Goal: Task Accomplishment & Management: Complete application form

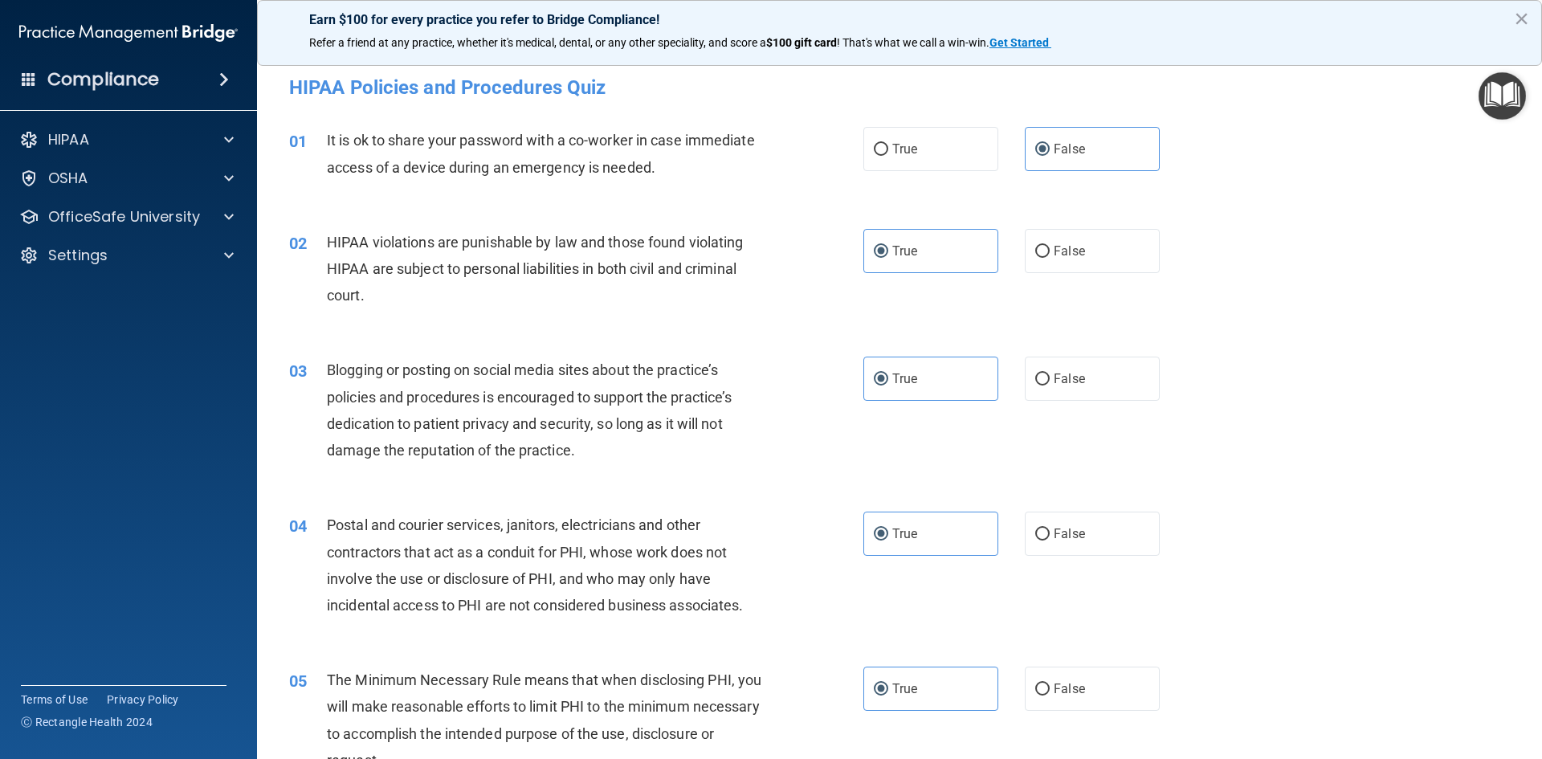
scroll to position [562, 0]
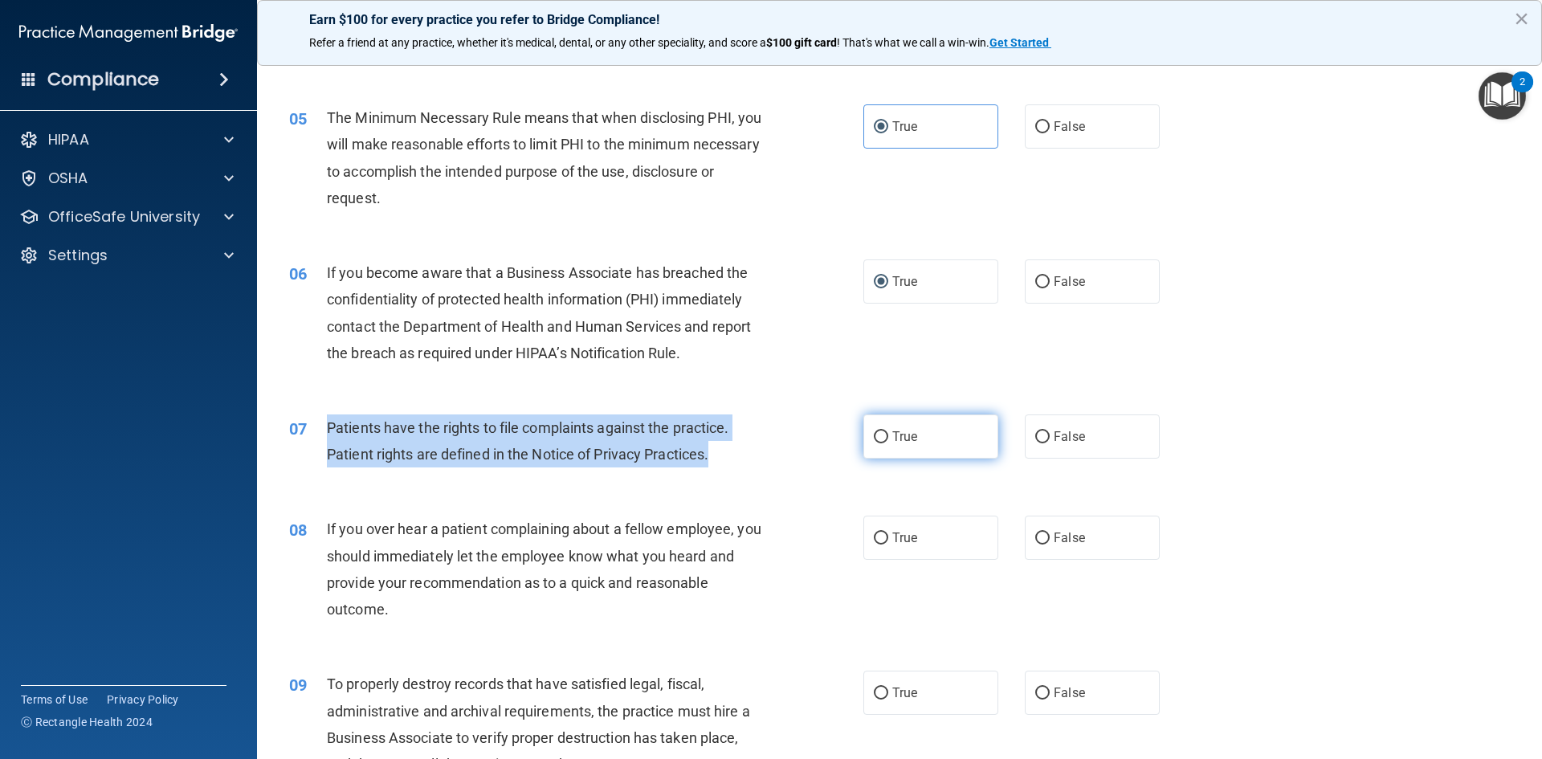
click at [882, 440] on input "True" at bounding box center [881, 437] width 14 height 12
radio input "true"
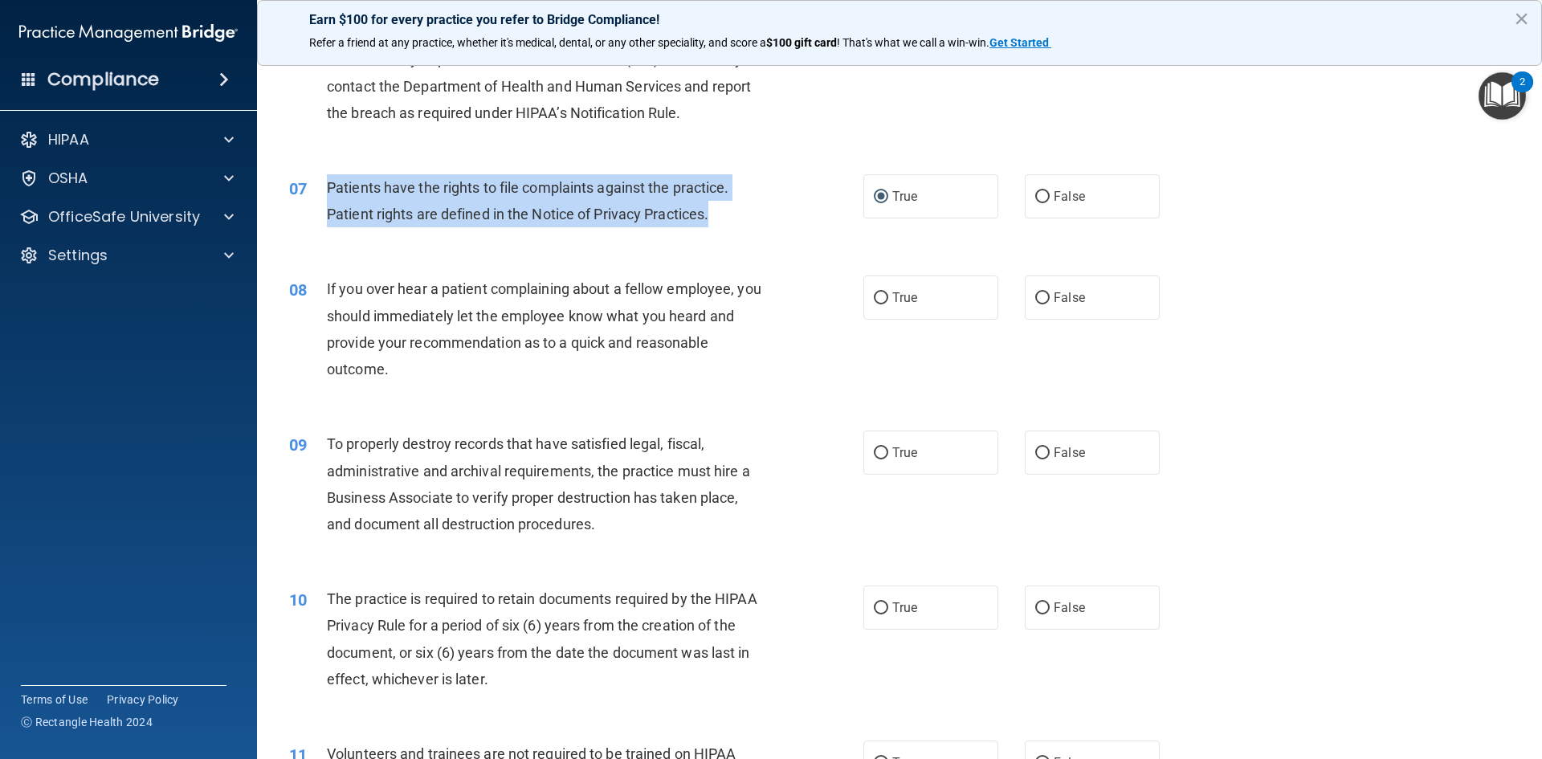
scroll to position [803, 0]
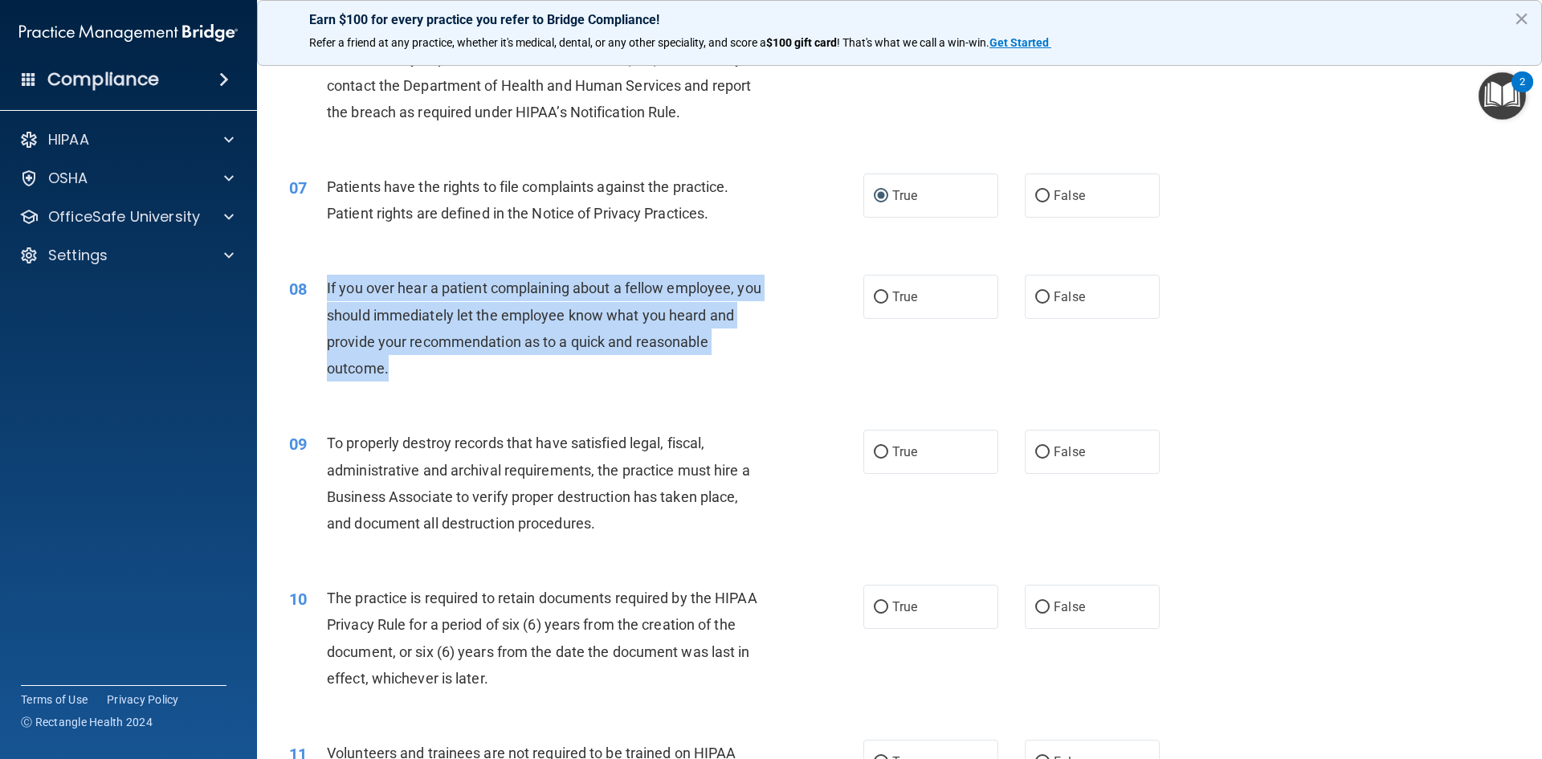
drag, startPoint x: 392, startPoint y: 368, endPoint x: 323, endPoint y: 288, distance: 105.9
click at [323, 288] on div "08 If you over hear a patient complaining about a fellow employee, you should i…" at bounding box center [576, 332] width 622 height 115
copy div "If you over hear a patient complaining about a fellow employee, you should imme…"
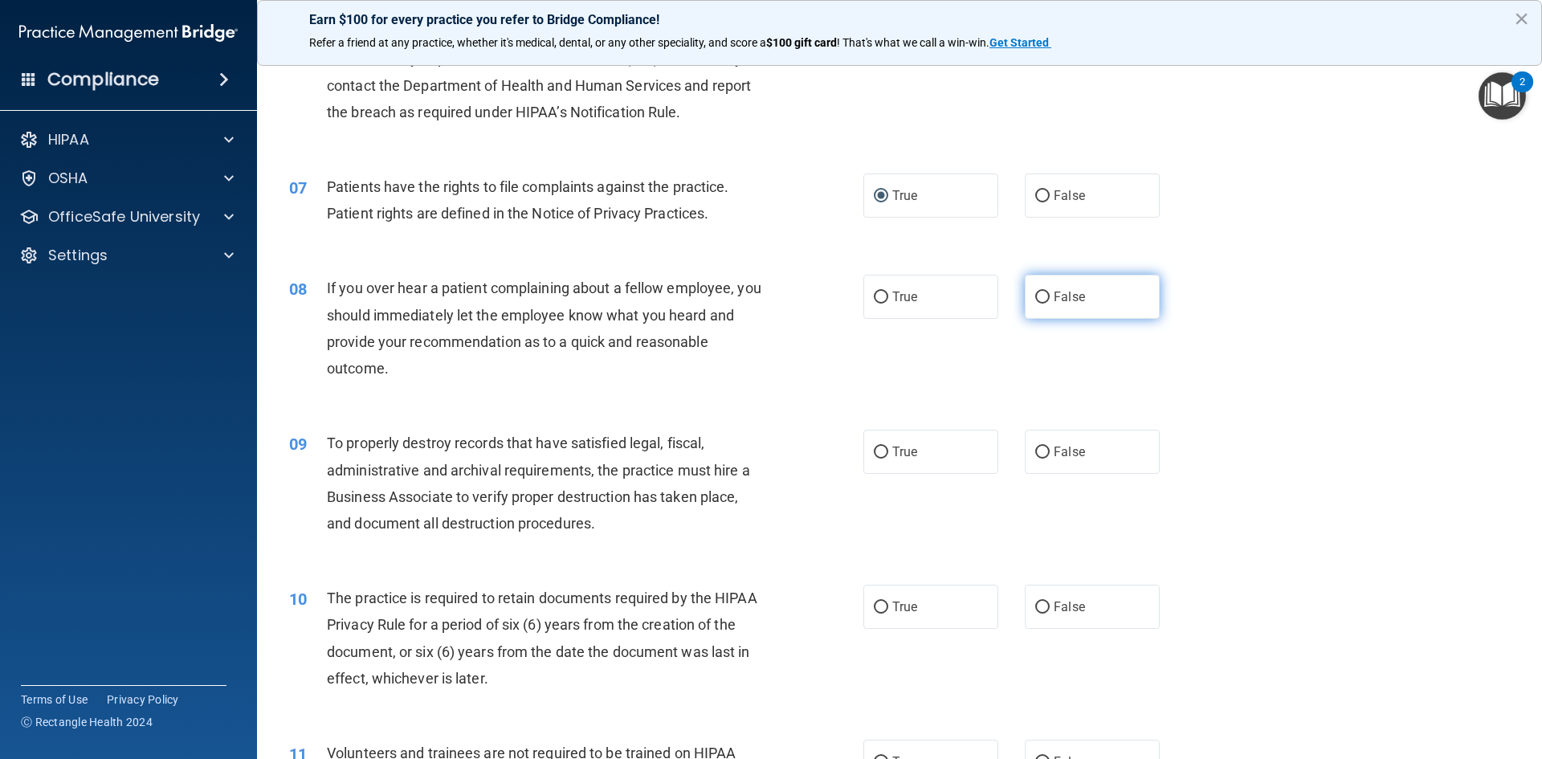
click at [1057, 284] on label "False" at bounding box center [1092, 297] width 135 height 44
click at [1050, 292] on input "False" at bounding box center [1042, 298] width 14 height 12
radio input "true"
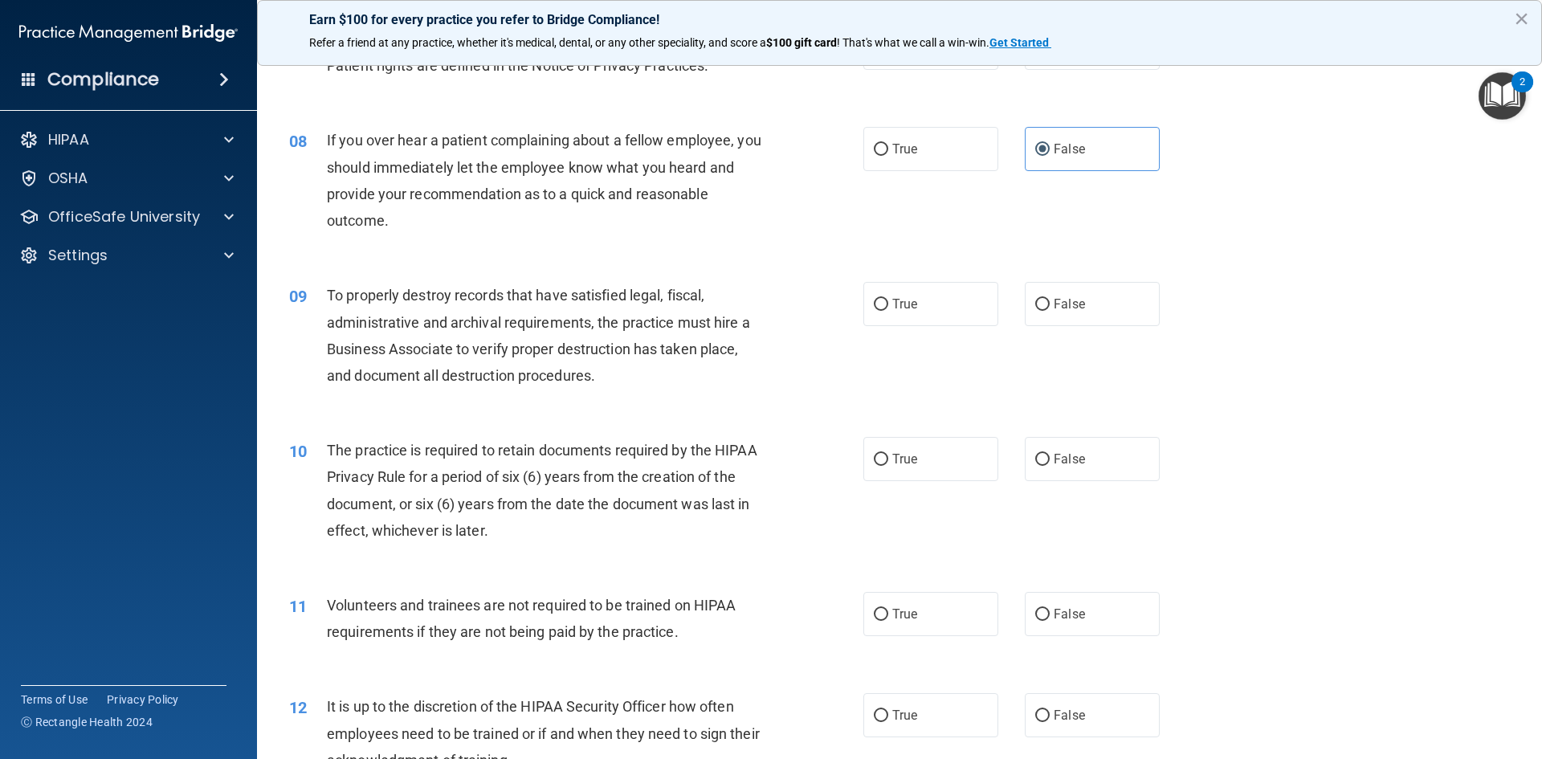
scroll to position [964, 0]
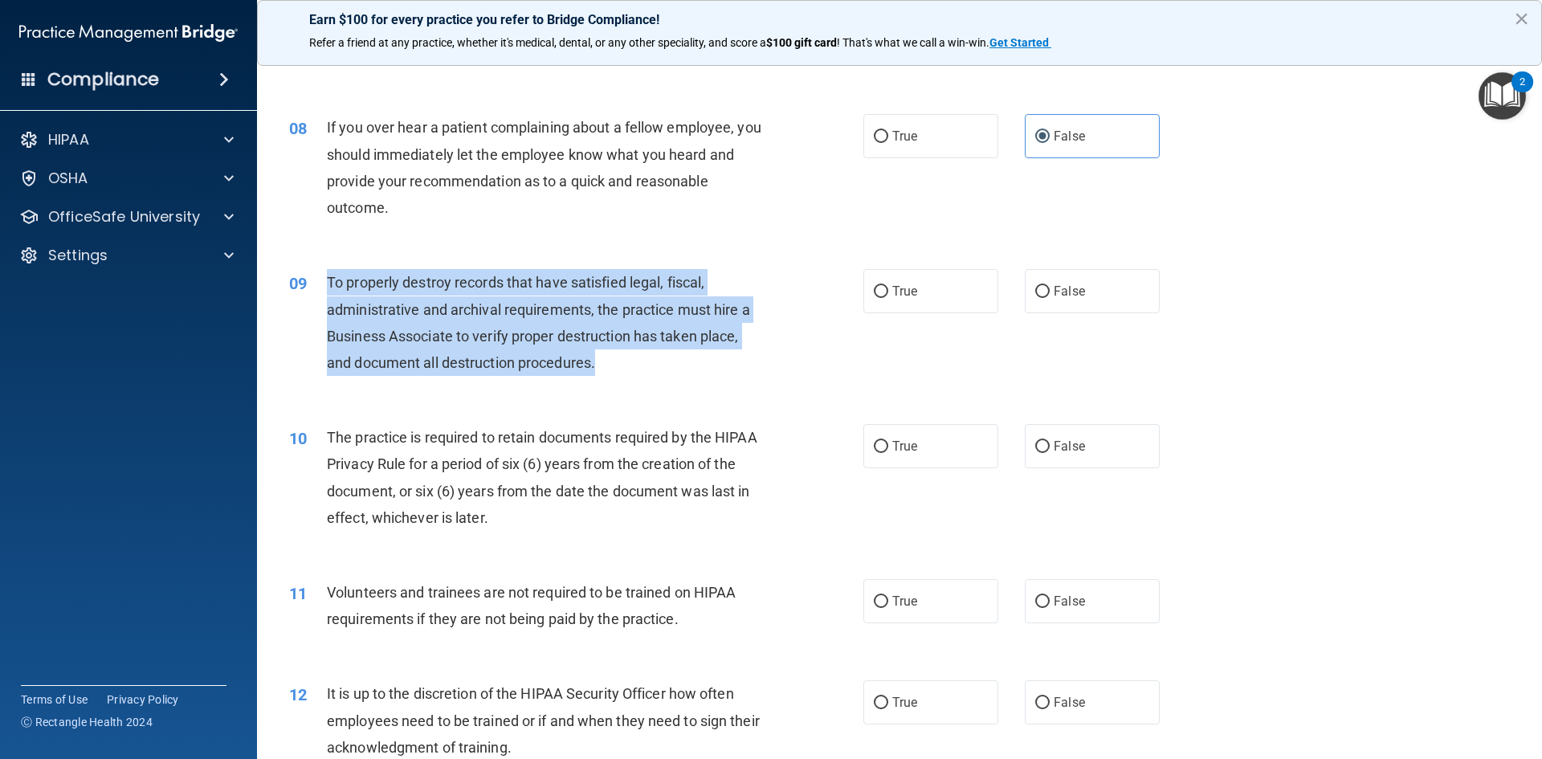
drag, startPoint x: 607, startPoint y: 358, endPoint x: 322, endPoint y: 284, distance: 294.7
click at [322, 284] on div "09 To properly destroy records that have satisfied legal, fiscal, administrativ…" at bounding box center [576, 326] width 622 height 115
copy div "To properly destroy records that have satisfied legal, fiscal, administrative a…"
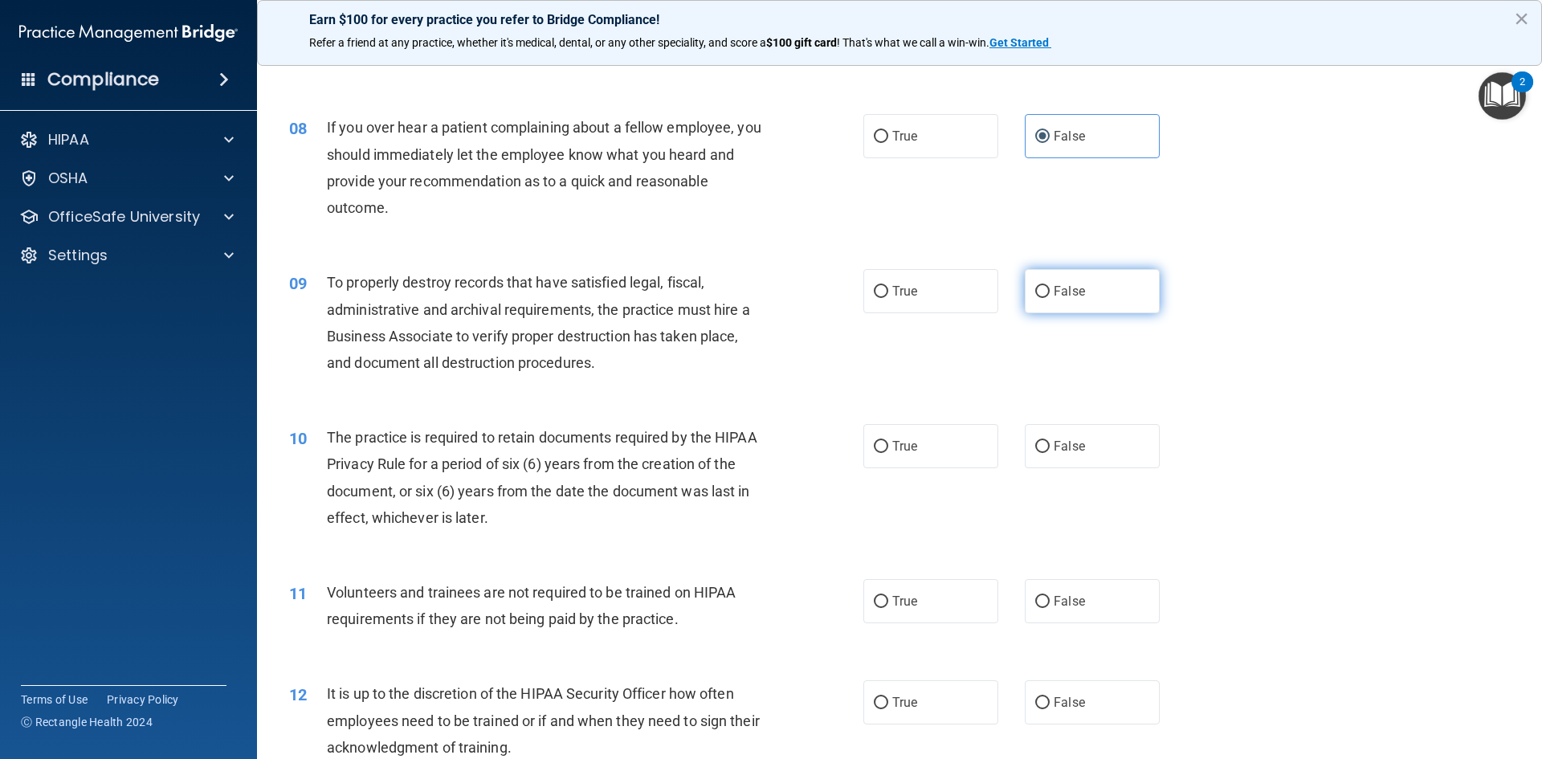
click at [1045, 288] on label "False" at bounding box center [1092, 291] width 135 height 44
click at [1045, 288] on input "False" at bounding box center [1042, 292] width 14 height 12
radio input "true"
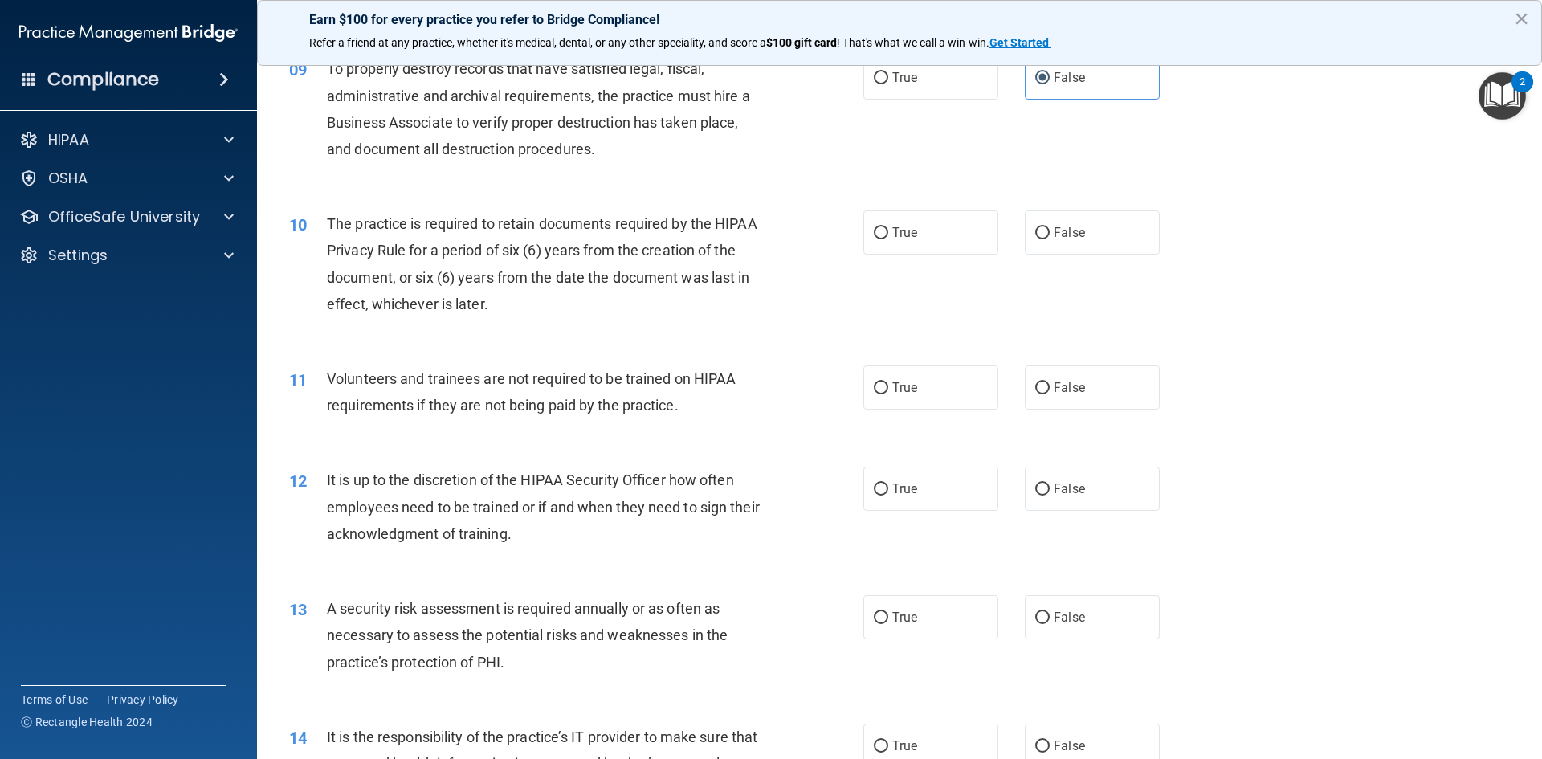
scroll to position [1205, 0]
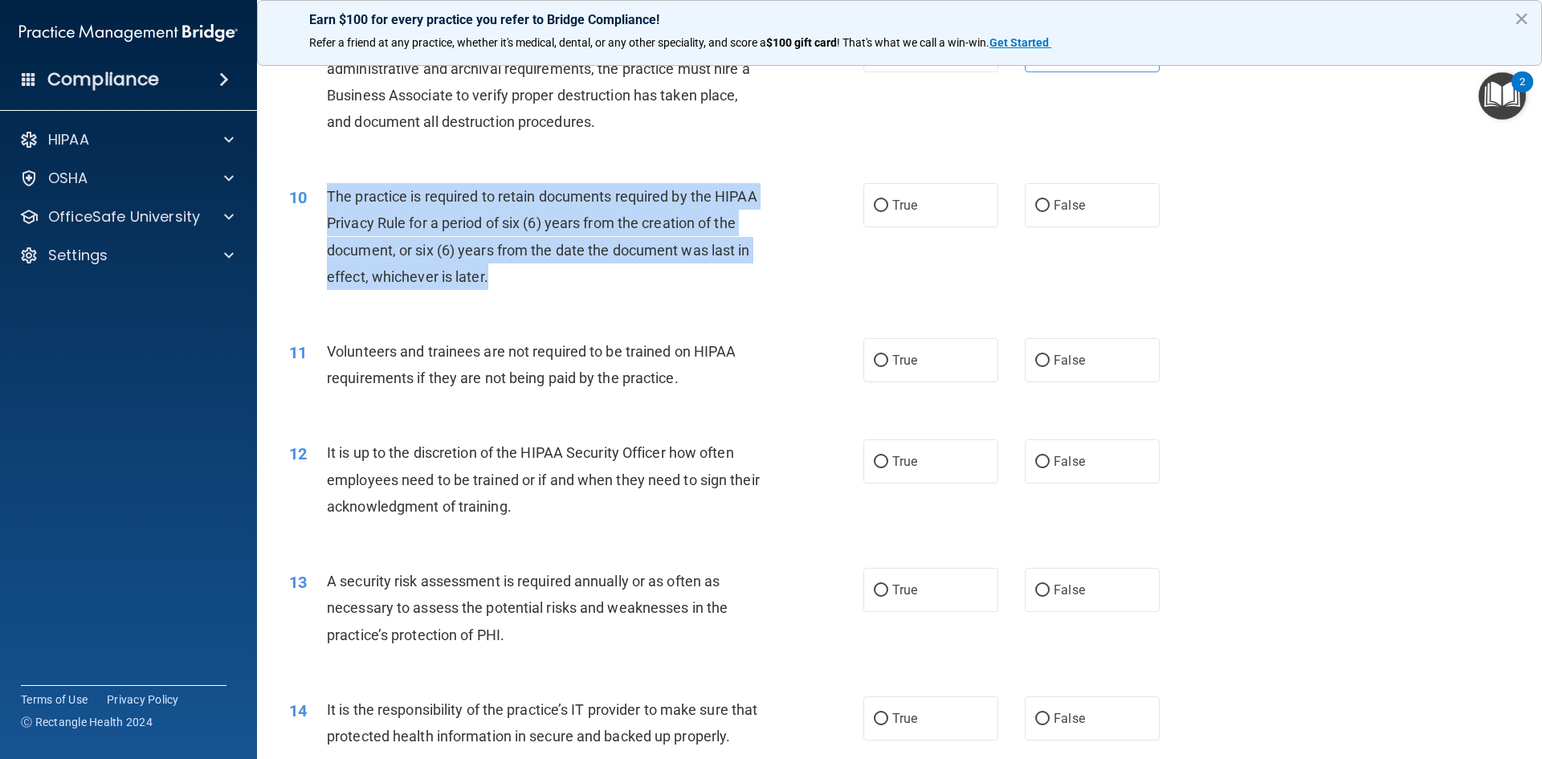
drag, startPoint x: 488, startPoint y: 276, endPoint x: 330, endPoint y: 191, distance: 179.7
click at [330, 191] on div "The practice is required to retain documents required by the HIPAA Privacy Rule…" at bounding box center [551, 236] width 449 height 107
copy span "The practice is required to retain documents required by the HIPAA Privacy Rule…"
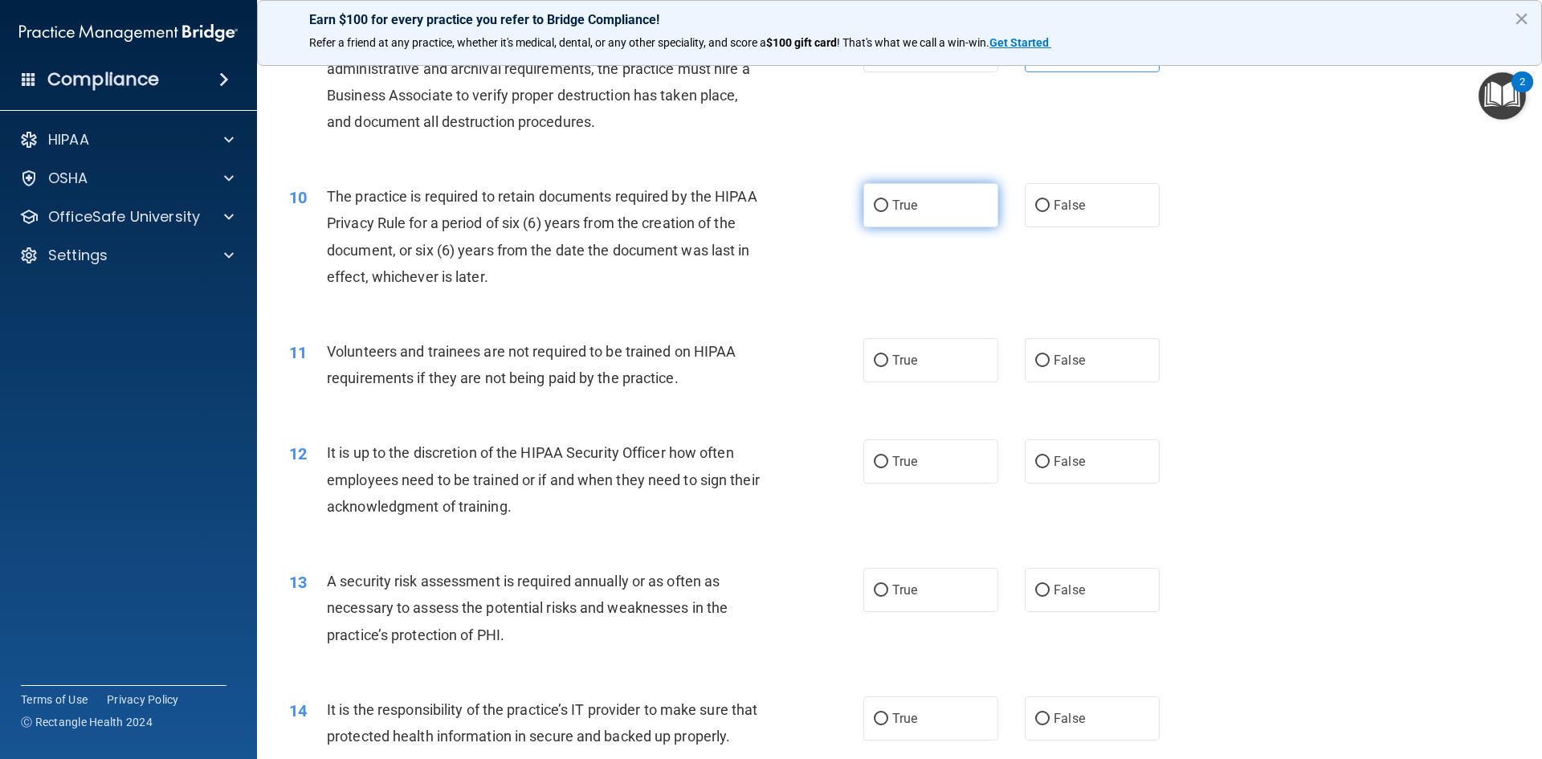
drag, startPoint x: 887, startPoint y: 185, endPoint x: 882, endPoint y: 206, distance: 21.4
click at [883, 198] on label "True" at bounding box center [930, 205] width 135 height 44
click at [883, 200] on input "True" at bounding box center [881, 206] width 14 height 12
radio input "true"
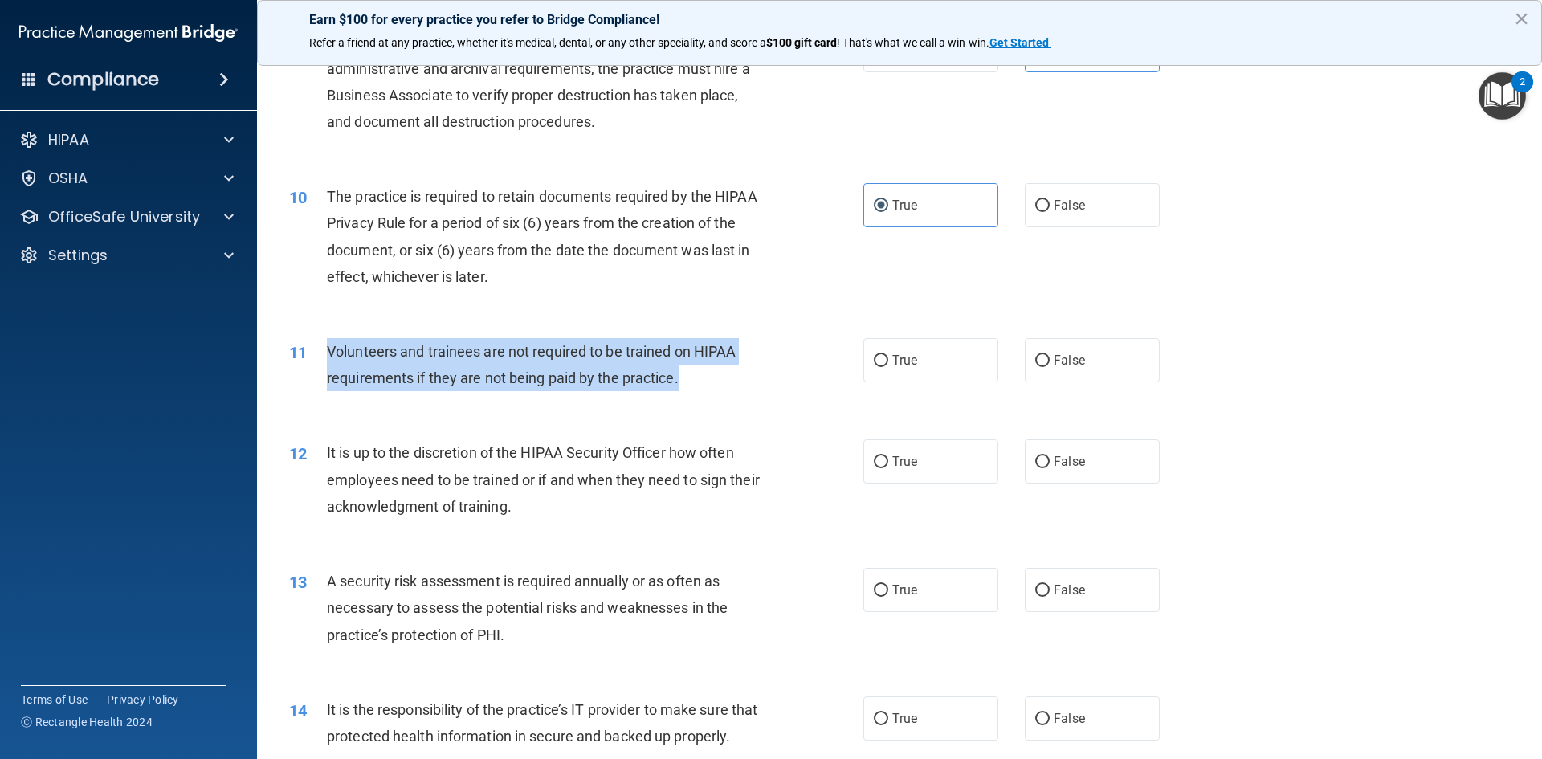
drag, startPoint x: 689, startPoint y: 378, endPoint x: 330, endPoint y: 360, distance: 359.5
click at [330, 360] on div "Volunteers and trainees are not required to be trained on HIPAA requirements if…" at bounding box center [551, 364] width 449 height 53
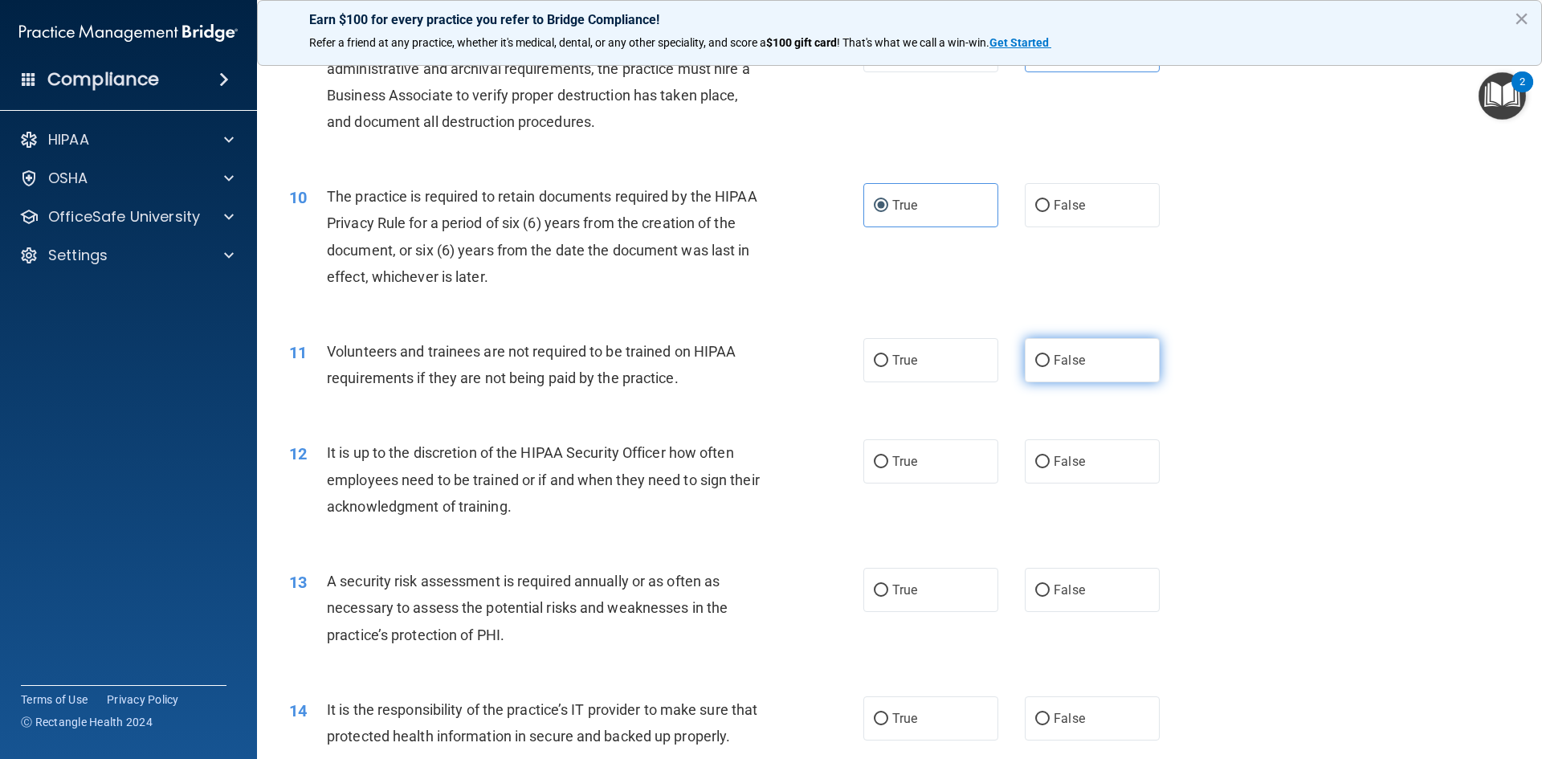
drag, startPoint x: 557, startPoint y: 354, endPoint x: 1077, endPoint y: 369, distance: 519.8
click at [1077, 369] on label "False" at bounding box center [1092, 360] width 135 height 44
click at [1050, 367] on input "False" at bounding box center [1042, 361] width 14 height 12
radio input "true"
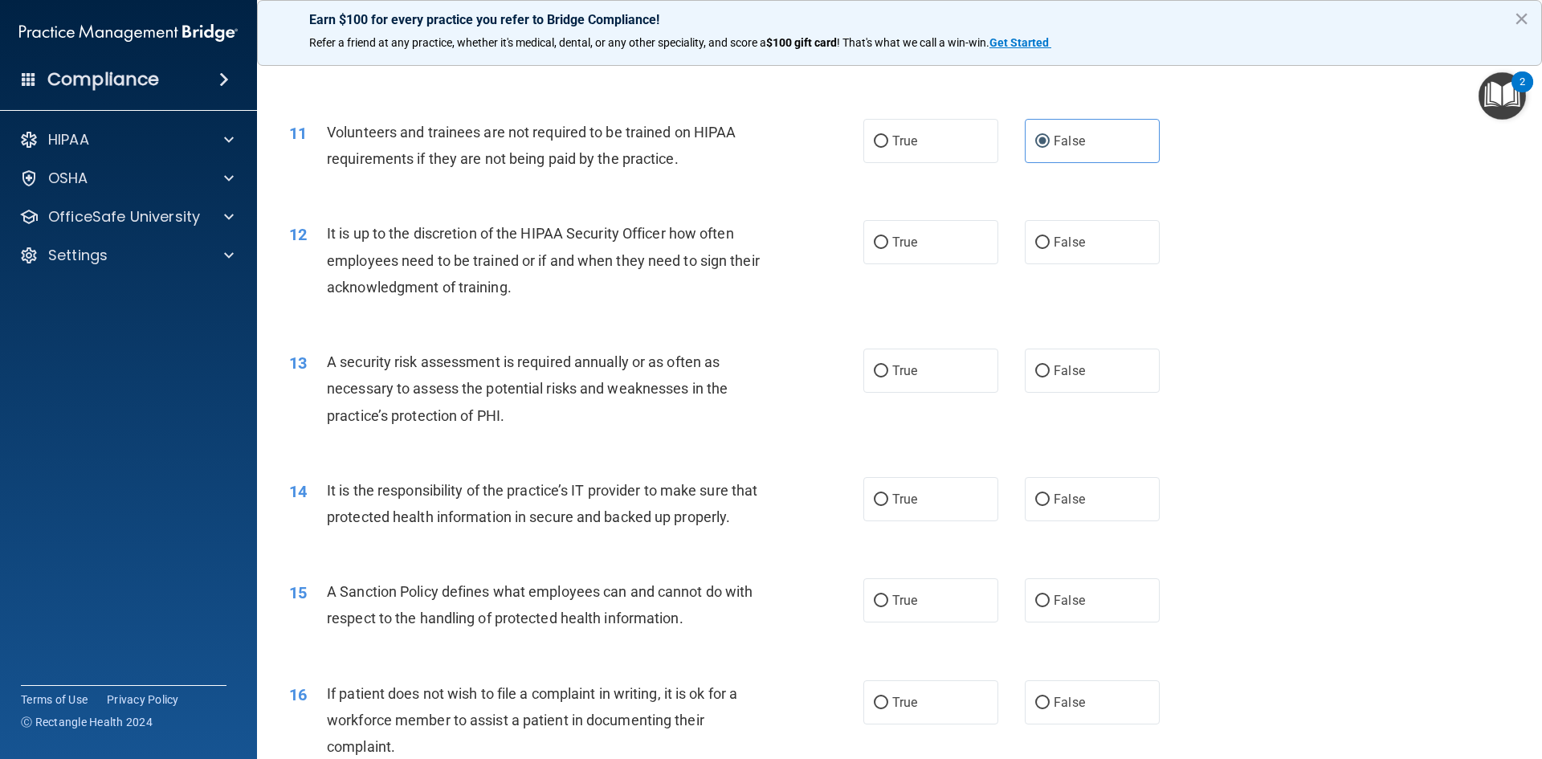
scroll to position [1446, 0]
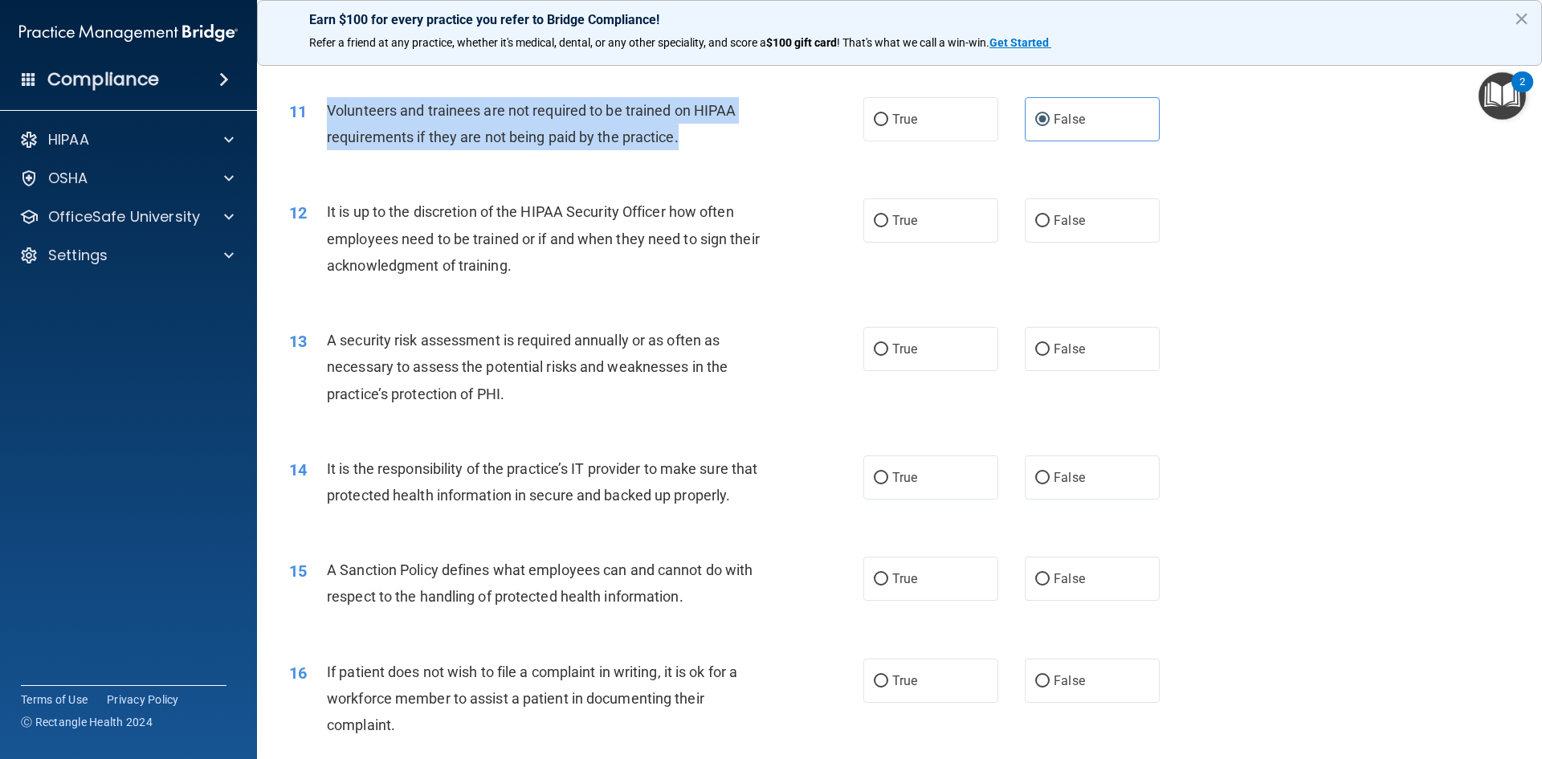
drag, startPoint x: 666, startPoint y: 135, endPoint x: 325, endPoint y: 110, distance: 341.4
click at [325, 110] on div "11 Volunteers and trainees are not required to be trained on HIPAA requirements…" at bounding box center [576, 127] width 622 height 61
copy div "Volunteers and trainees are not required to be trained on HIPAA requirements if…"
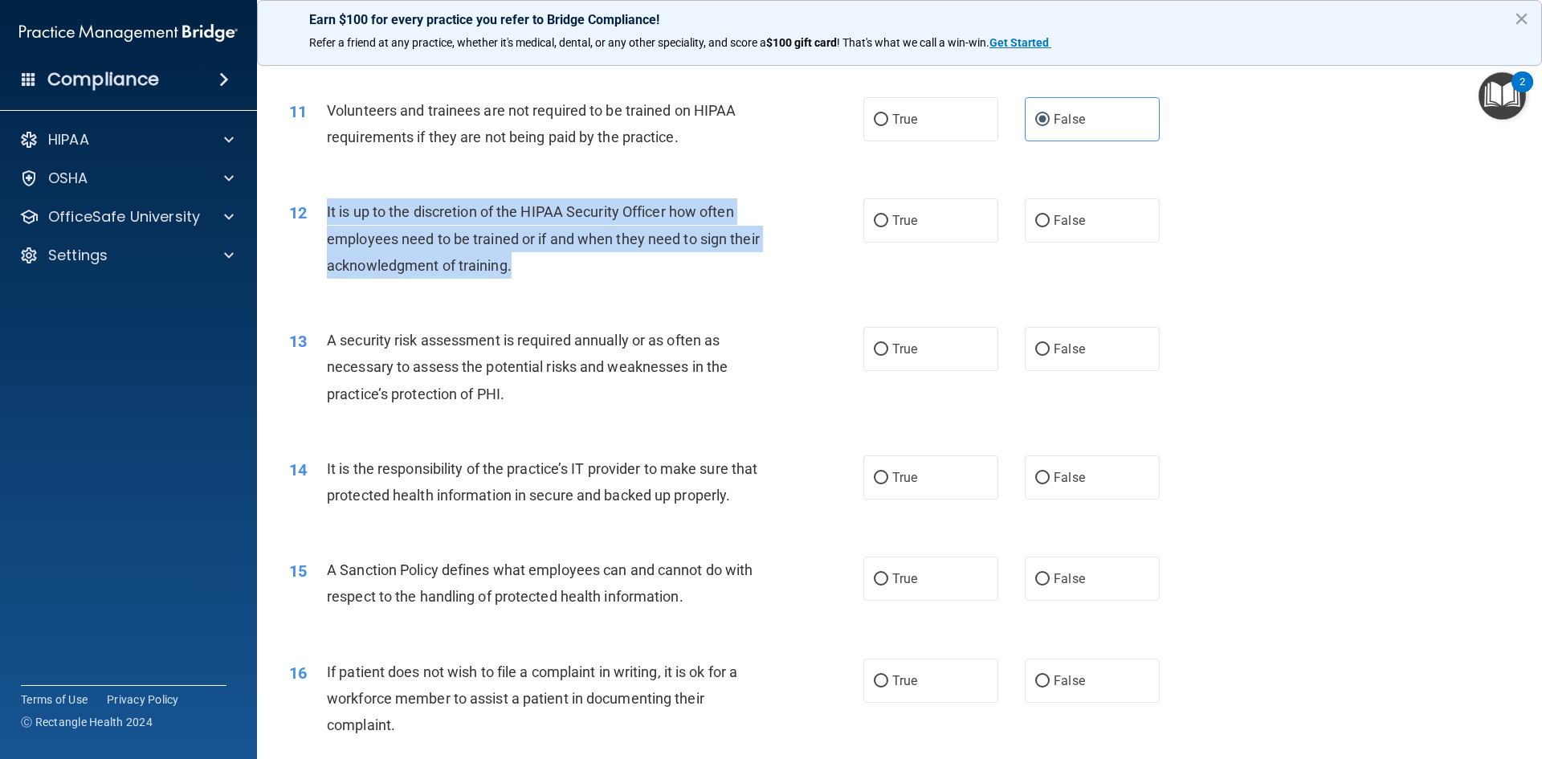
drag, startPoint x: 536, startPoint y: 268, endPoint x: 313, endPoint y: 215, distance: 229.5
click at [313, 215] on div "12 It is up to the discretion of the HIPAA Security Officer how often employees…" at bounding box center [576, 242] width 622 height 88
copy div "It is up to the discretion of the HIPAA Security Officer how often employees ne…"
click at [569, 275] on div "It is up to the discretion of the HIPAA Security Officer how often employees ne…" at bounding box center [551, 238] width 449 height 80
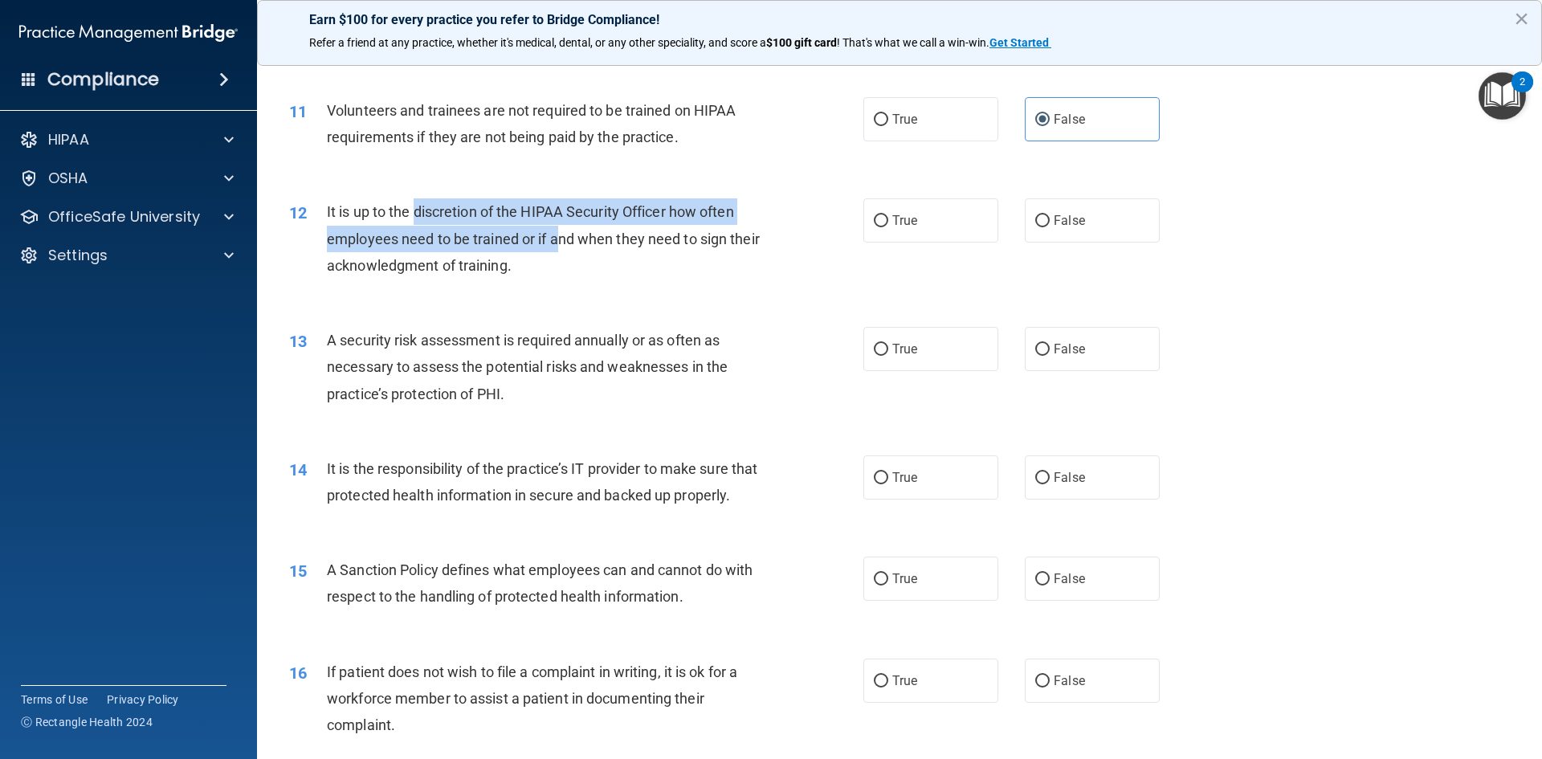
drag, startPoint x: 416, startPoint y: 214, endPoint x: 779, endPoint y: 239, distance: 363.8
click at [555, 243] on span "It is up to the discretion of the HIPAA Security Officer how often employees ne…" at bounding box center [543, 238] width 433 height 70
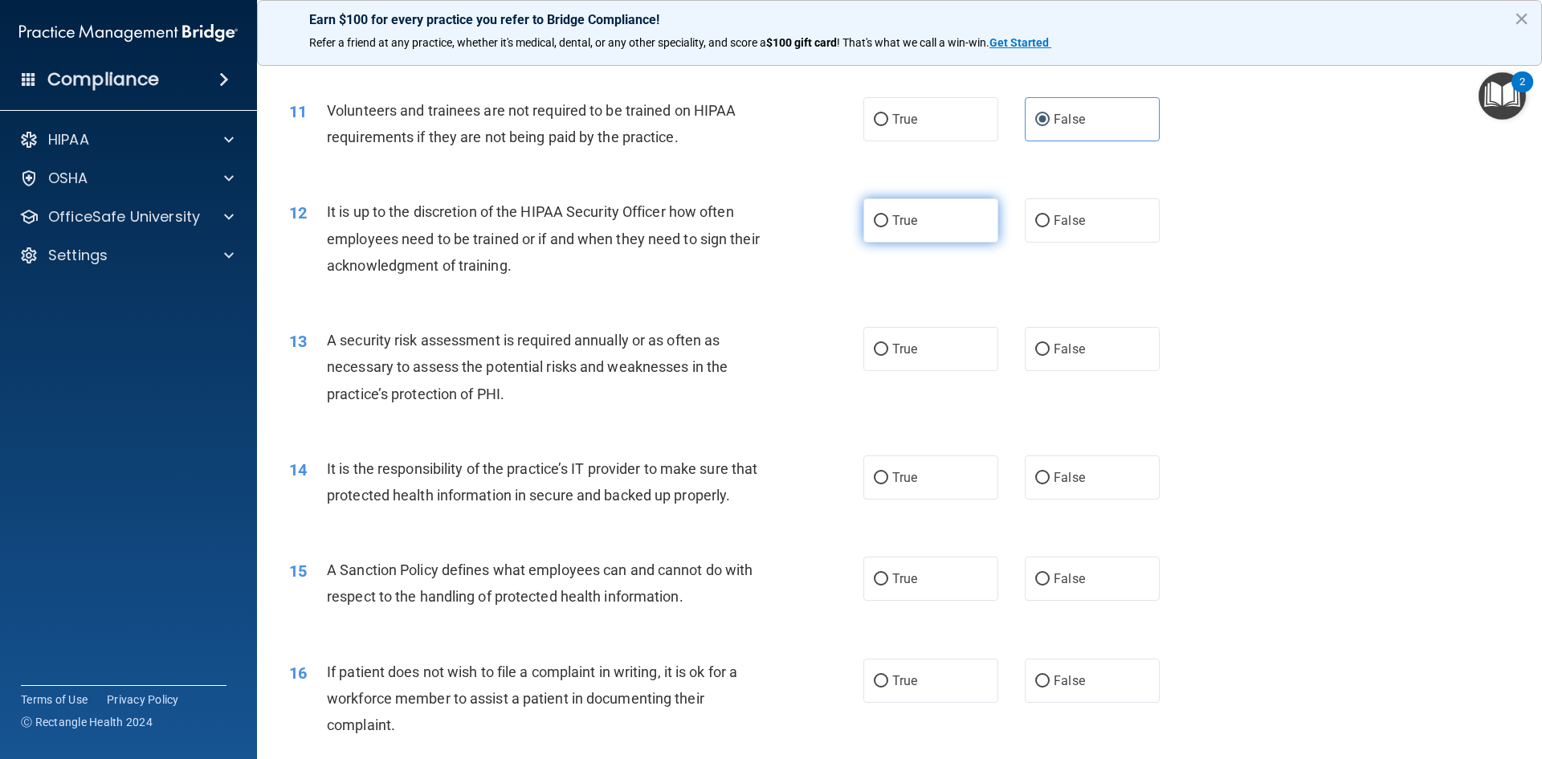
click at [892, 219] on span "True" at bounding box center [904, 220] width 25 height 15
click at [887, 219] on input "True" at bounding box center [881, 221] width 14 height 12
radio input "true"
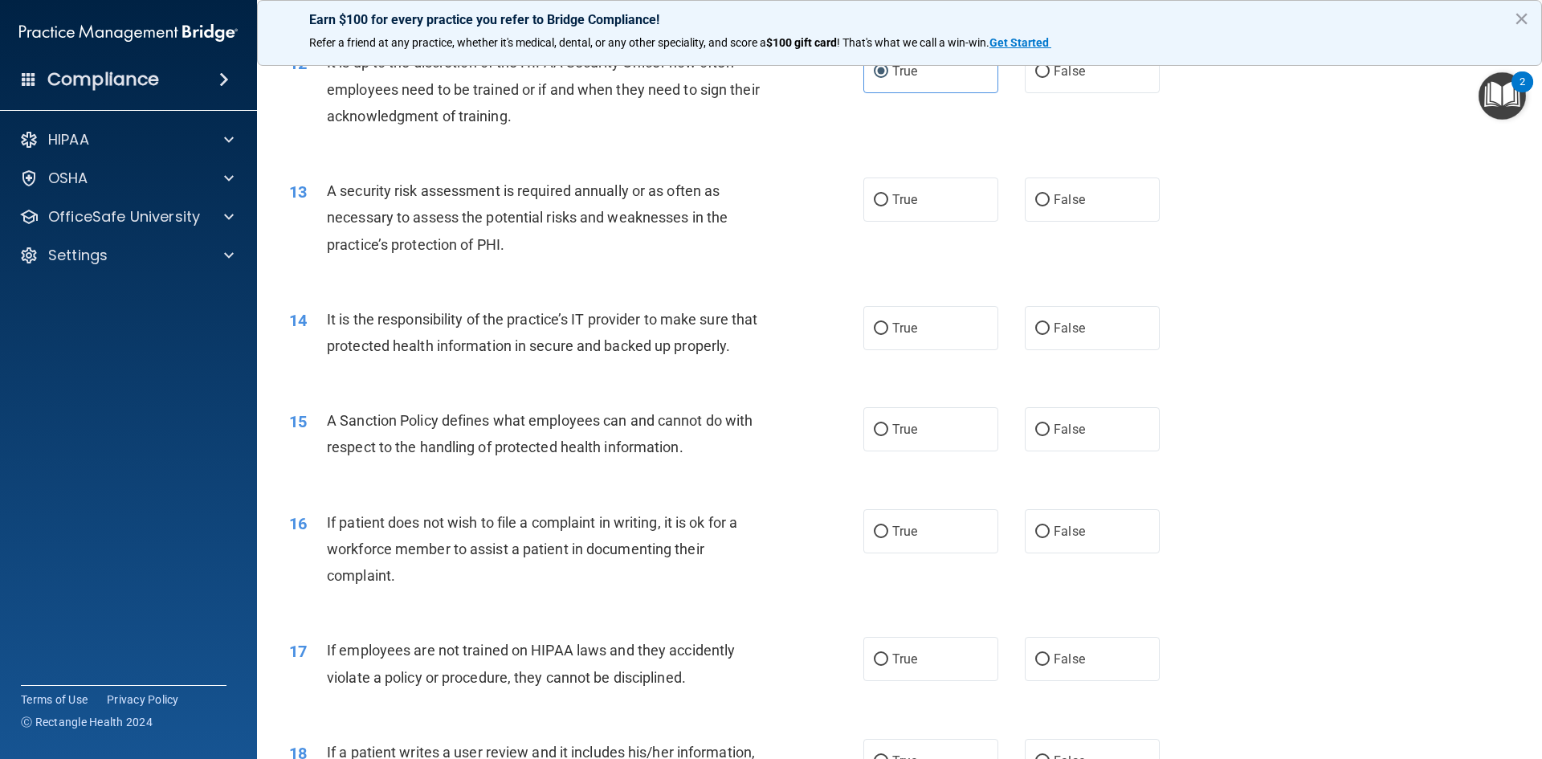
scroll to position [1606, 0]
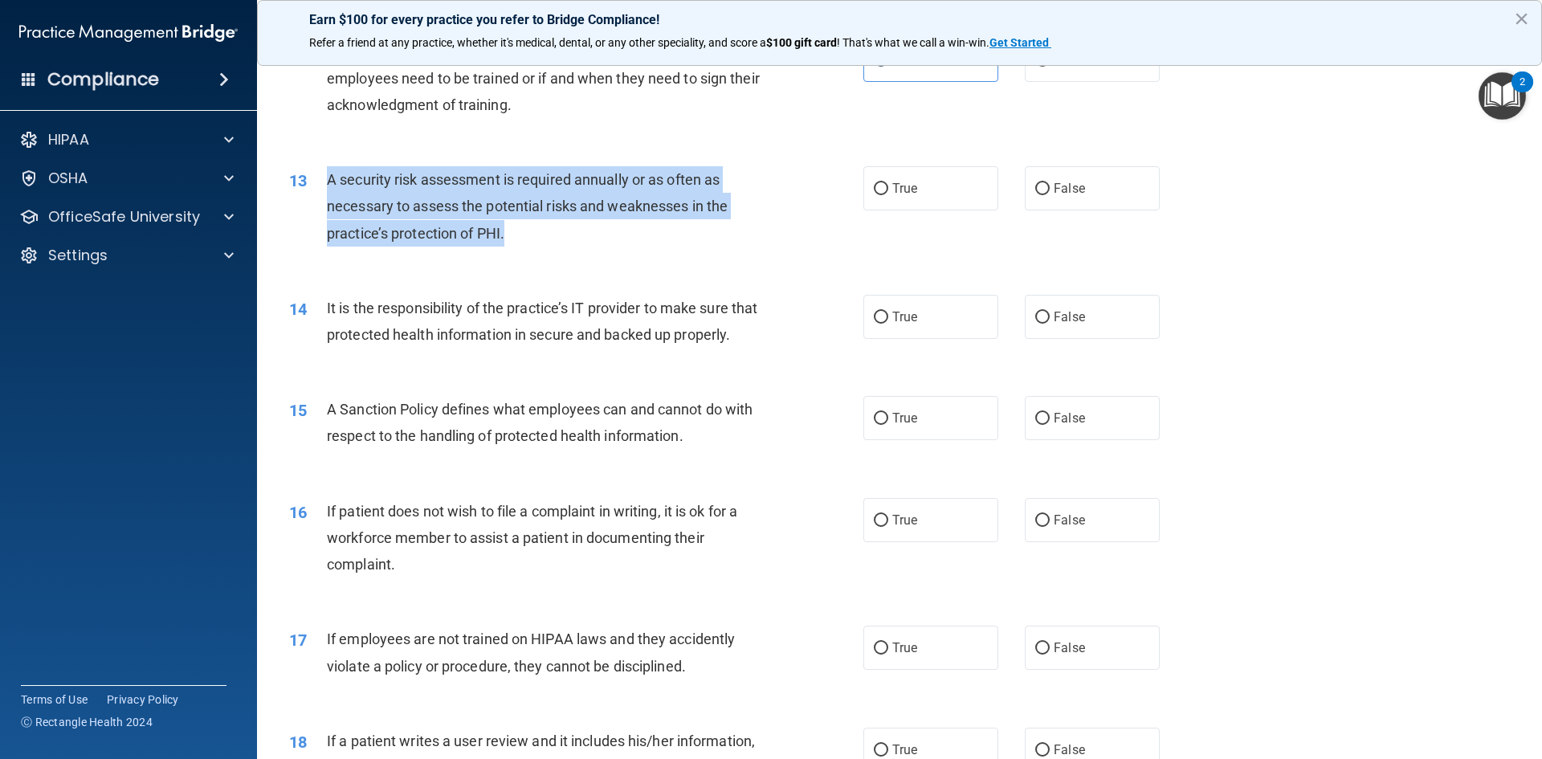
drag, startPoint x: 520, startPoint y: 230, endPoint x: 325, endPoint y: 190, distance: 198.5
click at [325, 190] on div "13 A security risk assessment is required annually or as often as necessary to …" at bounding box center [576, 210] width 622 height 88
copy div "A security risk assessment is required annually or as often as necessary to ass…"
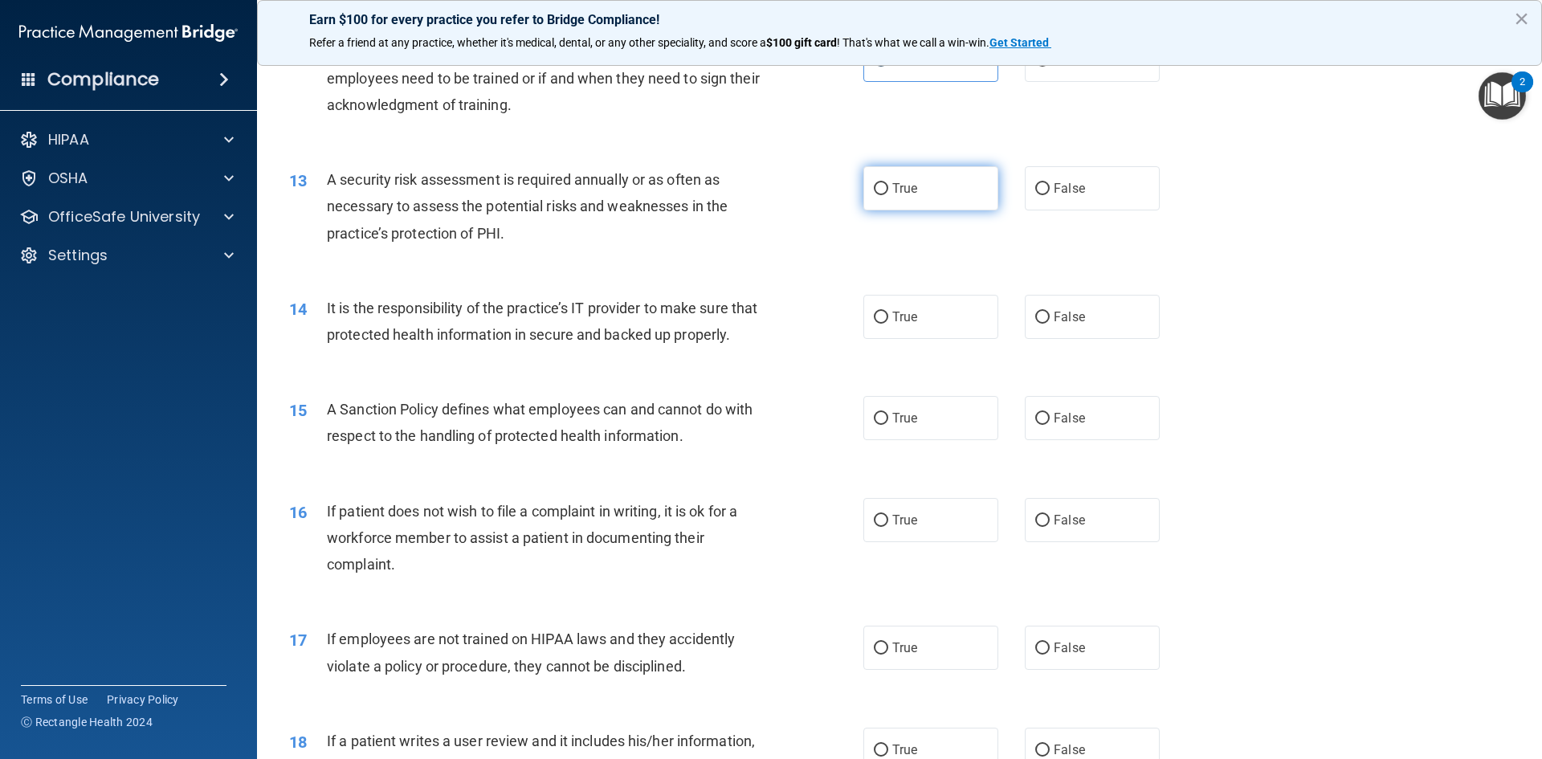
click at [884, 196] on label "True" at bounding box center [930, 188] width 135 height 44
click at [884, 195] on input "True" at bounding box center [881, 189] width 14 height 12
radio input "true"
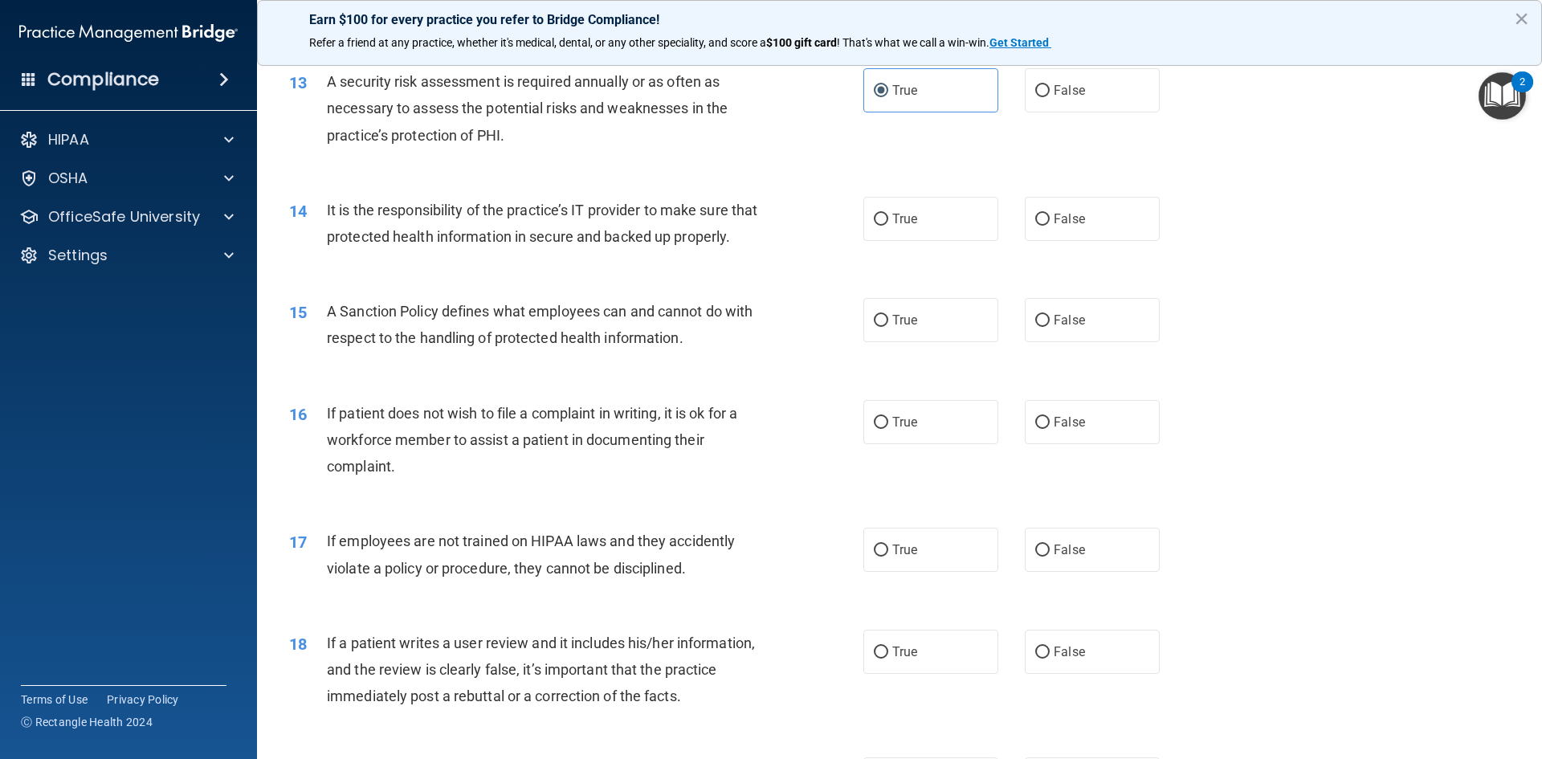
scroll to position [1767, 0]
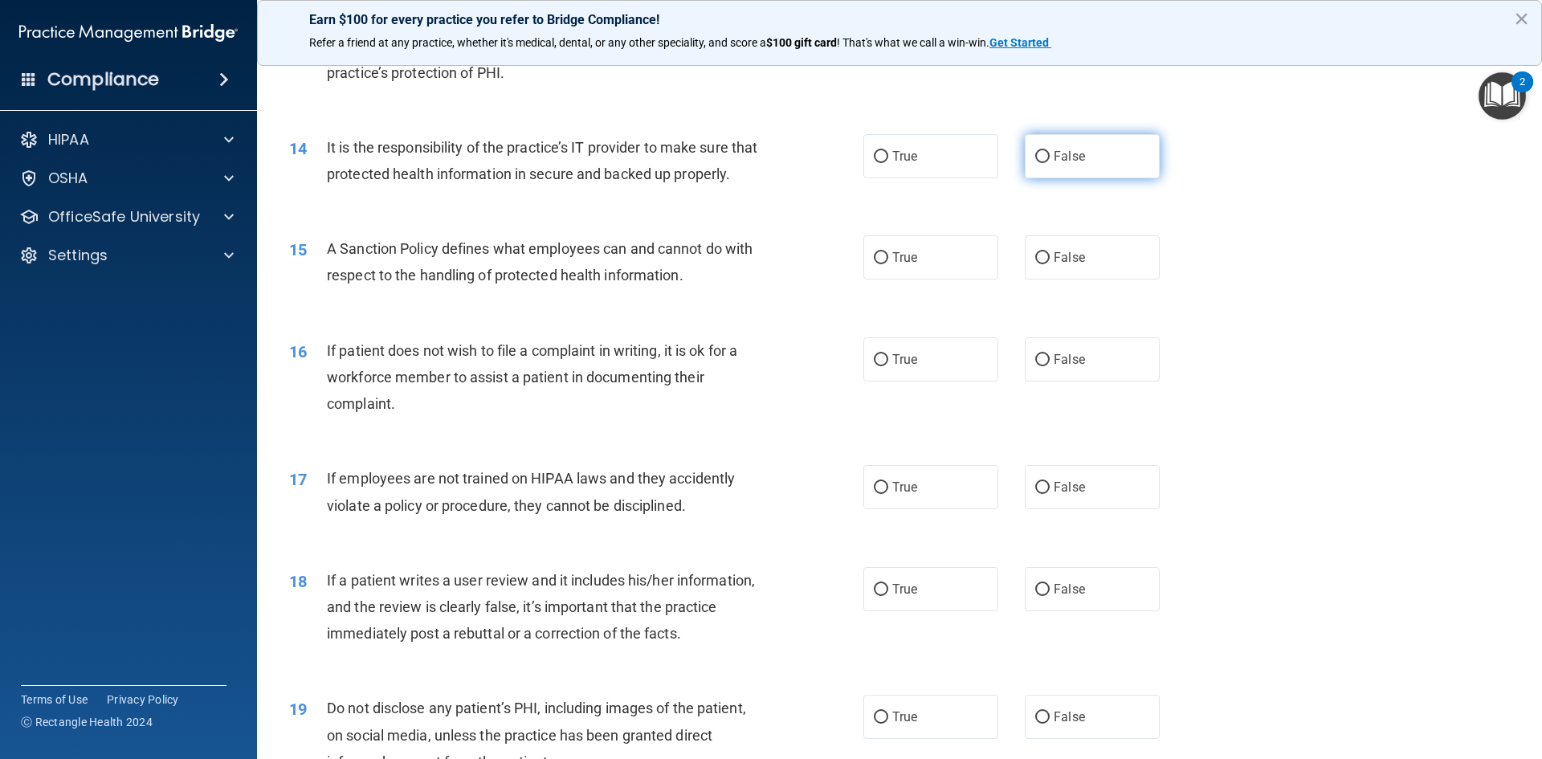
click at [1054, 152] on span "False" at bounding box center [1069, 156] width 31 height 15
click at [1050, 152] on input "False" at bounding box center [1042, 157] width 14 height 12
radio input "true"
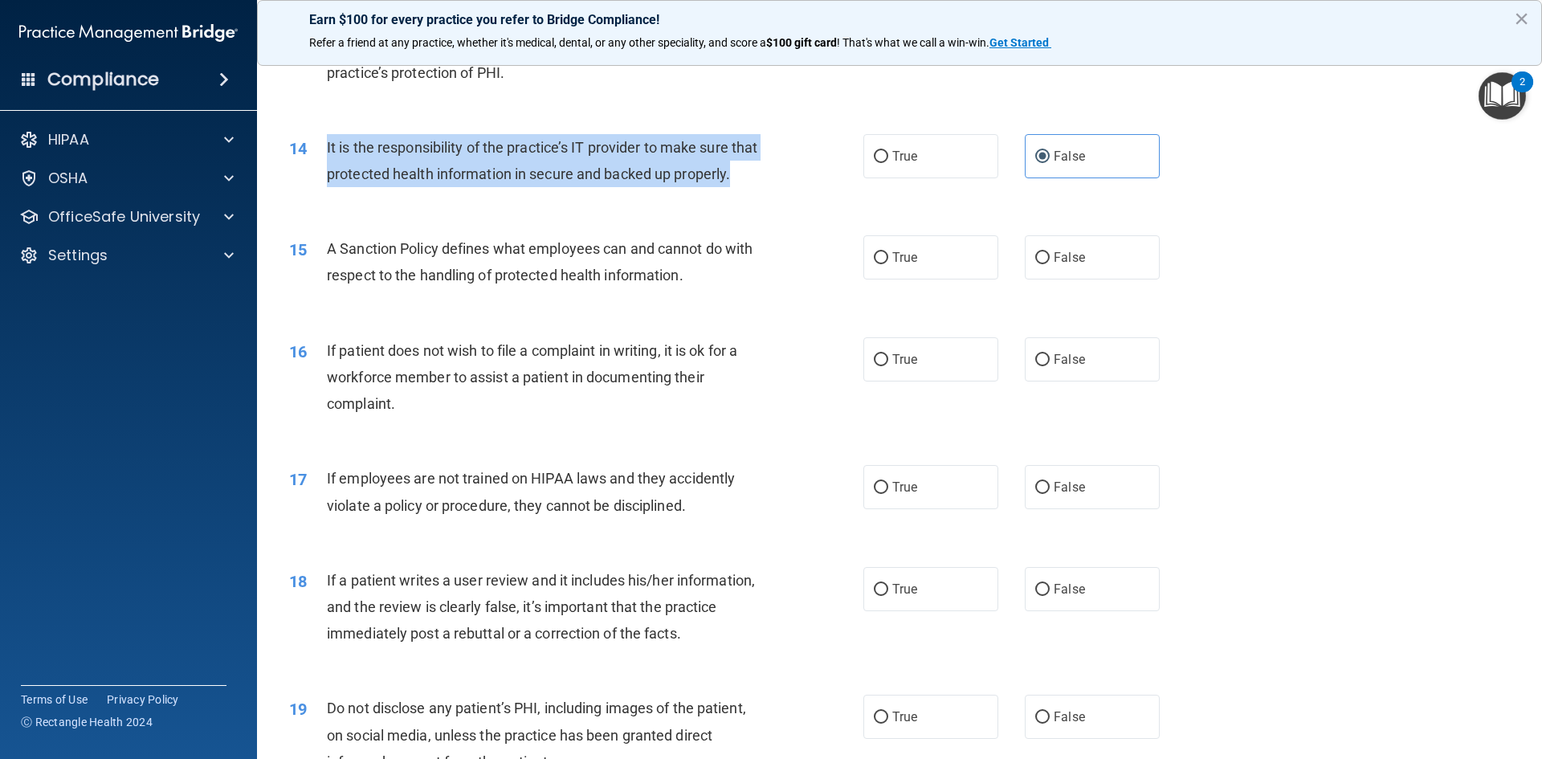
drag, startPoint x: 373, startPoint y: 199, endPoint x: 311, endPoint y: 160, distance: 73.3
click at [311, 160] on div "14 It is the responsibility of the practice’s IT provider to make sure that pro…" at bounding box center [576, 164] width 622 height 61
copy div "It is the responsibility of the practice’s IT provider to make sure that protec…"
click at [880, 156] on input "True" at bounding box center [881, 157] width 14 height 12
radio input "true"
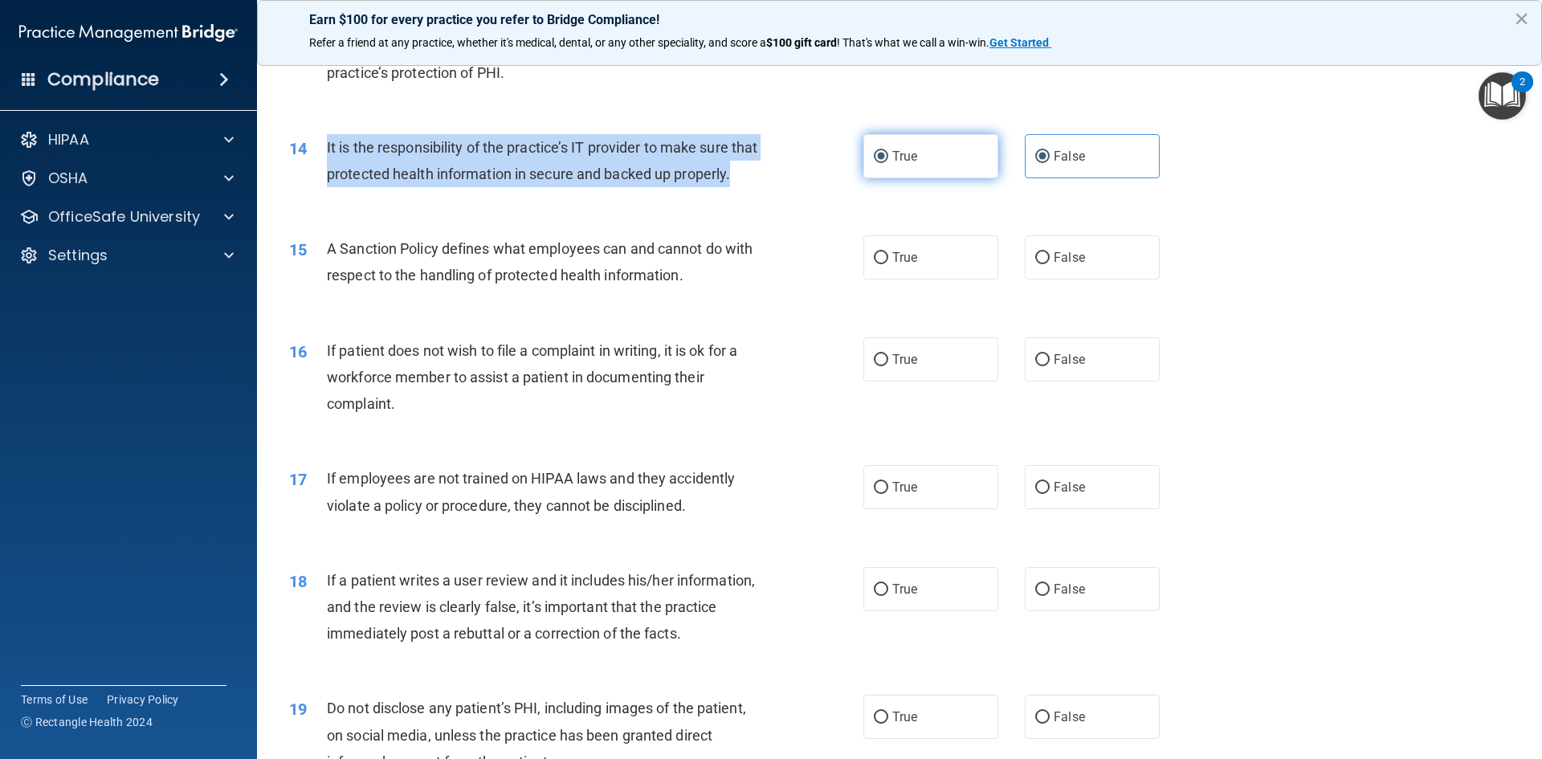
radio input "false"
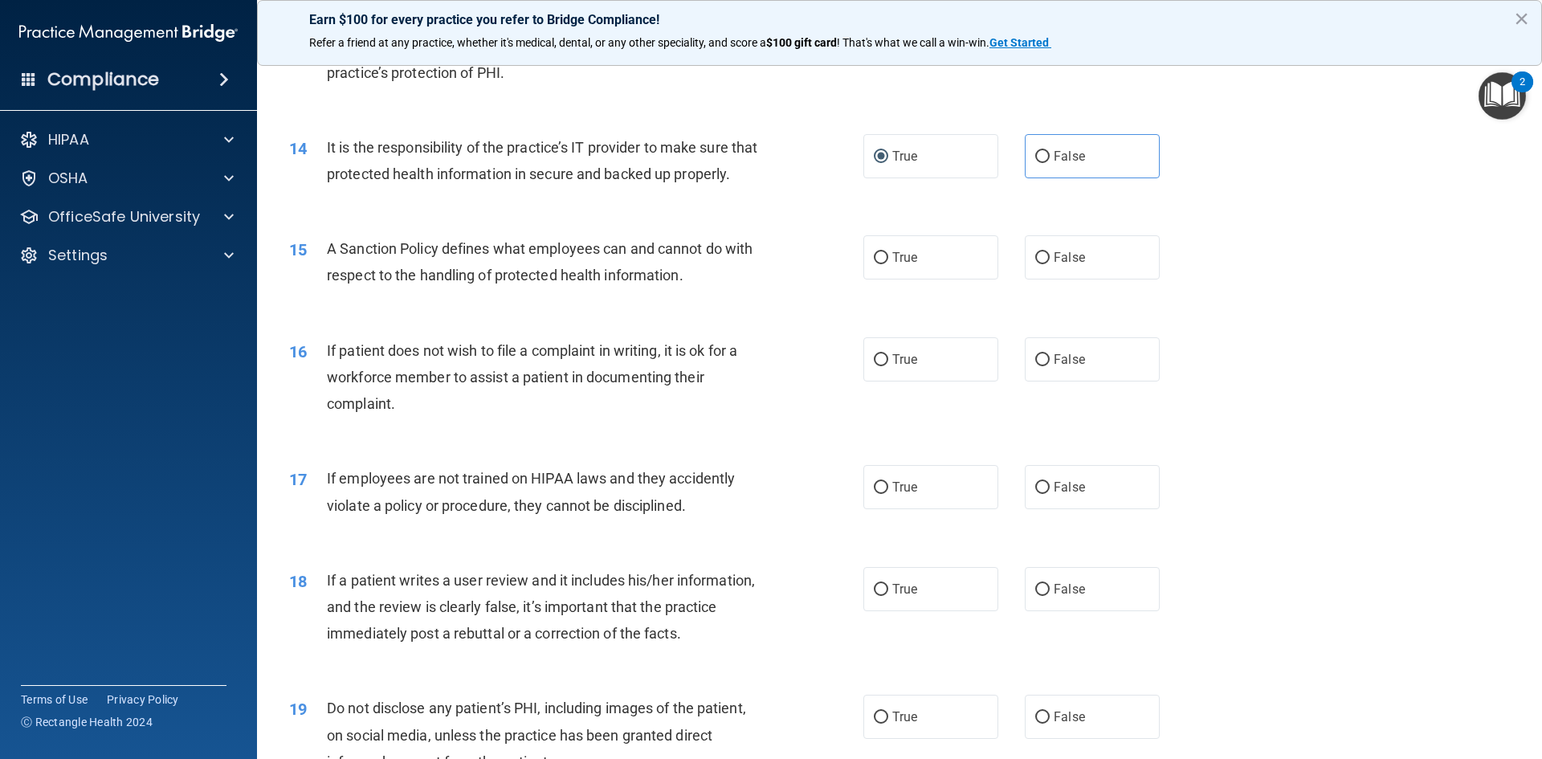
click at [702, 284] on div "A Sanction Policy defines what employees can and cannot do with respect to the …" at bounding box center [551, 261] width 449 height 53
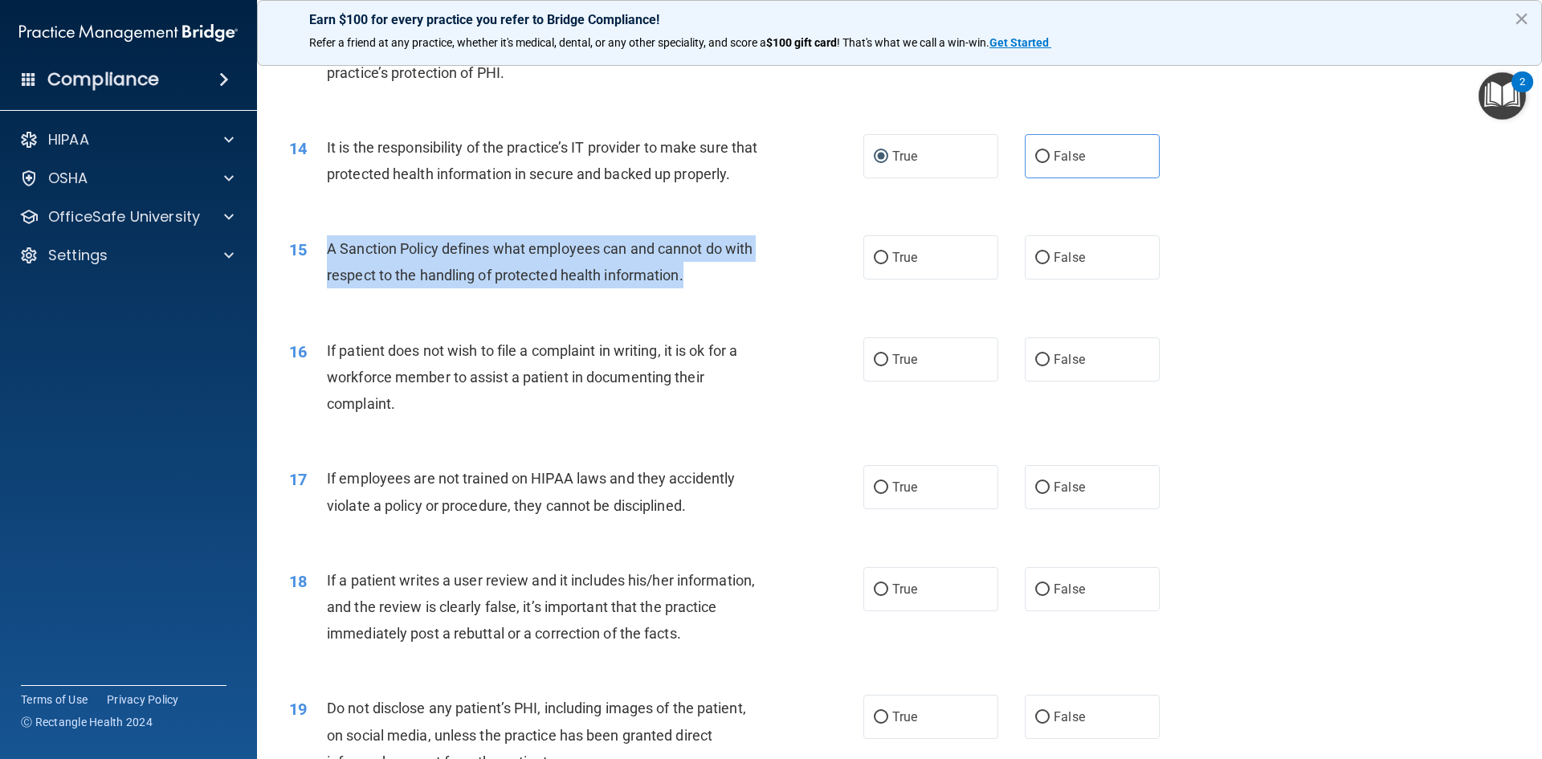
drag, startPoint x: 700, startPoint y: 304, endPoint x: 324, endPoint y: 284, distance: 377.2
click at [324, 284] on div "15 A Sanction Policy defines what employees can and cannot do with respect to t…" at bounding box center [576, 265] width 622 height 61
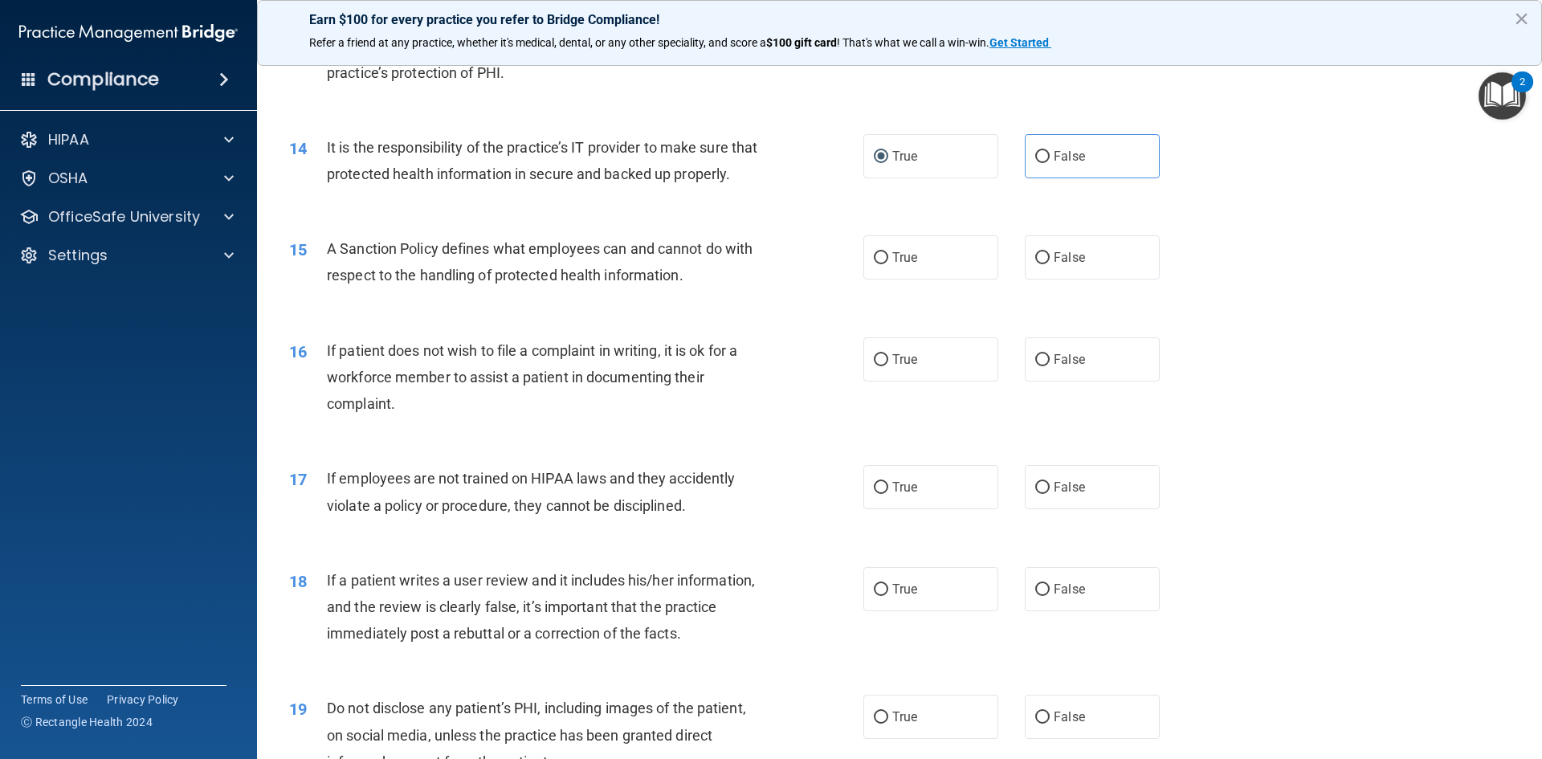
drag, startPoint x: 498, startPoint y: 259, endPoint x: 462, endPoint y: 301, distance: 55.2
click at [462, 284] on span "A Sanction Policy defines what employees can and cannot do with respect to the …" at bounding box center [540, 261] width 426 height 43
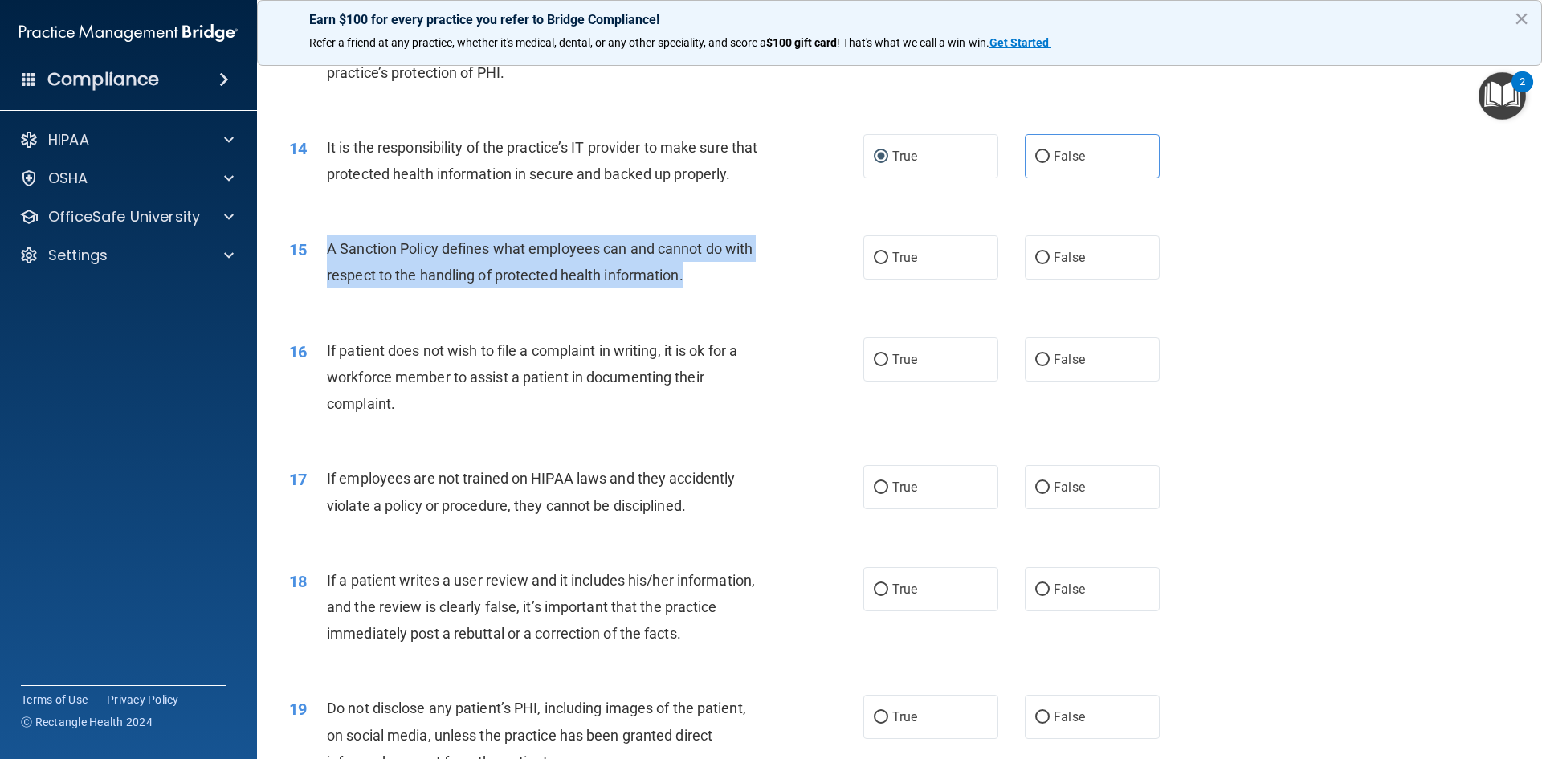
drag, startPoint x: 705, startPoint y: 303, endPoint x: 327, endPoint y: 274, distance: 379.4
click at [327, 274] on div "A Sanction Policy defines what employees can and cannot do with respect to the …" at bounding box center [551, 261] width 449 height 53
copy span "A Sanction Policy defines what employees can and cannot do with respect to the …"
click at [874, 264] on input "True" at bounding box center [881, 258] width 14 height 12
radio input "true"
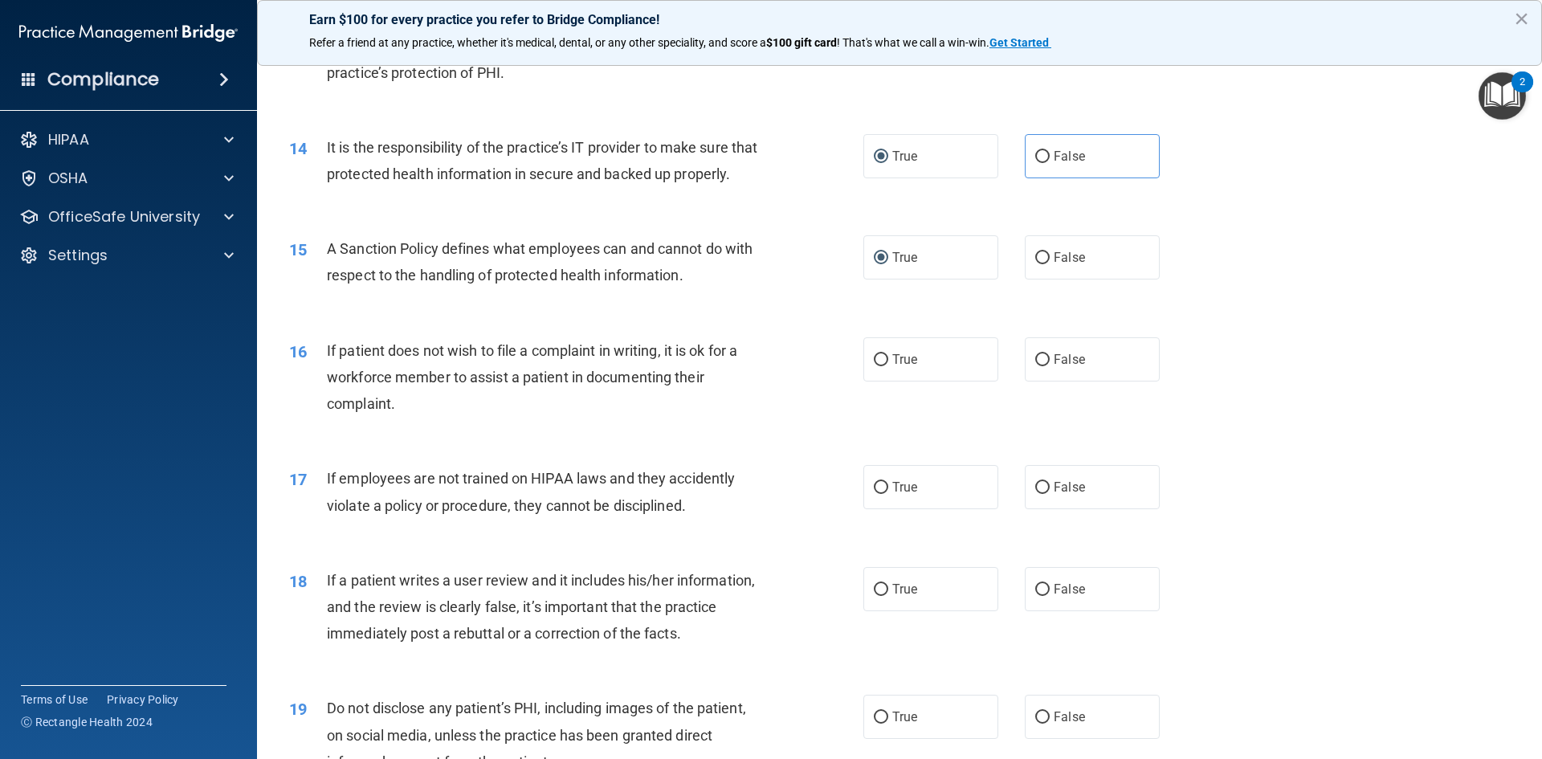
click at [638, 316] on div "15 A Sanction Policy defines what employees can and cannot do with respect to t…" at bounding box center [899, 265] width 1245 height 101
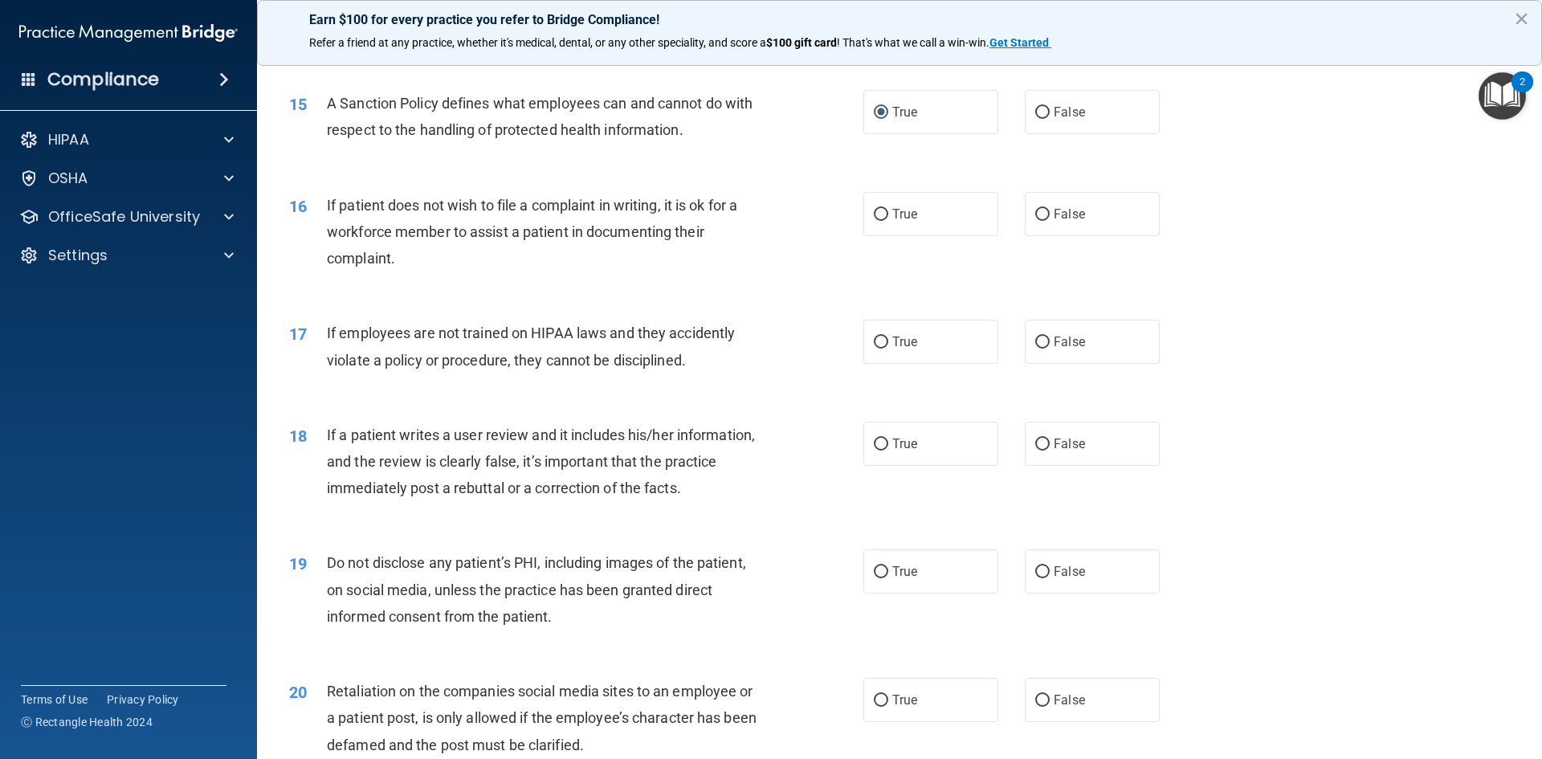
scroll to position [1927, 0]
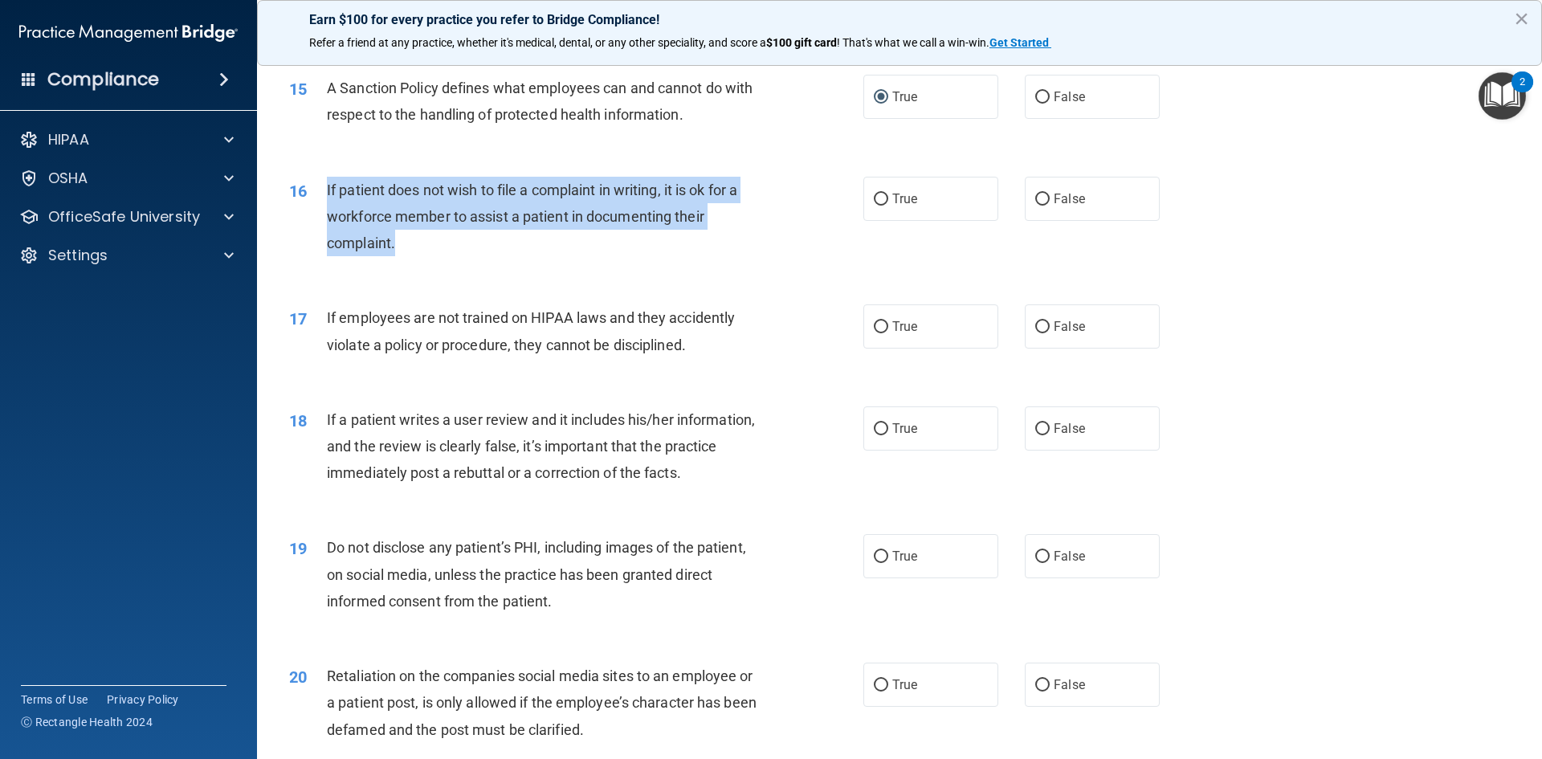
drag, startPoint x: 403, startPoint y: 262, endPoint x: 326, endPoint y: 222, distance: 86.6
click at [327, 222] on div "If patient does not wish to file a complaint in writing, it is ok for a workfor…" at bounding box center [551, 217] width 449 height 80
copy span "If patient does not wish to file a complaint in writing, it is ok for a workfor…"
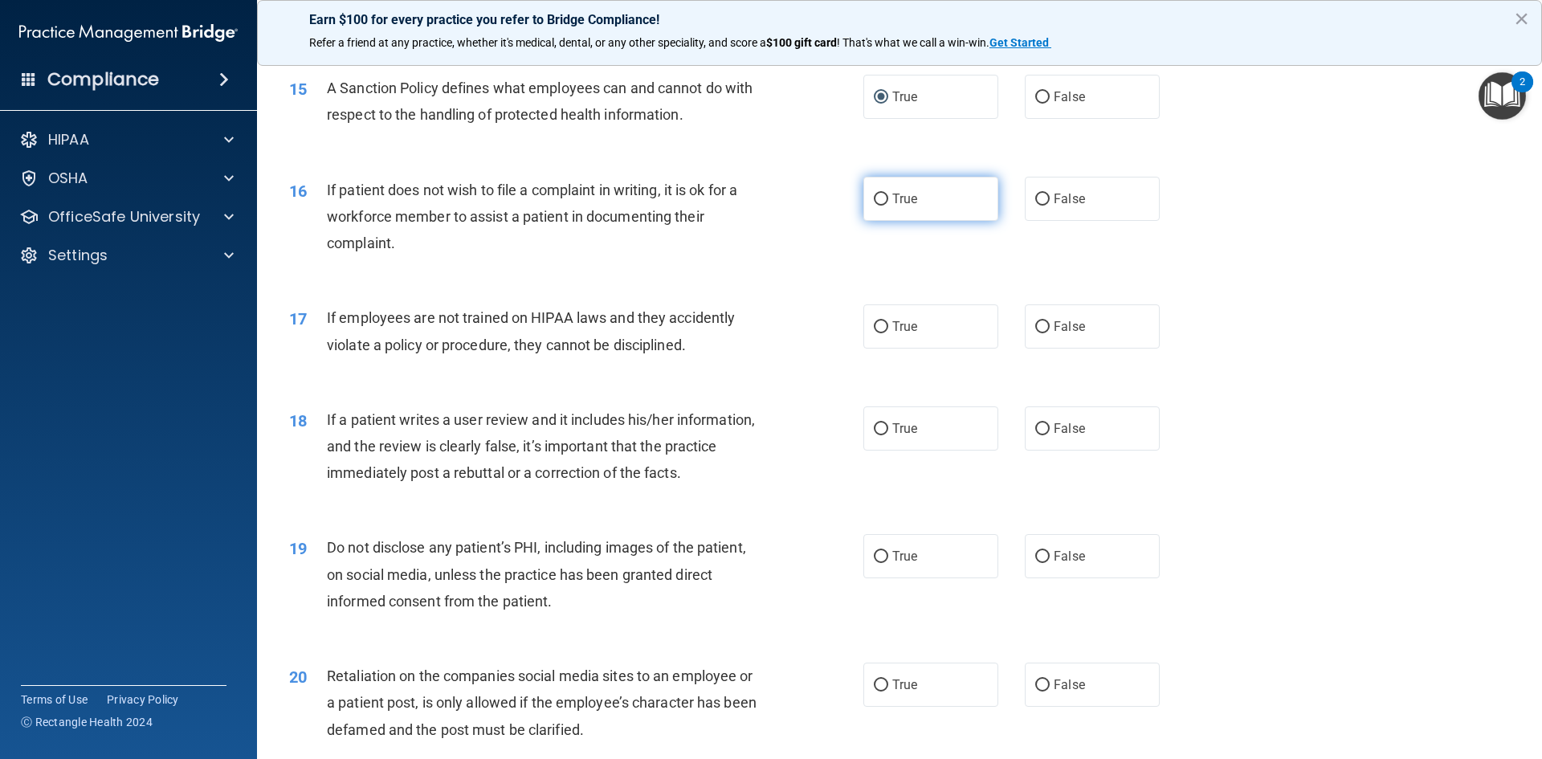
click at [916, 218] on label "True" at bounding box center [930, 199] width 135 height 44
click at [888, 206] on input "True" at bounding box center [881, 200] width 14 height 12
radio input "true"
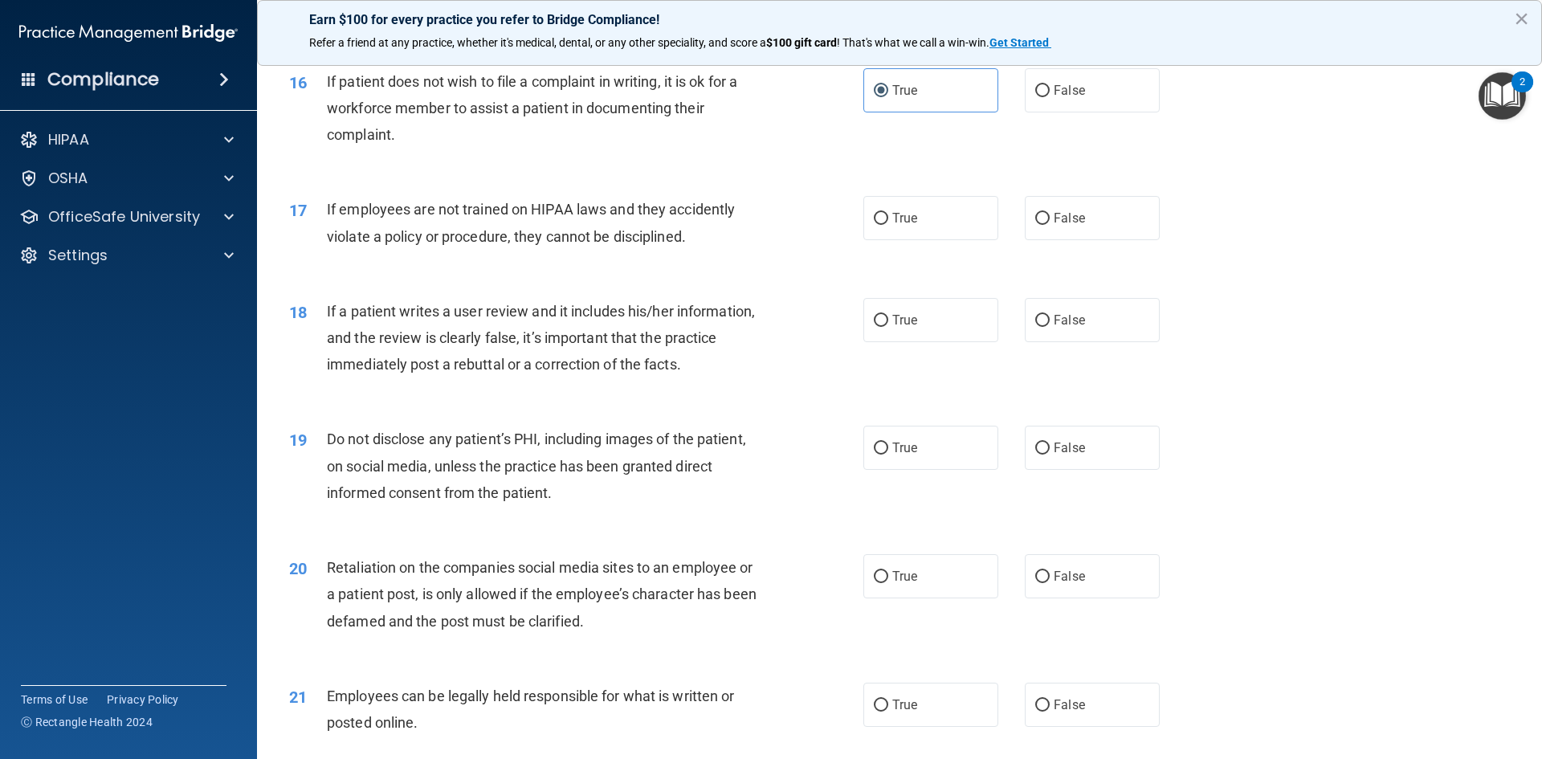
scroll to position [2088, 0]
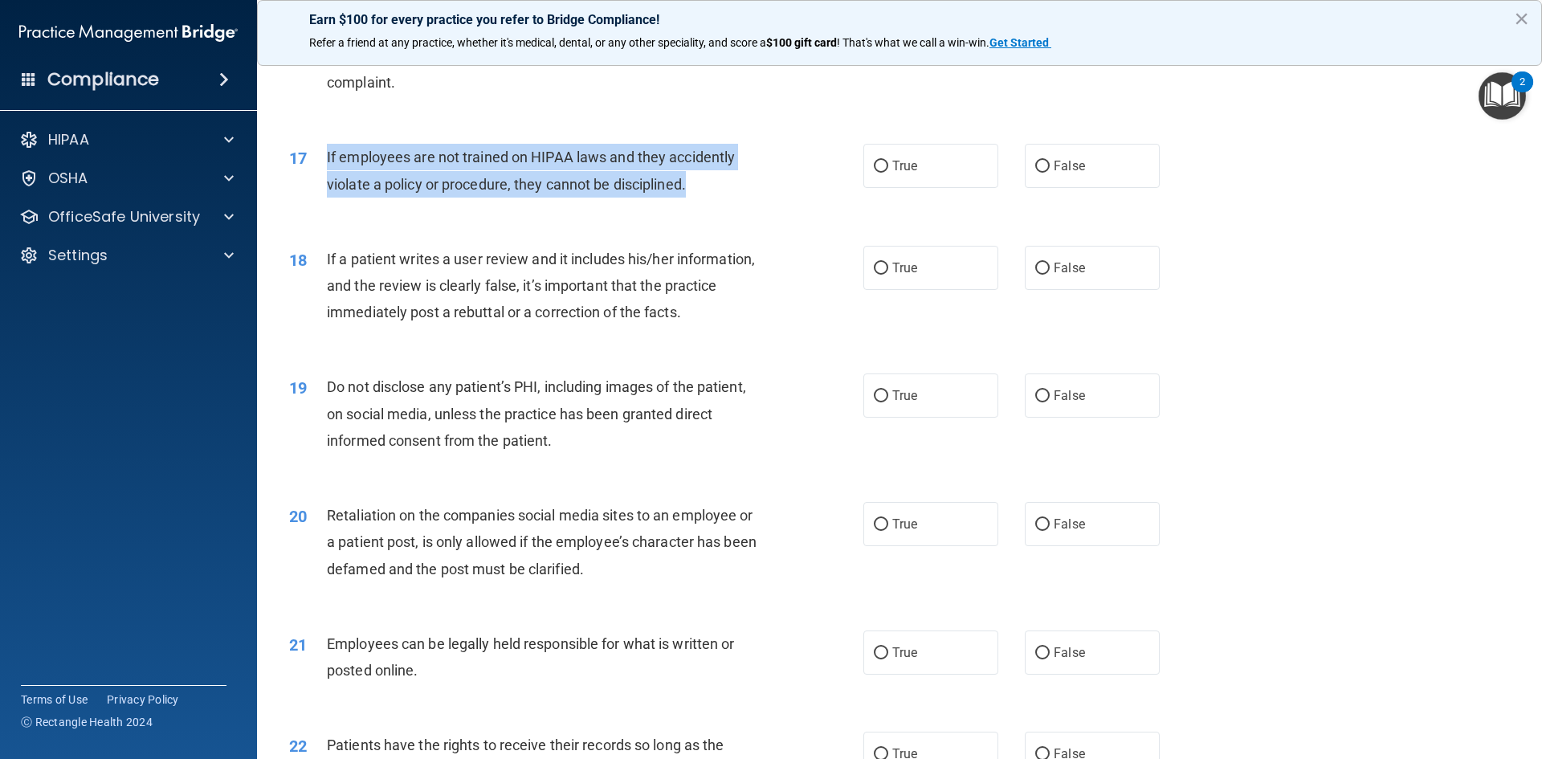
drag, startPoint x: 710, startPoint y: 208, endPoint x: 321, endPoint y: 196, distance: 388.9
click at [321, 194] on div "17 If employees are not trained on HIPAA laws and they accidently violate a pol…" at bounding box center [576, 174] width 622 height 61
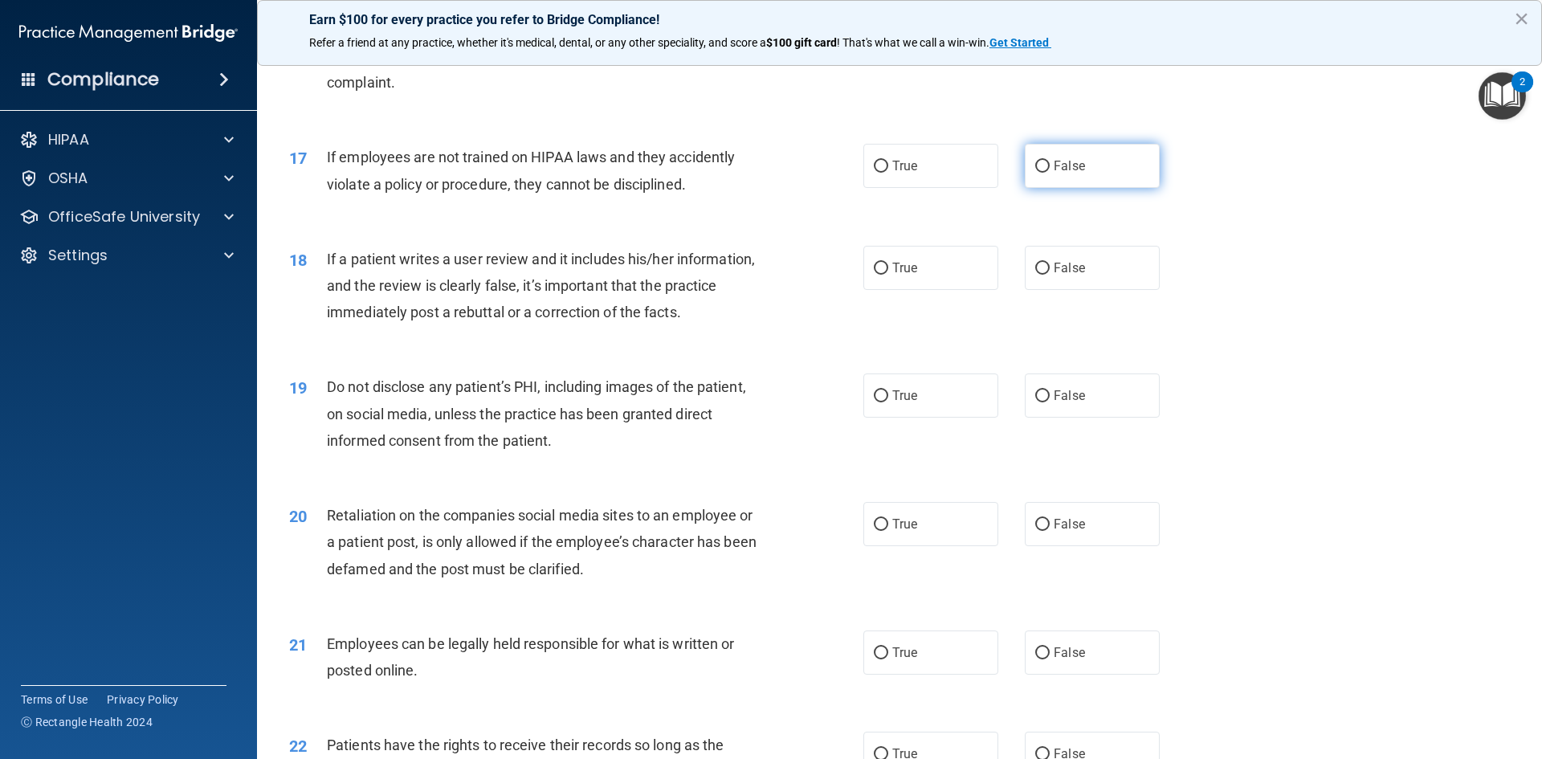
drag, startPoint x: 503, startPoint y: 182, endPoint x: 1067, endPoint y: 190, distance: 564.7
click at [1071, 182] on label "False" at bounding box center [1092, 166] width 135 height 44
click at [1050, 173] on input "False" at bounding box center [1042, 167] width 14 height 12
radio input "true"
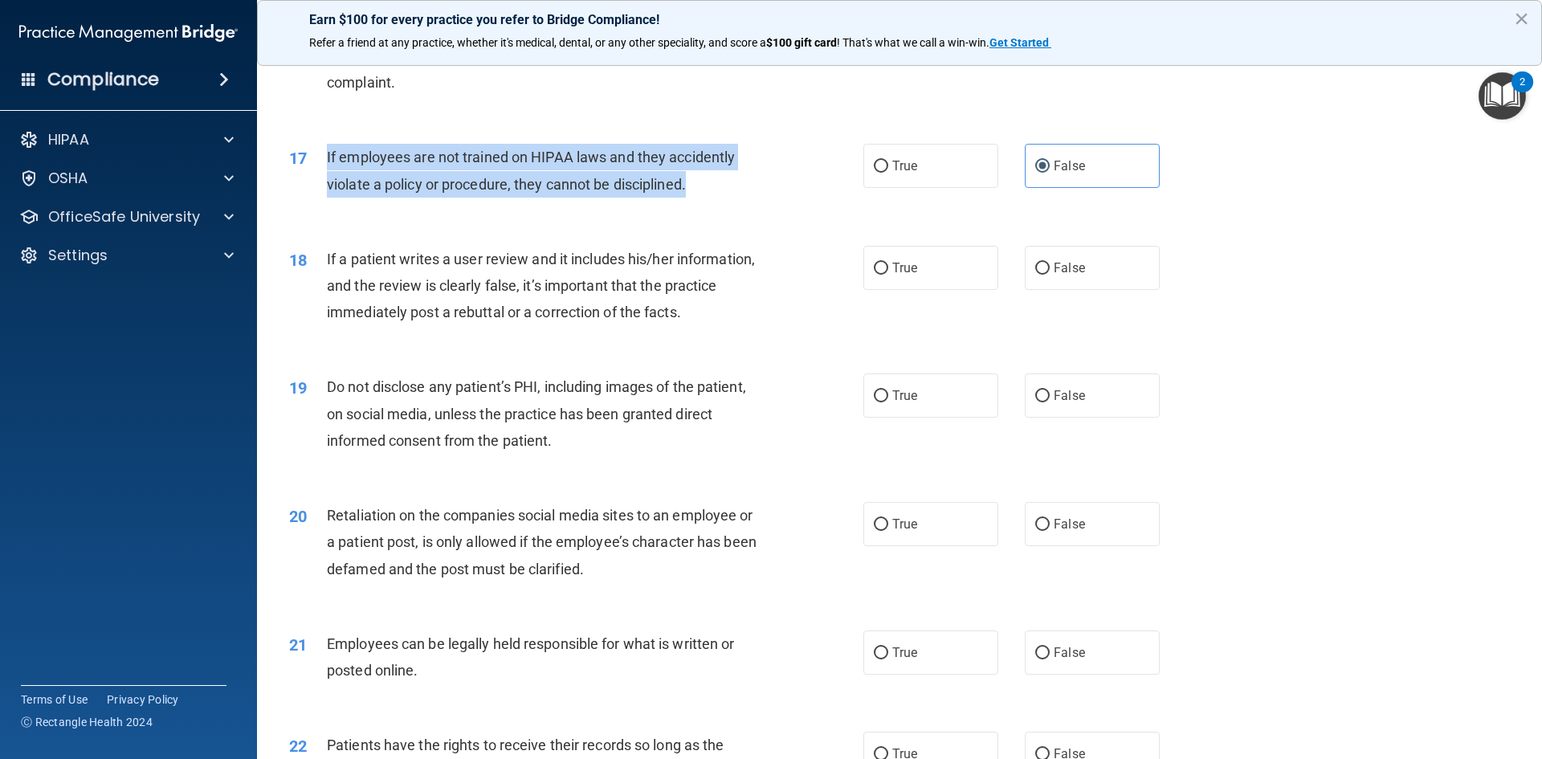
drag, startPoint x: 672, startPoint y: 211, endPoint x: 316, endPoint y: 186, distance: 356.7
click at [316, 186] on div "17 If employees are not trained on HIPAA laws and they accidently violate a pol…" at bounding box center [576, 174] width 622 height 61
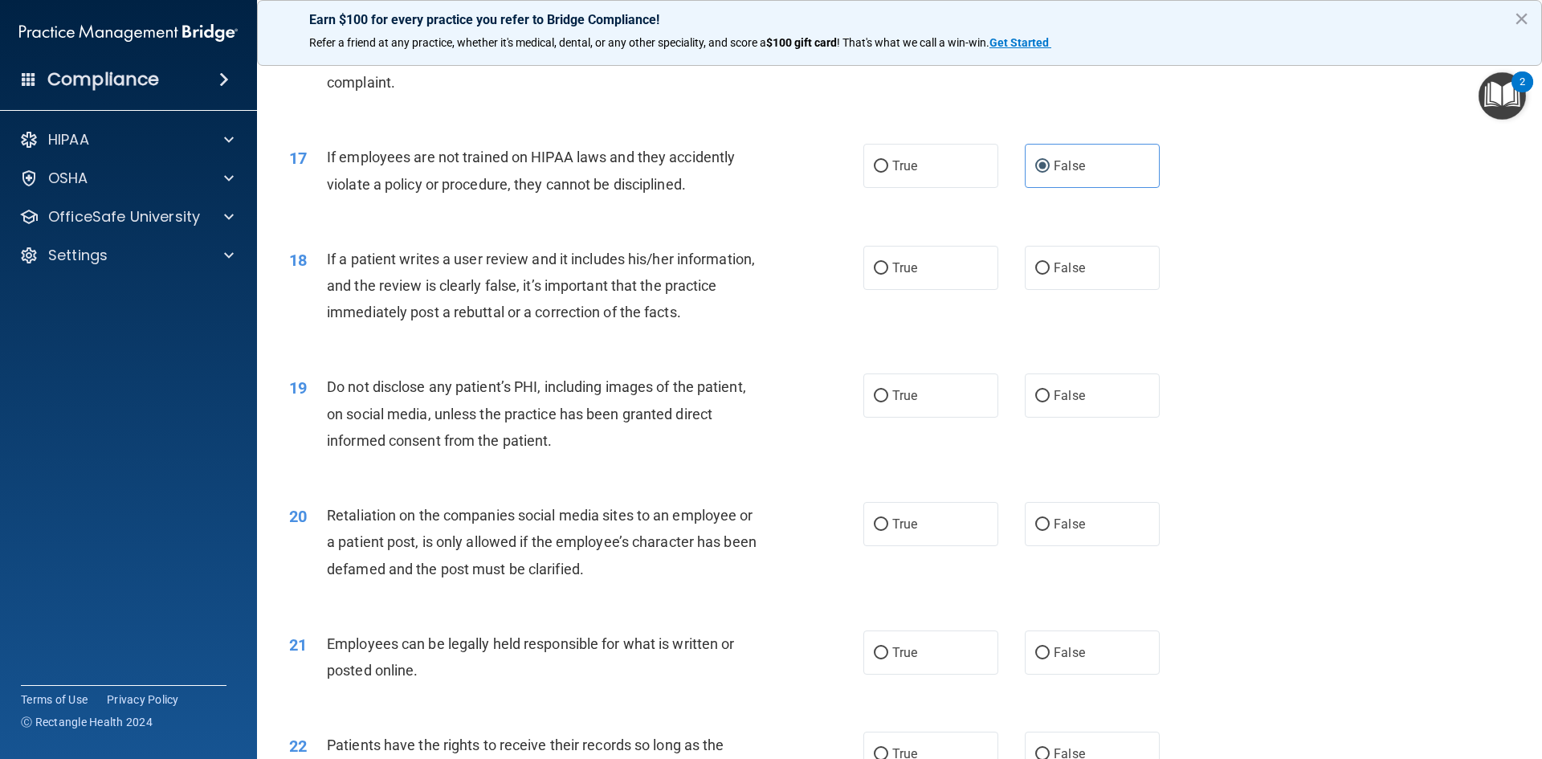
drag, startPoint x: 401, startPoint y: 179, endPoint x: 338, endPoint y: 287, distance: 124.5
click at [338, 287] on span "If a patient writes a user review and it includes his/her information, and the …" at bounding box center [541, 286] width 428 height 70
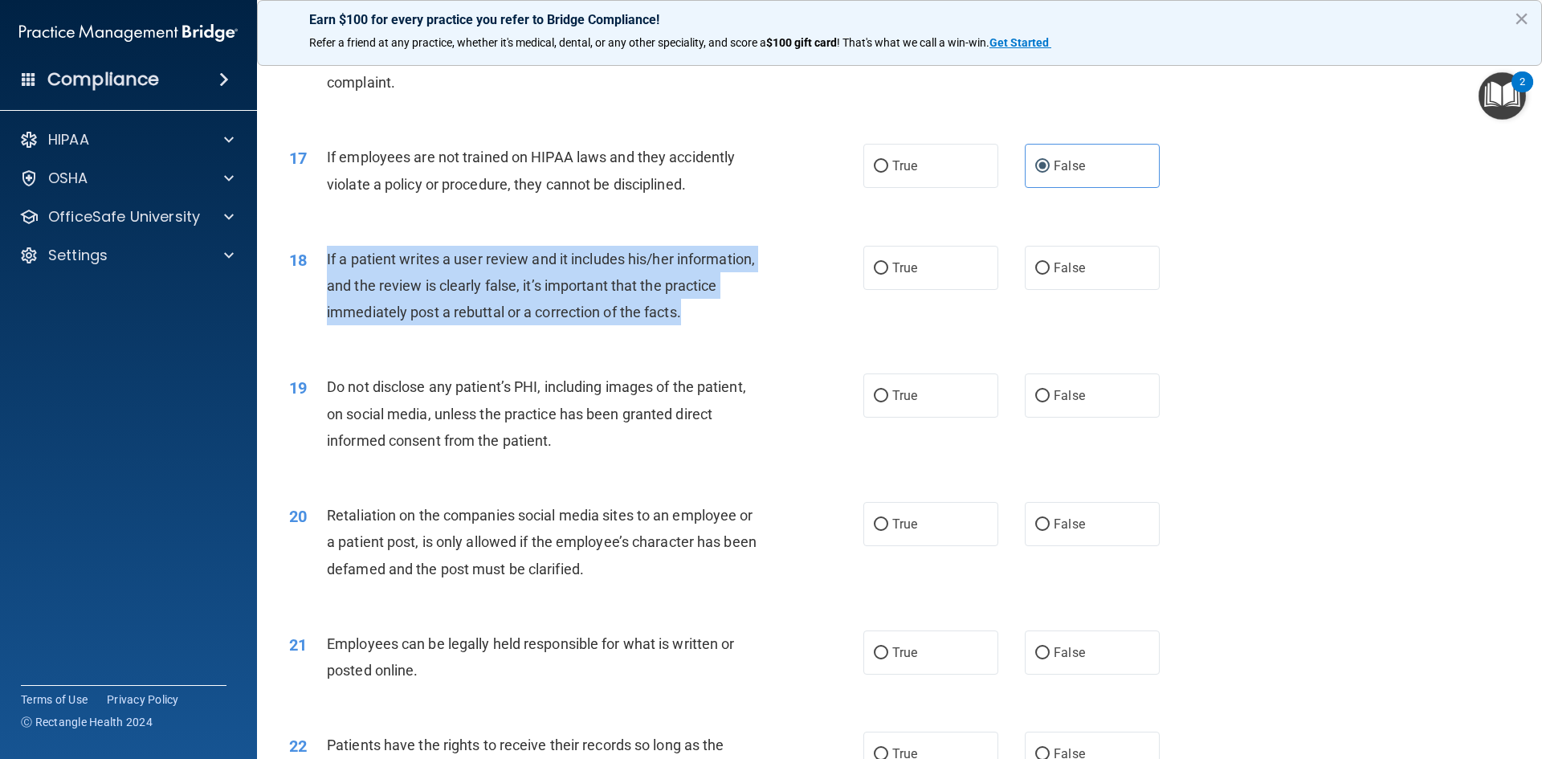
drag, startPoint x: 691, startPoint y: 334, endPoint x: 319, endPoint y: 300, distance: 373.4
click at [319, 300] on div "18 If a patient writes a user review and it includes his/her information, and t…" at bounding box center [576, 290] width 622 height 88
copy div "If a patient writes a user review and it includes his/her information, and the …"
click at [1035, 275] on input "False" at bounding box center [1042, 269] width 14 height 12
radio input "true"
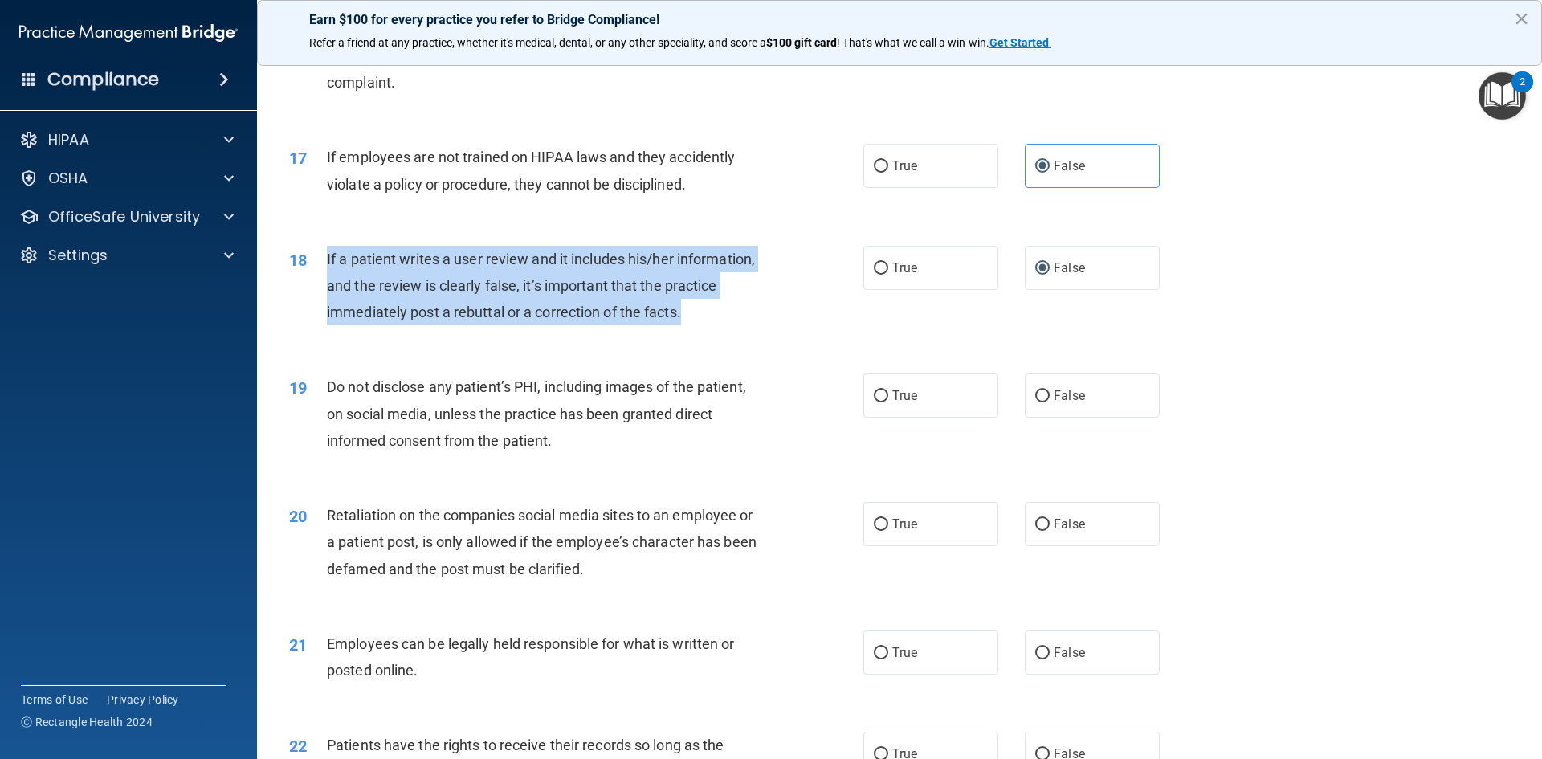
click at [657, 326] on div "If a patient writes a user review and it includes his/her information, and the …" at bounding box center [551, 286] width 449 height 80
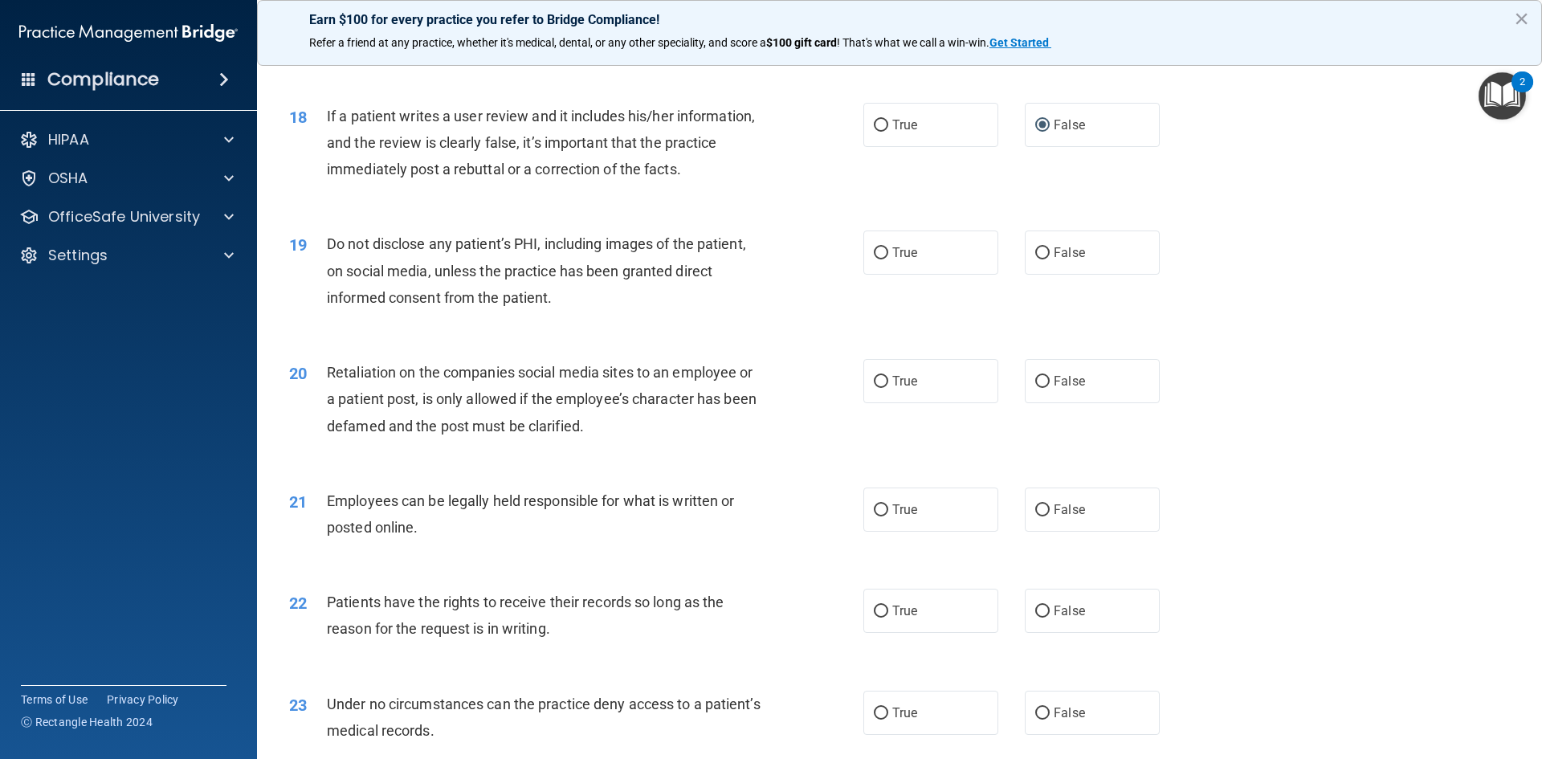
scroll to position [2249, 0]
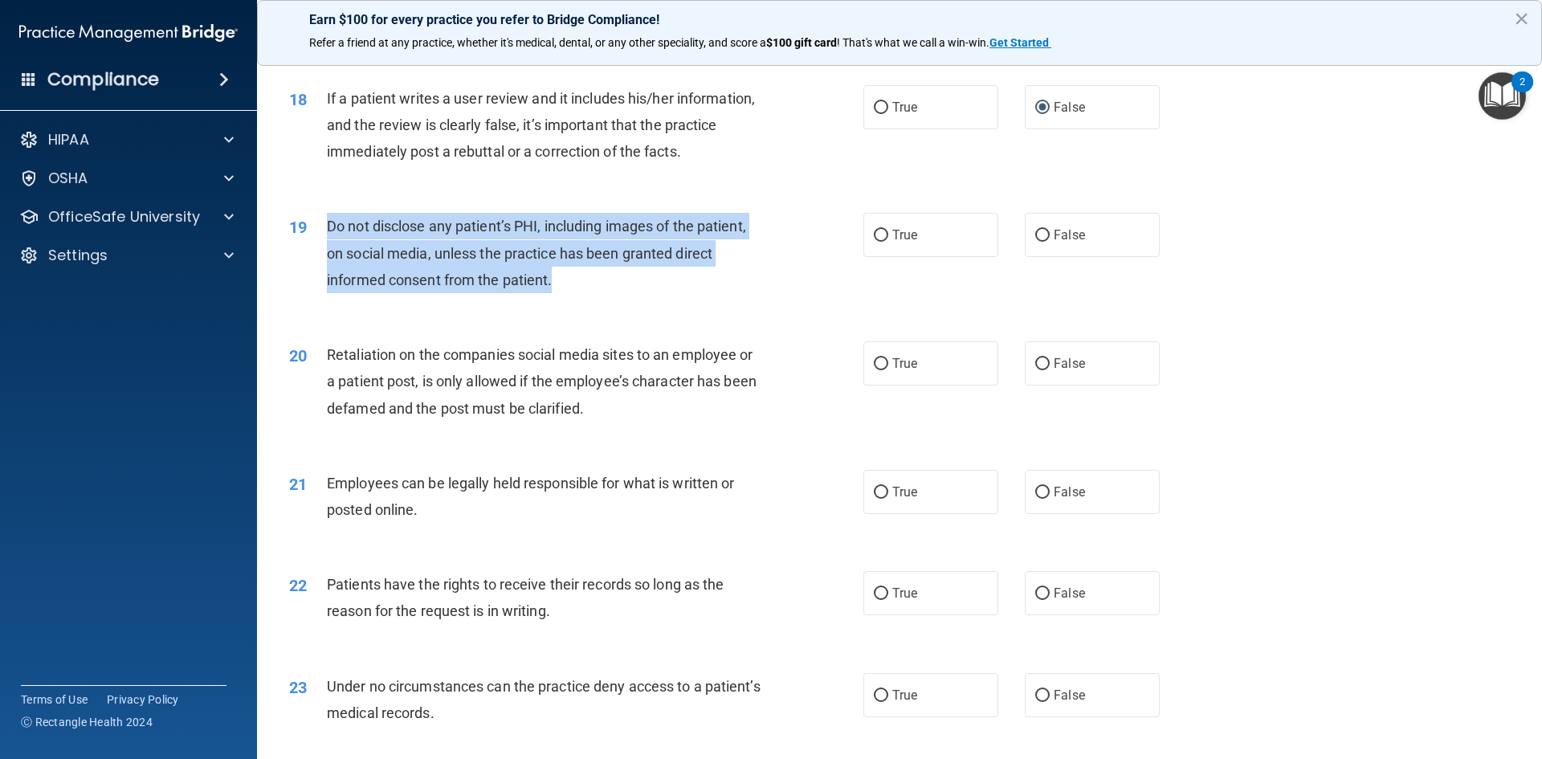
drag, startPoint x: 325, startPoint y: 247, endPoint x: 620, endPoint y: 304, distance: 300.2
click at [620, 301] on div "19 Do not disclose any patient’s PHI, including images of the patient, on socia…" at bounding box center [576, 257] width 622 height 88
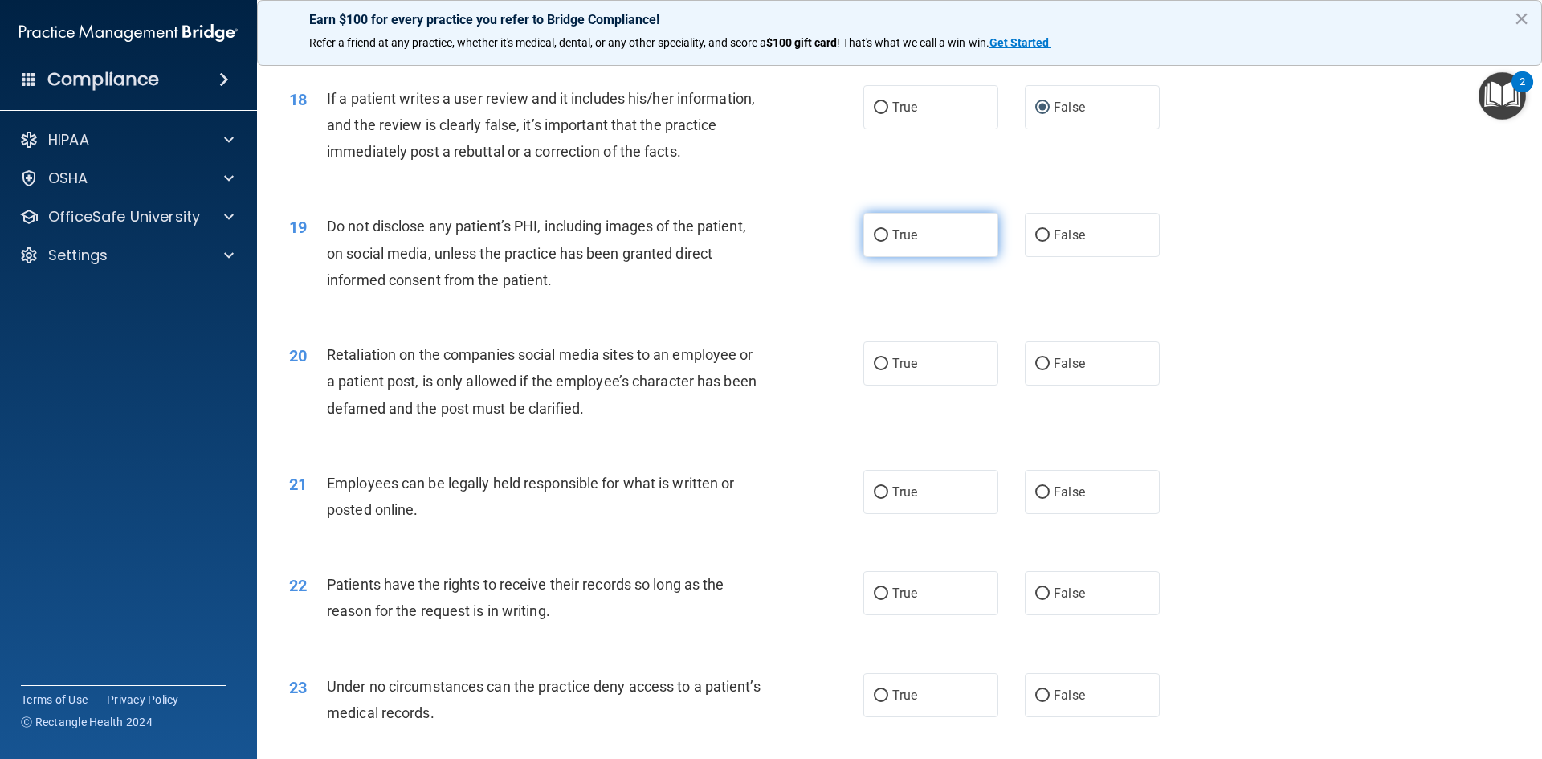
click at [884, 257] on label "True" at bounding box center [930, 235] width 135 height 44
click at [884, 242] on input "True" at bounding box center [881, 236] width 14 height 12
radio input "true"
click at [569, 293] on div "Do not disclose any patient’s PHI, including images of the patient, on social m…" at bounding box center [551, 253] width 449 height 80
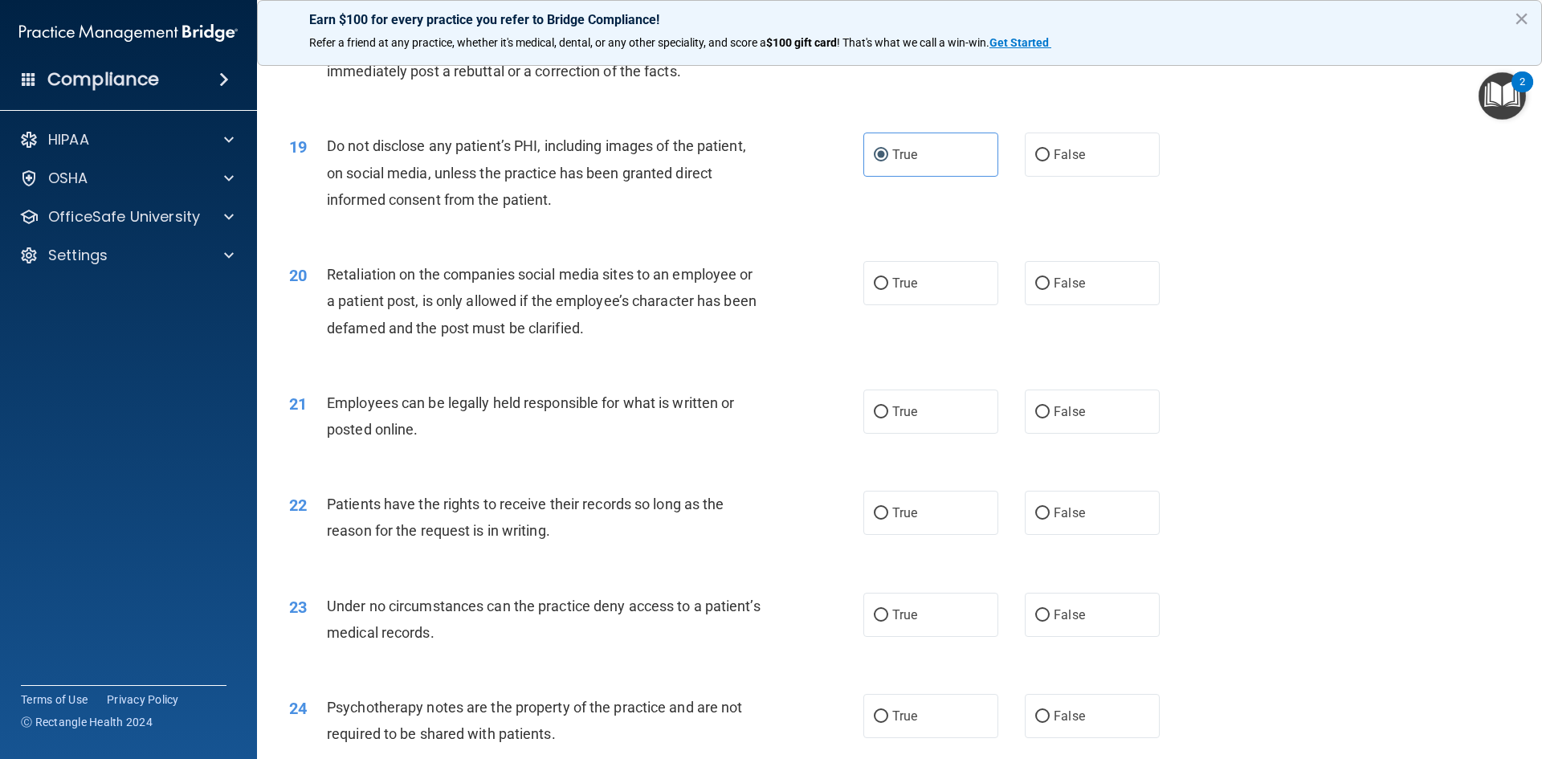
scroll to position [2409, 0]
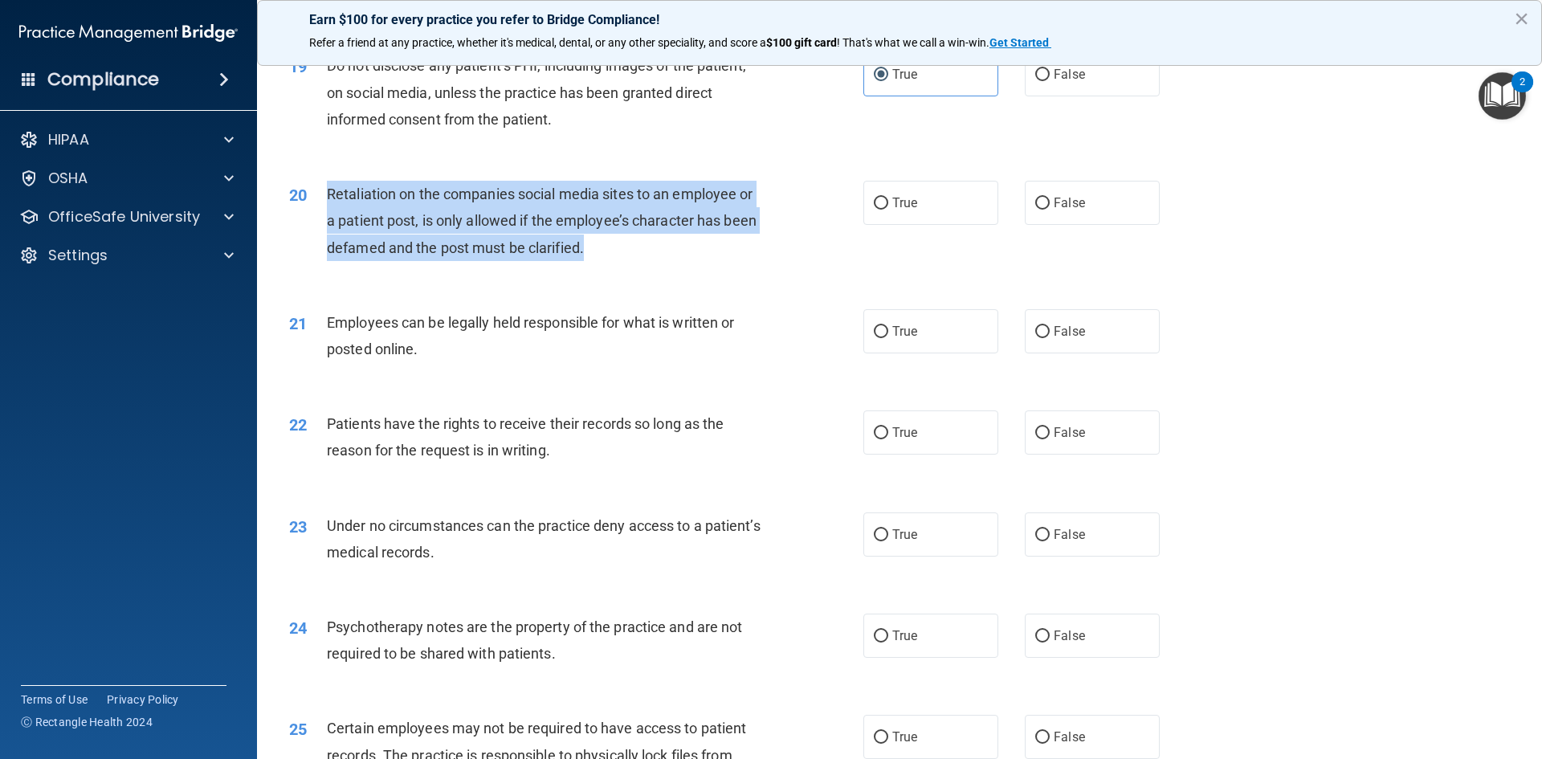
drag, startPoint x: 591, startPoint y: 276, endPoint x: 326, endPoint y: 229, distance: 269.2
click at [327, 229] on div "Retaliation on the companies social media sites to an employee or a patient pos…" at bounding box center [551, 221] width 449 height 80
click at [439, 255] on span "Retaliation on the companies social media sites to an employee or a patient pos…" at bounding box center [542, 221] width 430 height 70
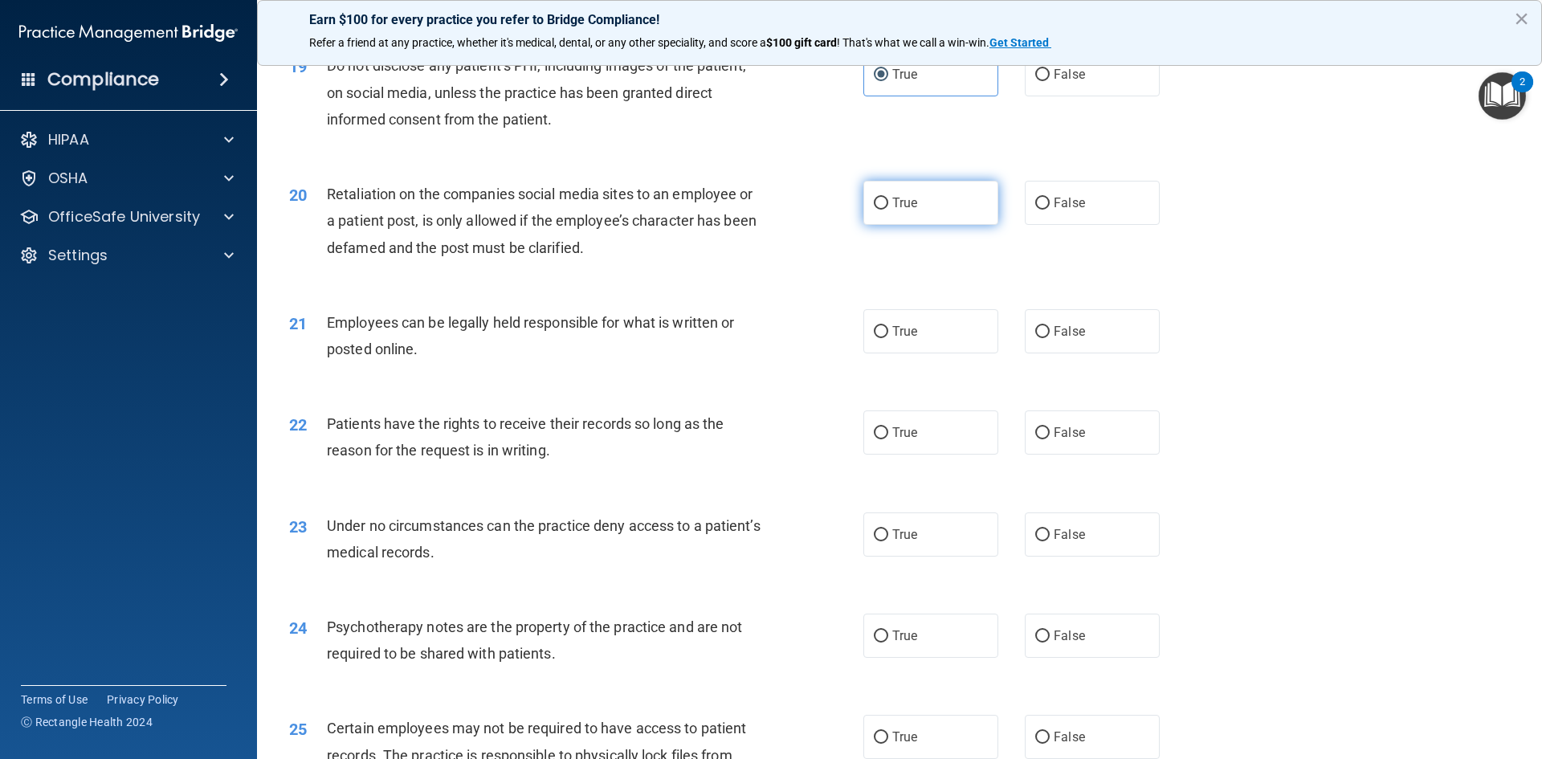
drag, startPoint x: 856, startPoint y: 226, endPoint x: 877, endPoint y: 224, distance: 20.9
click at [1187, 181] on ng-form "20 Retaliation on the companies social media sites to an employee or a patient …" at bounding box center [1187, 181] width 0 height 0
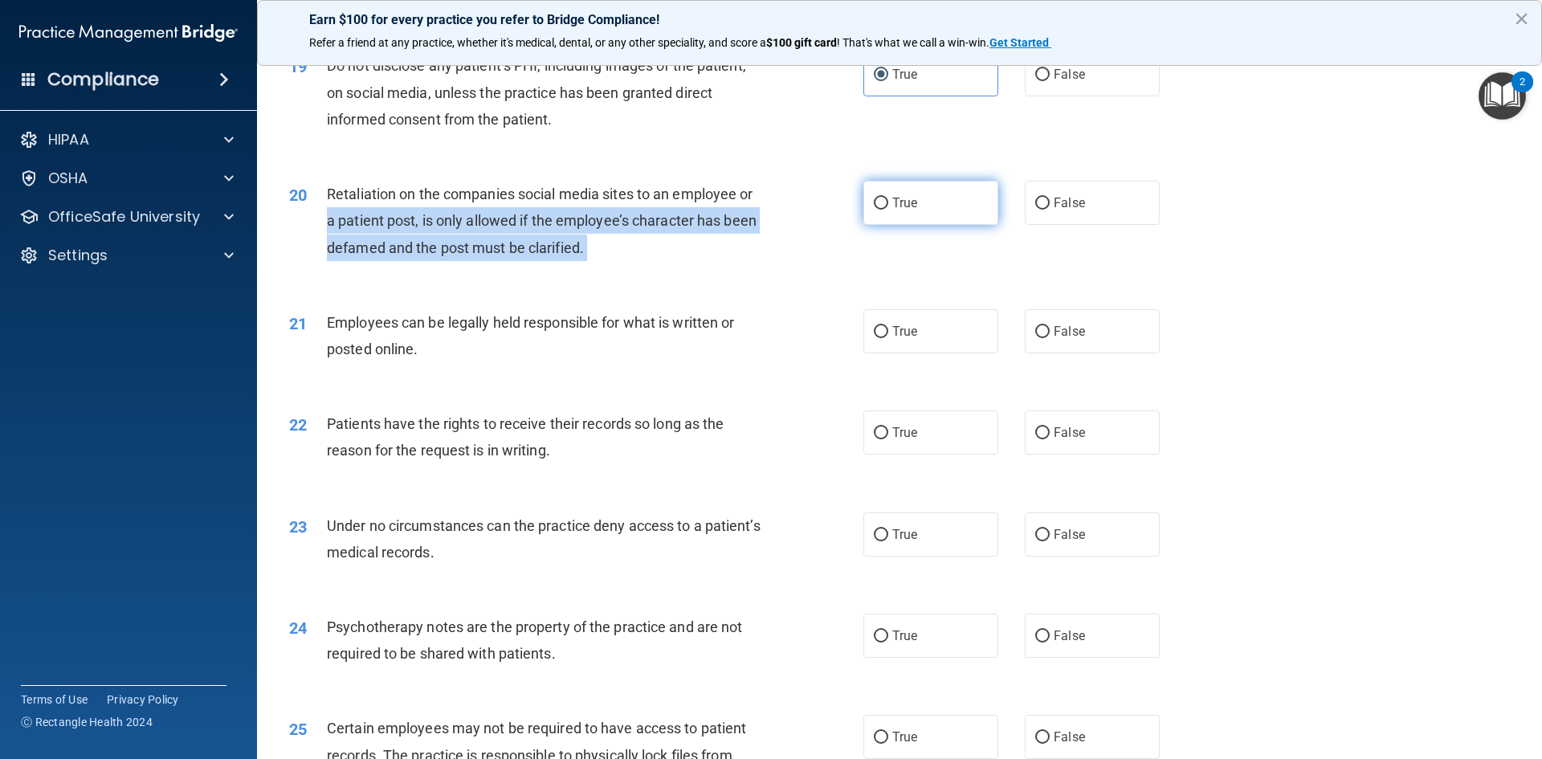
click at [878, 210] on input "True" at bounding box center [881, 204] width 14 height 12
radio input "true"
click at [658, 261] on div "Retaliation on the companies social media sites to an employee or a patient pos…" at bounding box center [551, 221] width 449 height 80
click at [608, 261] on div "Retaliation on the companies social media sites to an employee or a patient pos…" at bounding box center [551, 221] width 449 height 80
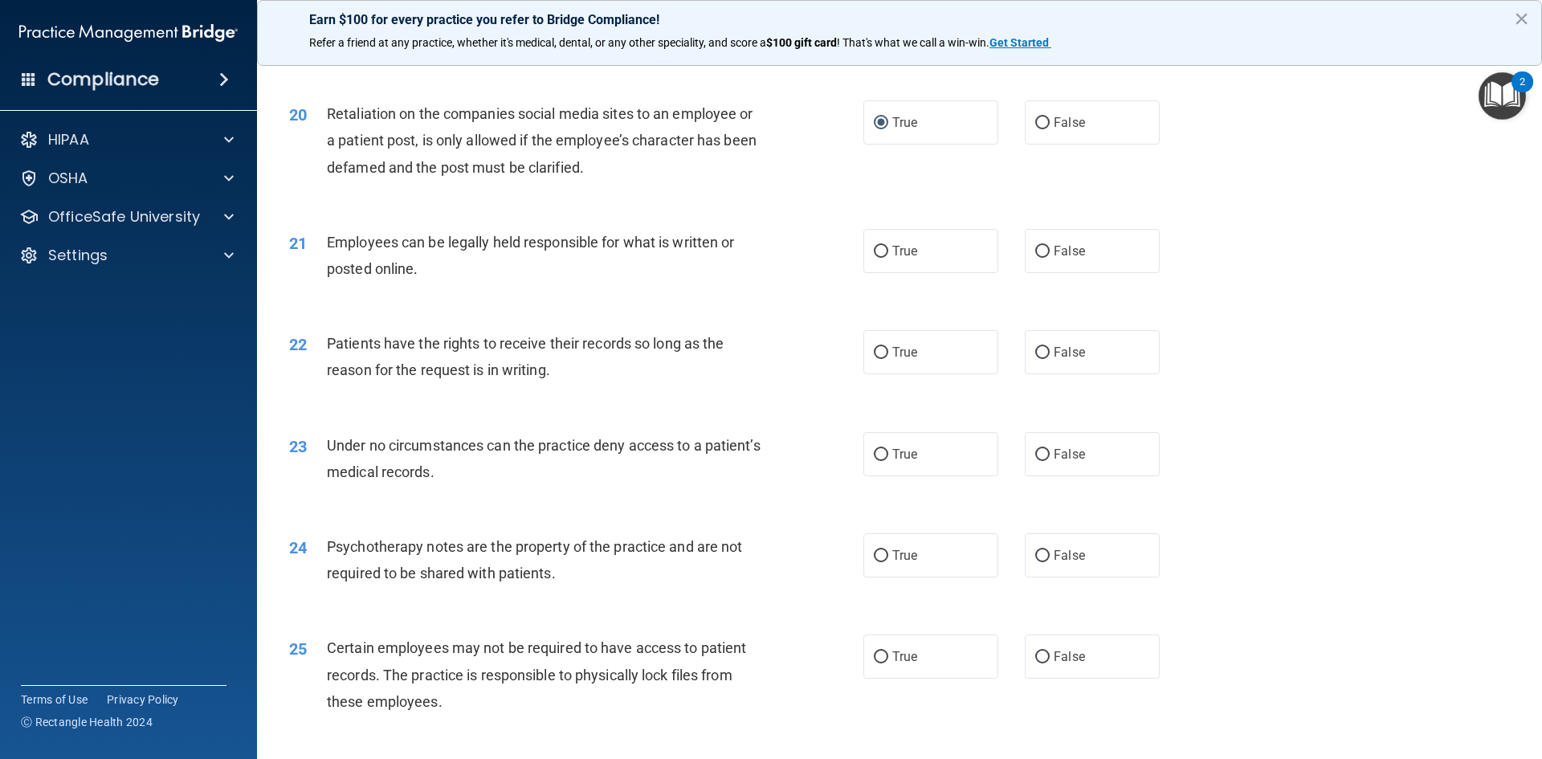
scroll to position [2570, 0]
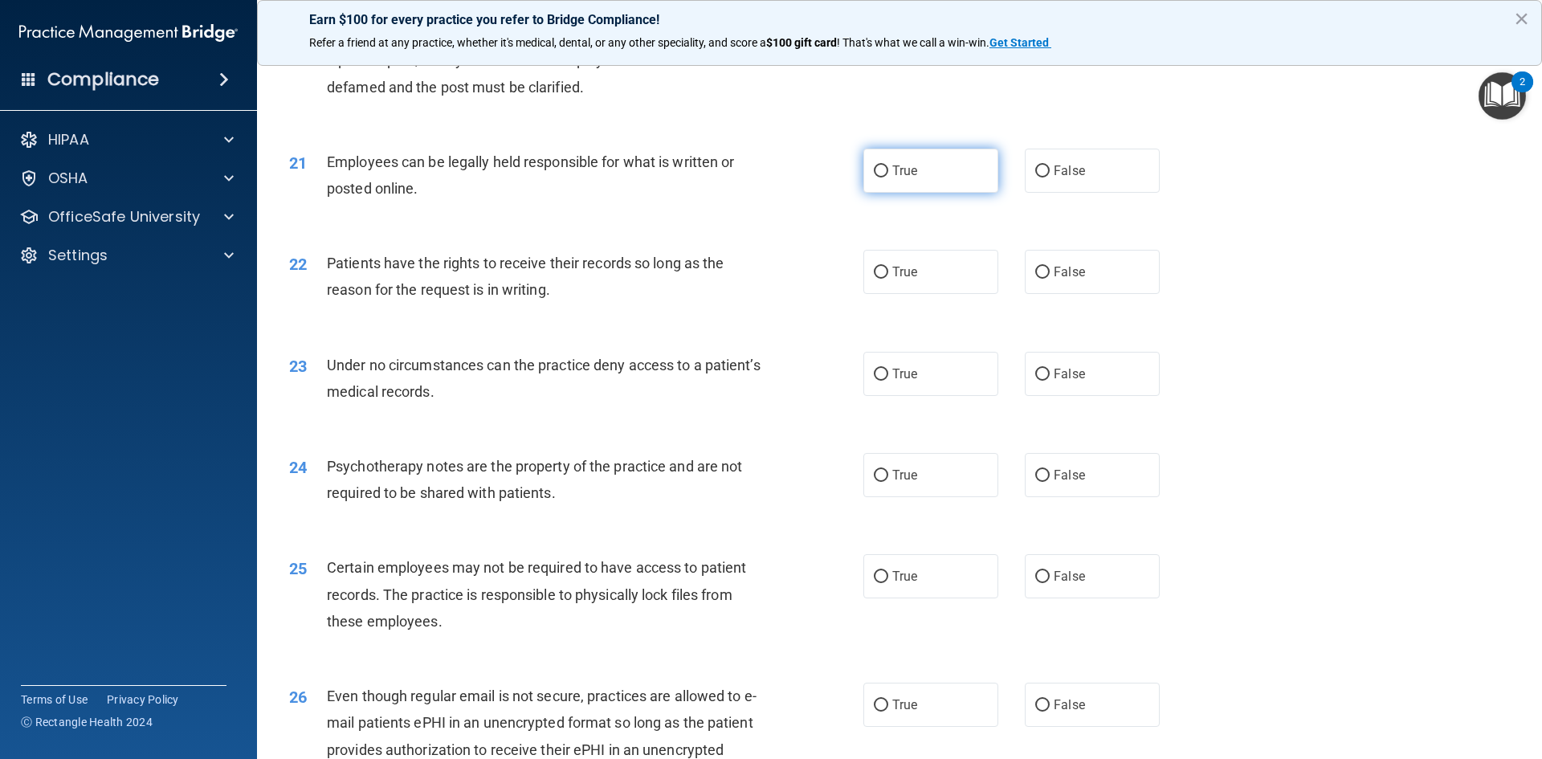
click at [894, 178] on span "True" at bounding box center [904, 170] width 25 height 15
click at [888, 177] on input "True" at bounding box center [881, 171] width 14 height 12
radio input "true"
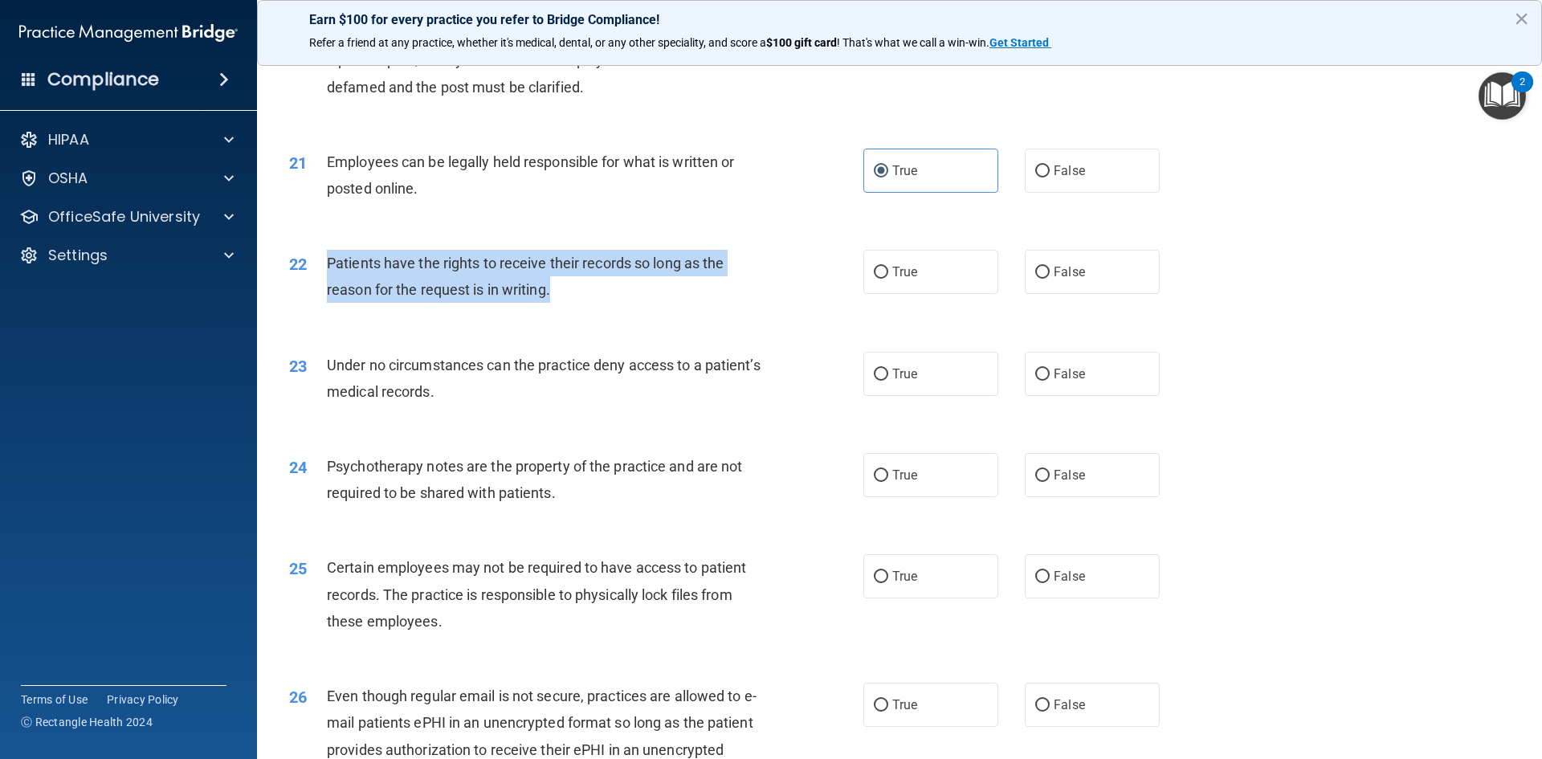
drag, startPoint x: 560, startPoint y: 325, endPoint x: 329, endPoint y: 288, distance: 233.6
click at [329, 288] on div "Patients have the rights to receive their records so long as the reason for the…" at bounding box center [551, 276] width 449 height 53
click at [583, 289] on span "Patients have the rights to receive their records so long as the reason for the…" at bounding box center [525, 276] width 397 height 43
drag, startPoint x: 390, startPoint y: 290, endPoint x: 600, endPoint y: 313, distance: 211.7
click at [600, 303] on div "Patients have the rights to receive their records so long as the reason for the…" at bounding box center [551, 276] width 449 height 53
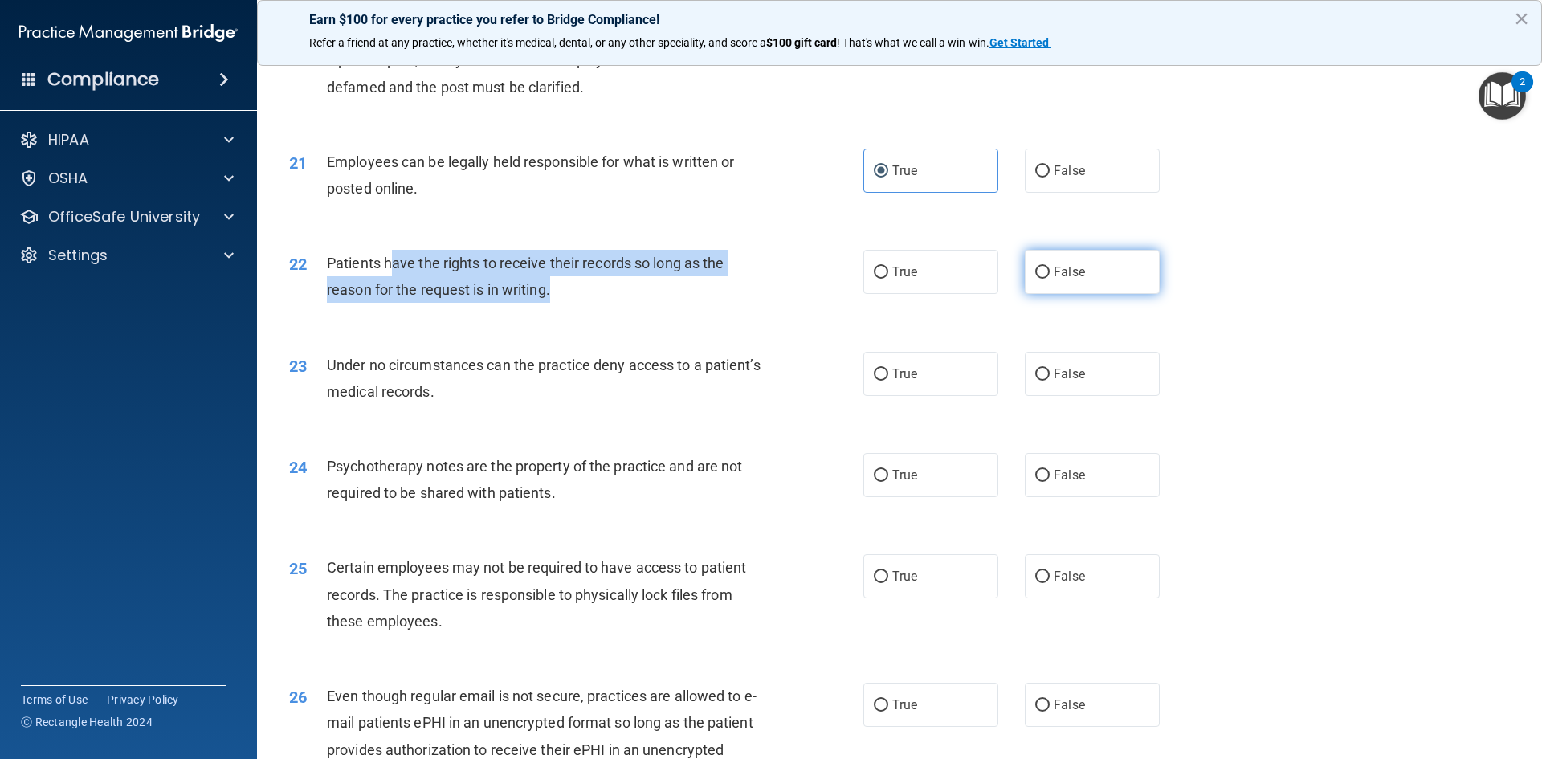
click at [1041, 279] on input "False" at bounding box center [1042, 273] width 14 height 12
radio input "true"
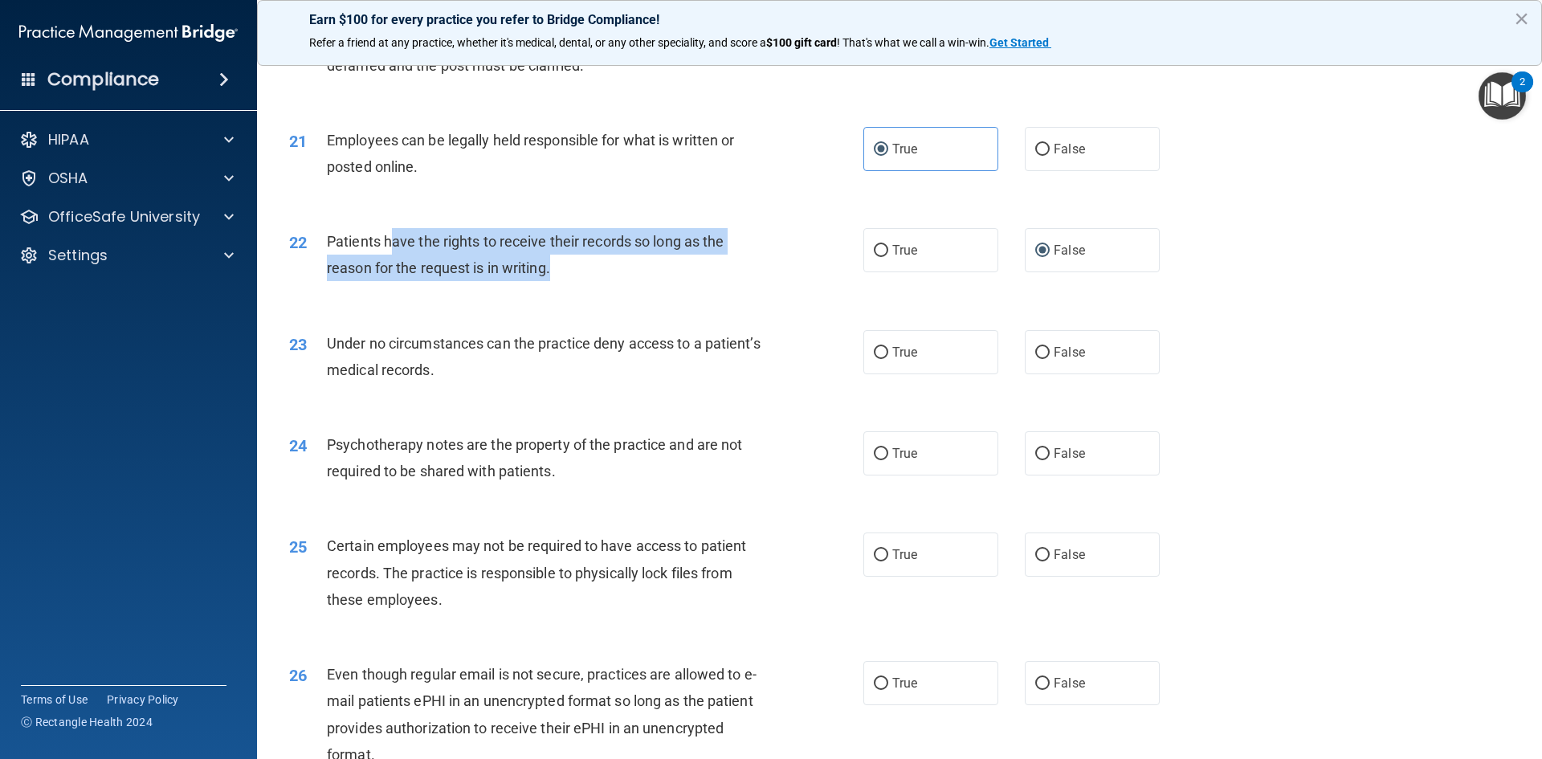
scroll to position [2650, 0]
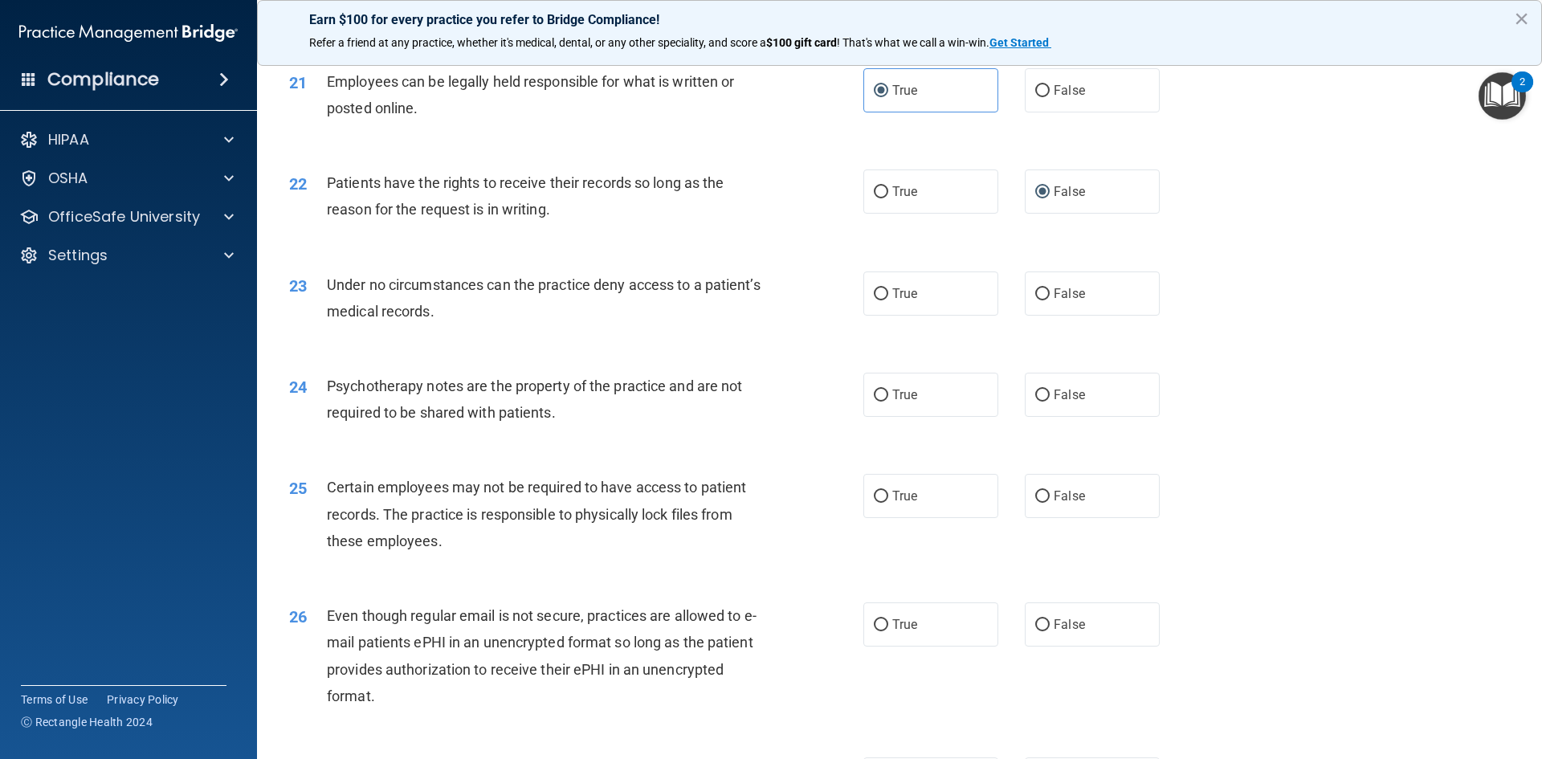
click at [447, 320] on span "Under no circumstances can the practice deny access to a patient’s medical reco…" at bounding box center [544, 297] width 434 height 43
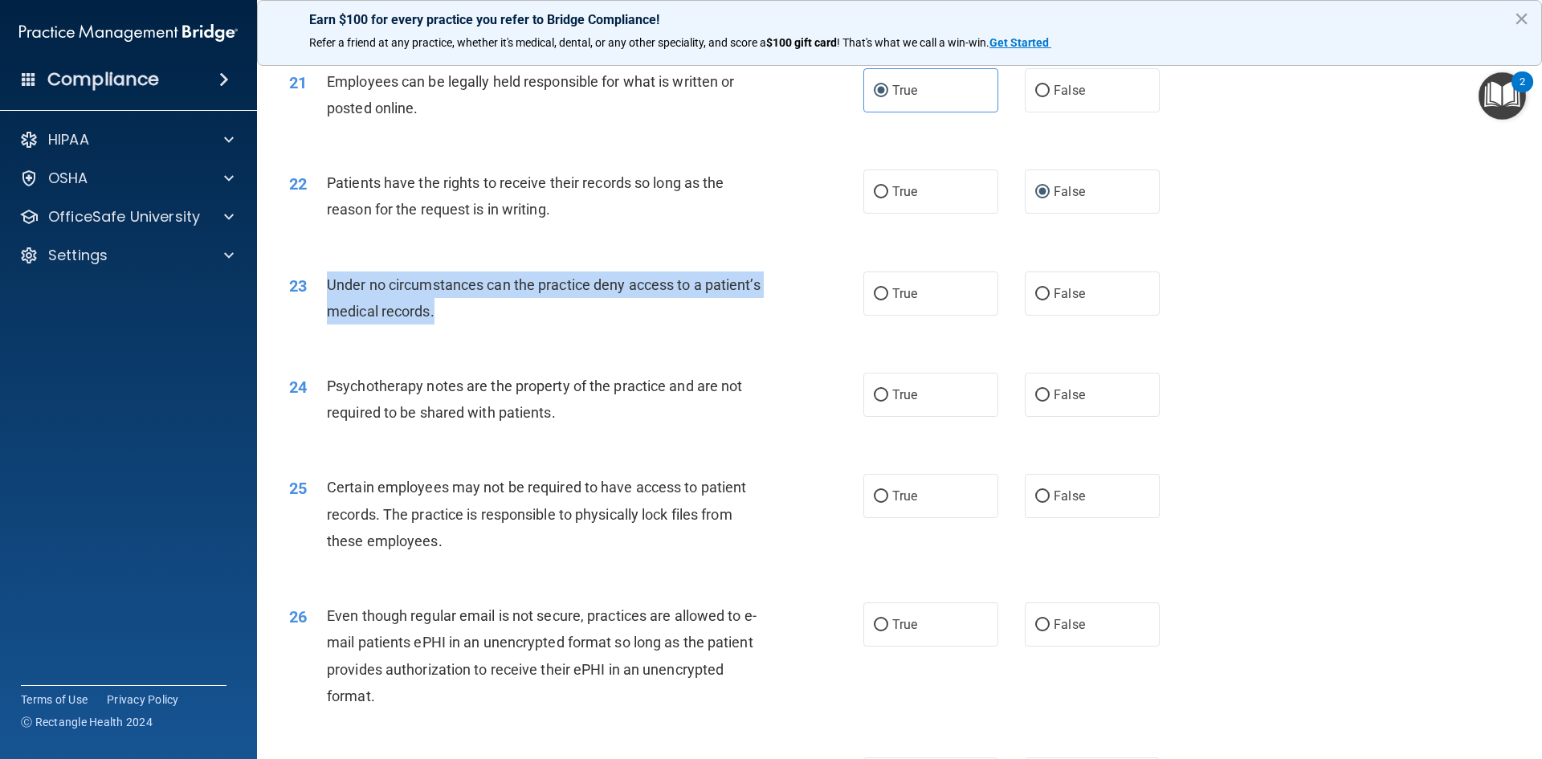
drag, startPoint x: 477, startPoint y: 339, endPoint x: 316, endPoint y: 315, distance: 162.4
click at [316, 315] on div "23 Under no circumstances can the practice deny access to a patient’s medical r…" at bounding box center [576, 301] width 622 height 61
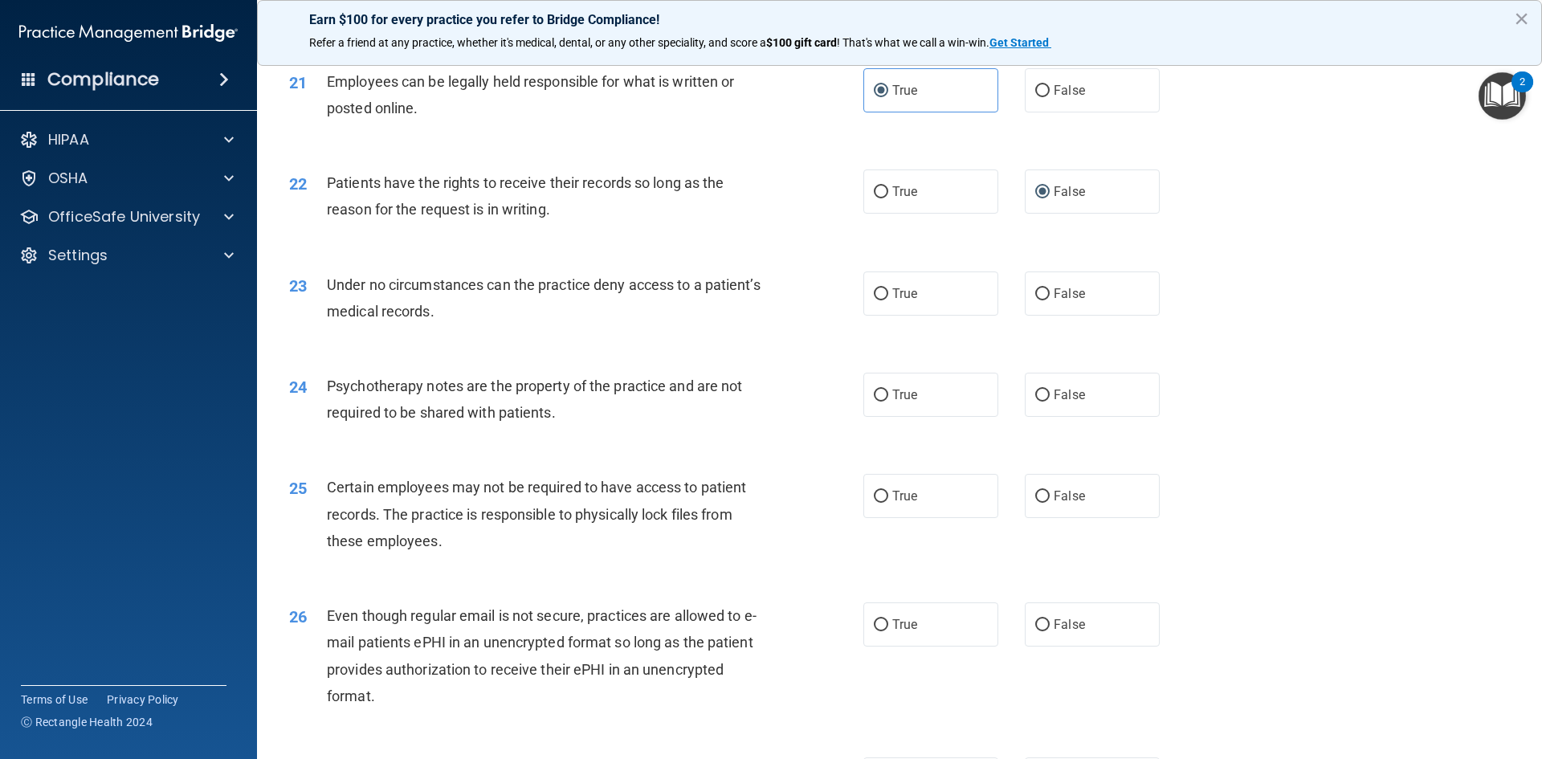
click at [571, 222] on div "Patients have the rights to receive their records so long as the reason for the…" at bounding box center [551, 195] width 449 height 53
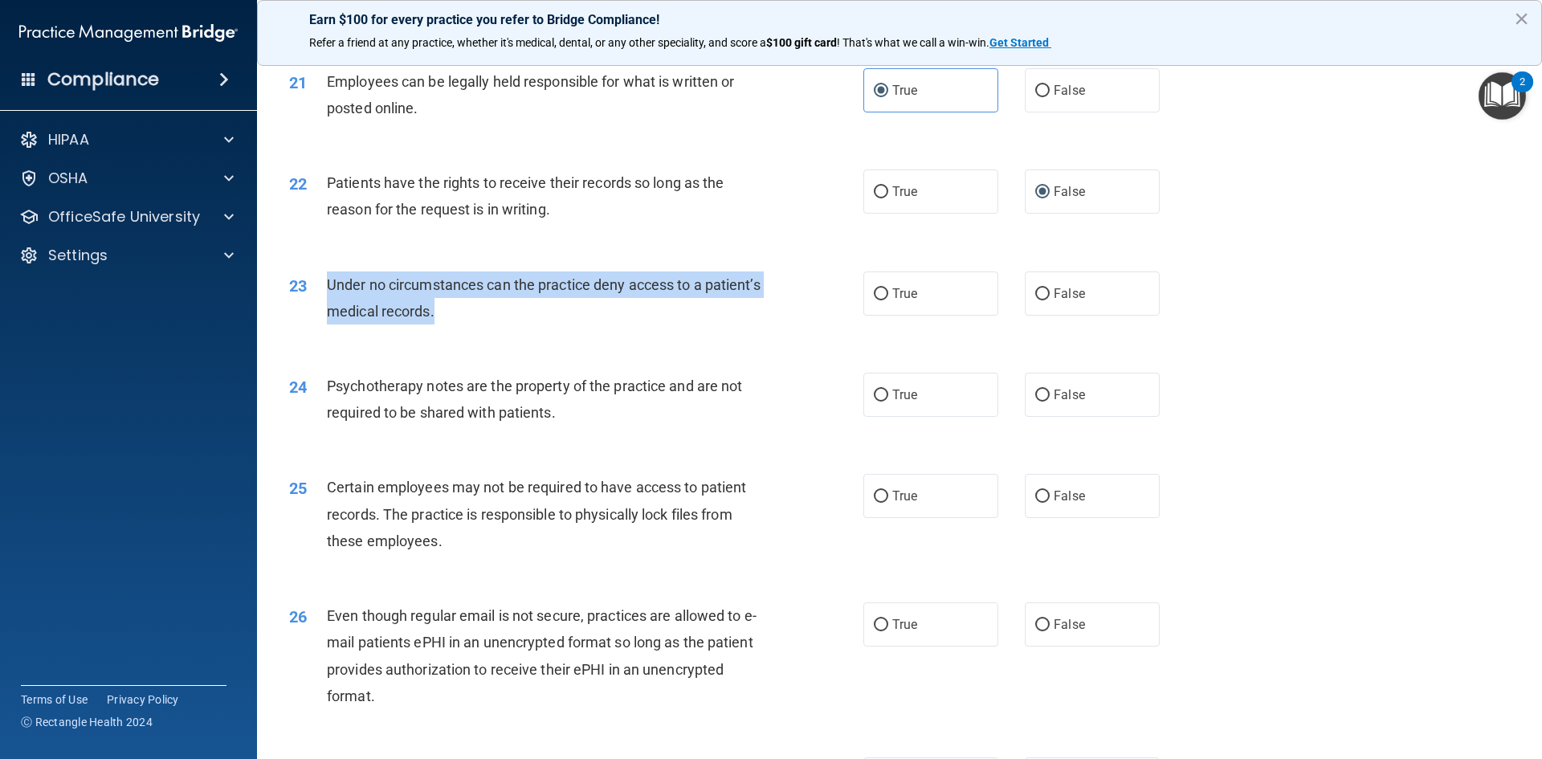
drag, startPoint x: 500, startPoint y: 341, endPoint x: 312, endPoint y: 327, distance: 188.4
click at [312, 327] on div "23 Under no circumstances can the practice deny access to a patient’s medical r…" at bounding box center [576, 301] width 622 height 61
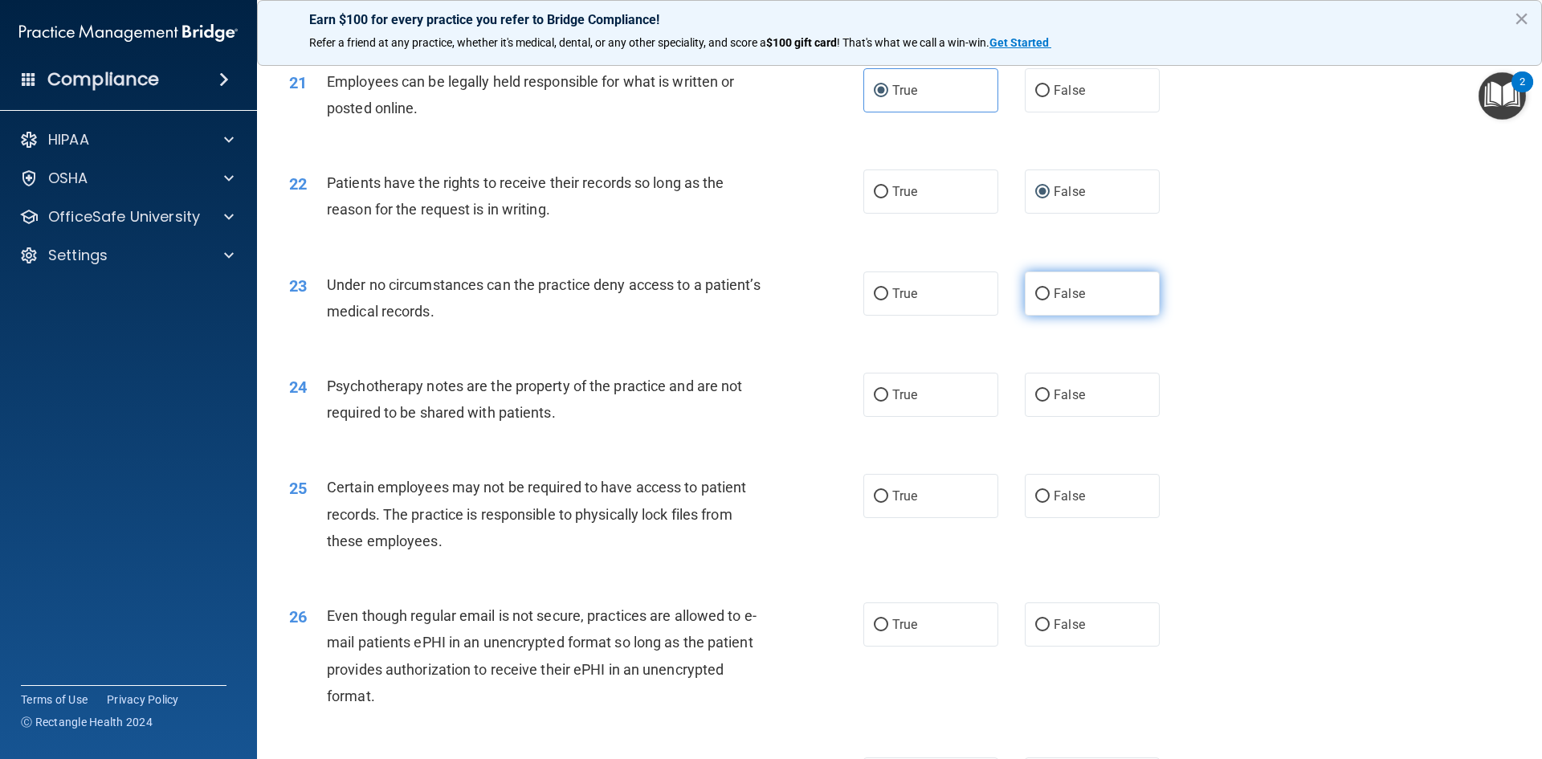
click at [1055, 316] on label "False" at bounding box center [1092, 293] width 135 height 44
click at [1050, 300] on input "False" at bounding box center [1042, 294] width 14 height 12
radio input "true"
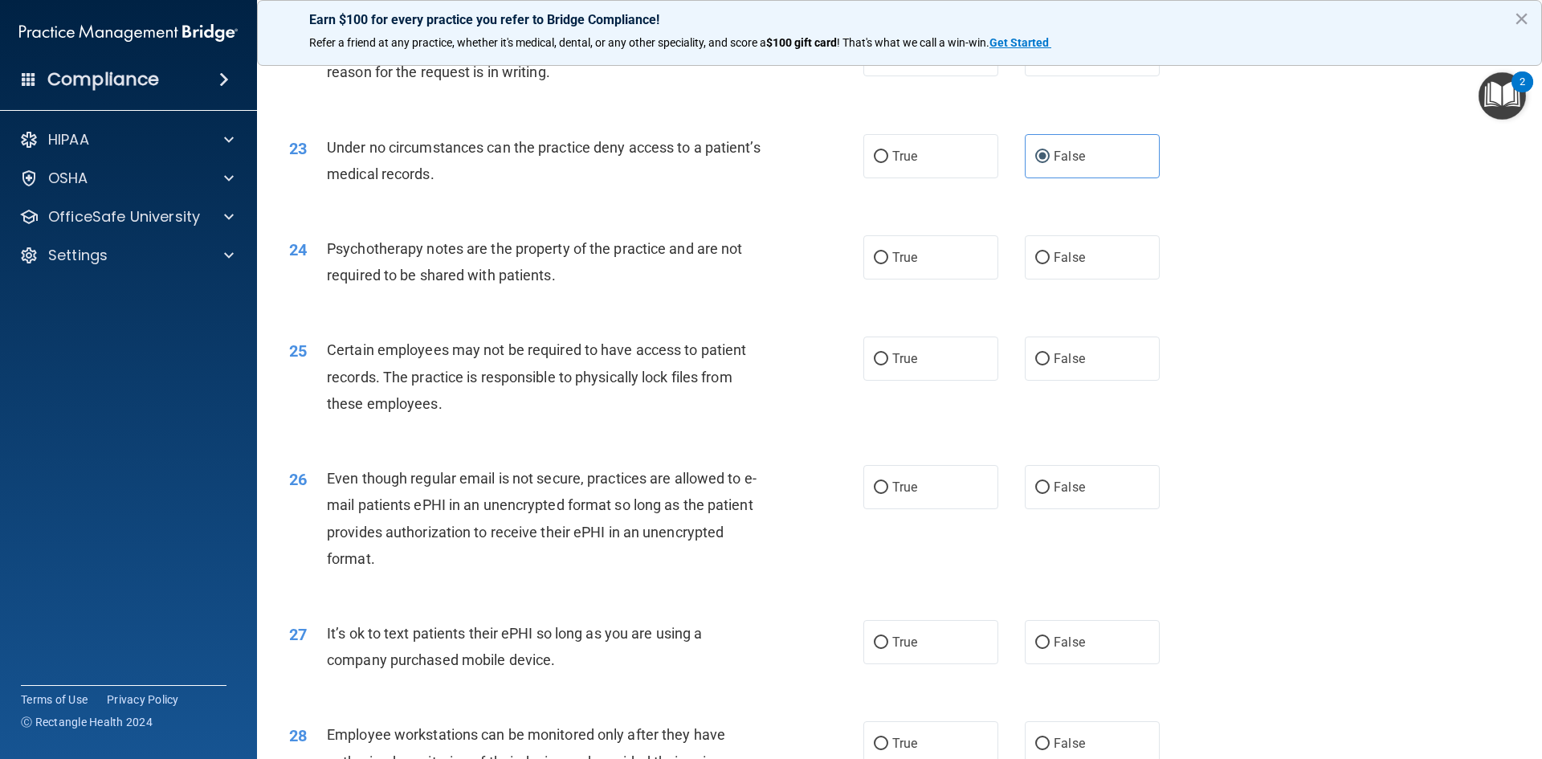
scroll to position [2811, 0]
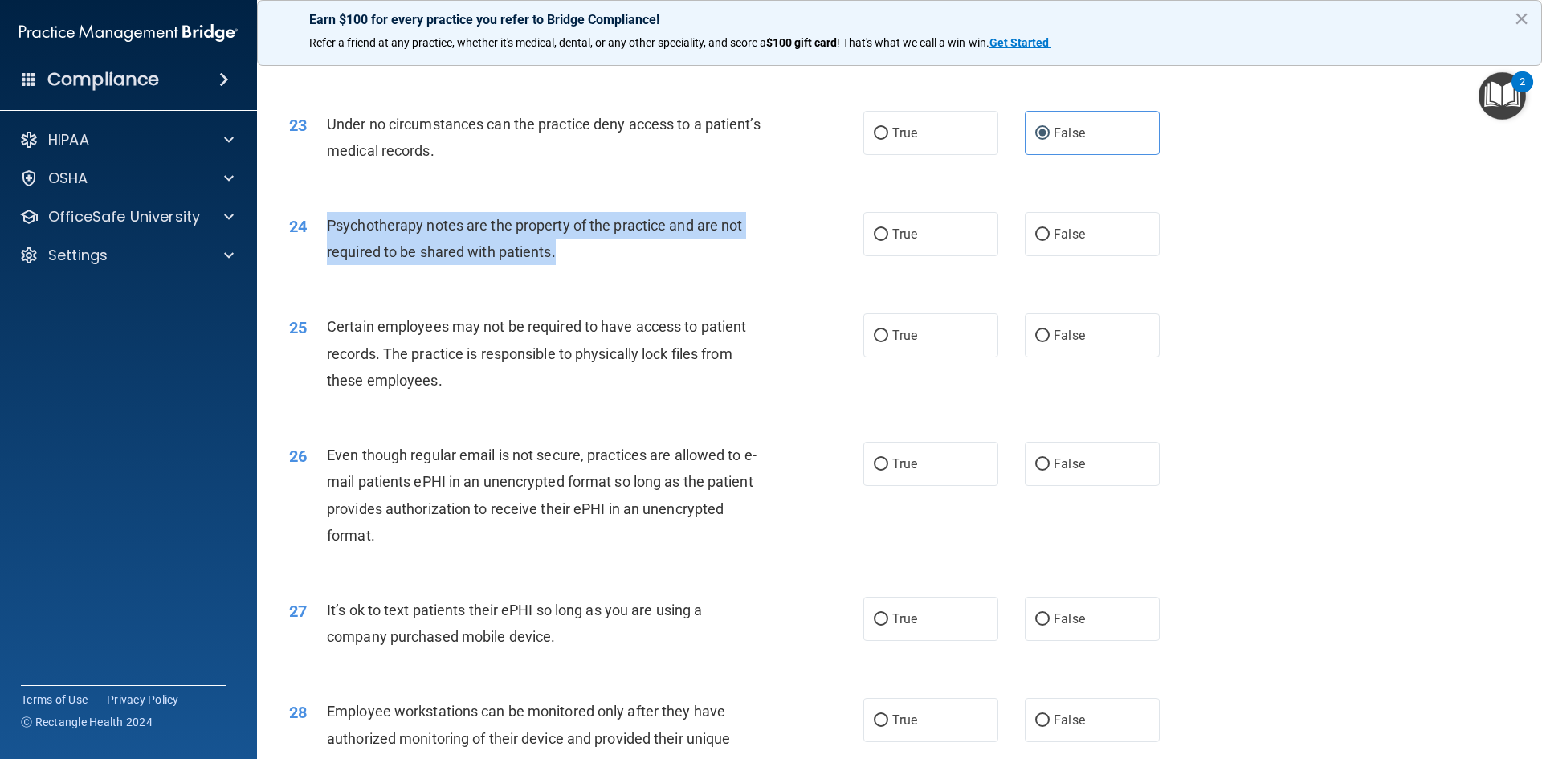
drag, startPoint x: 554, startPoint y: 272, endPoint x: 324, endPoint y: 246, distance: 232.0
click at [324, 246] on div "24 Psychotherapy notes are the property of the practice and are not required to…" at bounding box center [576, 242] width 622 height 61
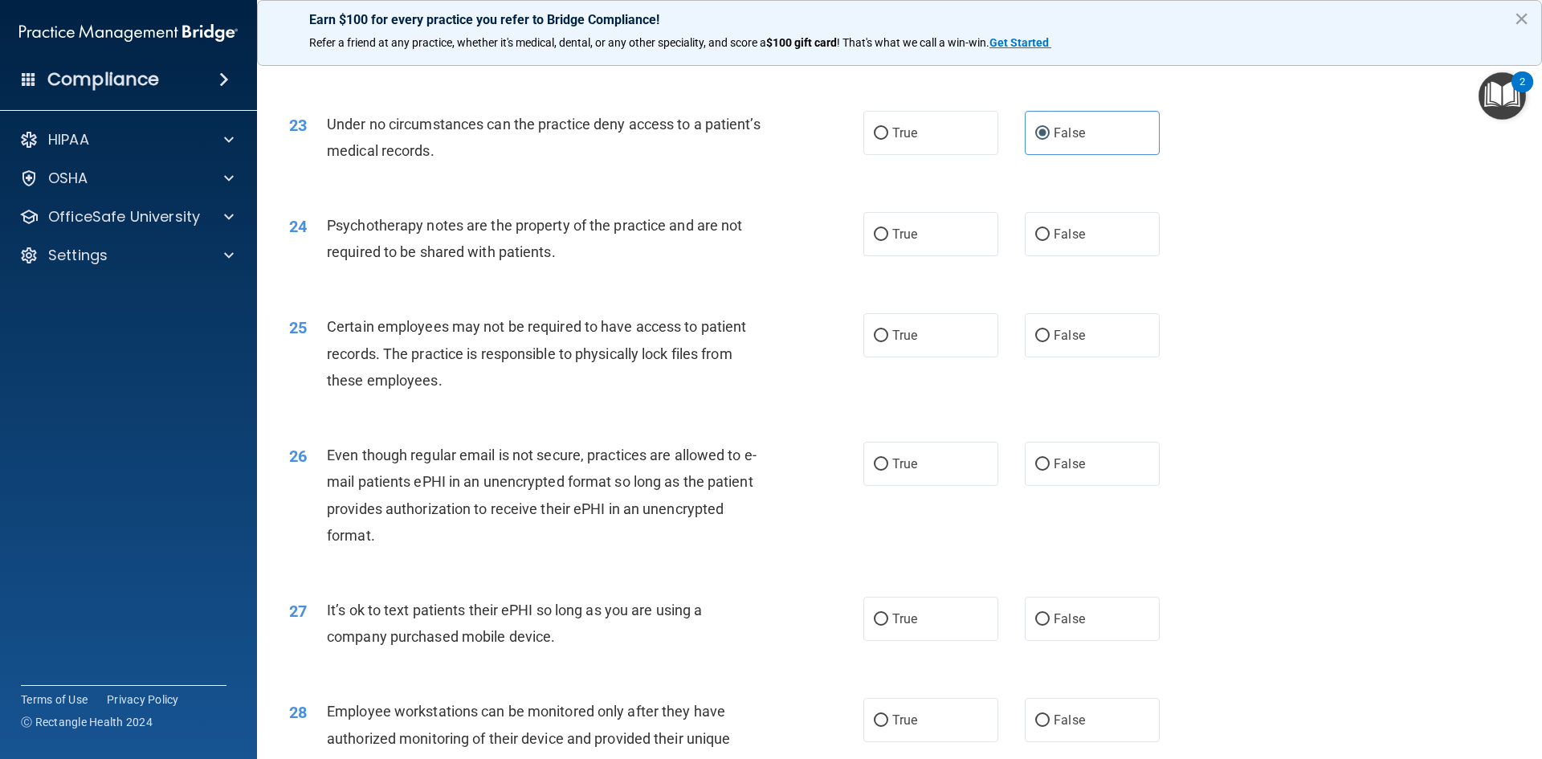
click at [514, 172] on div "23 Under no circumstances can the practice deny access to a patient’s medical r…" at bounding box center [576, 141] width 622 height 61
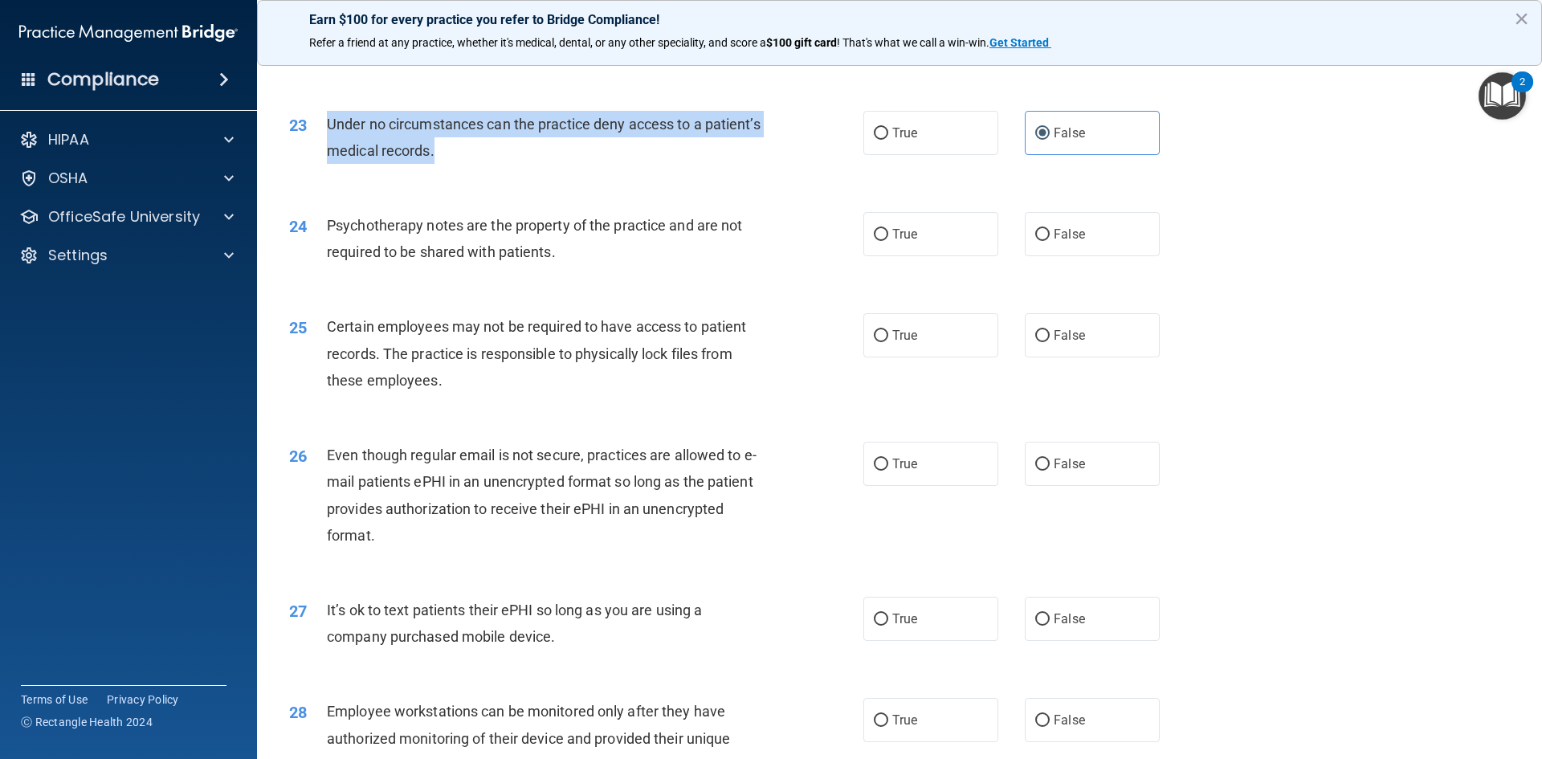
drag, startPoint x: 506, startPoint y: 178, endPoint x: 313, endPoint y: 153, distance: 194.4
click at [313, 153] on div "23 Under no circumstances can the practice deny access to a patient’s medical r…" at bounding box center [576, 141] width 622 height 61
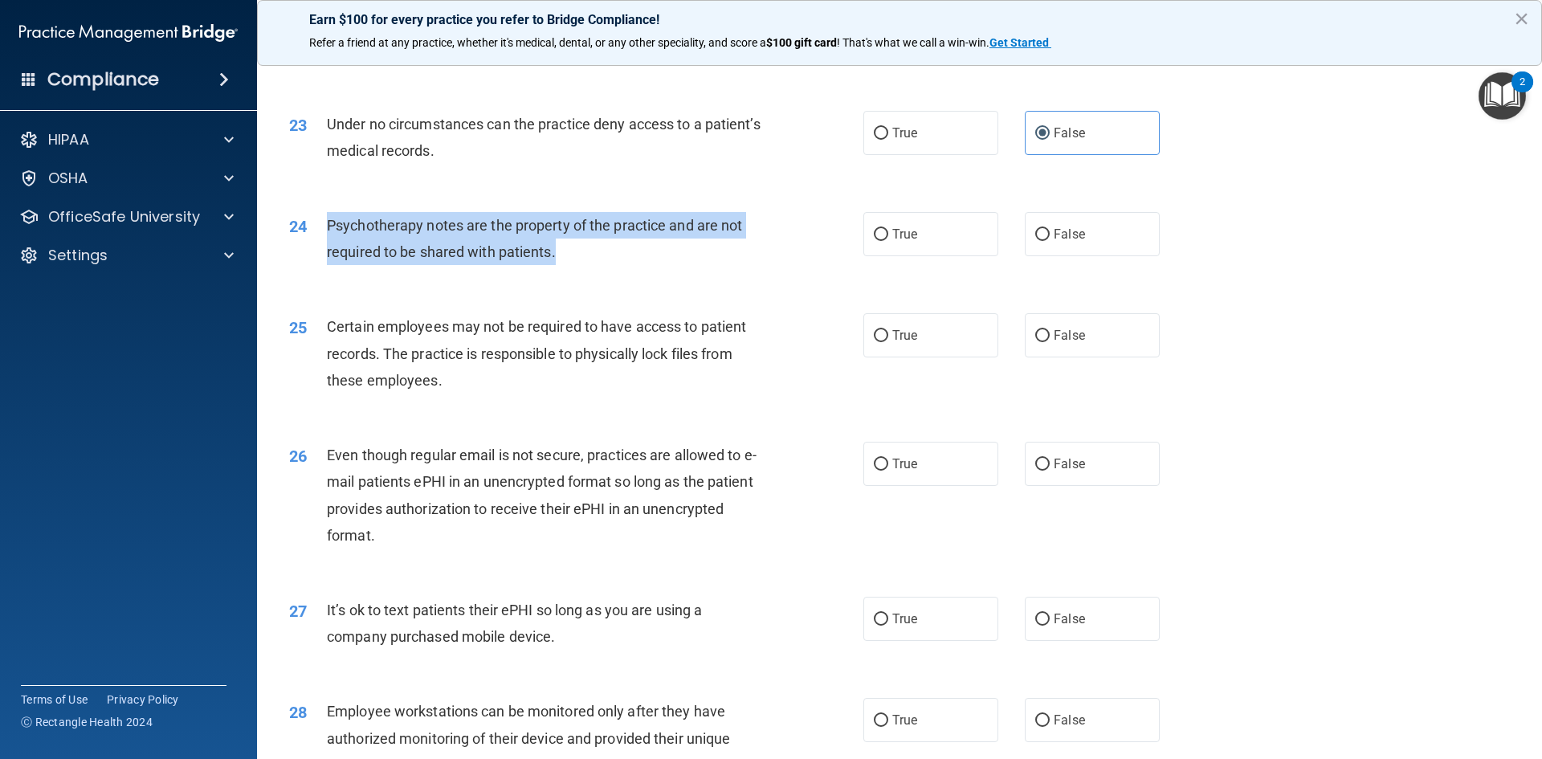
drag, startPoint x: 543, startPoint y: 279, endPoint x: 329, endPoint y: 244, distance: 216.4
click at [329, 244] on div "Psychotherapy notes are the property of the practice and are not required to be…" at bounding box center [551, 238] width 449 height 53
drag, startPoint x: 423, startPoint y: 279, endPoint x: 433, endPoint y: 263, distance: 19.4
click at [555, 273] on div "24 Psychotherapy notes are the property of the practice and are not required to…" at bounding box center [576, 242] width 622 height 61
drag, startPoint x: 329, startPoint y: 249, endPoint x: 722, endPoint y: 279, distance: 393.8
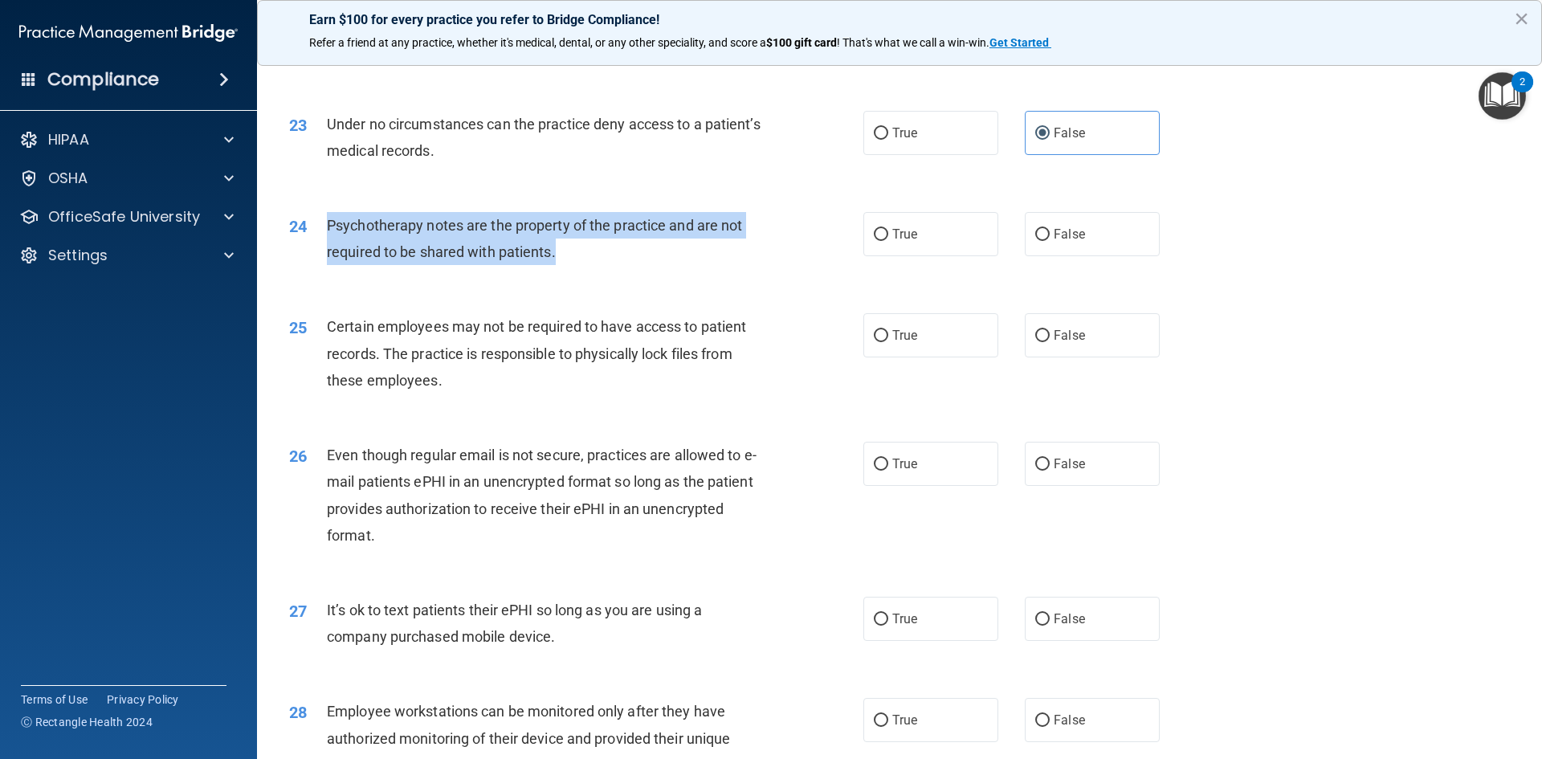
click at [722, 265] on div "Psychotherapy notes are the property of the practice and are not required to be…" at bounding box center [551, 238] width 449 height 53
click at [877, 241] on input "True" at bounding box center [881, 235] width 14 height 12
radio input "true"
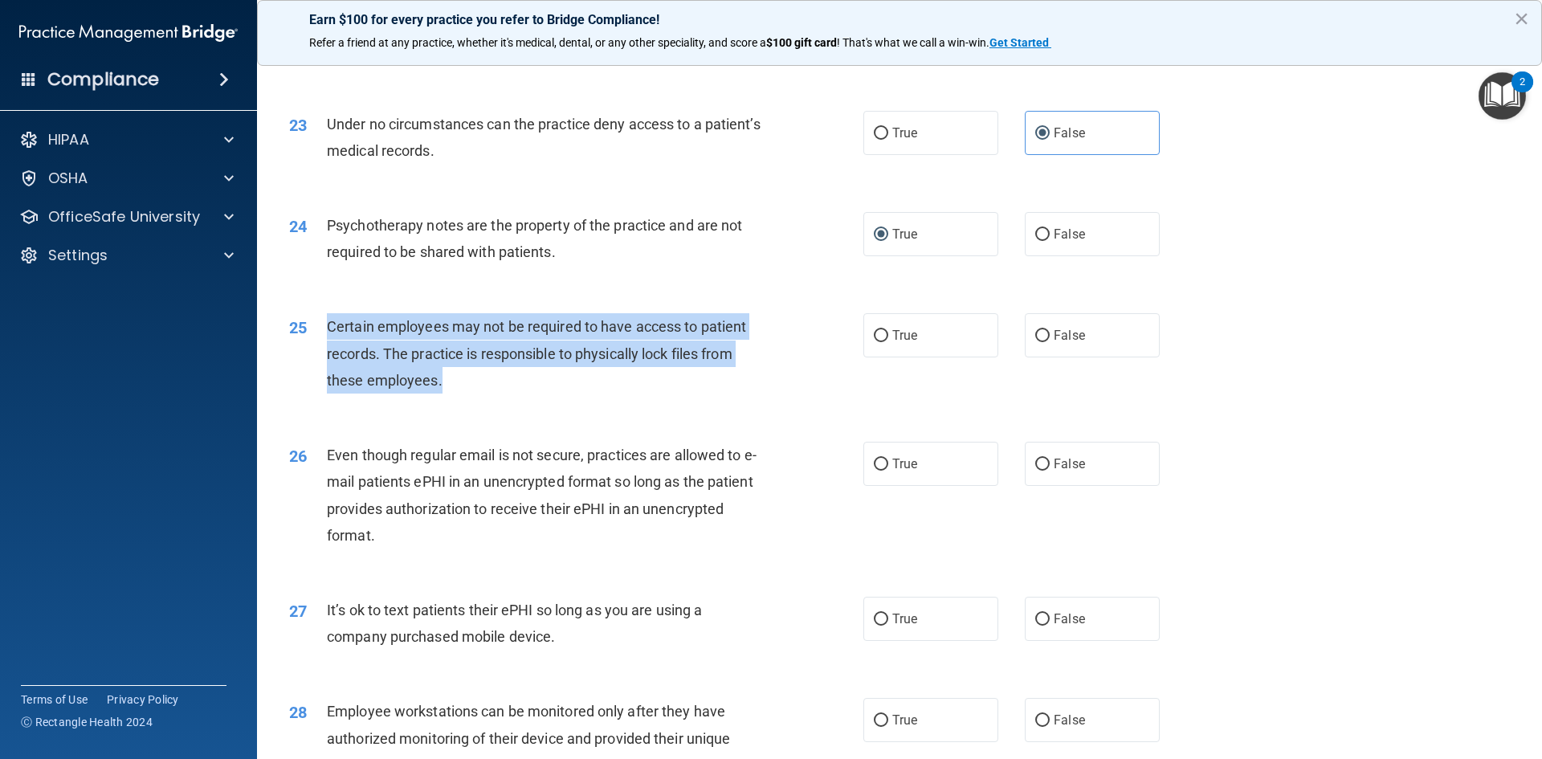
drag, startPoint x: 457, startPoint y: 405, endPoint x: 329, endPoint y: 361, distance: 135.1
click at [329, 361] on div "Certain employees may not be required to have access to patient records. The pr…" at bounding box center [551, 353] width 449 height 80
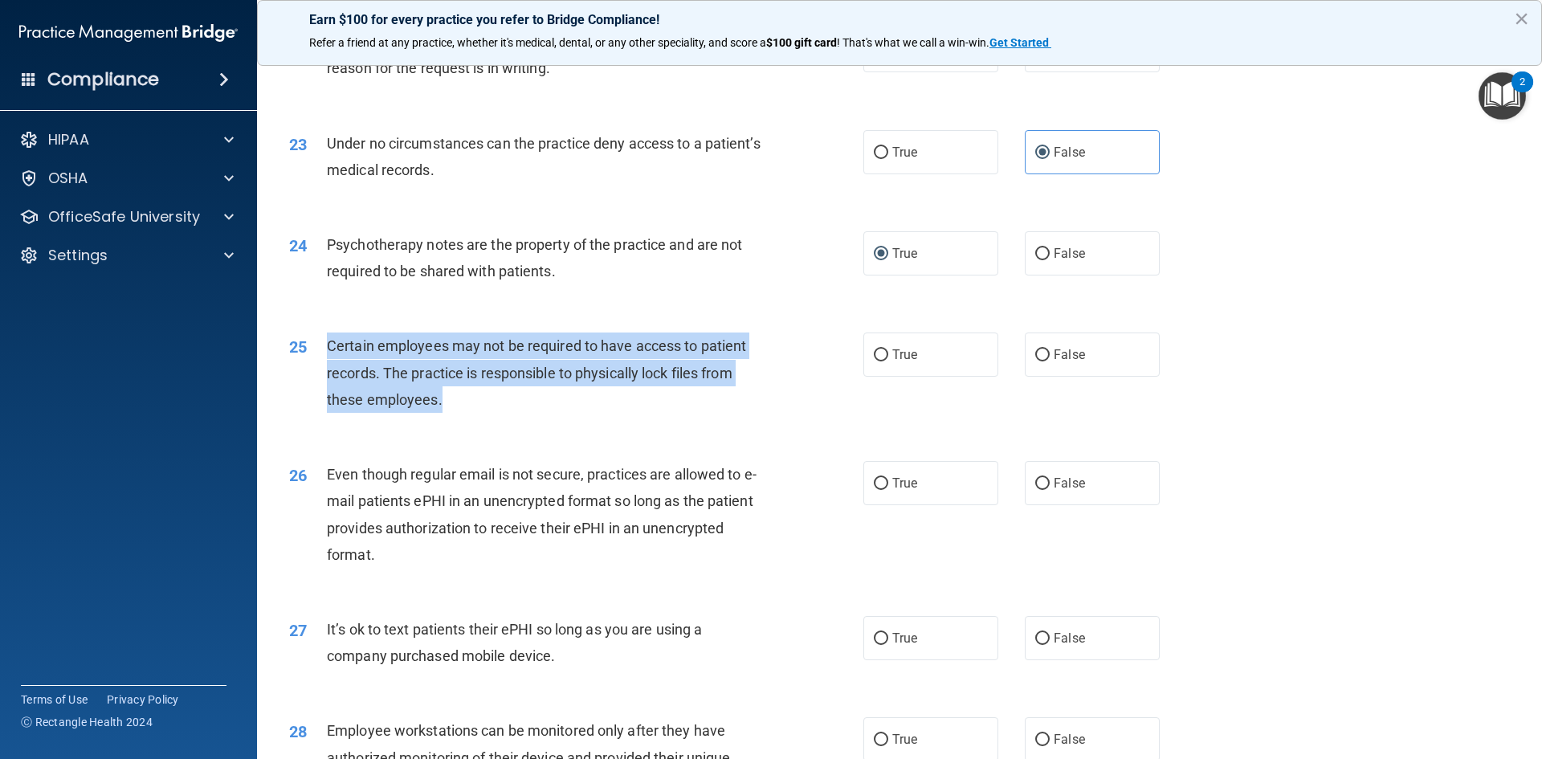
scroll to position [2791, 0]
click at [874, 362] on input "True" at bounding box center [881, 356] width 14 height 12
radio input "true"
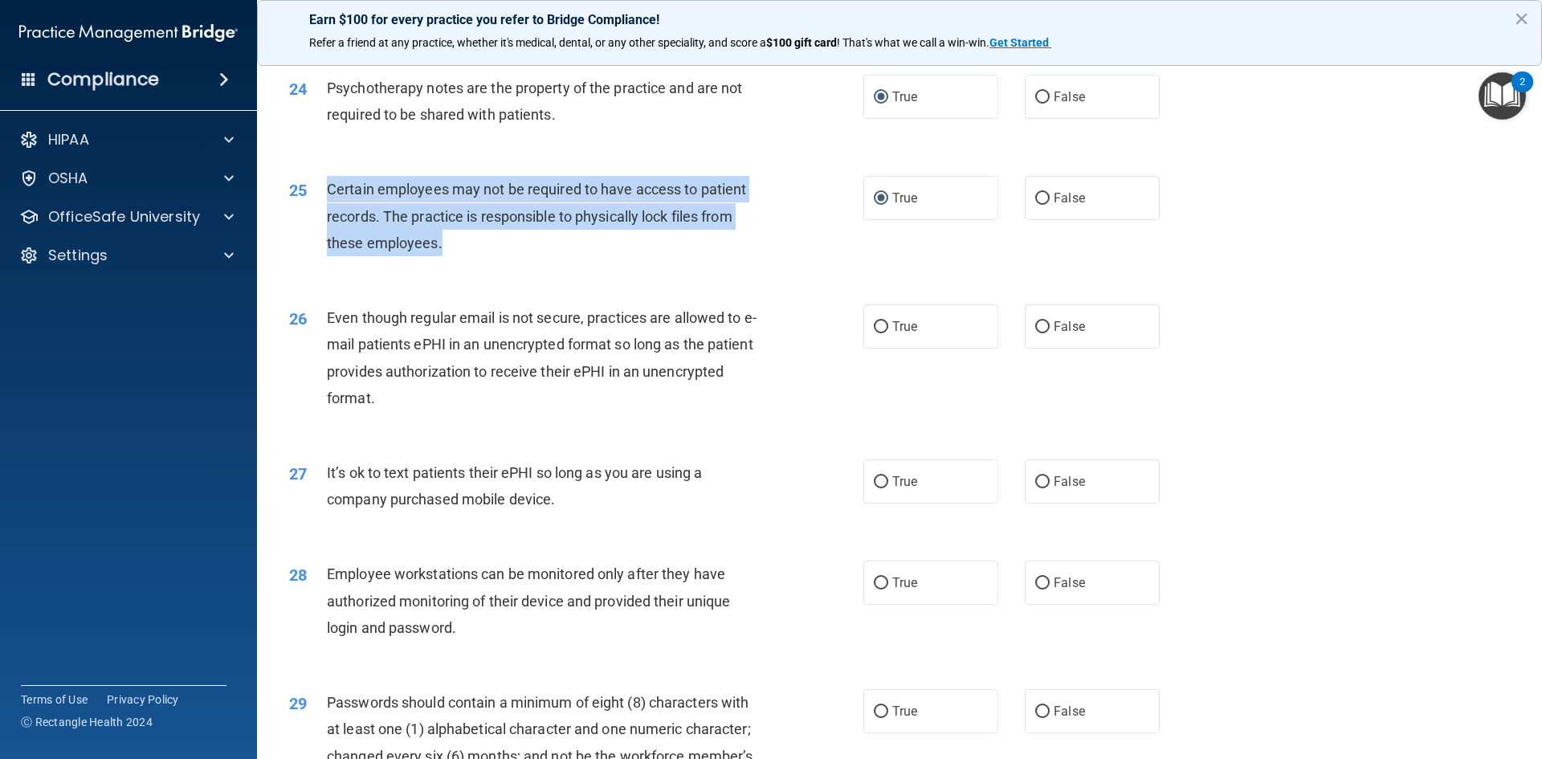
scroll to position [2951, 0]
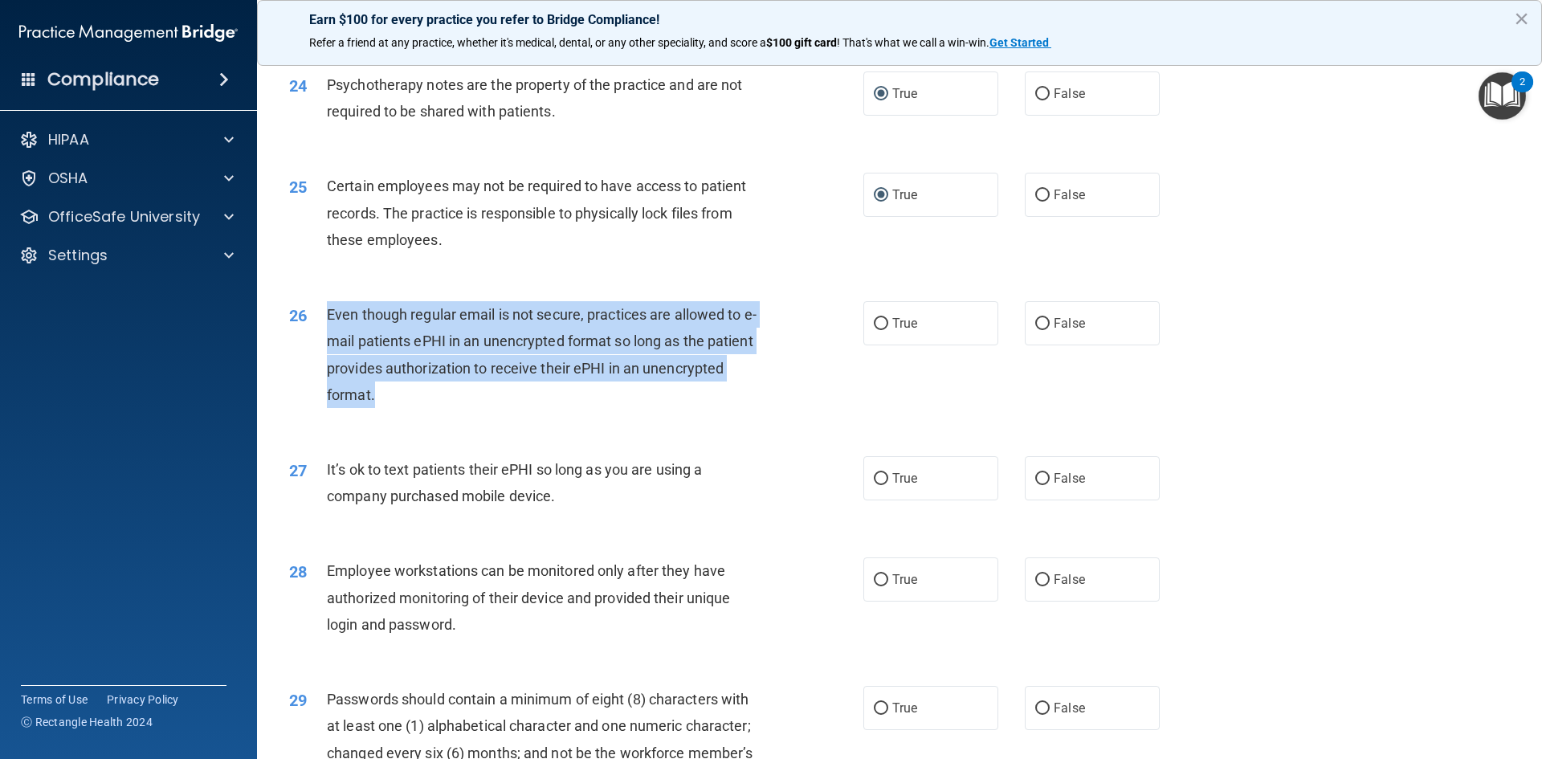
drag, startPoint x: 393, startPoint y: 412, endPoint x: 324, endPoint y: 342, distance: 97.7
click at [324, 342] on div "26 Even though regular email is not secure, practices are allowed to e-mail pat…" at bounding box center [576, 358] width 622 height 115
click at [874, 330] on input "True" at bounding box center [881, 324] width 14 height 12
radio input "true"
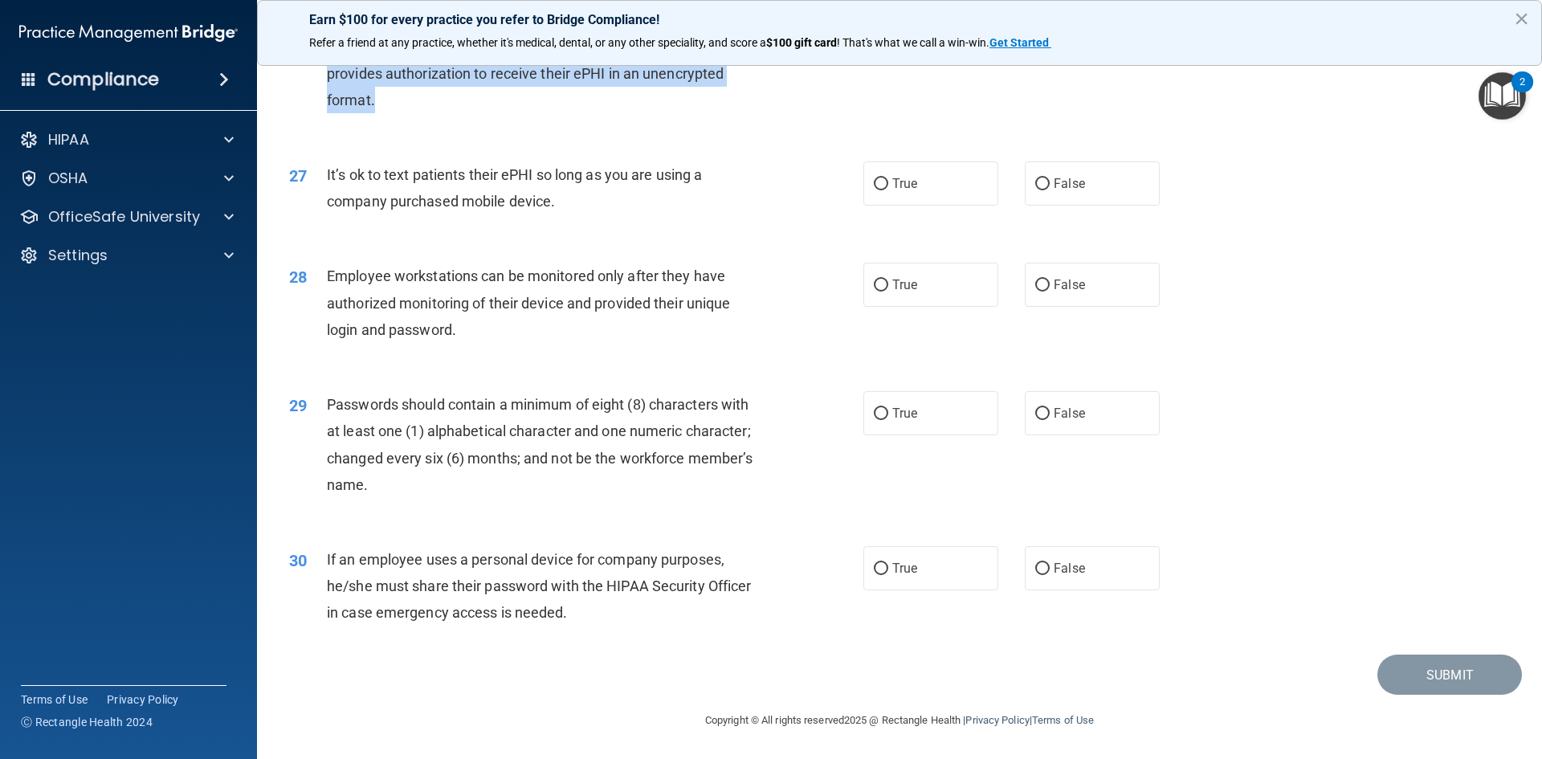
scroll to position [3273, 0]
drag, startPoint x: 328, startPoint y: 174, endPoint x: 684, endPoint y: 192, distance: 357.0
click at [684, 192] on div "It’s ok to text patients their ePHI so long as you are using a company purchase…" at bounding box center [551, 187] width 449 height 53
click at [587, 209] on div "It’s ok to text patients their ePHI so long as you are using a company purchase…" at bounding box center [551, 187] width 449 height 53
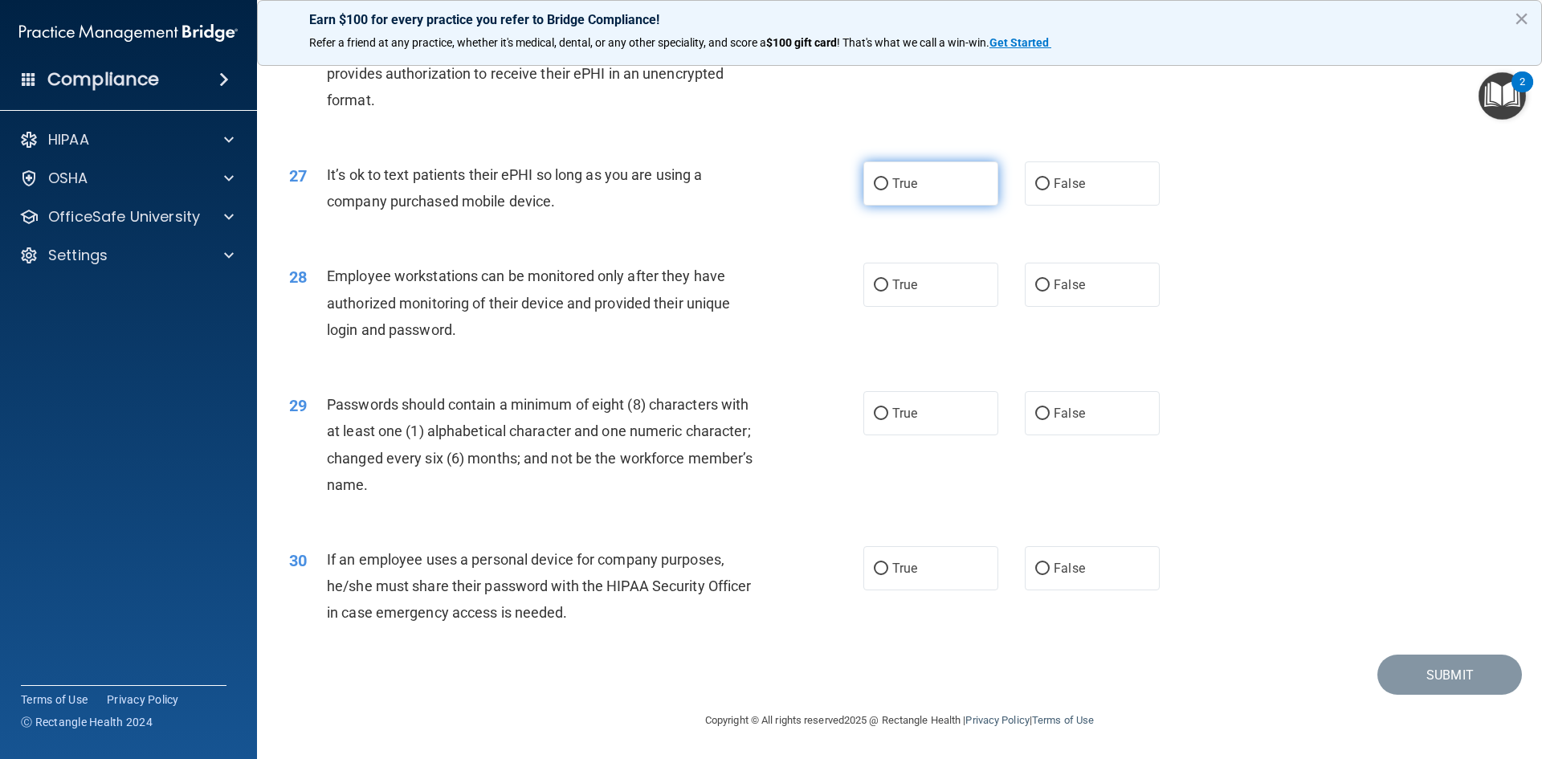
click at [883, 177] on label "True" at bounding box center [930, 183] width 135 height 44
click at [883, 178] on input "True" at bounding box center [881, 184] width 14 height 12
radio input "true"
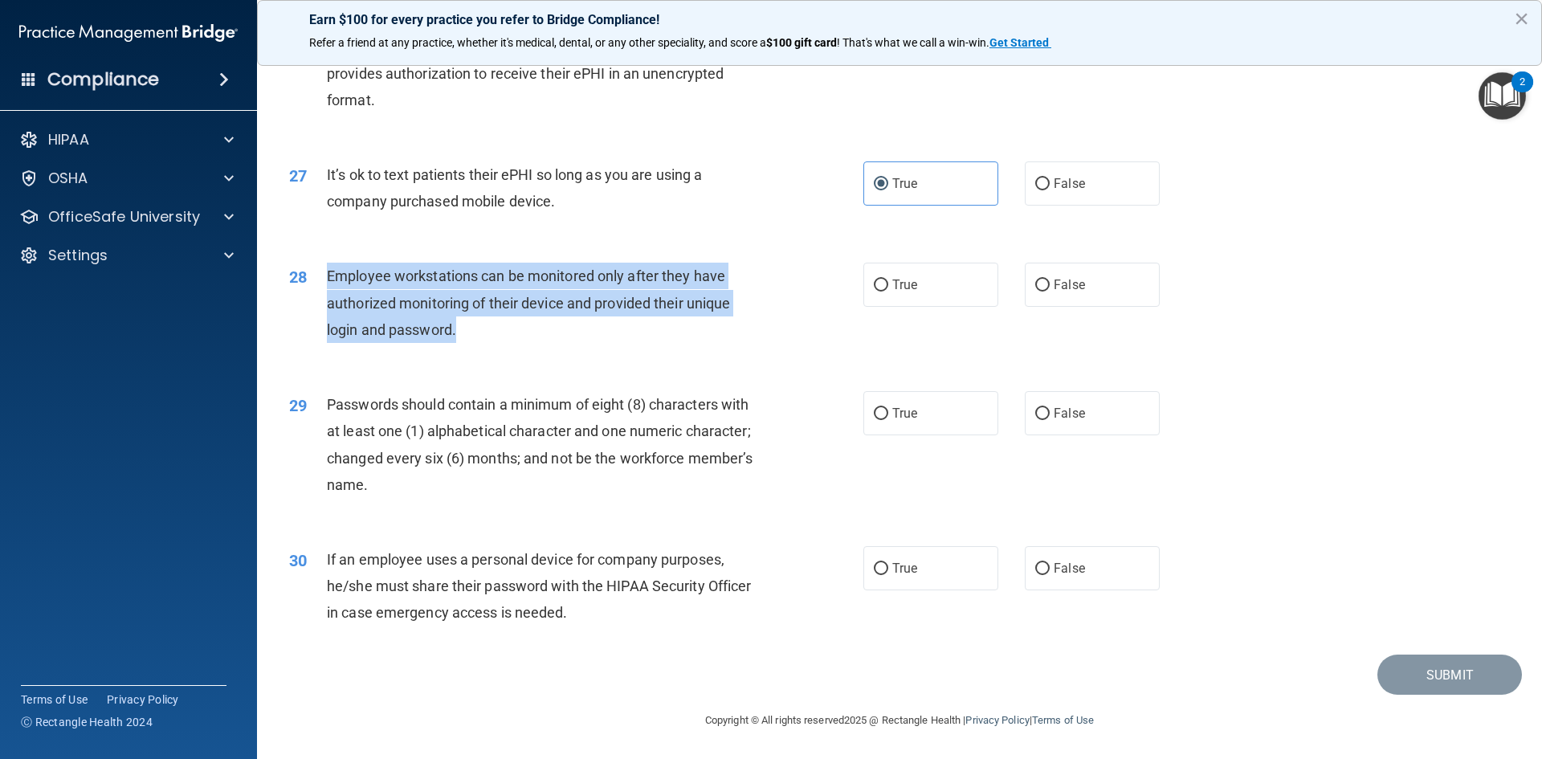
drag, startPoint x: 462, startPoint y: 324, endPoint x: 328, endPoint y: 272, distance: 143.6
click at [328, 272] on div "Employee workstations can be monitored only after they have authorized monitori…" at bounding box center [551, 303] width 449 height 80
click at [492, 345] on div "28 Employee workstations can be monitored only after they have authorized monit…" at bounding box center [576, 307] width 622 height 88
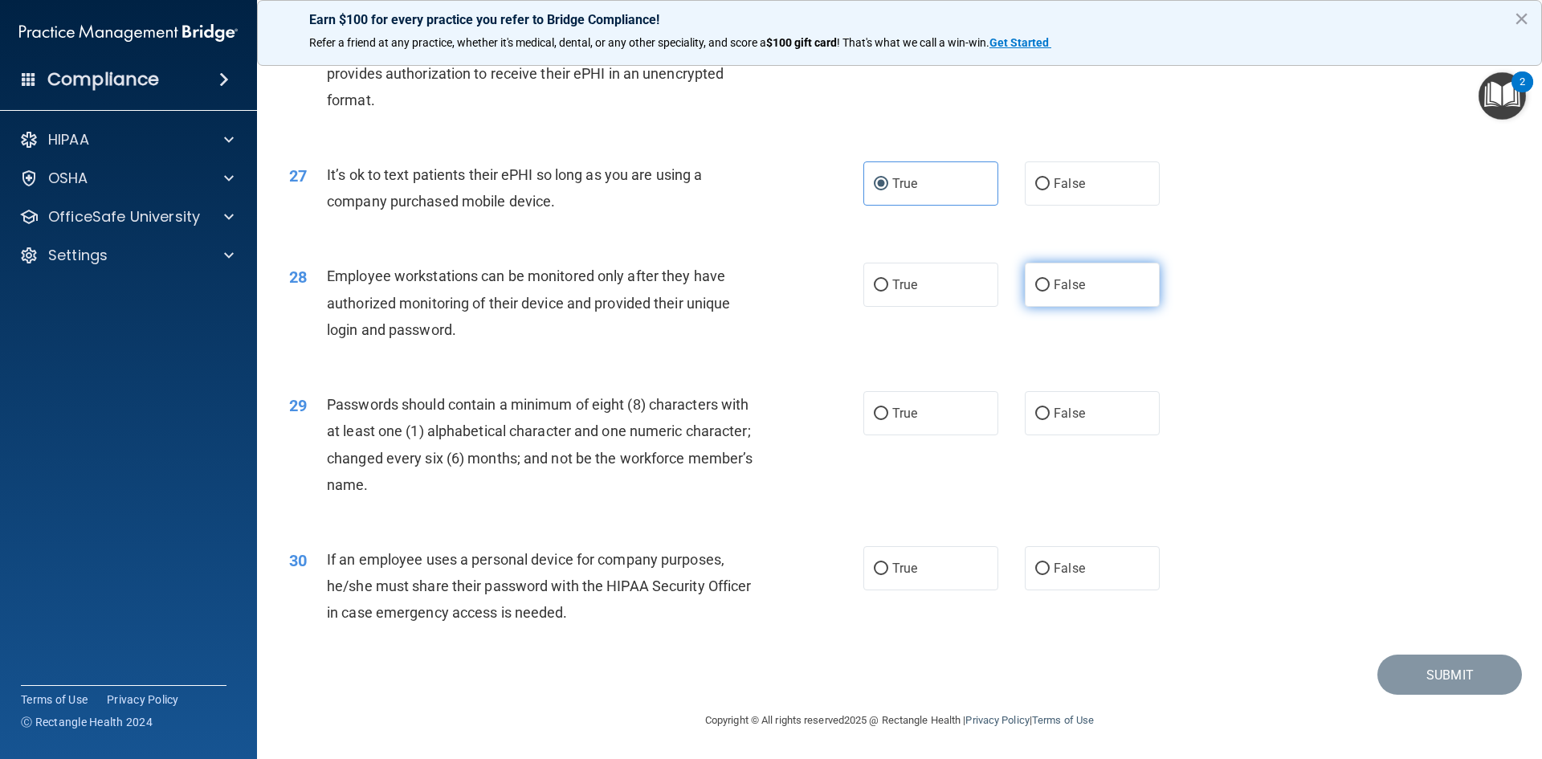
click at [1059, 276] on label "False" at bounding box center [1092, 285] width 135 height 44
click at [1050, 279] on input "False" at bounding box center [1042, 285] width 14 height 12
radio input "true"
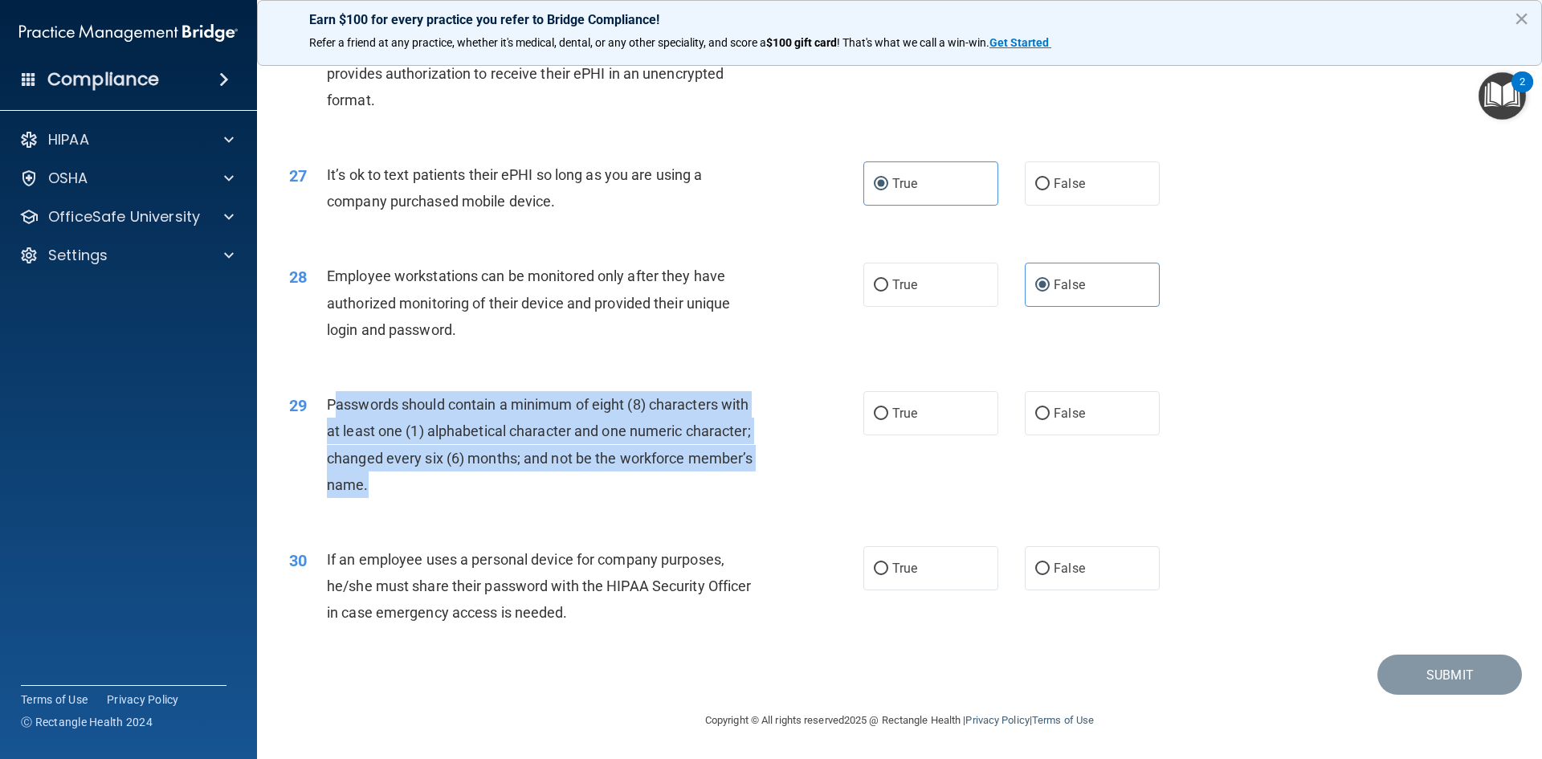
drag, startPoint x: 379, startPoint y: 489, endPoint x: 337, endPoint y: 408, distance: 91.6
click at [337, 408] on div "Passwords should contain a minimum of eight (8) characters with at least one (1…" at bounding box center [551, 444] width 449 height 107
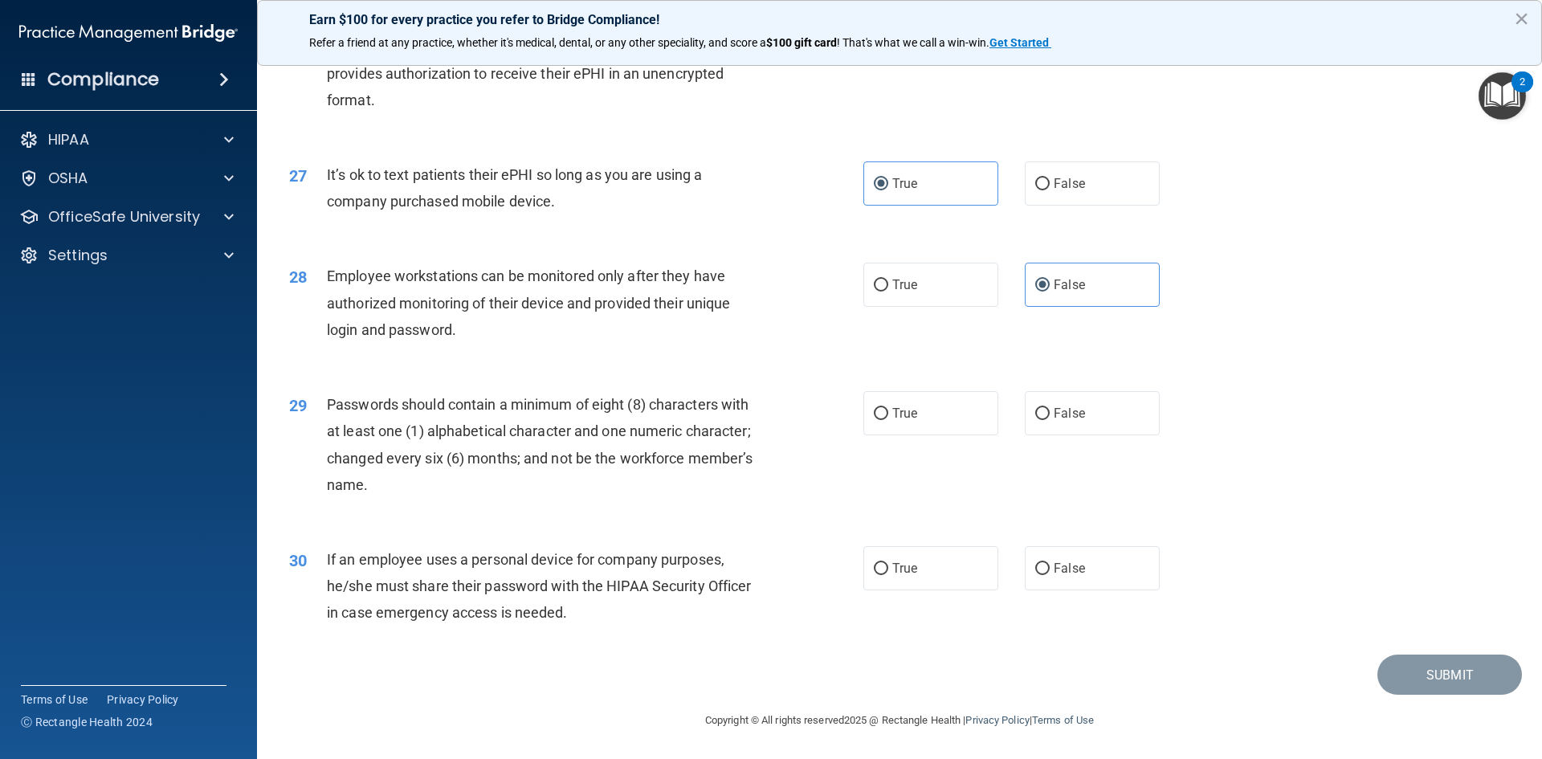
click at [323, 408] on div "29" at bounding box center [302, 406] width 50 height 30
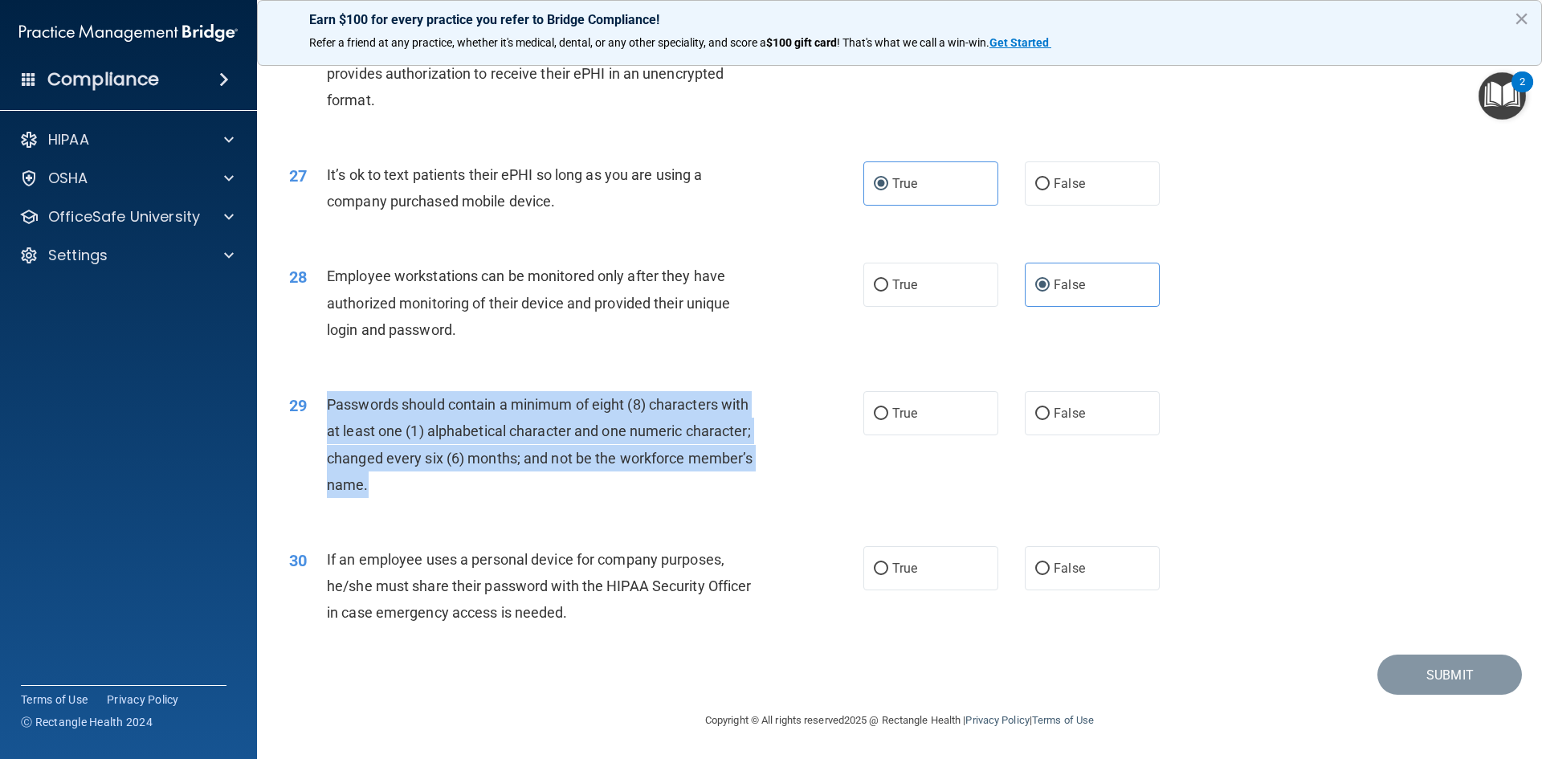
drag, startPoint x: 328, startPoint y: 401, endPoint x: 391, endPoint y: 486, distance: 106.2
click at [391, 486] on div "Passwords should contain a minimum of eight (8) characters with at least one (1…" at bounding box center [551, 444] width 449 height 107
click at [535, 483] on div "Passwords should contain a minimum of eight (8) characters with at least one (1…" at bounding box center [551, 444] width 449 height 107
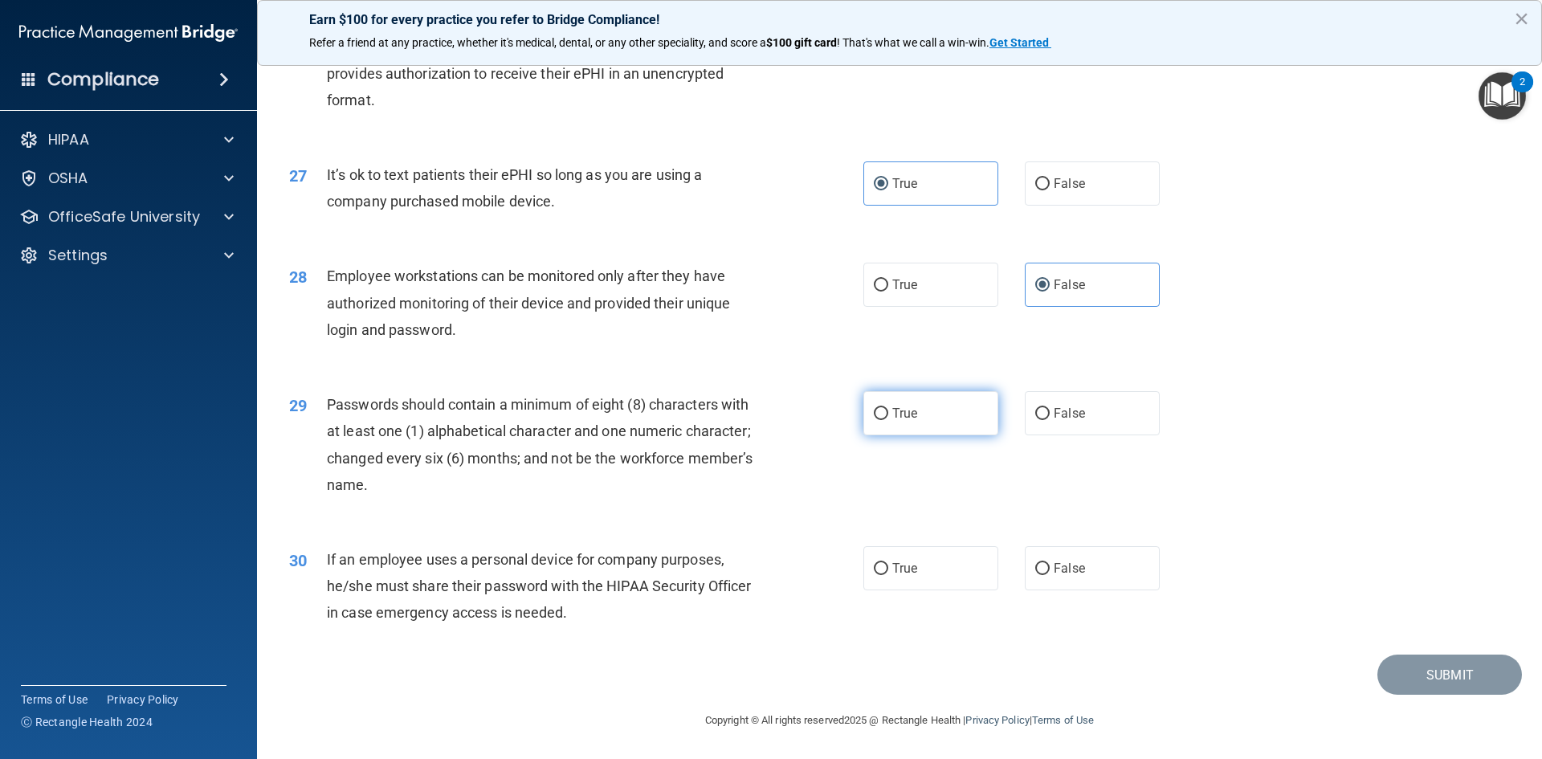
click at [895, 408] on span "True" at bounding box center [904, 413] width 25 height 15
click at [888, 408] on input "True" at bounding box center [881, 414] width 14 height 12
radio input "true"
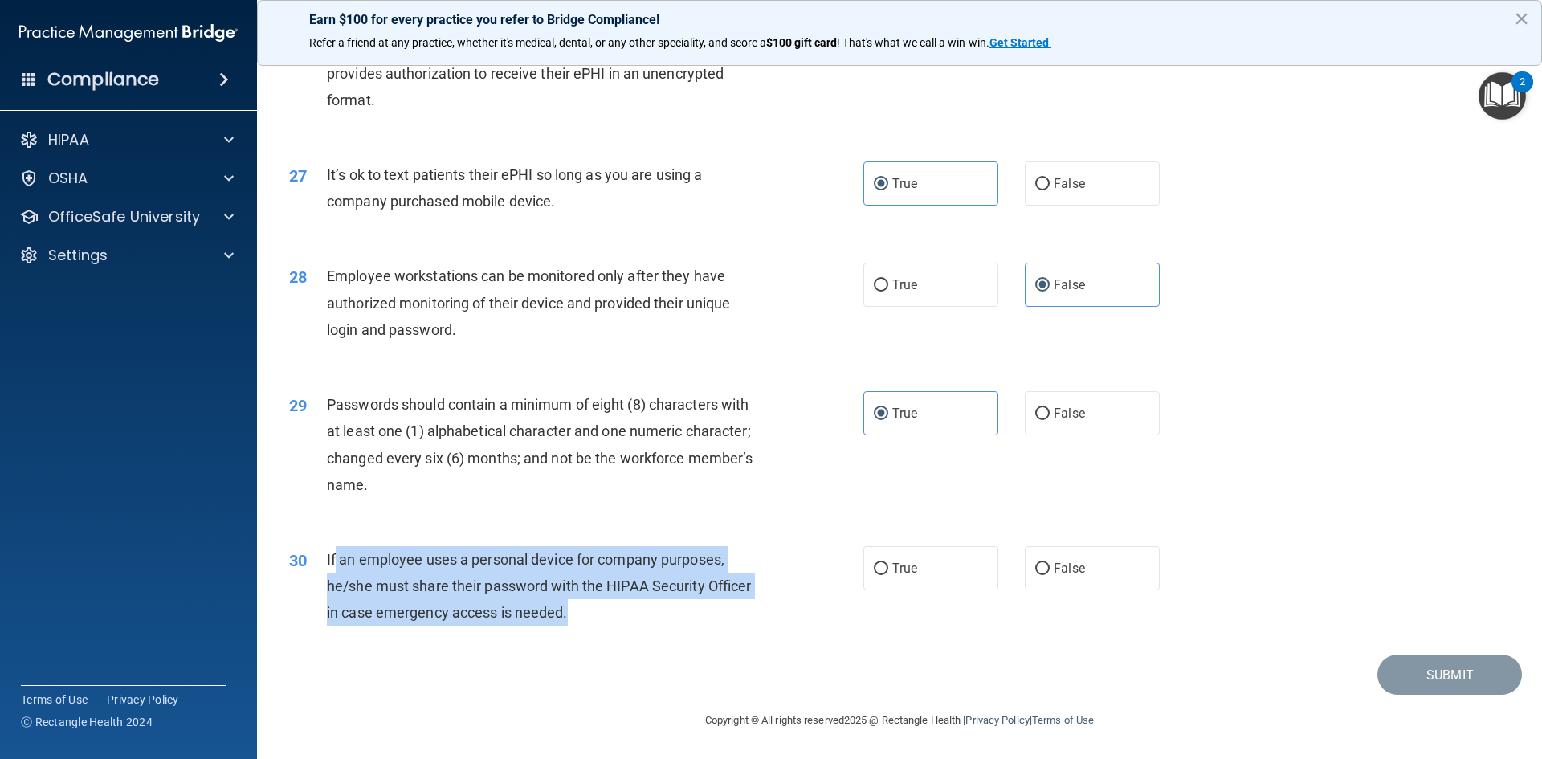
drag, startPoint x: 333, startPoint y: 561, endPoint x: 577, endPoint y: 617, distance: 249.6
click at [577, 617] on div "If an employee uses a personal device for company purposes, he/she must share t…" at bounding box center [551, 586] width 449 height 80
click at [583, 614] on div "If an employee uses a personal device for company purposes, he/she must share t…" at bounding box center [551, 586] width 449 height 80
drag, startPoint x: 581, startPoint y: 616, endPoint x: 327, endPoint y: 563, distance: 259.3
click at [327, 563] on div "If an employee uses a personal device for company purposes, he/she must share t…" at bounding box center [551, 586] width 449 height 80
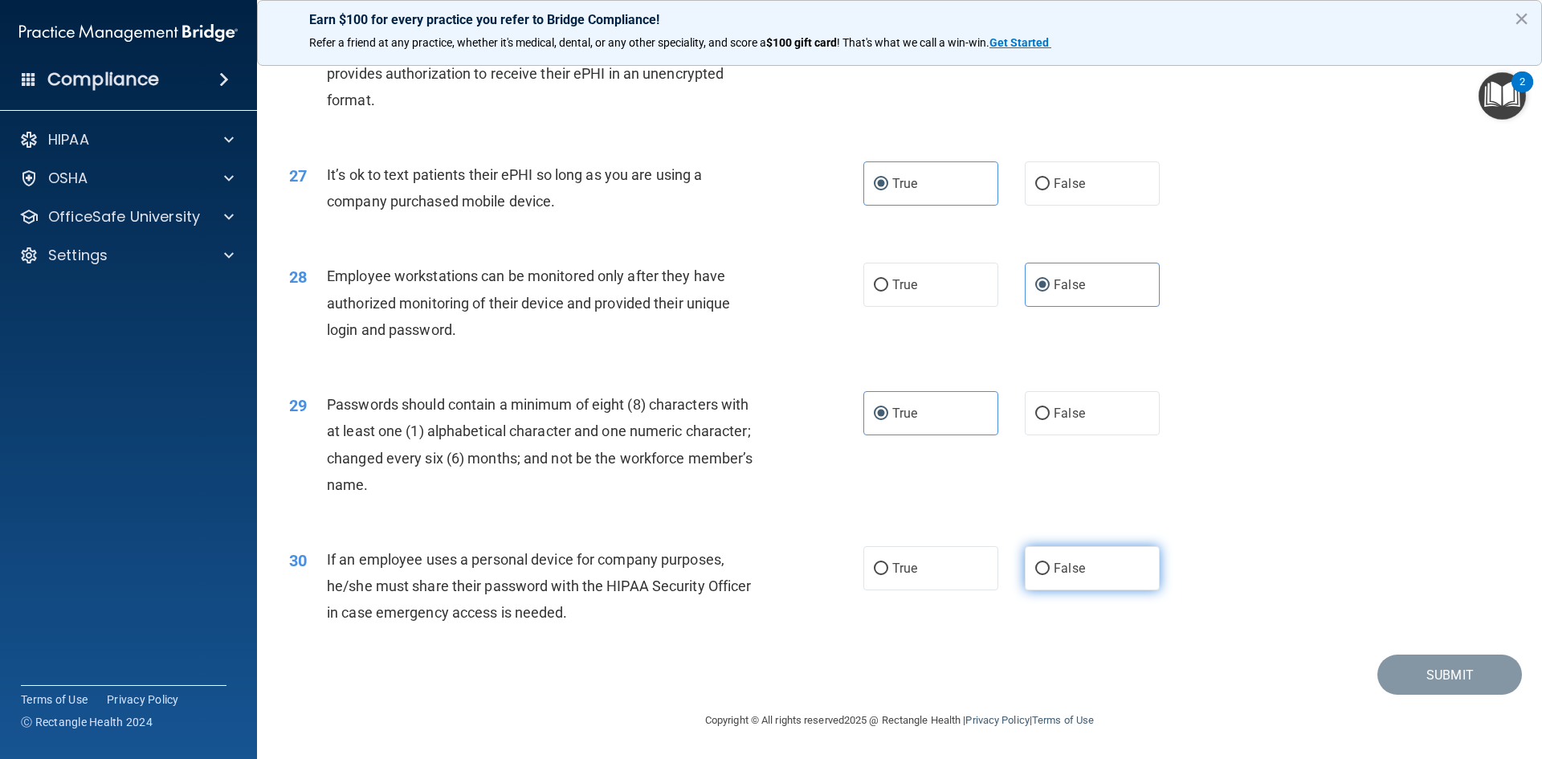
click at [1054, 562] on span "False" at bounding box center [1069, 568] width 31 height 15
click at [1050, 563] on input "False" at bounding box center [1042, 569] width 14 height 12
radio input "true"
click at [1434, 675] on button "Submit" at bounding box center [1449, 675] width 145 height 41
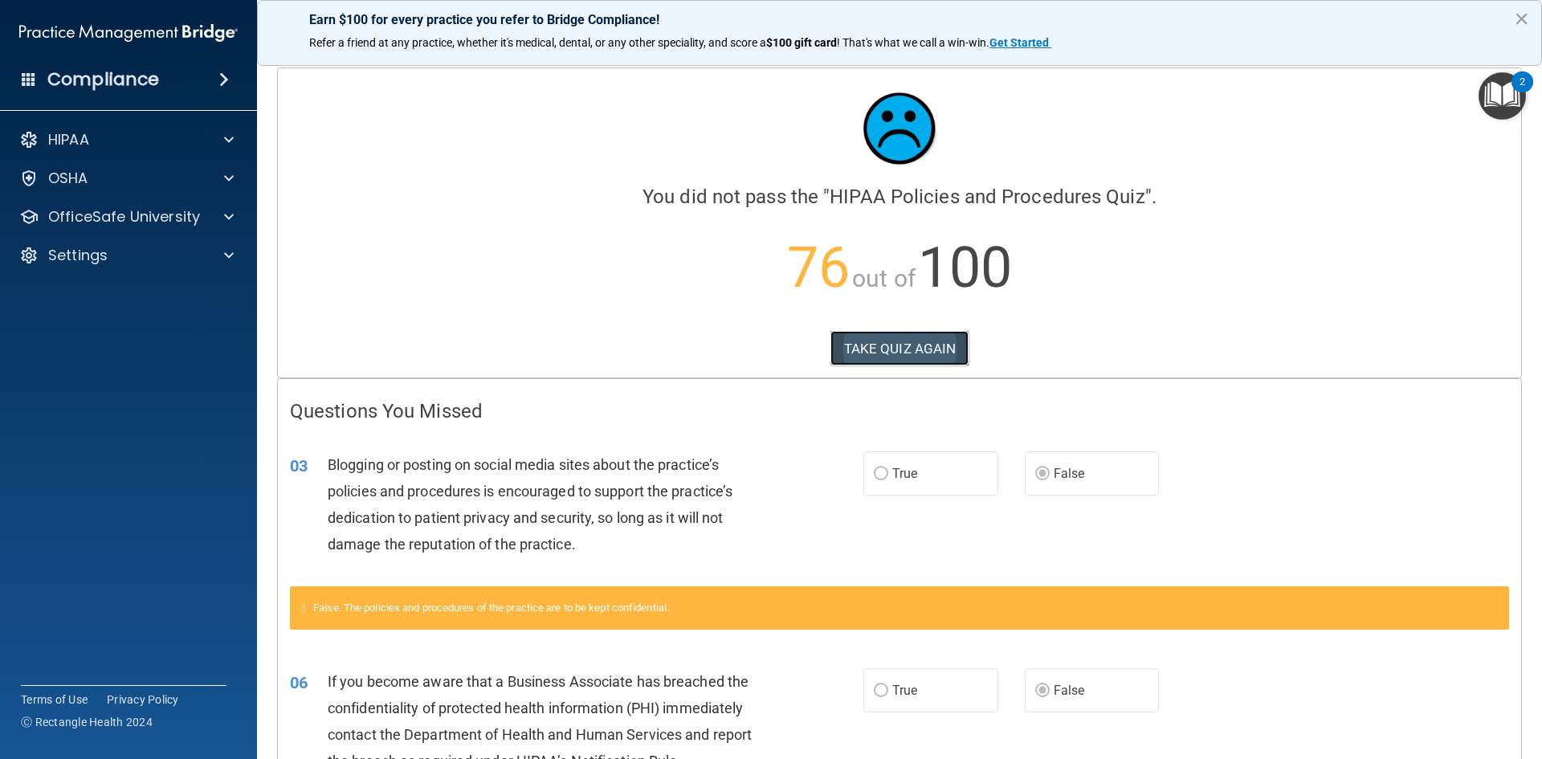
click at [895, 349] on button "TAKE QUIZ AGAIN" at bounding box center [899, 348] width 139 height 35
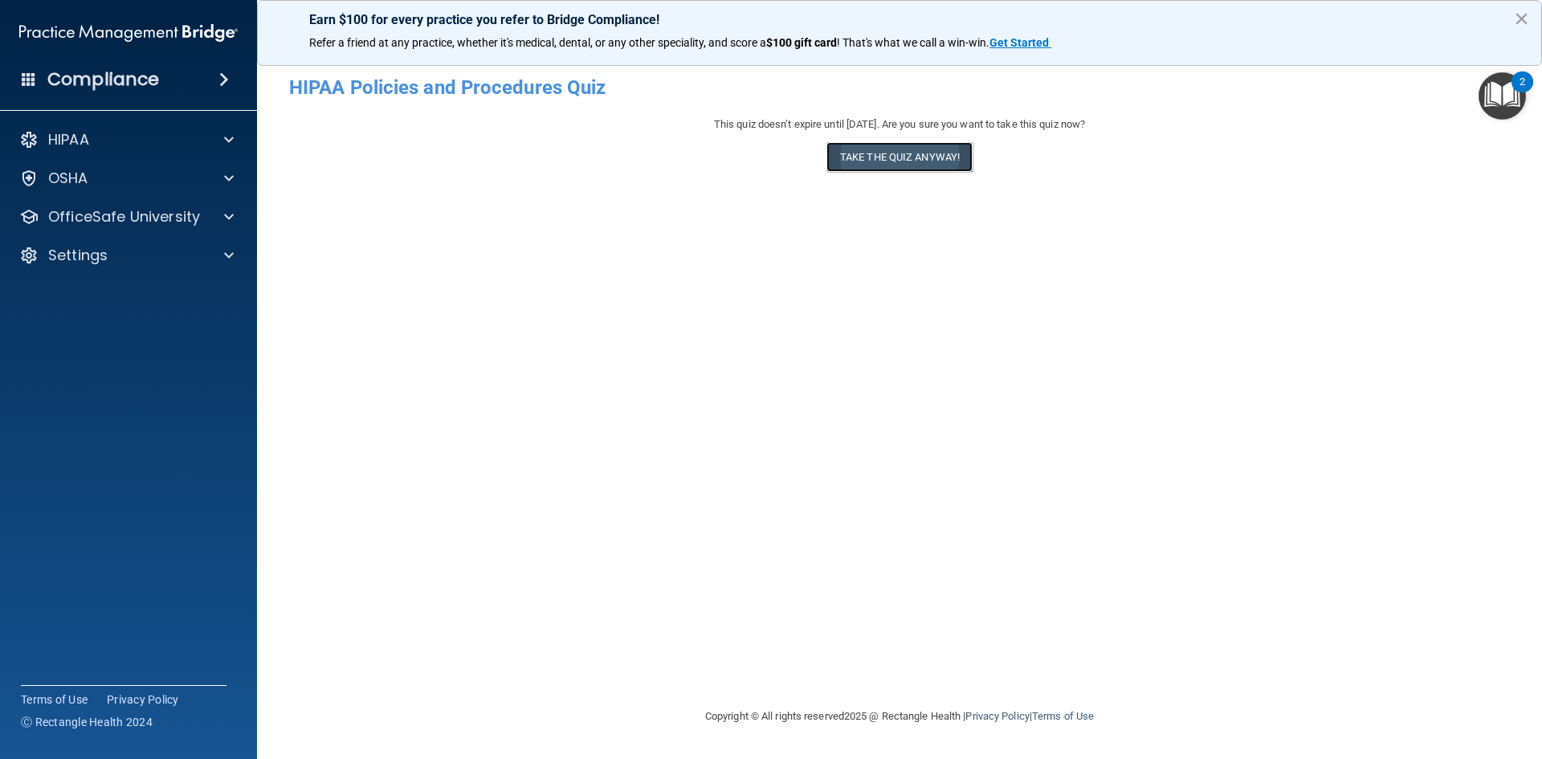
click at [915, 160] on button "Take the quiz anyway!" at bounding box center [899, 157] width 146 height 30
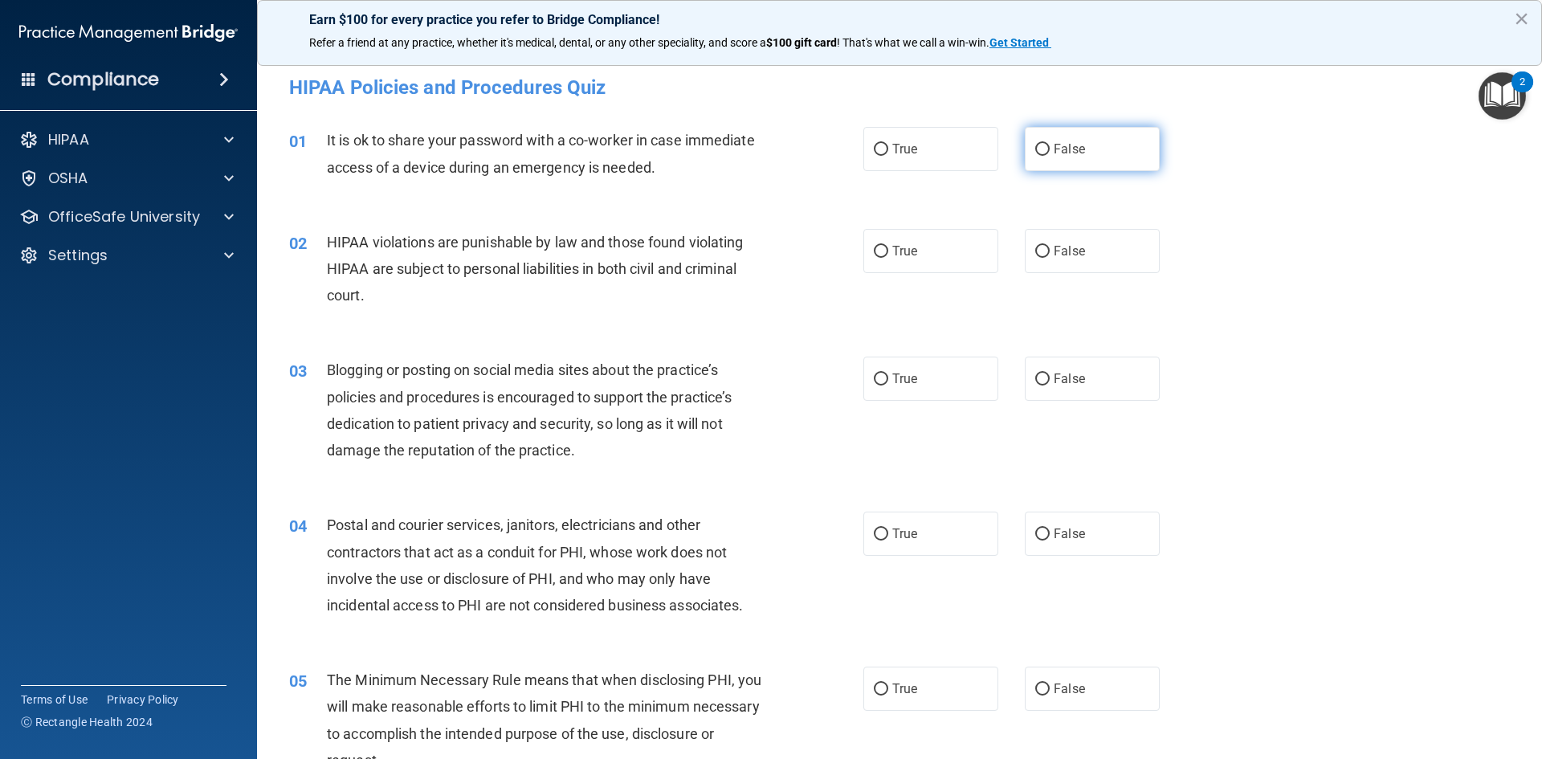
click at [1071, 146] on span "False" at bounding box center [1069, 148] width 31 height 15
click at [1050, 146] on input "False" at bounding box center [1042, 150] width 14 height 12
radio input "true"
click at [885, 243] on label "True" at bounding box center [930, 251] width 135 height 44
click at [885, 246] on input "True" at bounding box center [881, 252] width 14 height 12
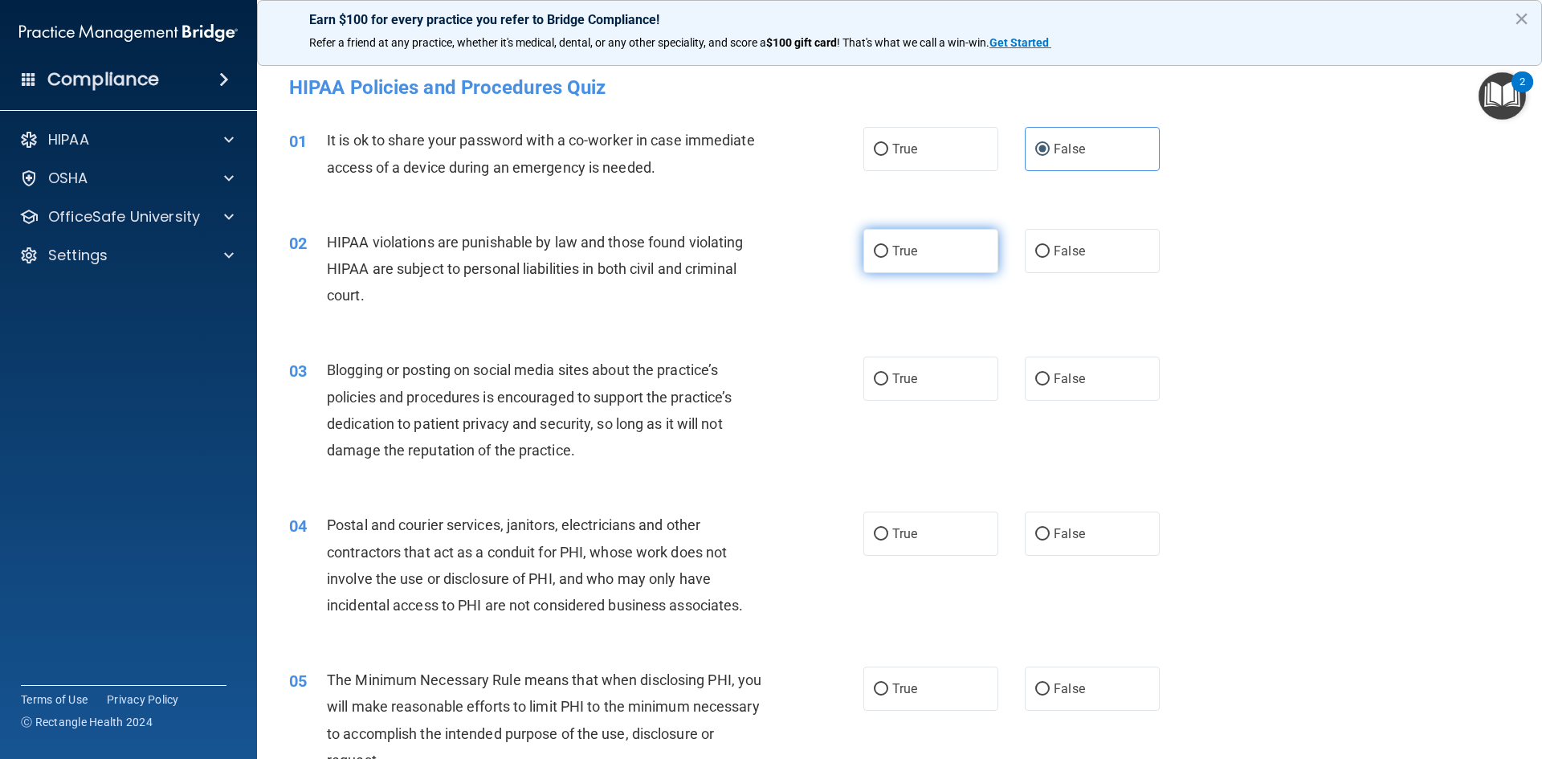
radio input "true"
click at [1054, 385] on span "False" at bounding box center [1069, 378] width 31 height 15
click at [1050, 385] on input "False" at bounding box center [1042, 379] width 14 height 12
radio input "true"
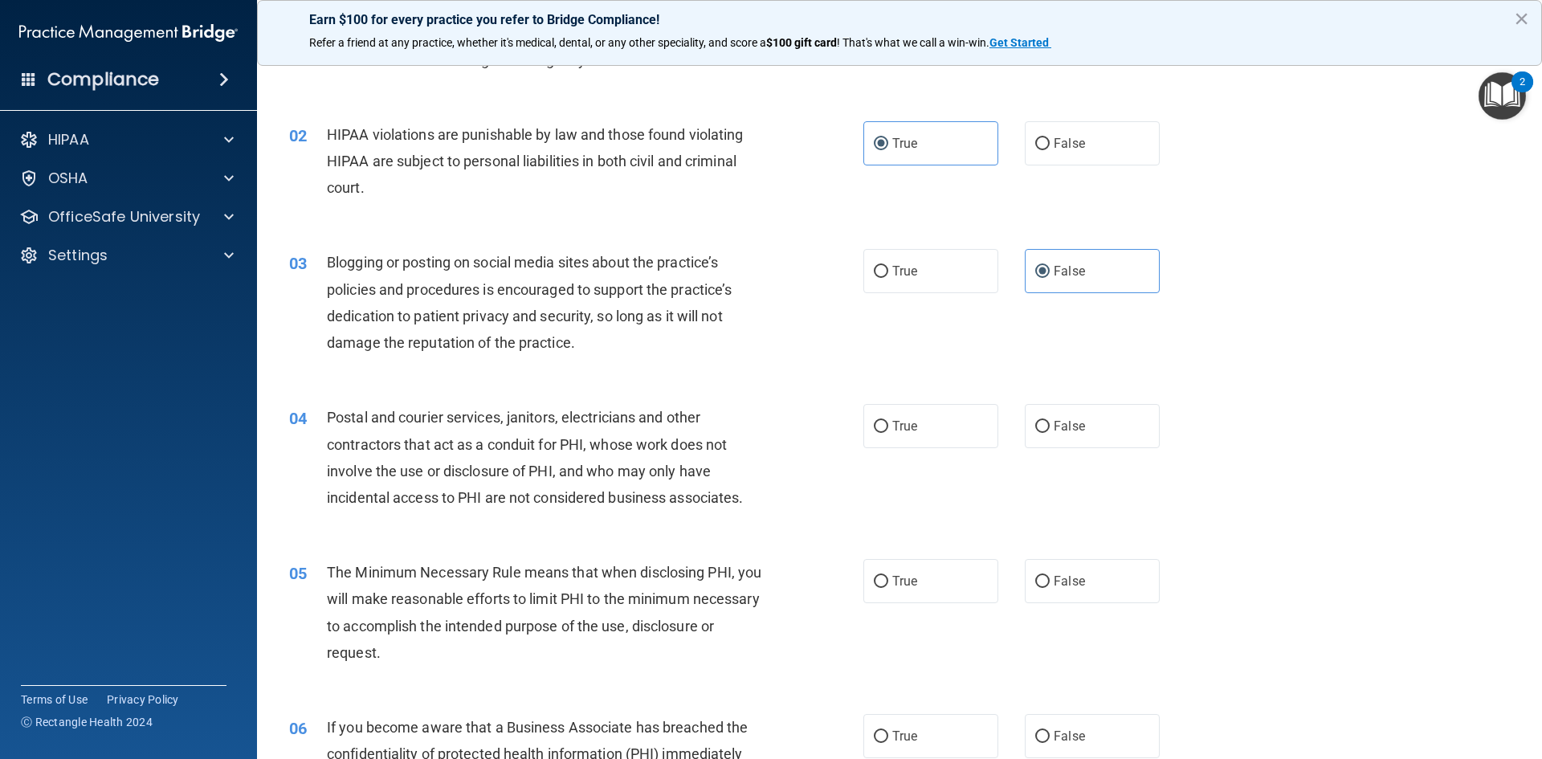
scroll to position [241, 0]
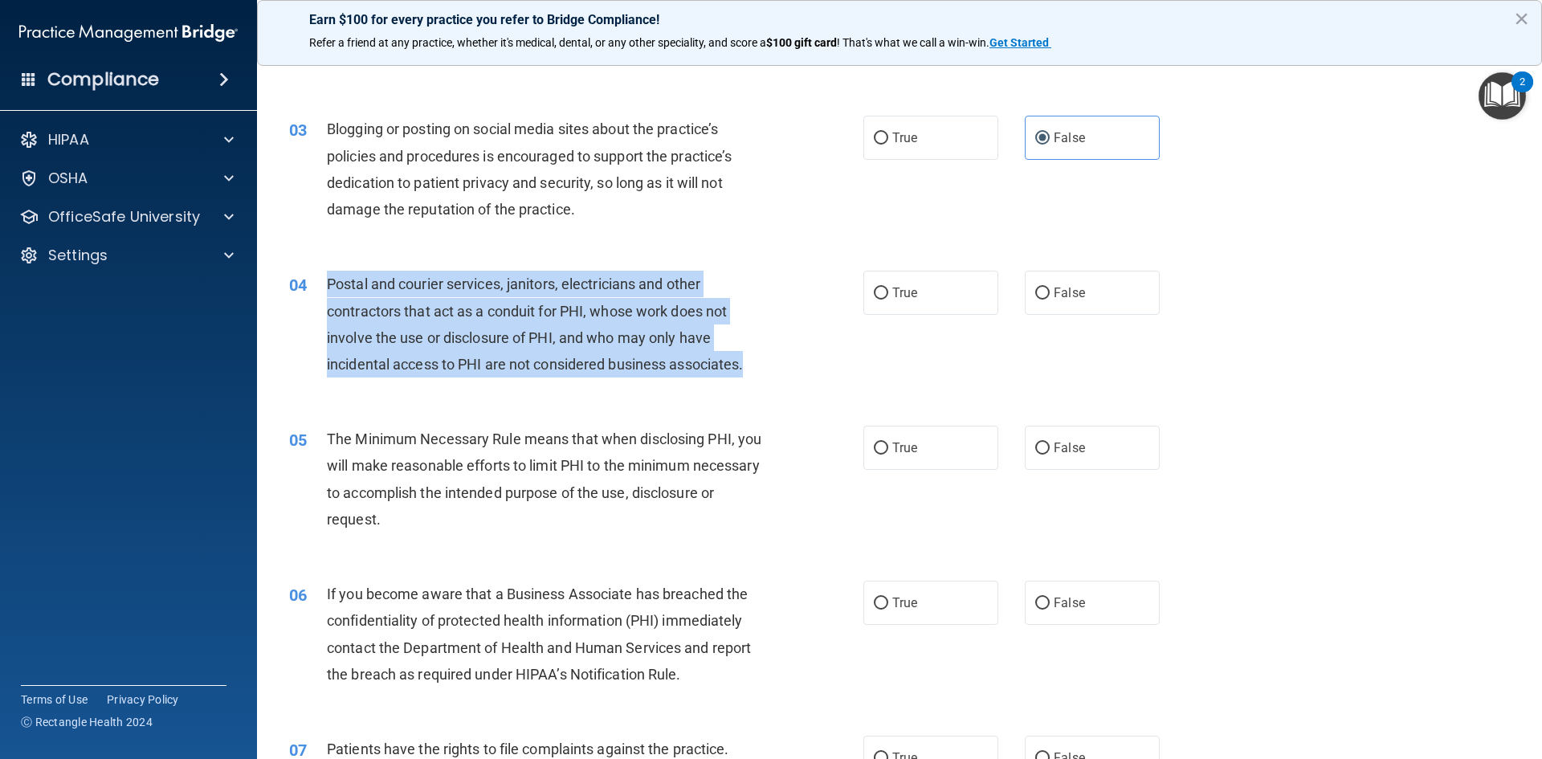
drag, startPoint x: 749, startPoint y: 363, endPoint x: 328, endPoint y: 282, distance: 429.4
click at [328, 282] on div "Postal and courier services, janitors, electricians and other contractors that …" at bounding box center [551, 324] width 449 height 107
click at [880, 300] on input "True" at bounding box center [881, 294] width 14 height 12
radio input "true"
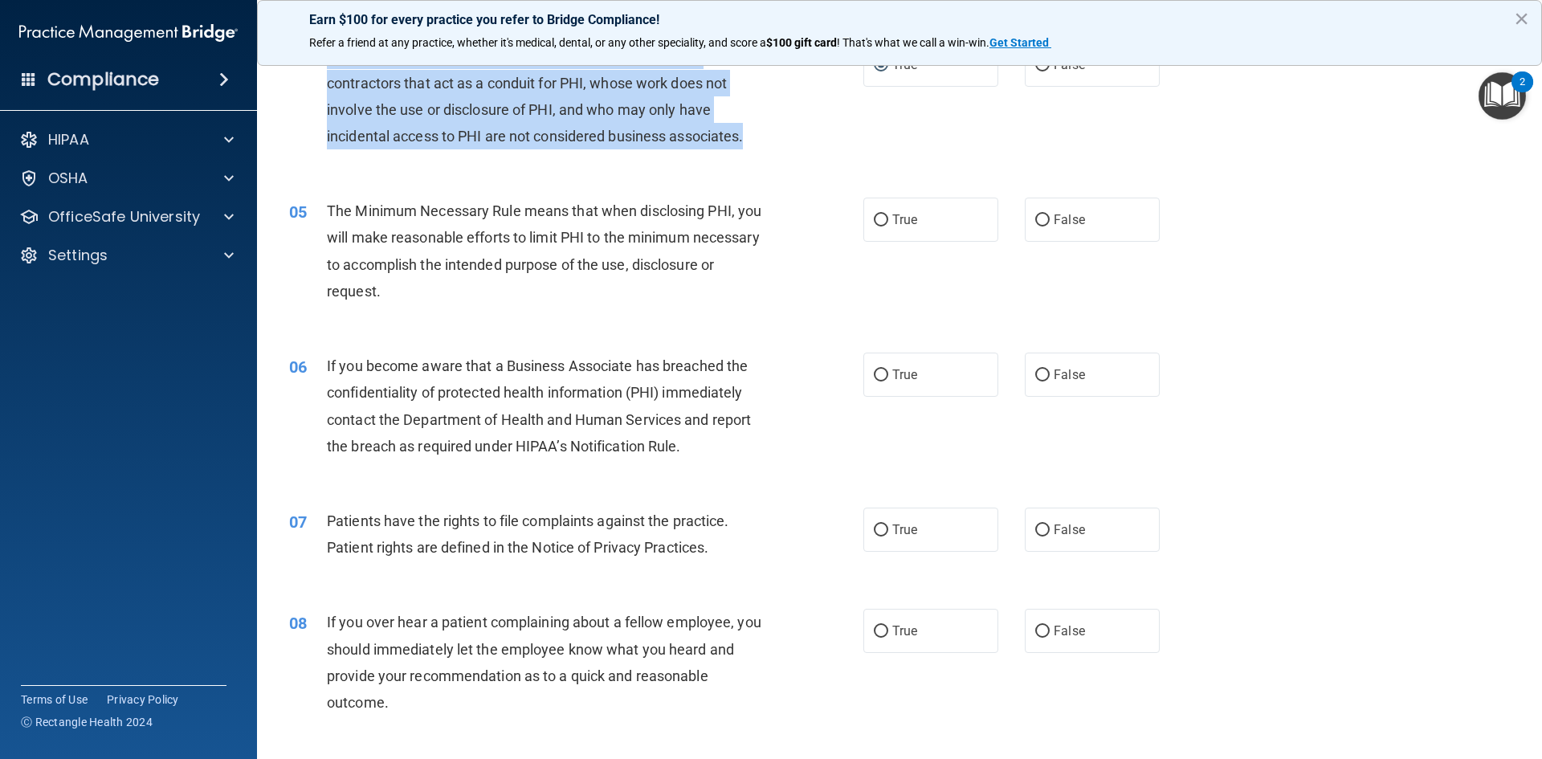
scroll to position [482, 0]
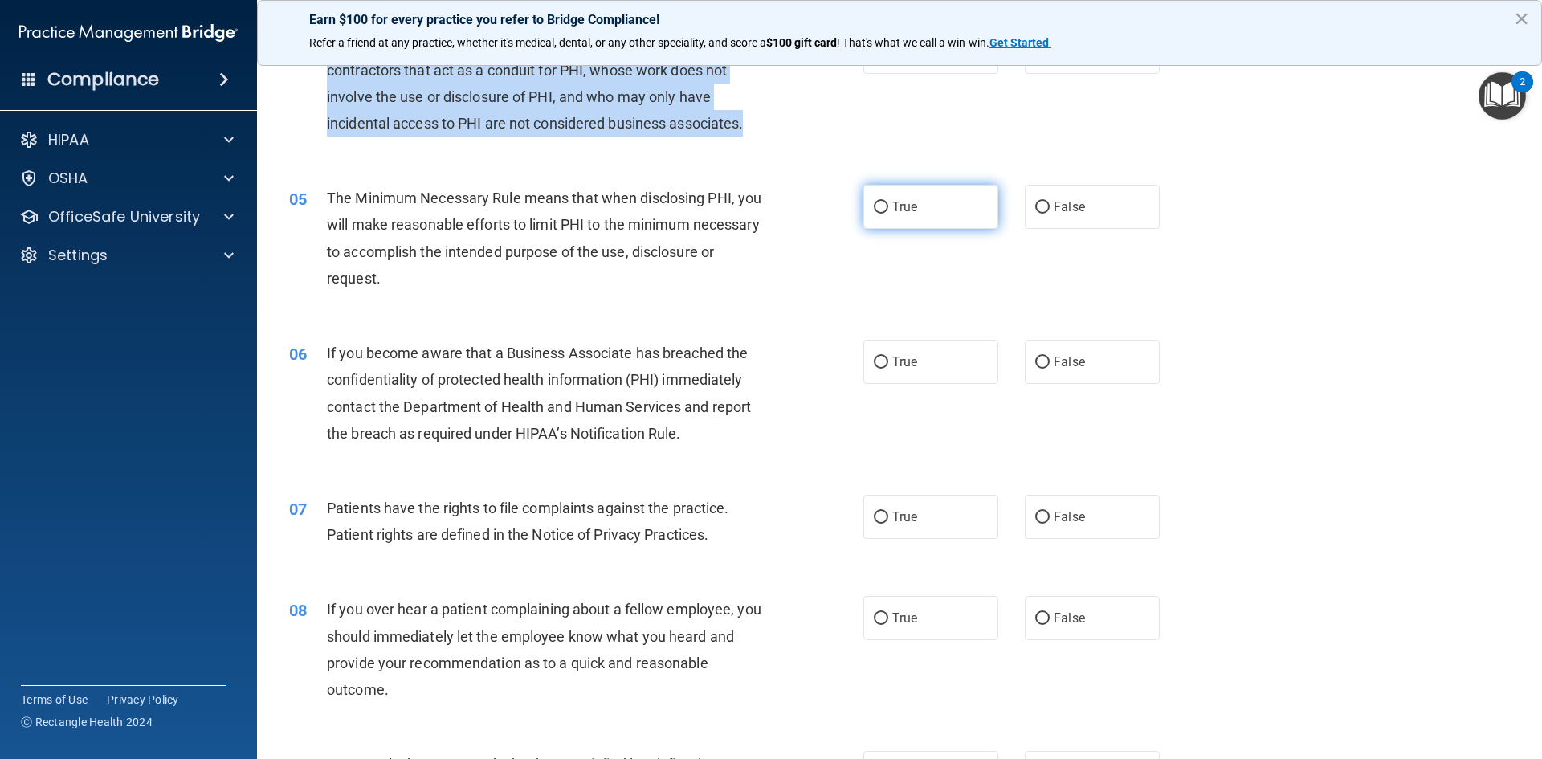
click at [874, 210] on input "True" at bounding box center [881, 208] width 14 height 12
radio input "true"
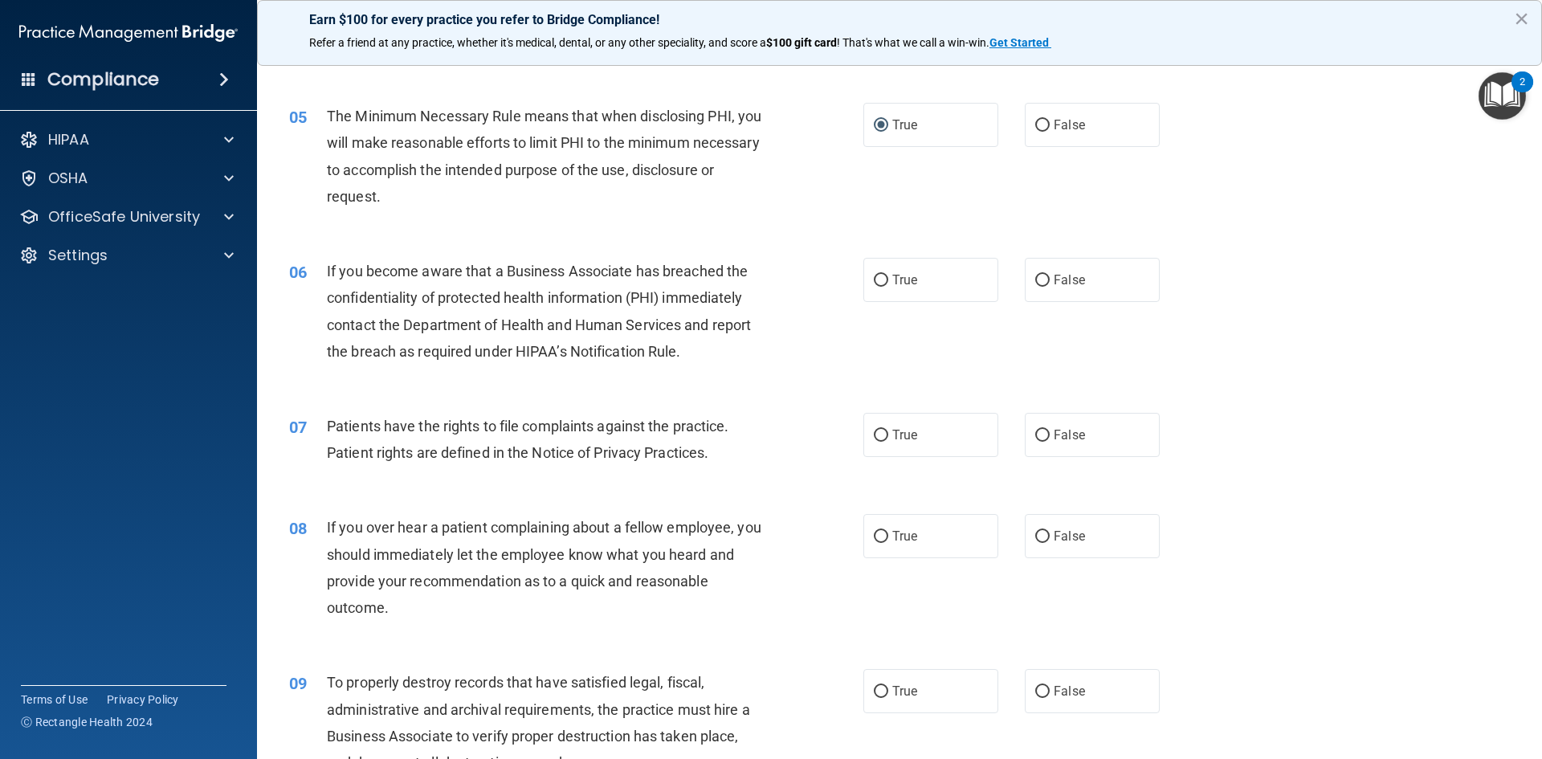
scroll to position [562, 0]
click at [1038, 283] on input "False" at bounding box center [1042, 282] width 14 height 12
radio input "true"
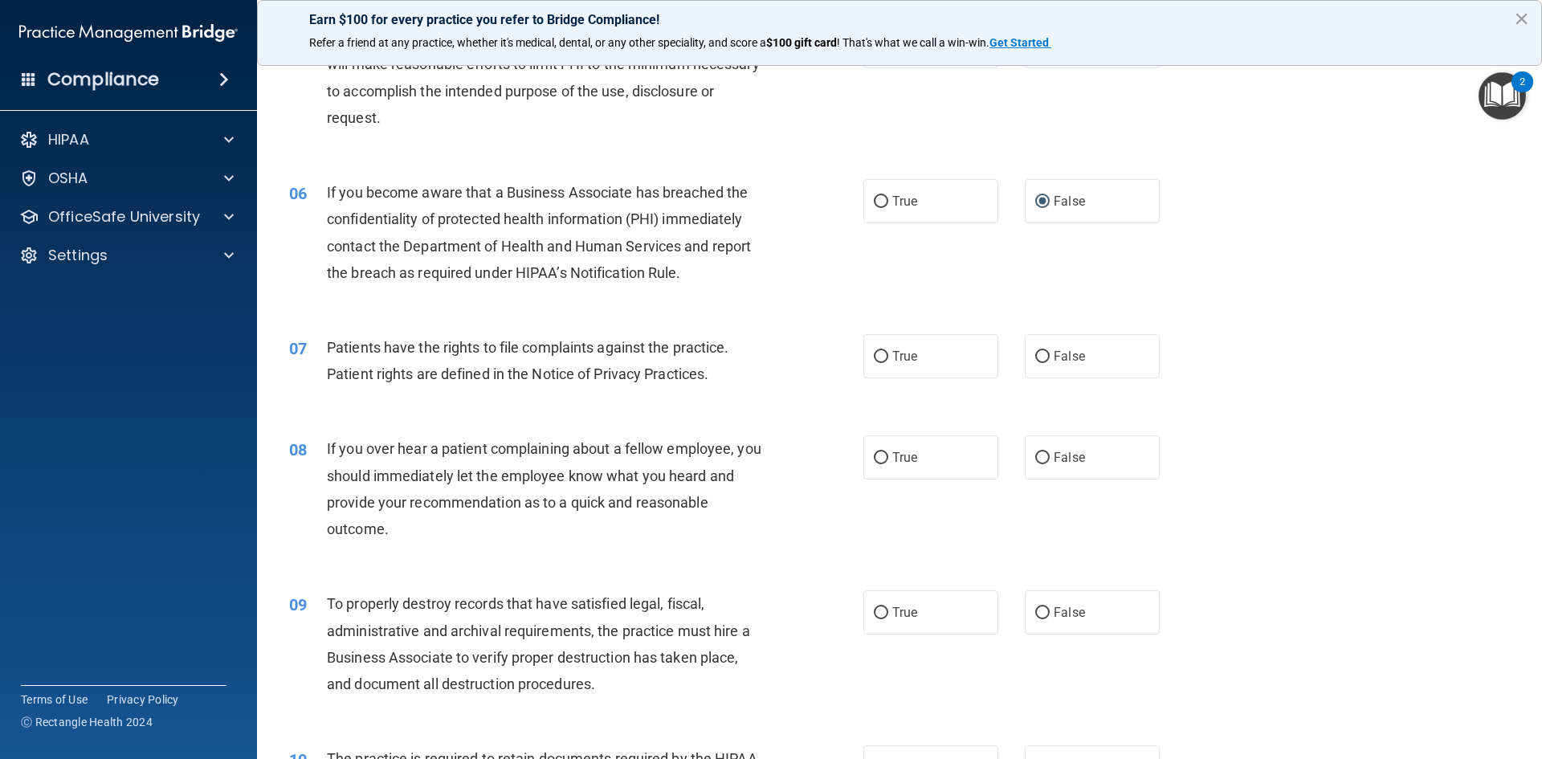
scroll to position [723, 0]
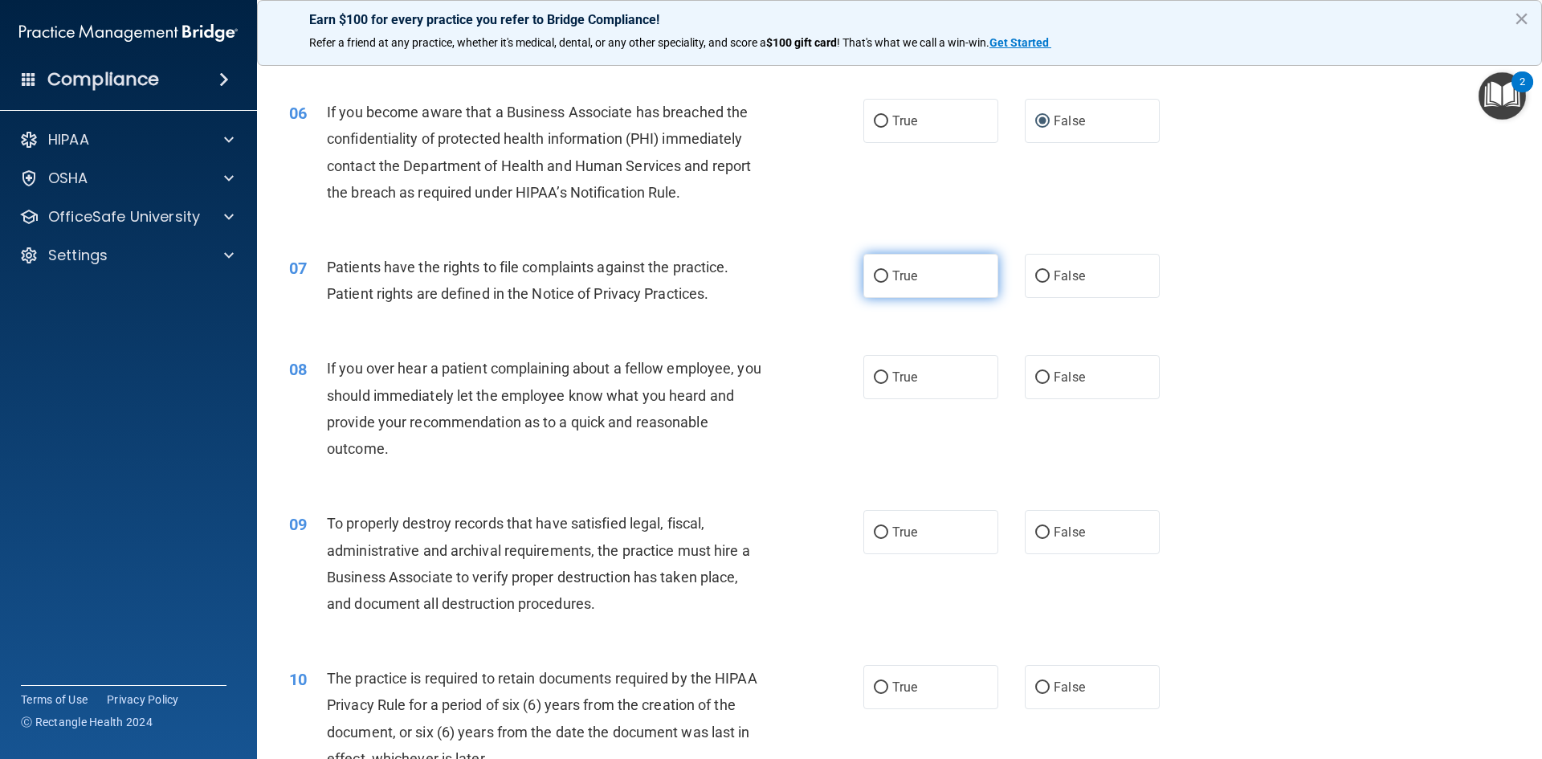
click at [887, 286] on label "True" at bounding box center [930, 276] width 135 height 44
click at [887, 283] on input "True" at bounding box center [881, 277] width 14 height 12
radio input "true"
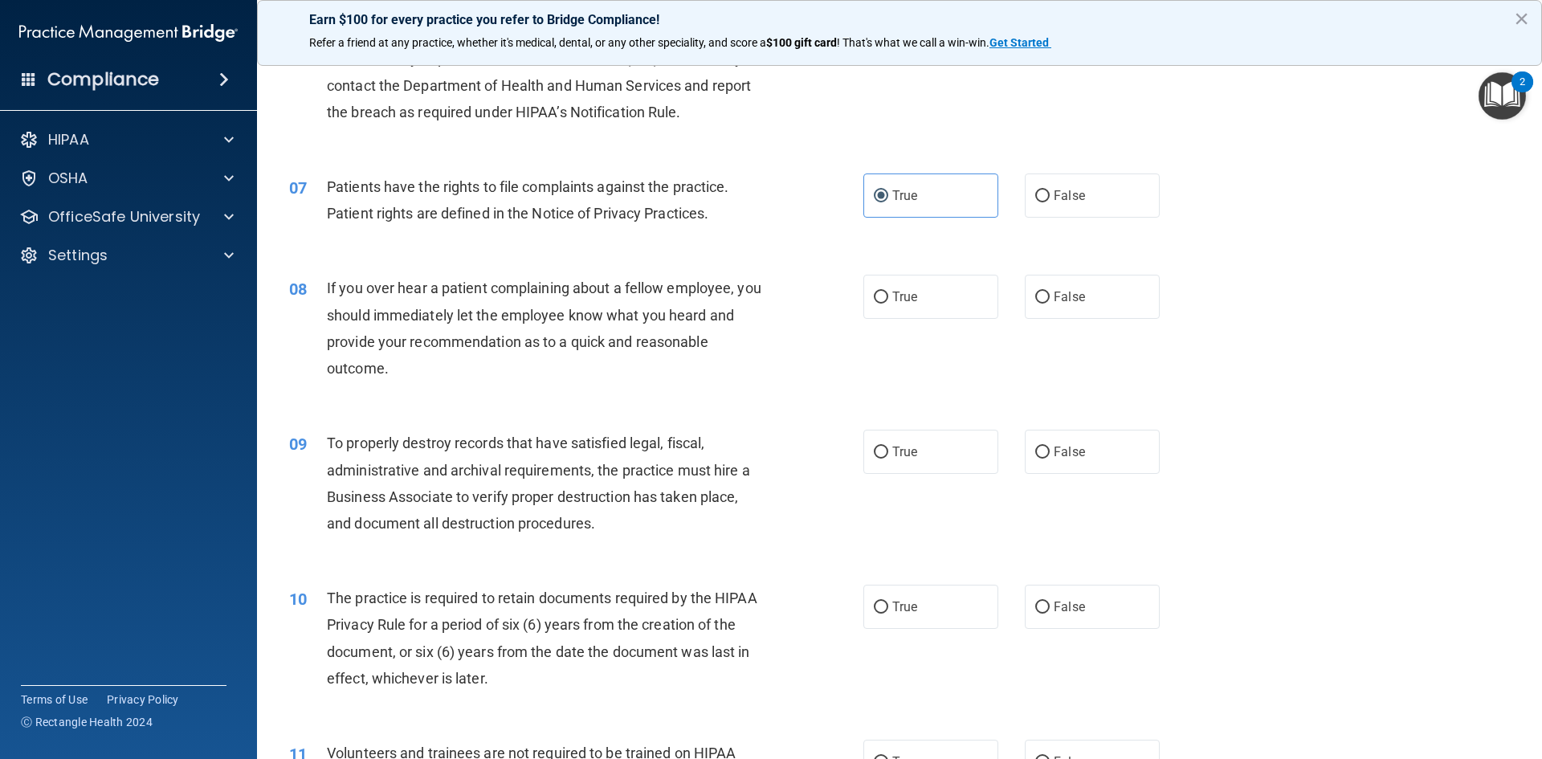
scroll to position [883, 0]
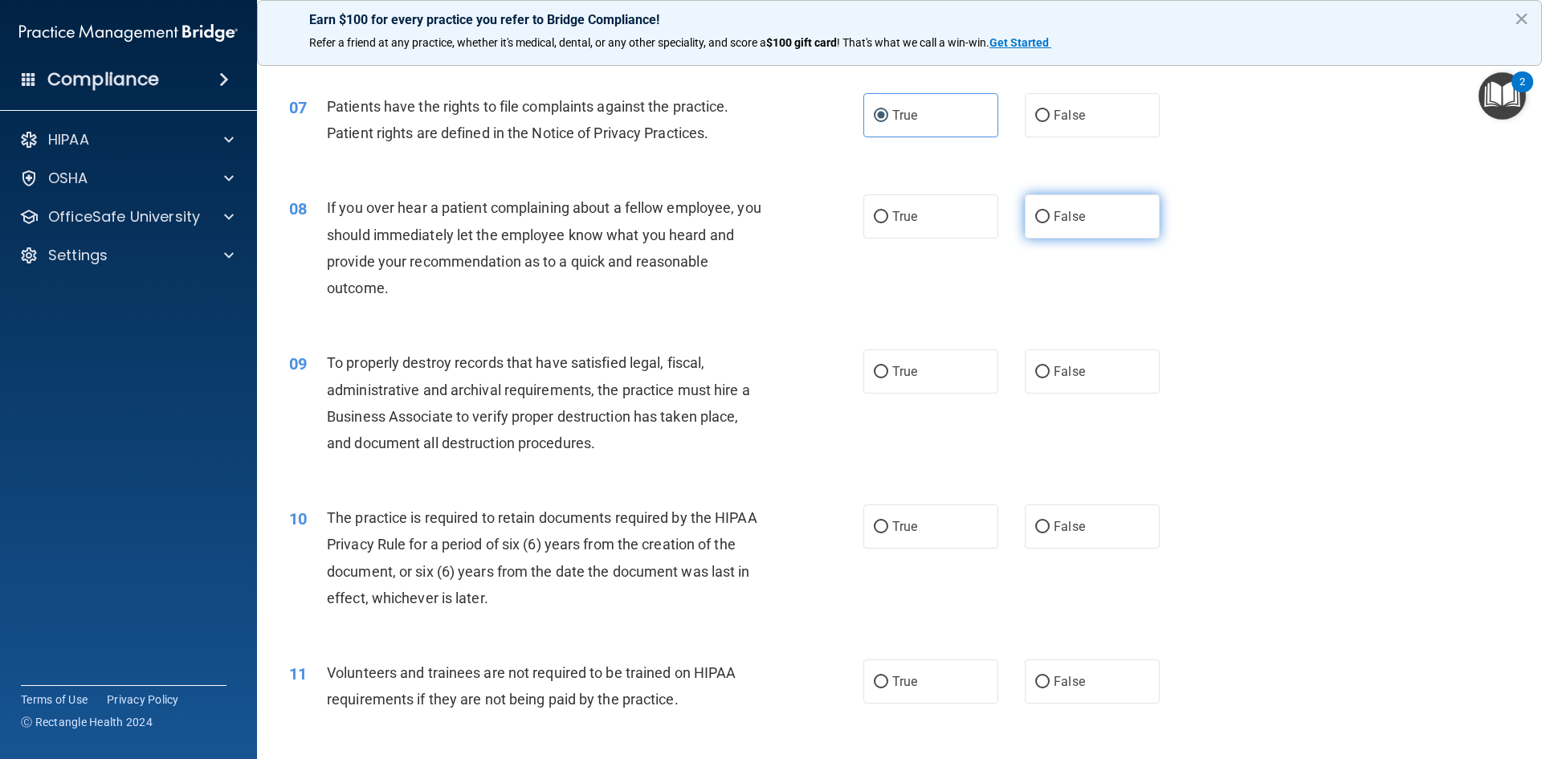
click at [1035, 216] on input "False" at bounding box center [1042, 217] width 14 height 12
radio input "true"
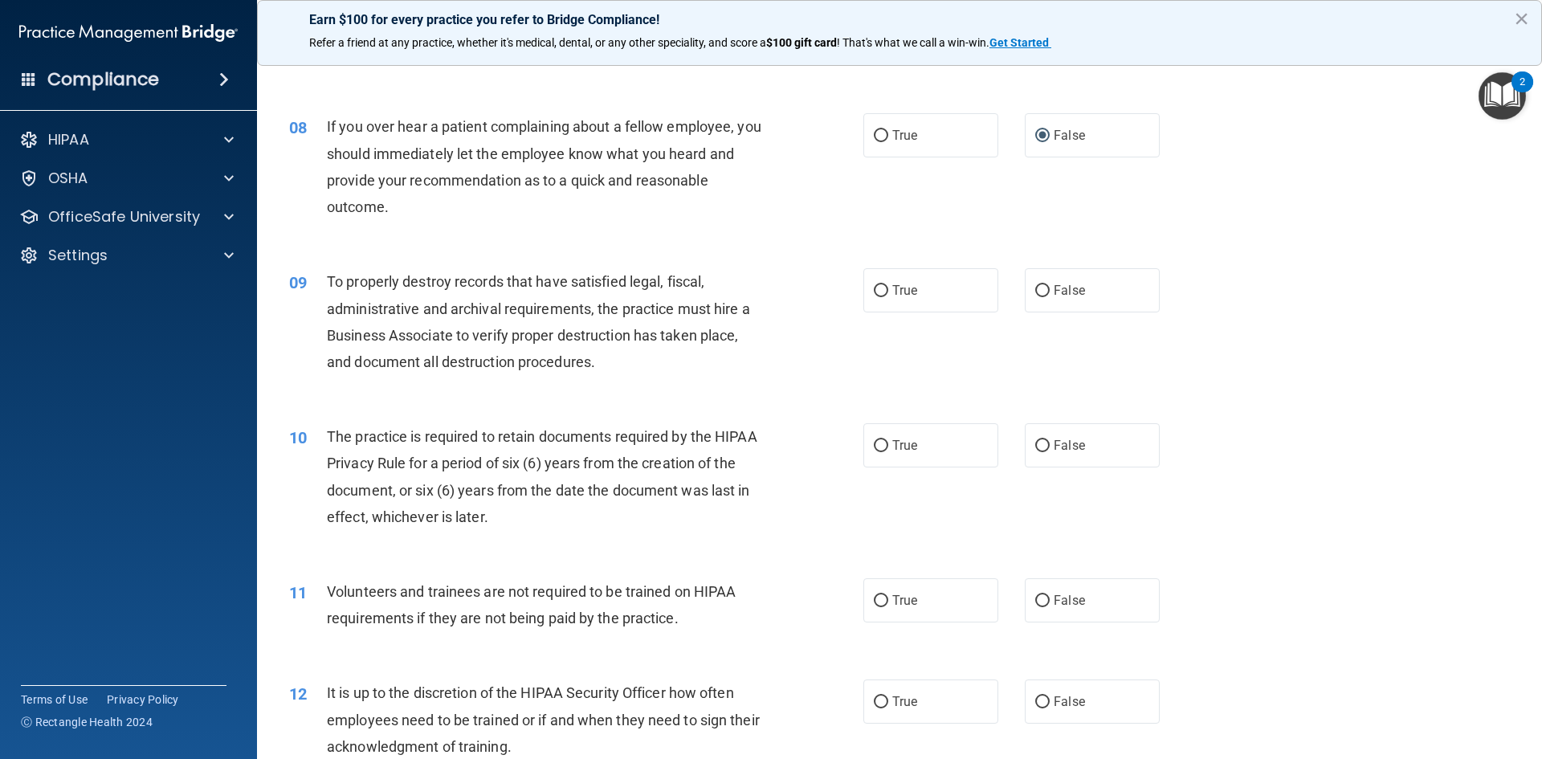
scroll to position [1044, 0]
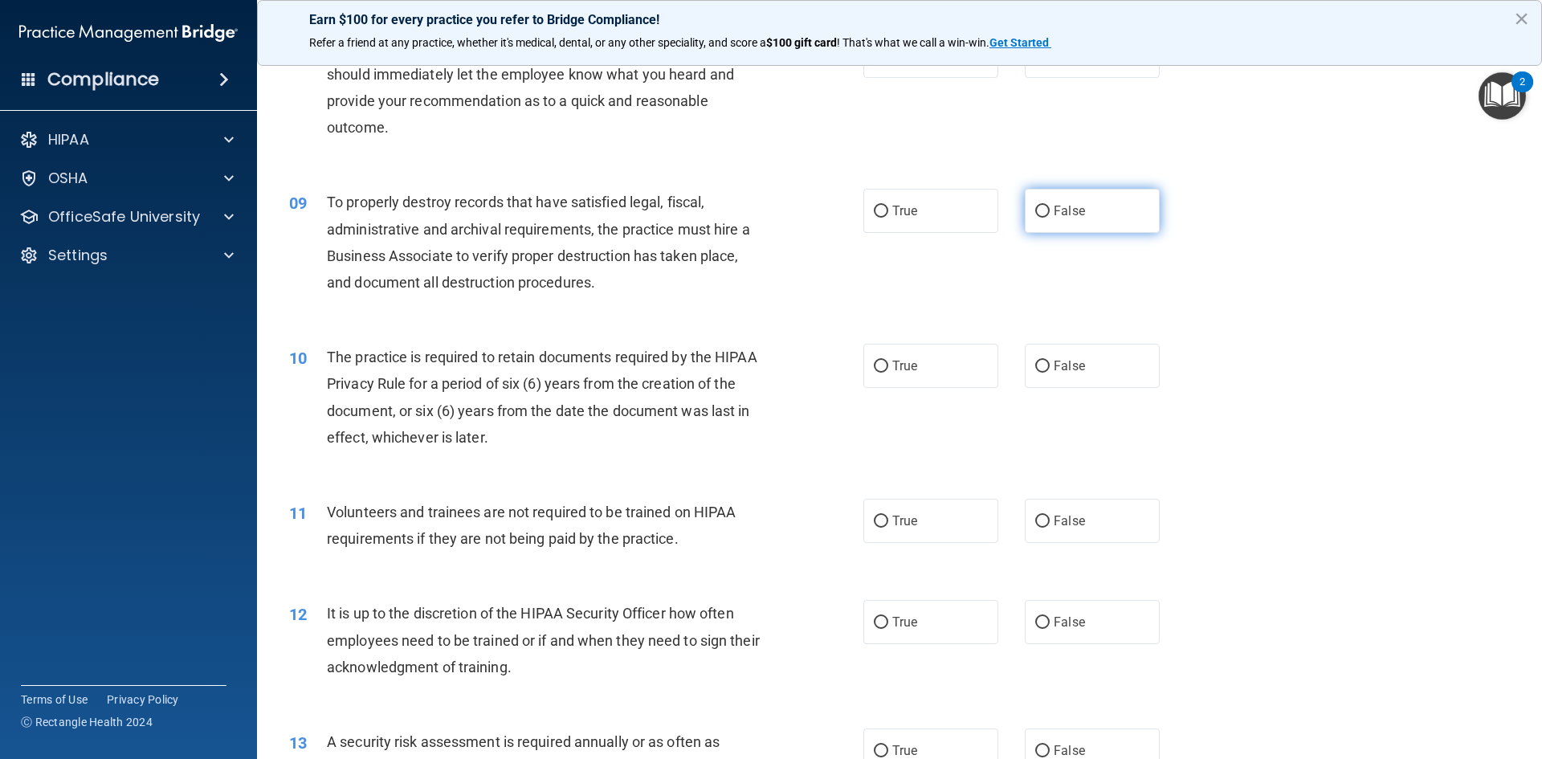
click at [1035, 211] on input "False" at bounding box center [1042, 212] width 14 height 12
radio input "true"
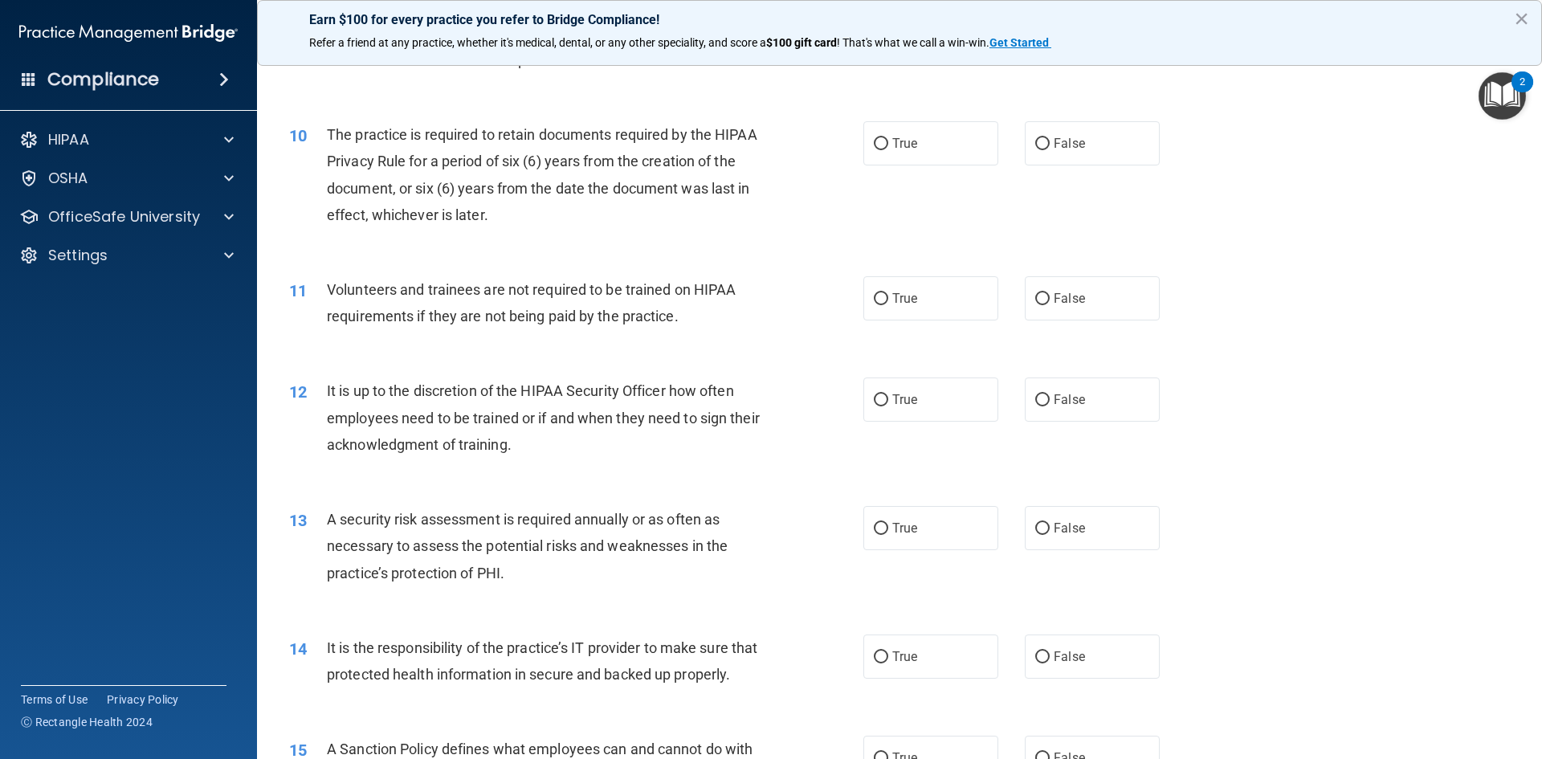
scroll to position [1285, 0]
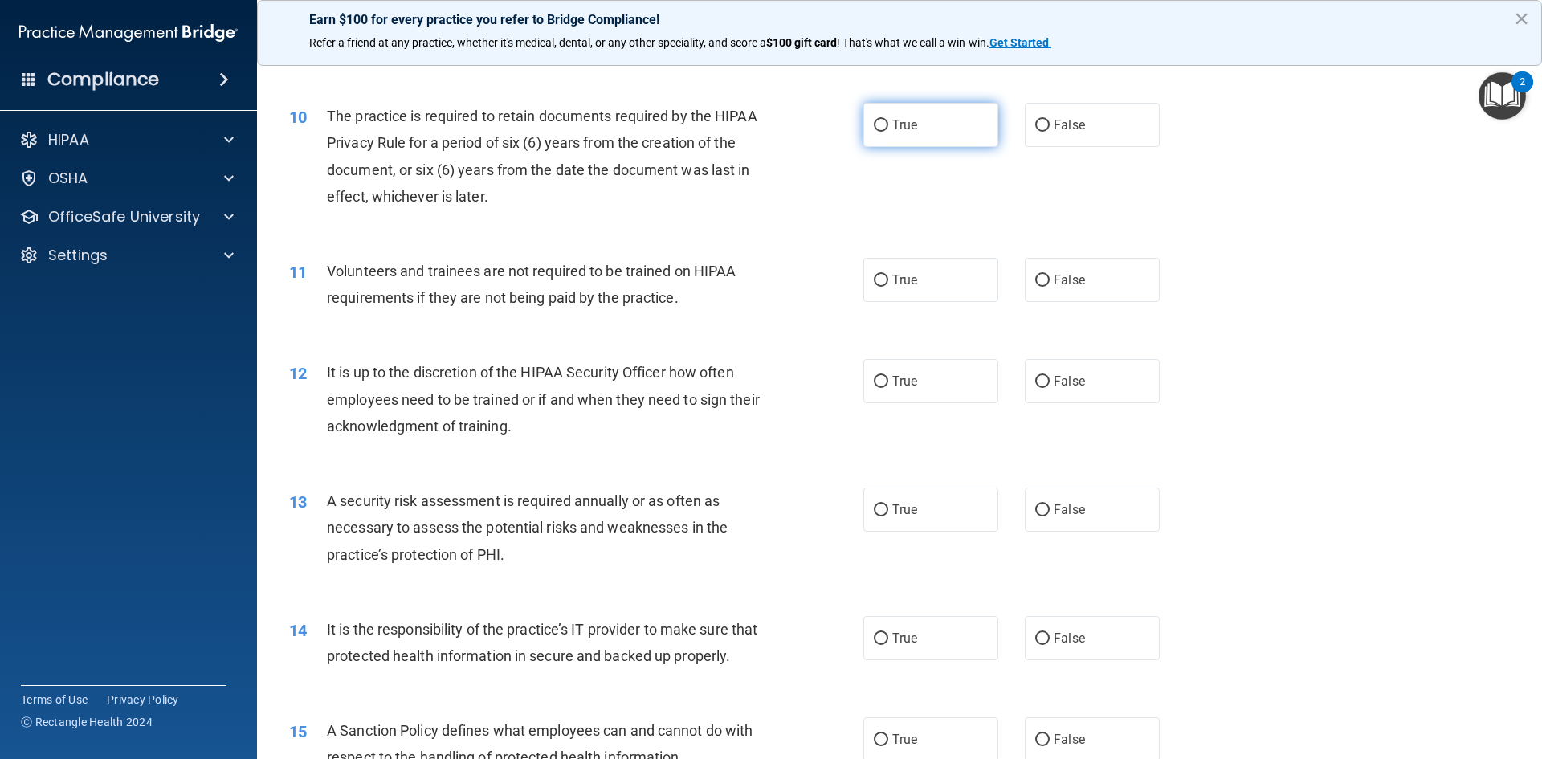
click at [875, 120] on input "True" at bounding box center [881, 126] width 14 height 12
radio input "true"
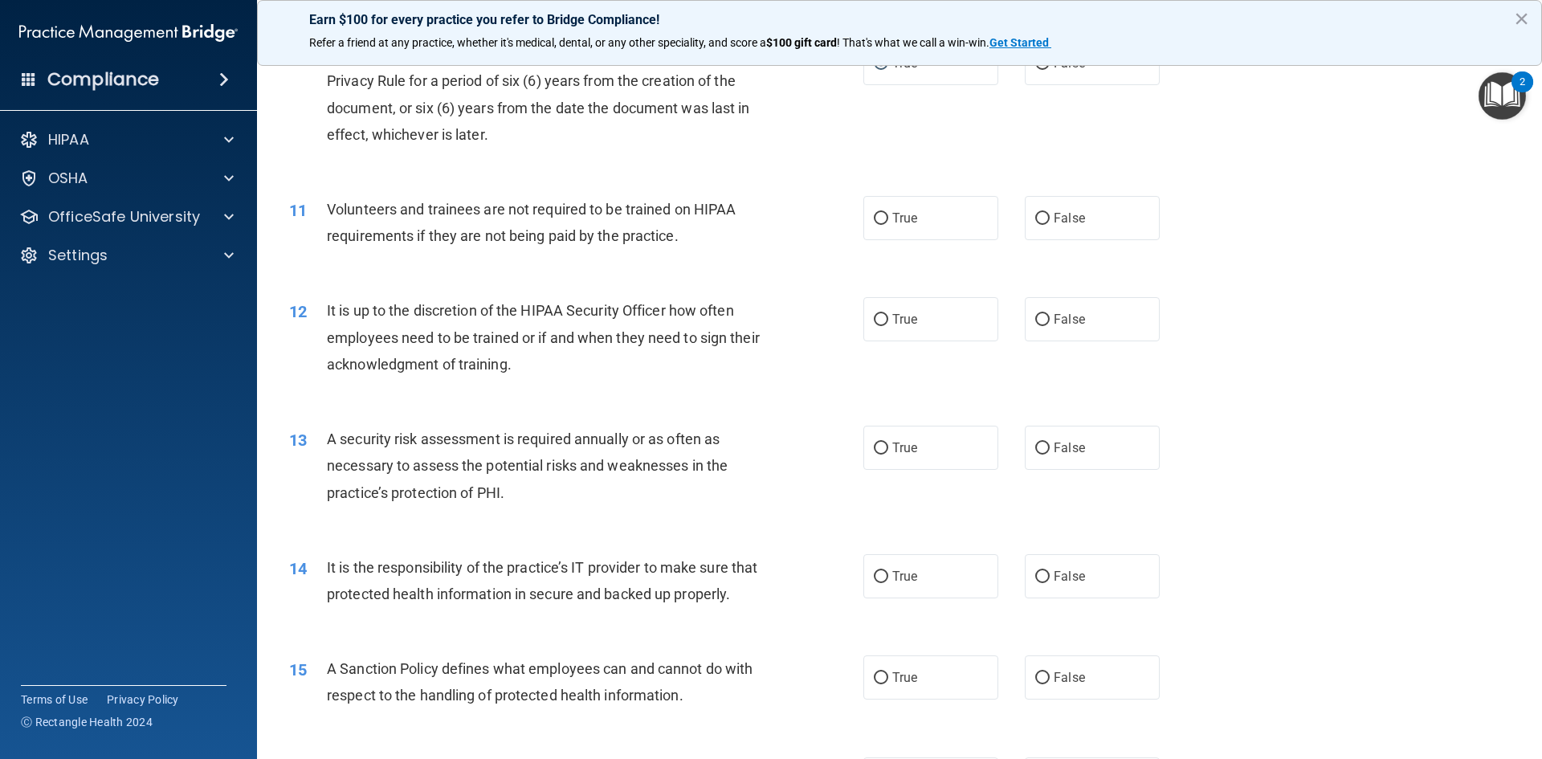
scroll to position [1365, 0]
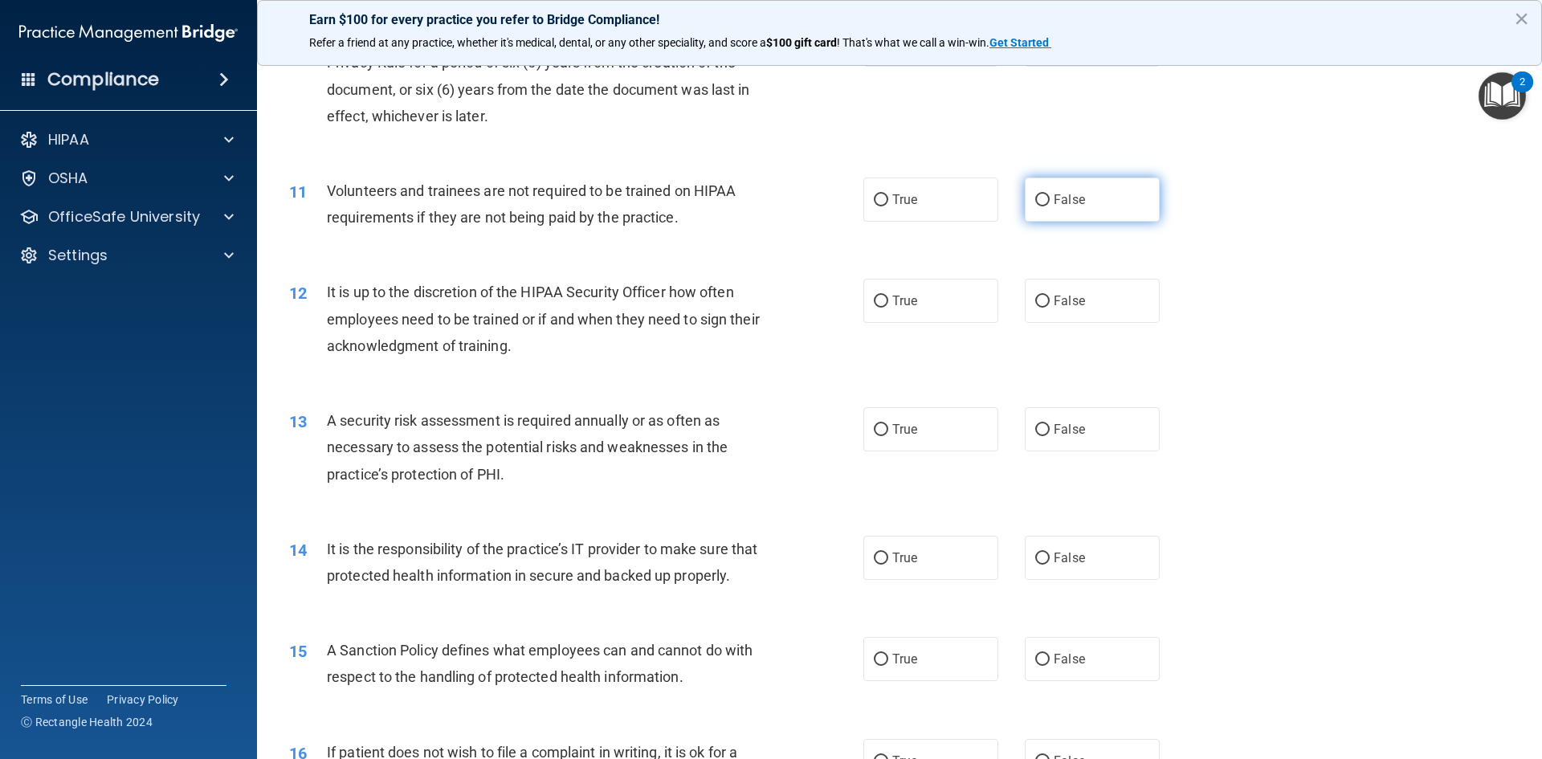
click at [1038, 205] on input "False" at bounding box center [1042, 200] width 14 height 12
radio input "true"
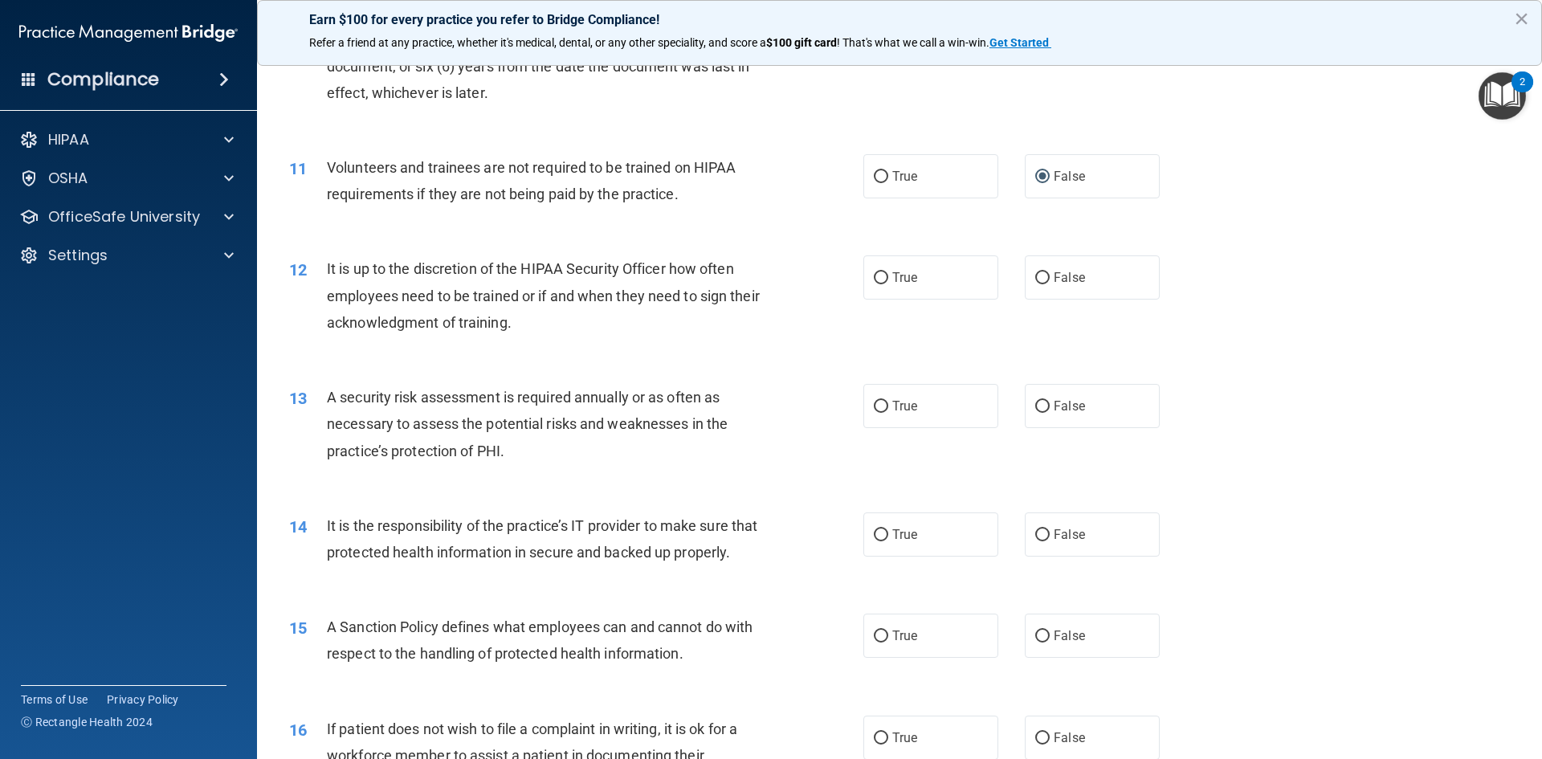
scroll to position [1446, 0]
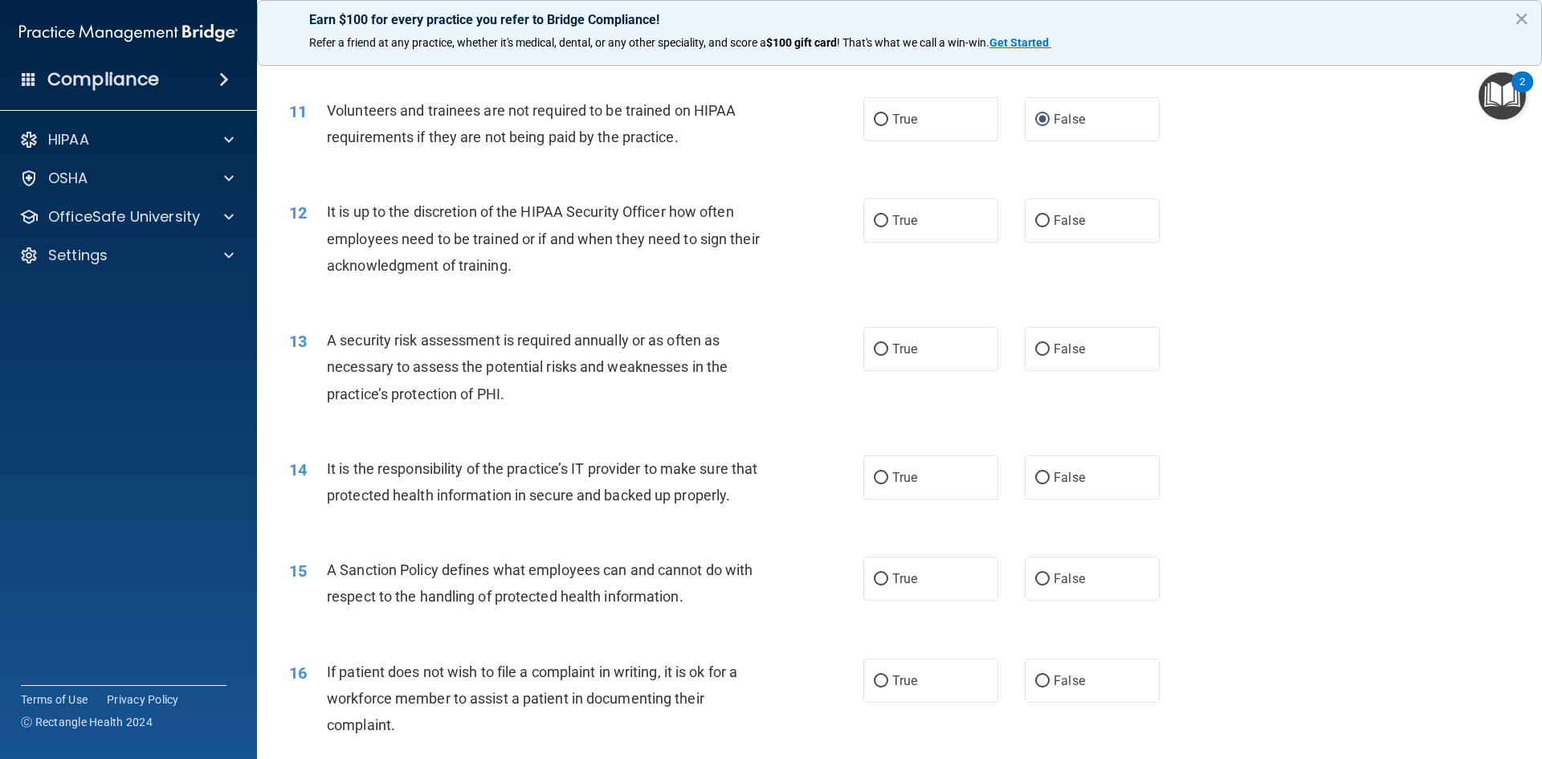
click at [1016, 214] on div "True False" at bounding box center [1025, 220] width 324 height 44
click at [1035, 215] on input "False" at bounding box center [1042, 221] width 14 height 12
radio input "true"
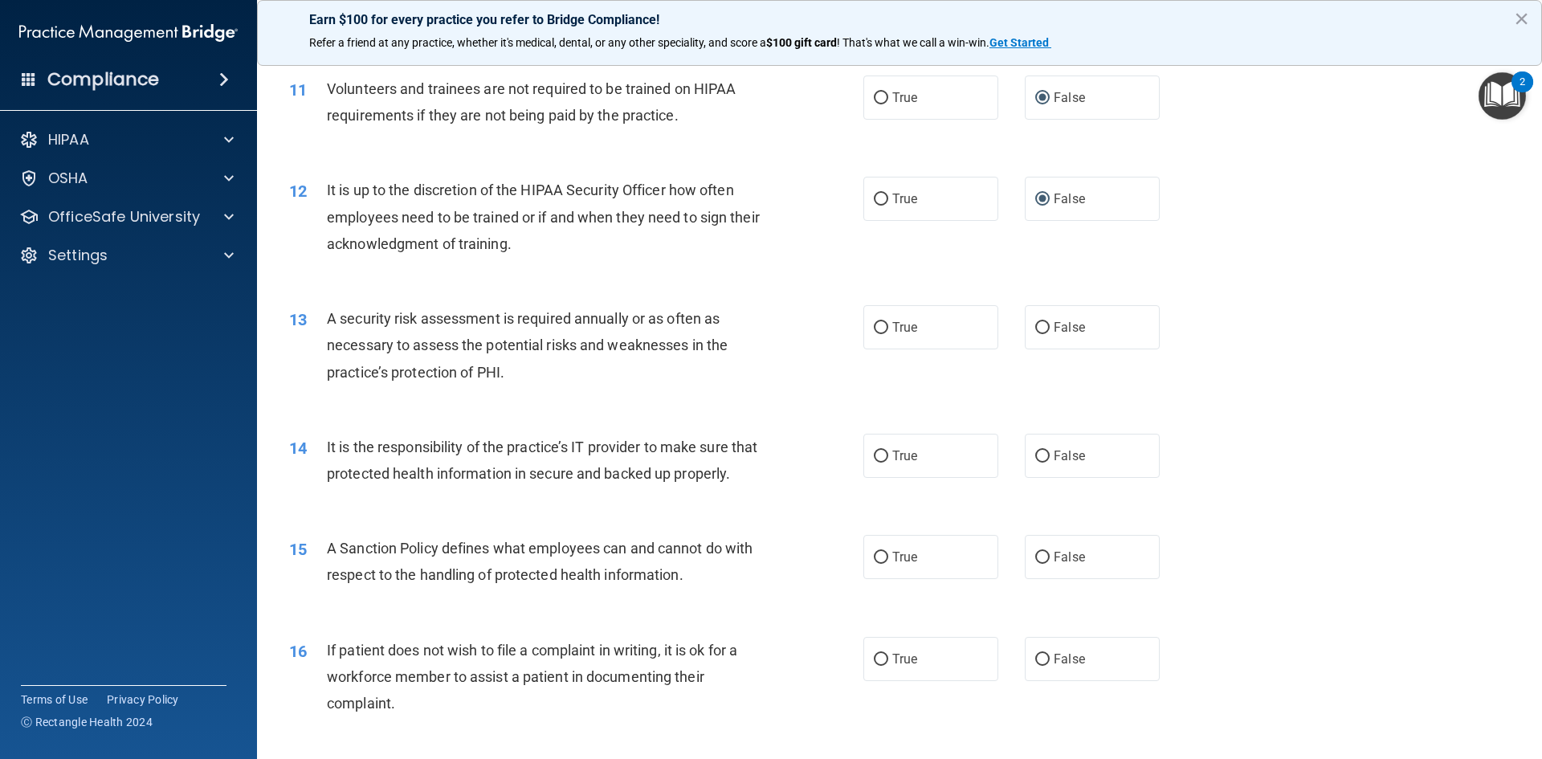
scroll to position [1526, 0]
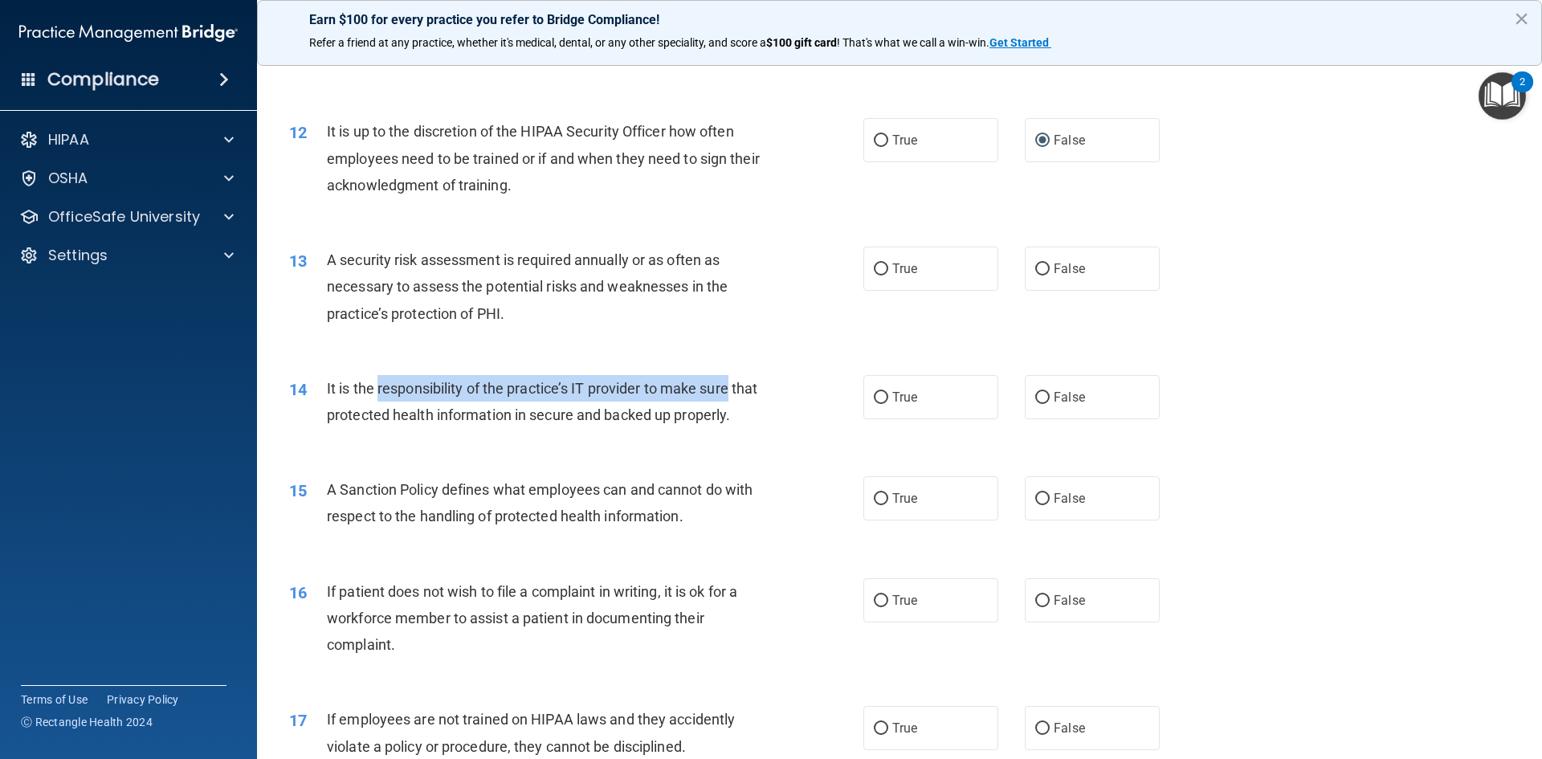
drag, startPoint x: 380, startPoint y: 389, endPoint x: 731, endPoint y: 380, distance: 351.1
click at [731, 380] on span "It is the responsibility of the practice’s IT provider to make sure that protec…" at bounding box center [542, 401] width 430 height 43
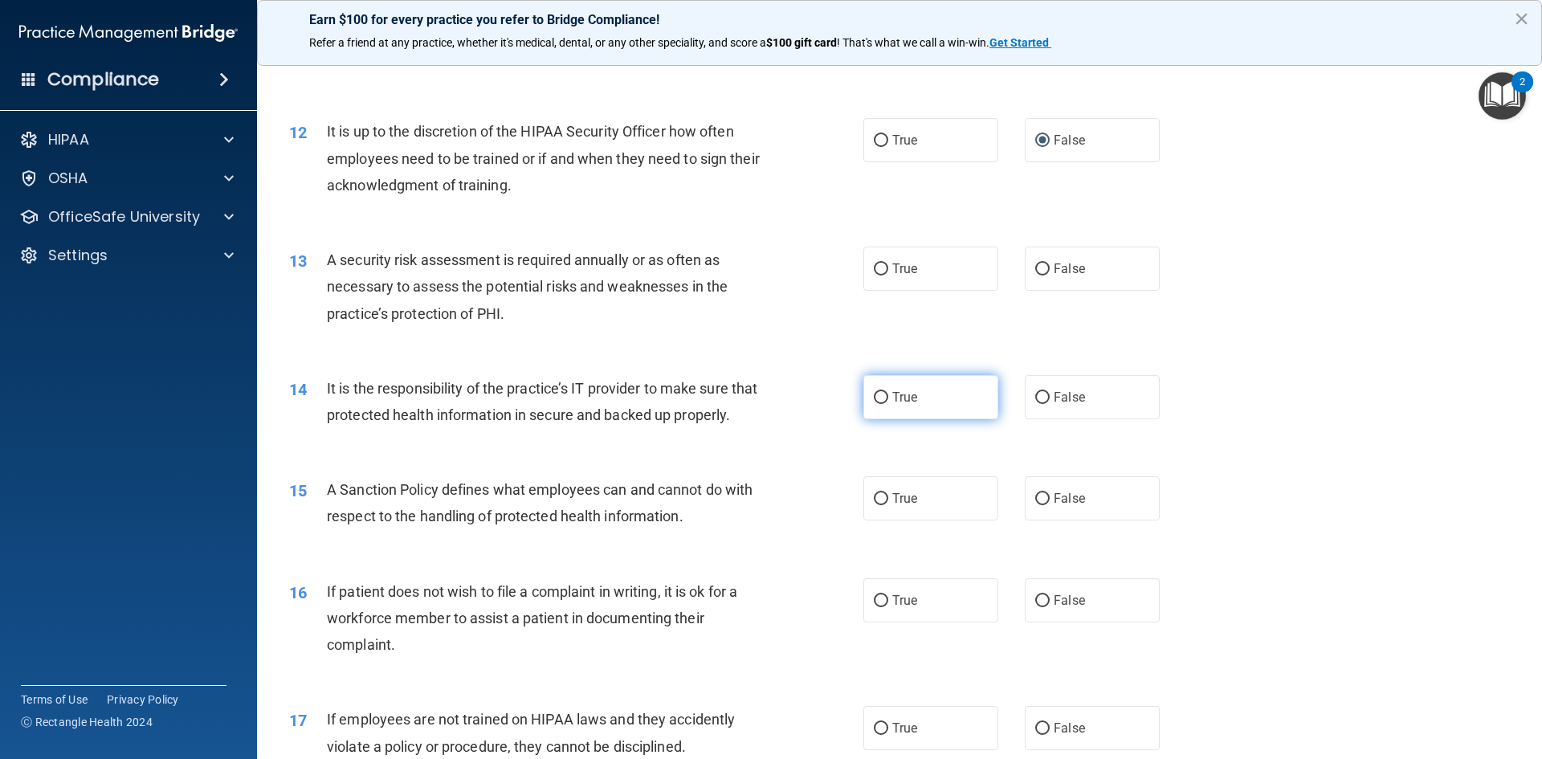
click at [916, 390] on label "True" at bounding box center [930, 397] width 135 height 44
click at [888, 392] on input "True" at bounding box center [881, 398] width 14 height 12
radio input "true"
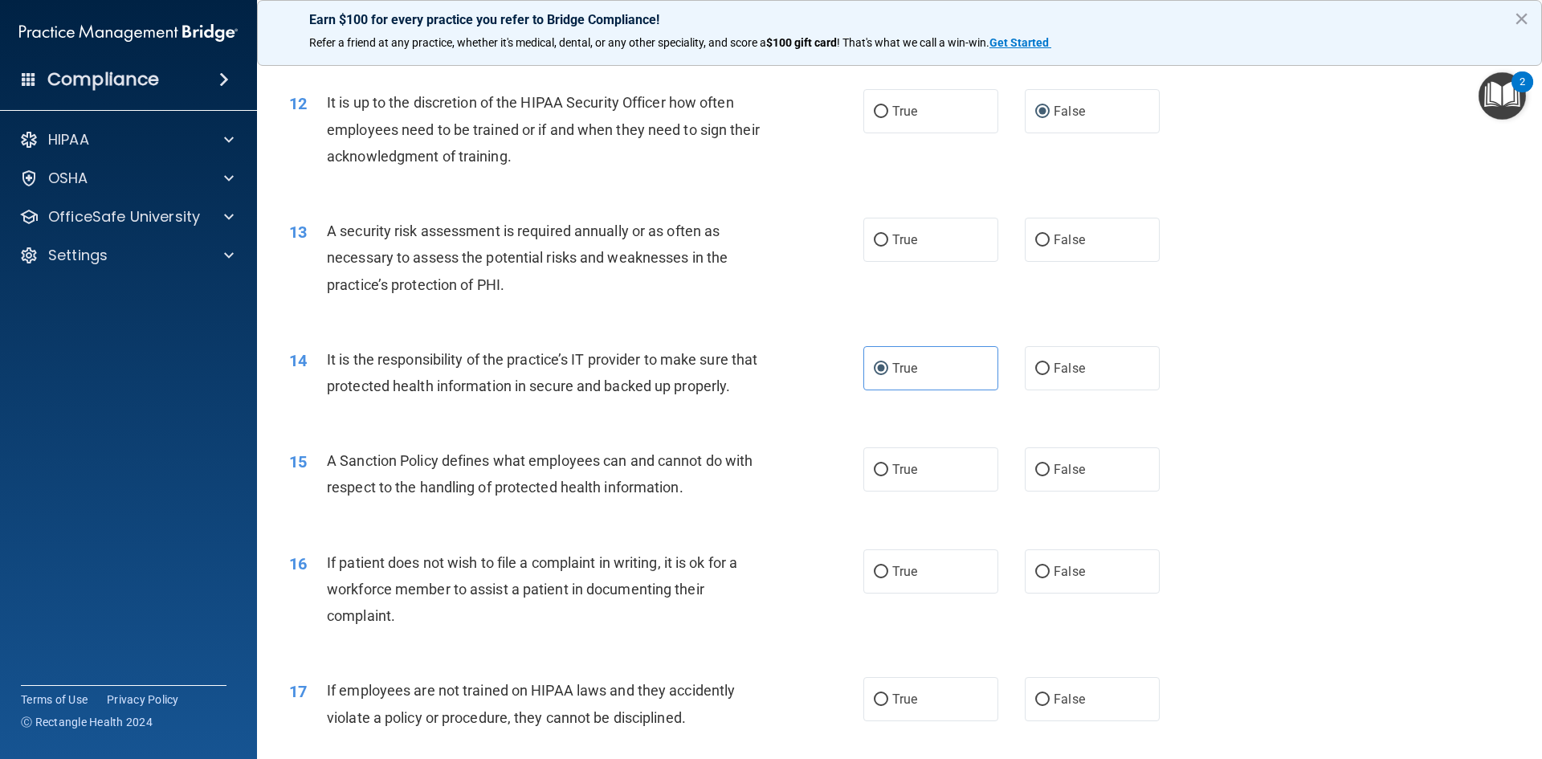
scroll to position [1606, 0]
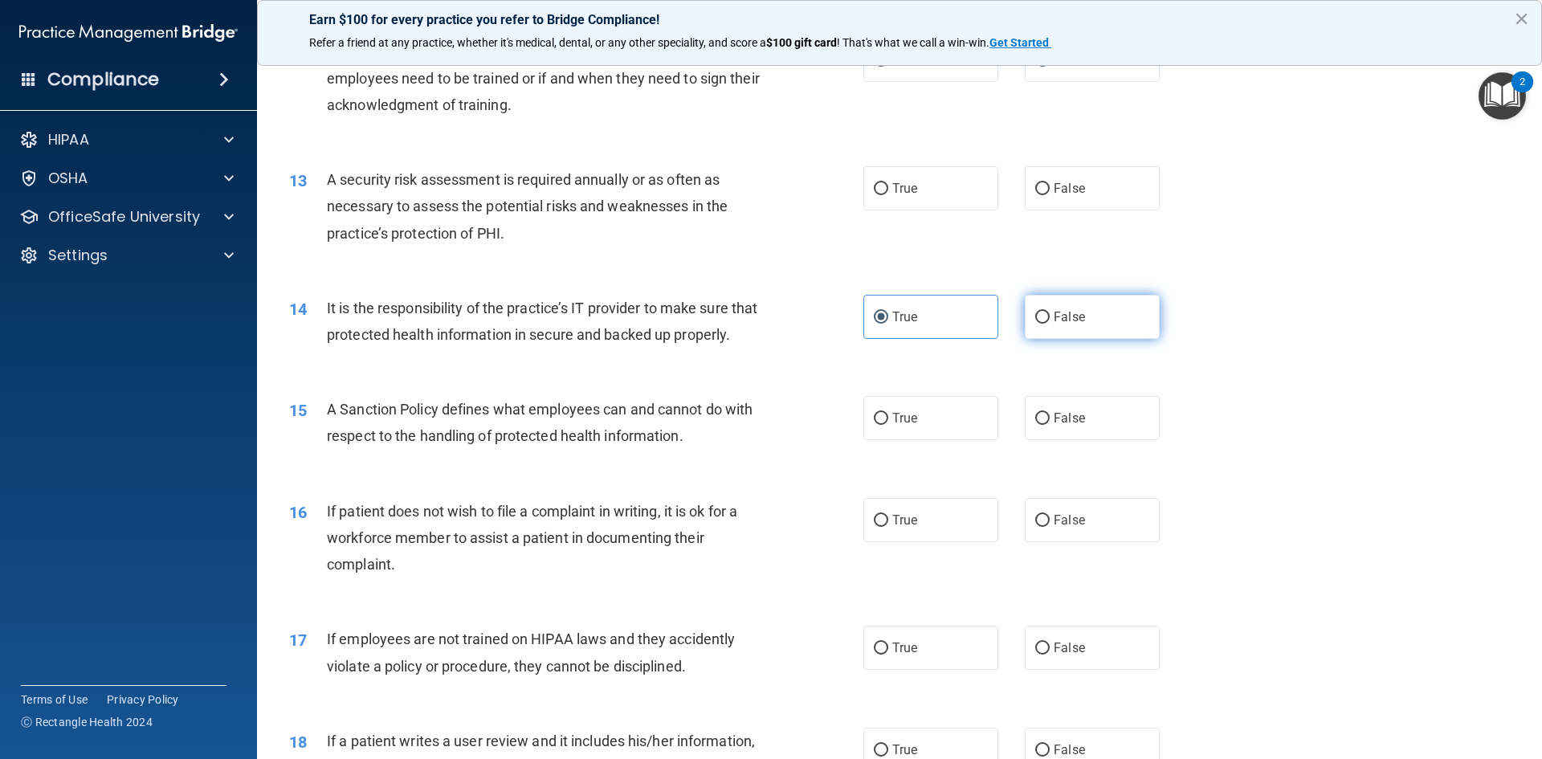
click at [1054, 320] on span "False" at bounding box center [1069, 316] width 31 height 15
click at [1046, 320] on input "False" at bounding box center [1042, 318] width 14 height 12
radio input "true"
radio input "false"
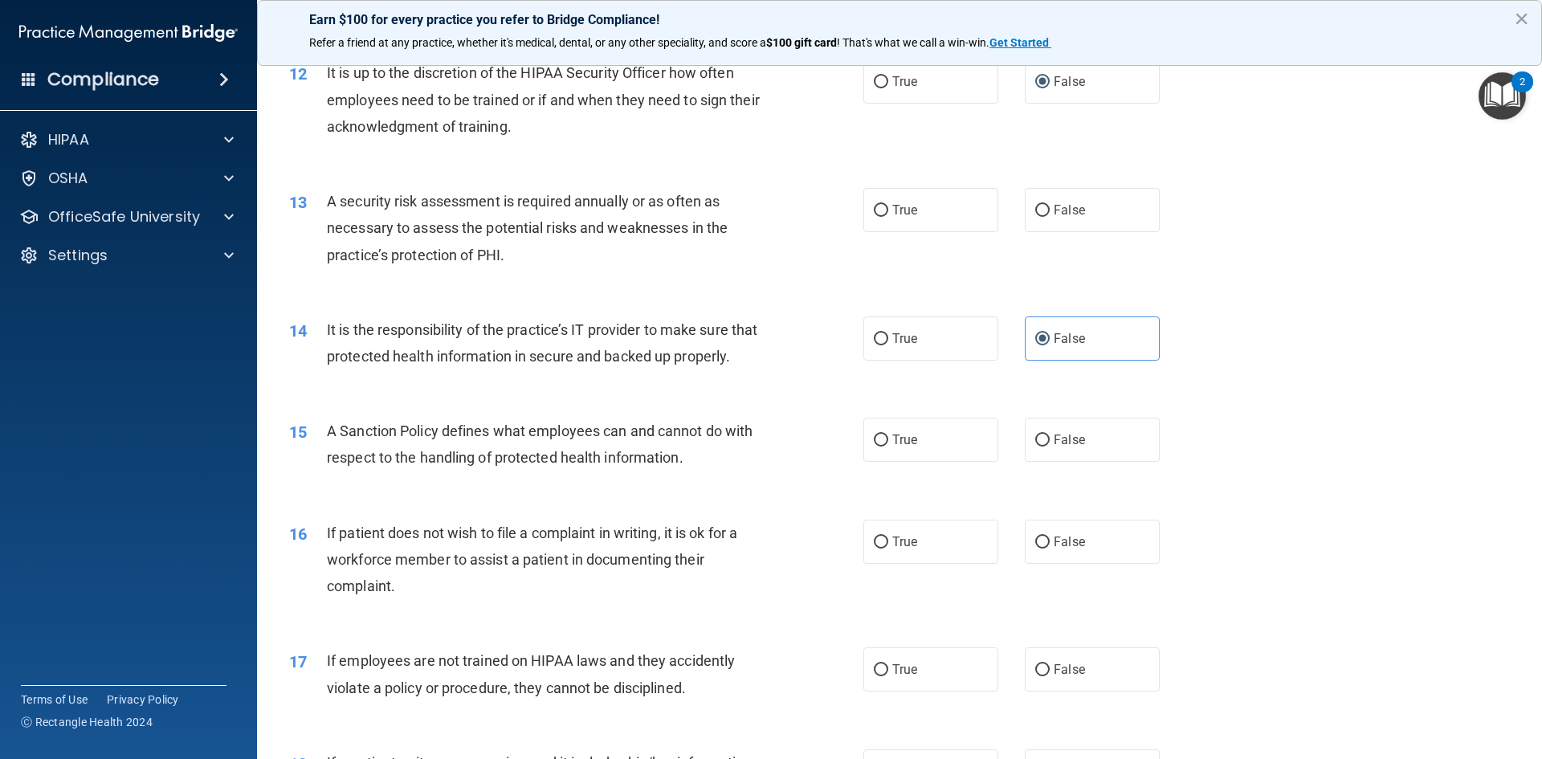
scroll to position [1526, 0]
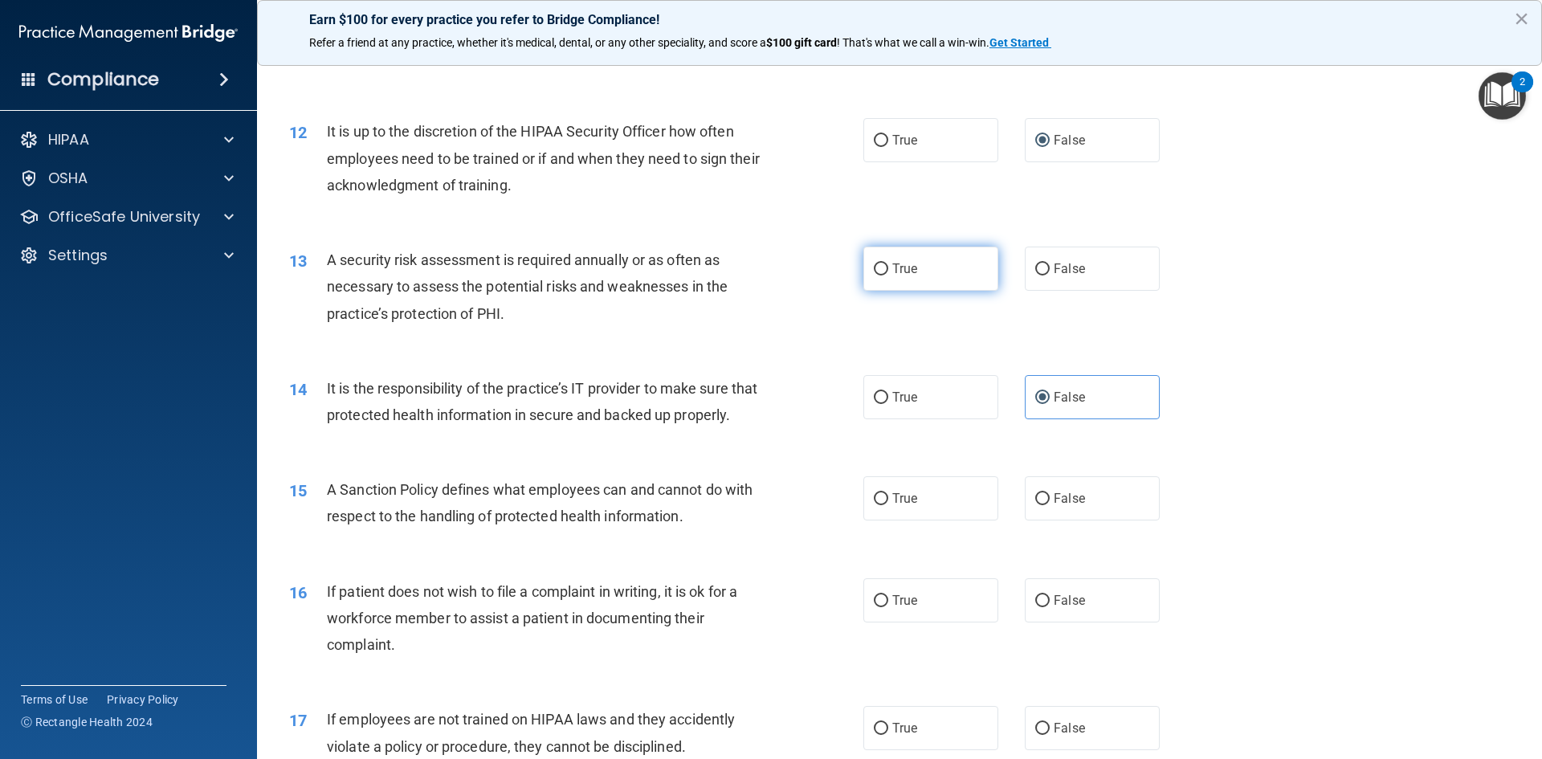
click at [875, 268] on input "True" at bounding box center [881, 269] width 14 height 12
radio input "true"
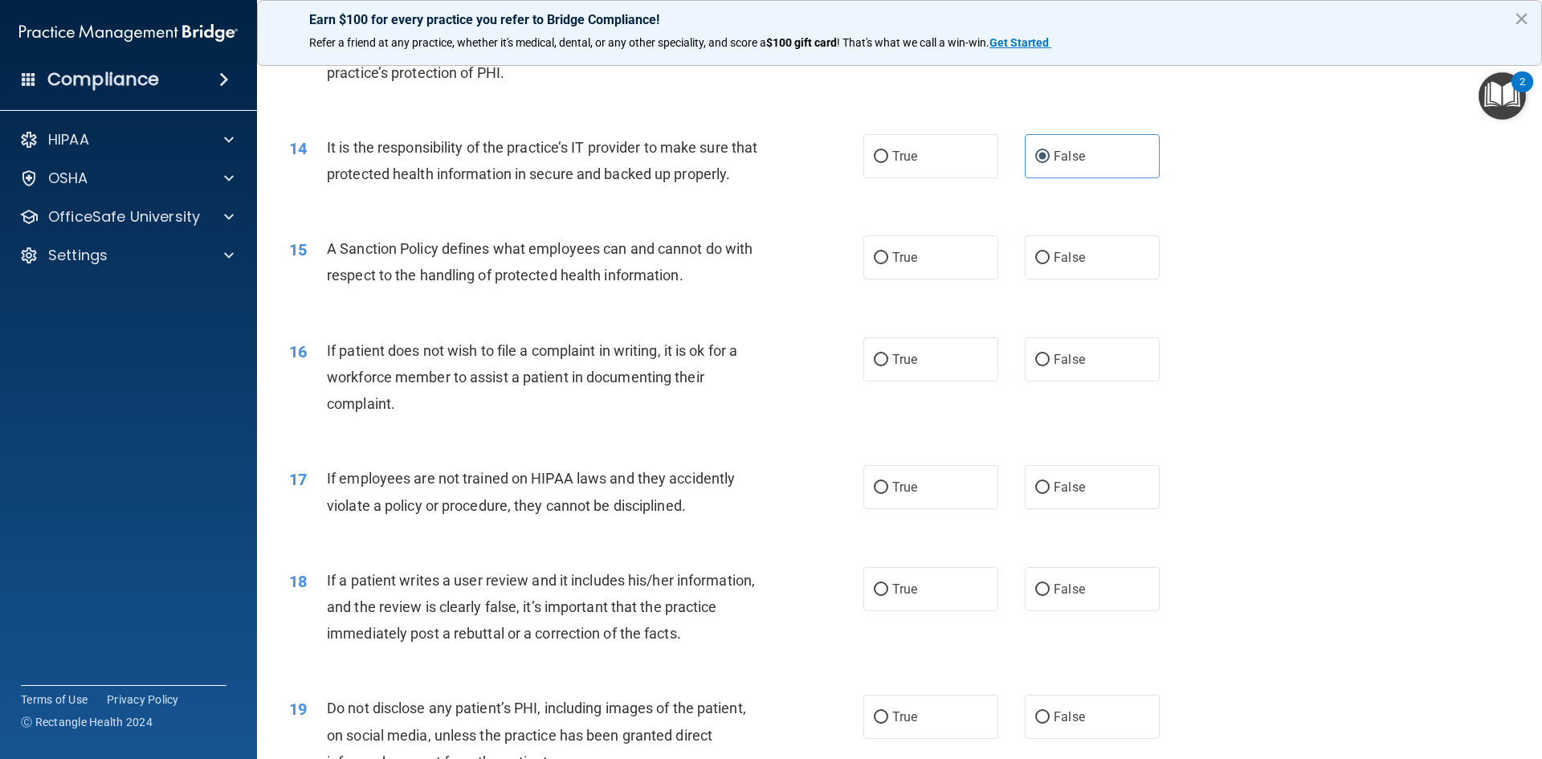
scroll to position [1847, 0]
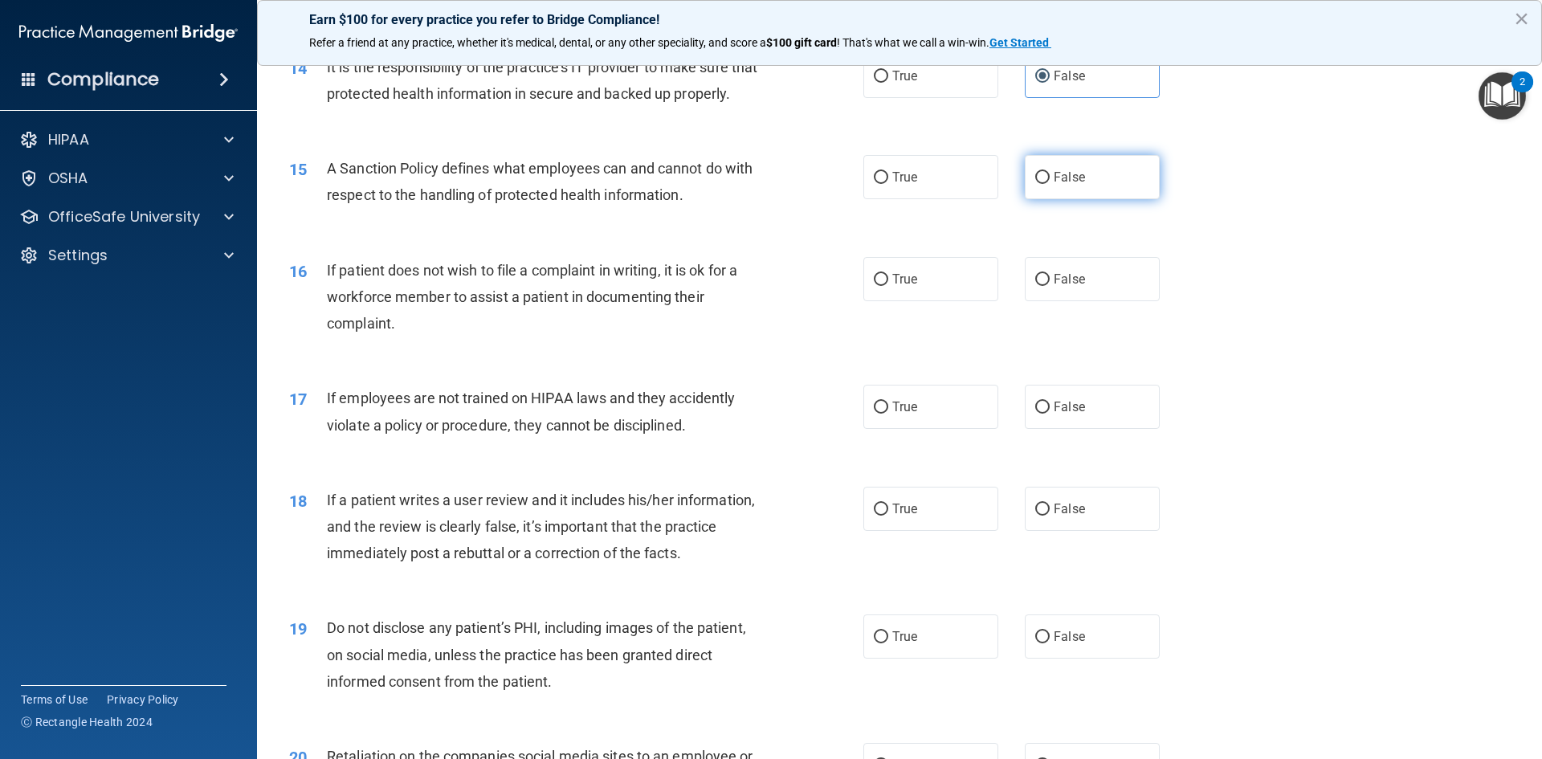
click at [1036, 184] on input "False" at bounding box center [1042, 178] width 14 height 12
radio input "true"
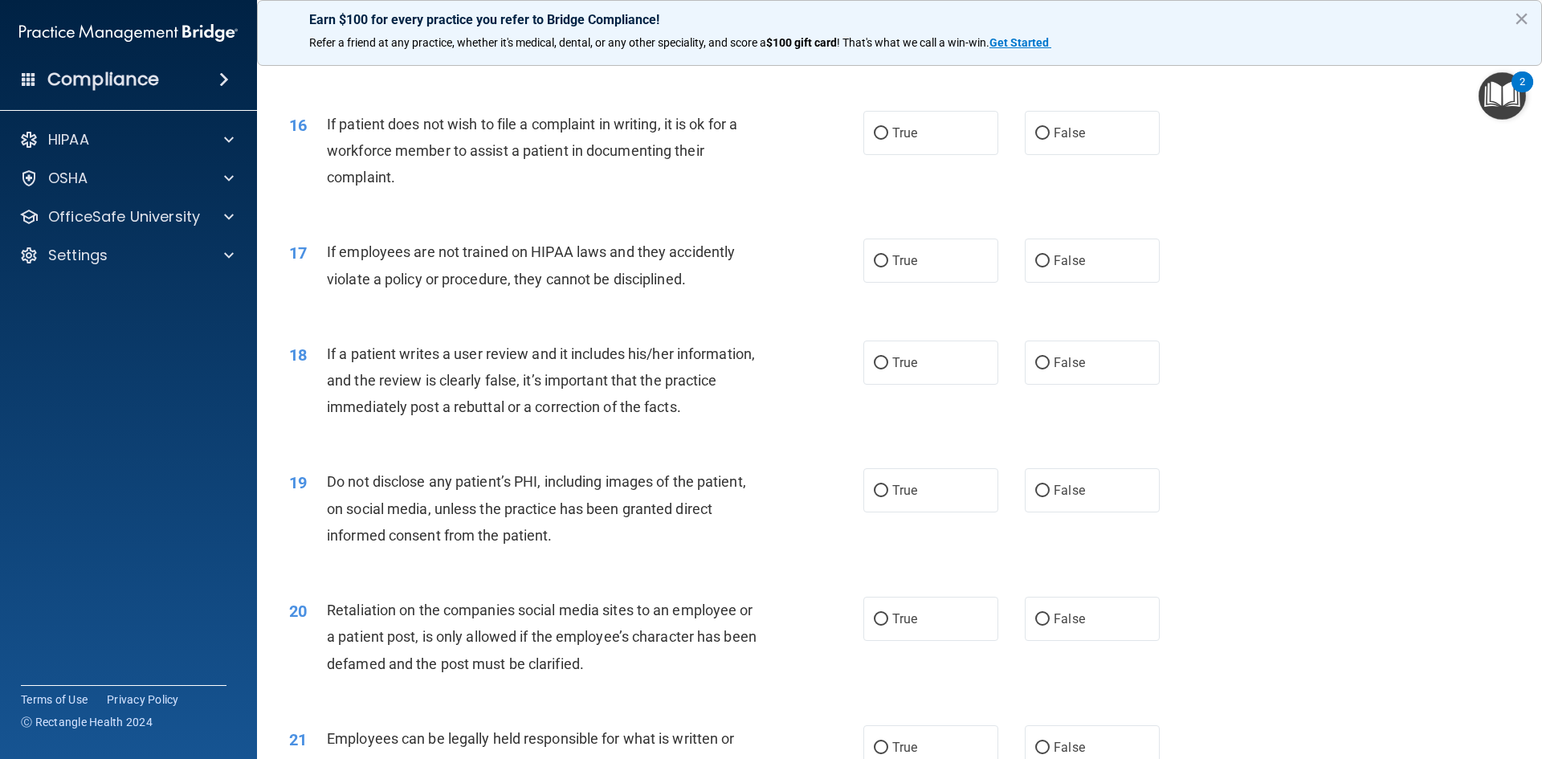
scroll to position [2008, 0]
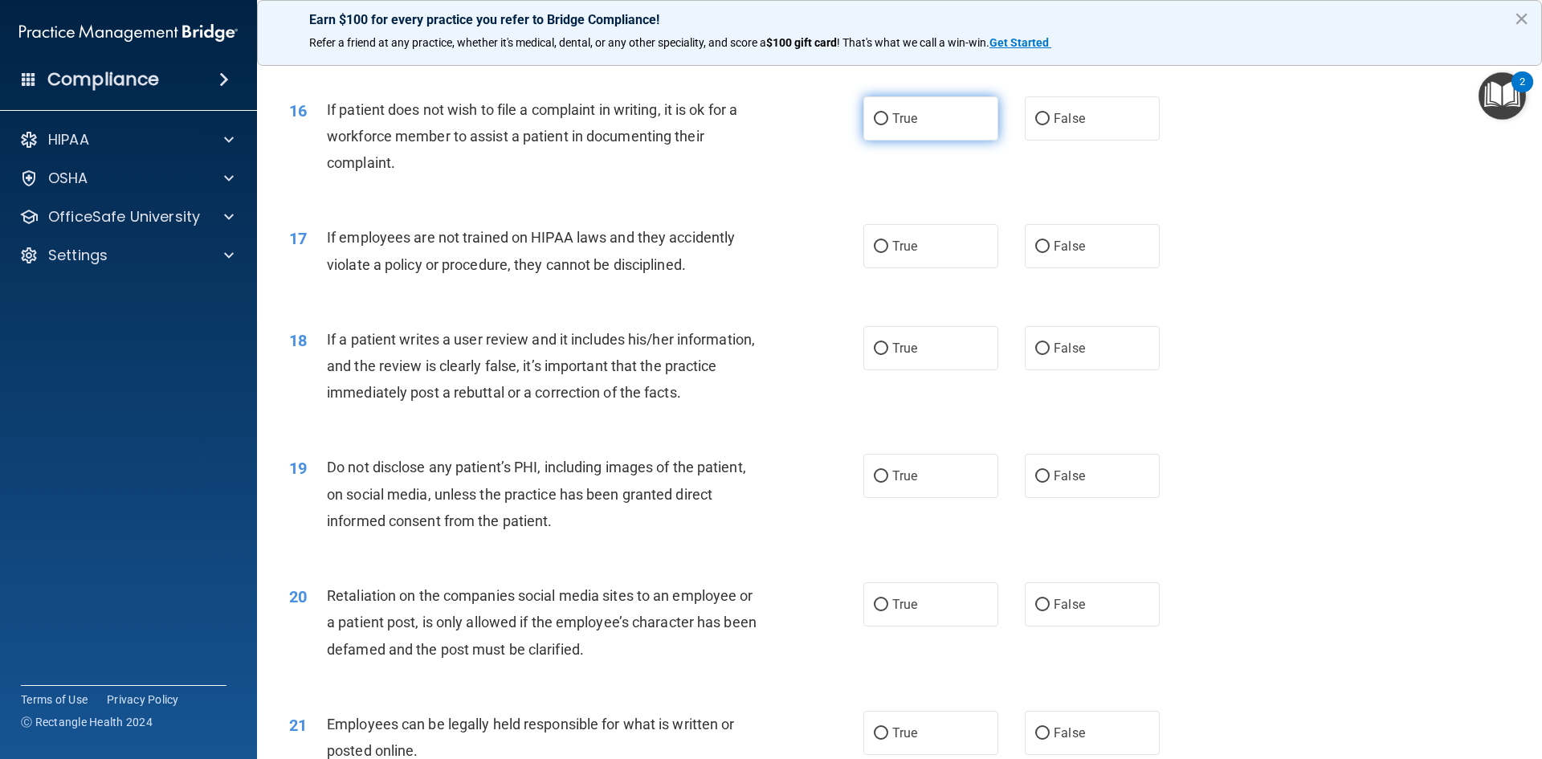
click at [892, 126] on span "True" at bounding box center [904, 118] width 25 height 15
click at [888, 125] on input "True" at bounding box center [881, 119] width 14 height 12
radio input "true"
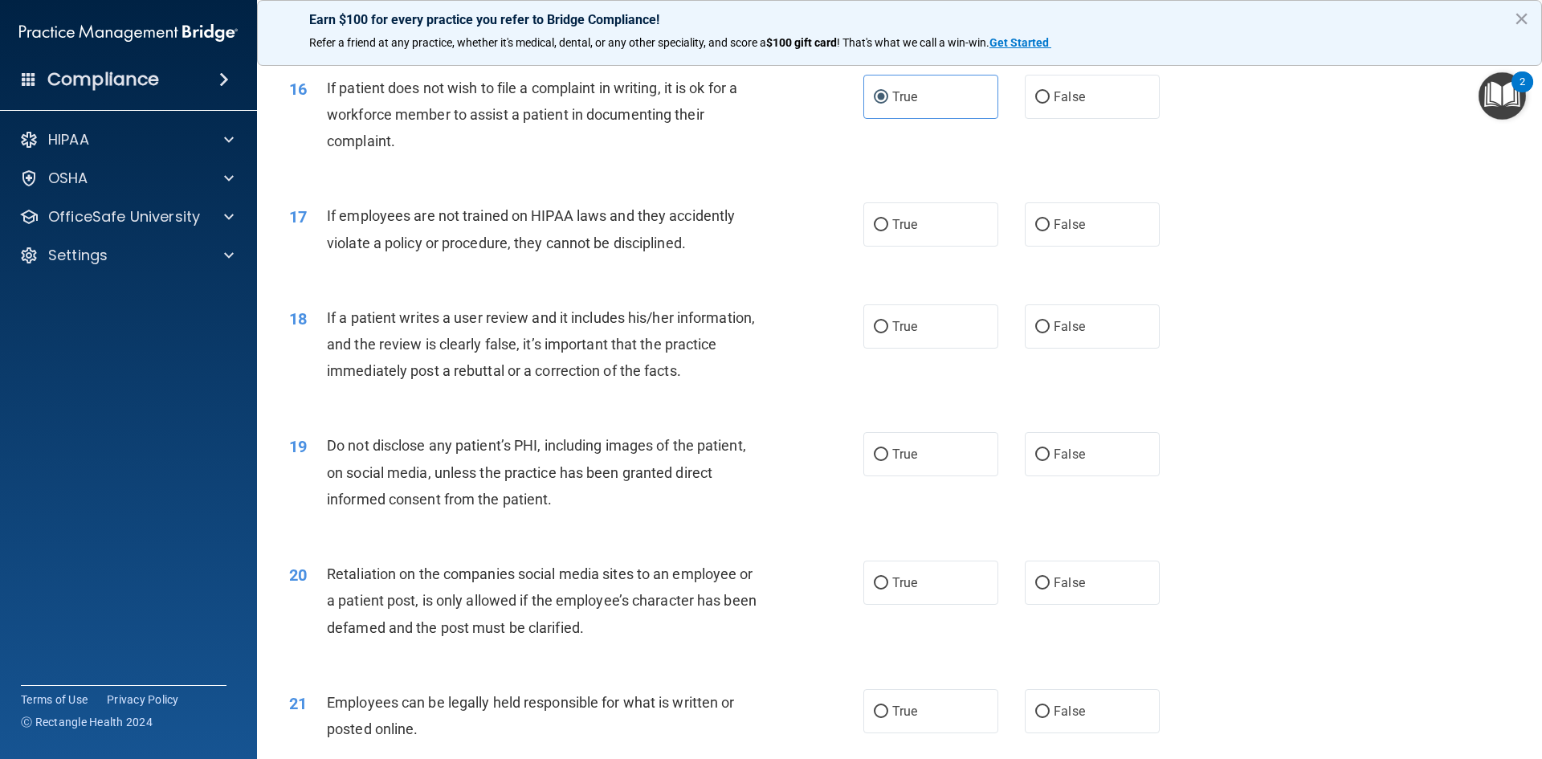
scroll to position [2088, 0]
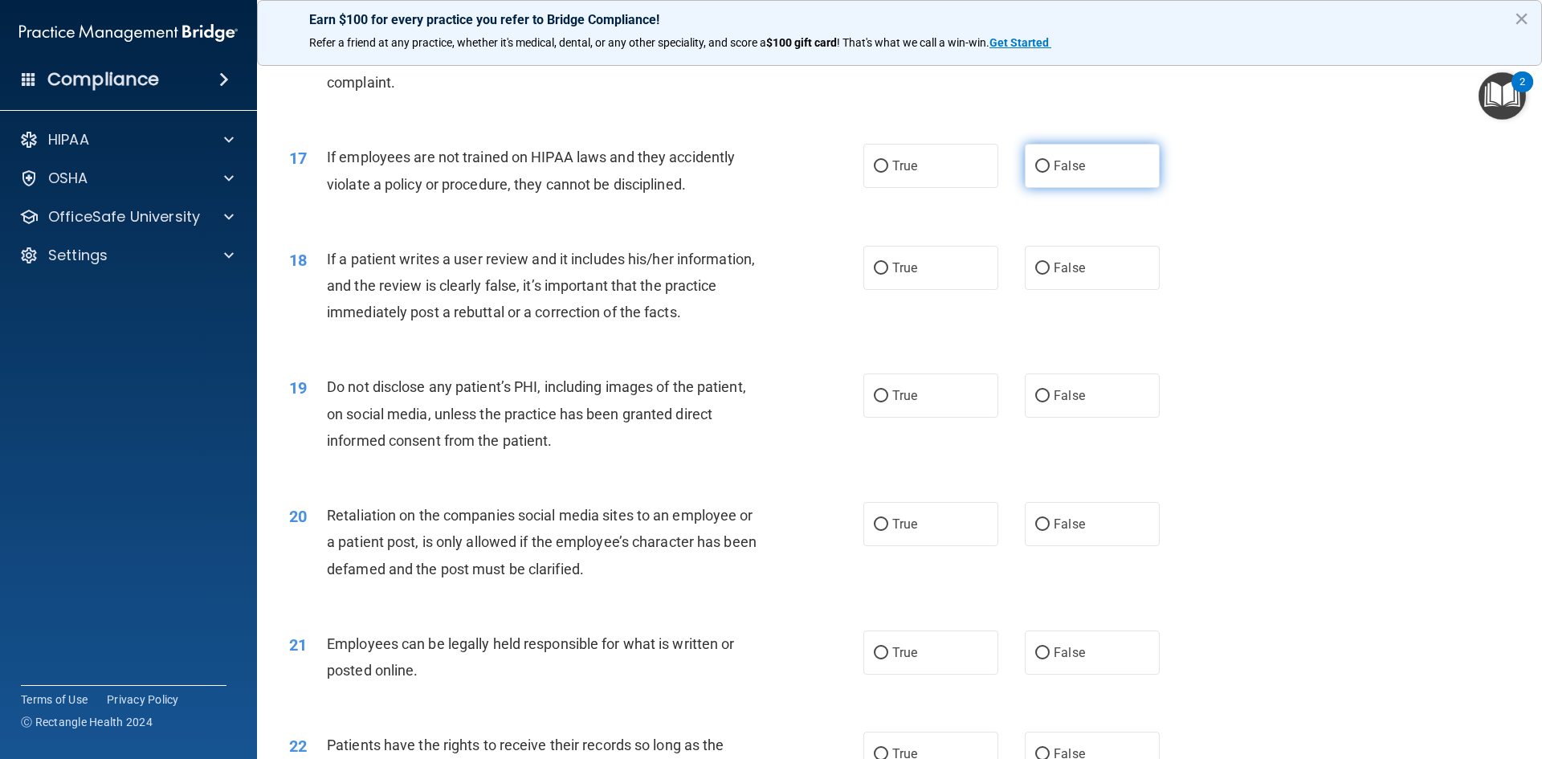
click at [1032, 188] on label "False" at bounding box center [1092, 166] width 135 height 44
click at [1035, 173] on input "False" at bounding box center [1042, 167] width 14 height 12
radio input "true"
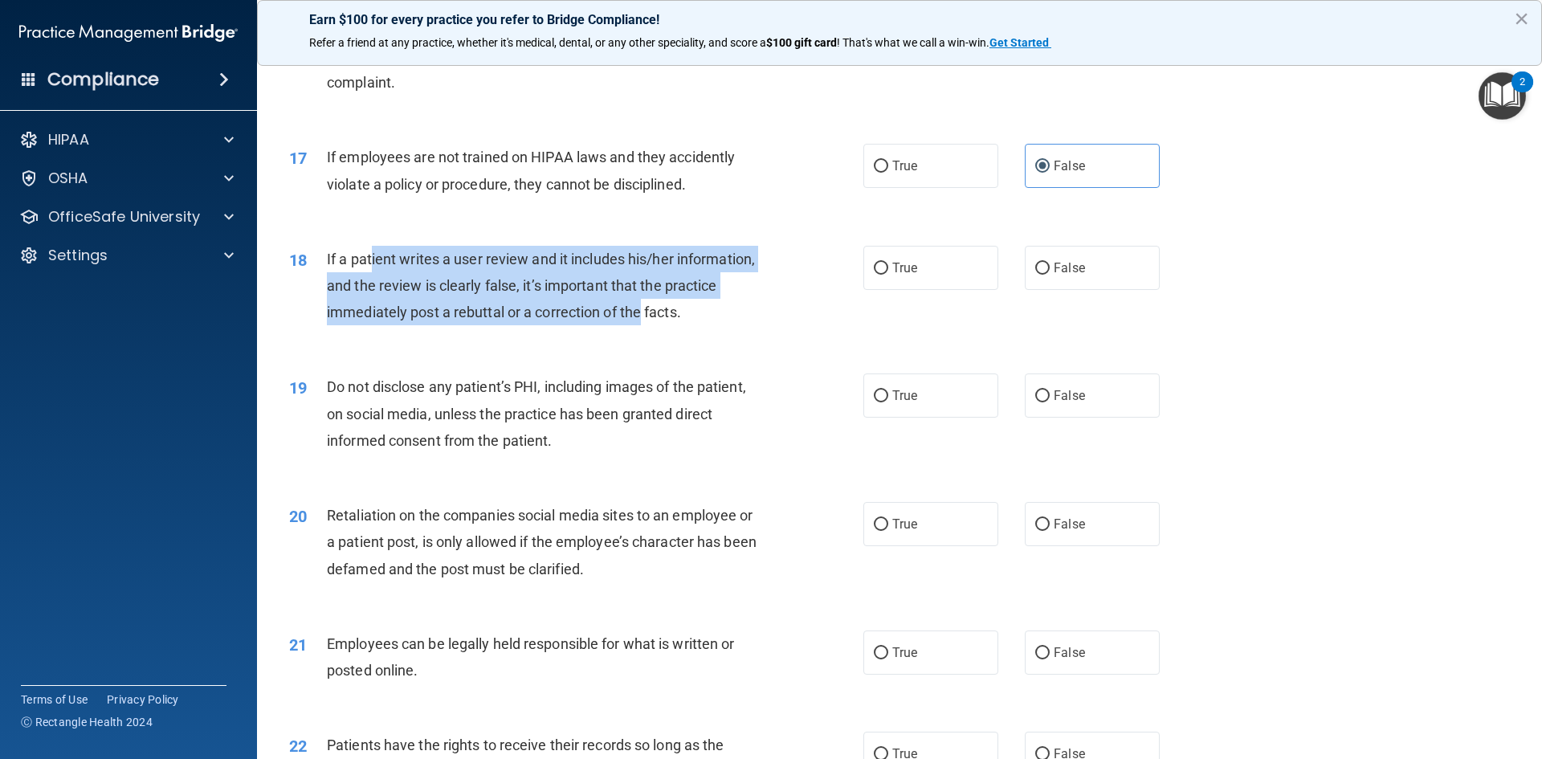
drag, startPoint x: 373, startPoint y: 289, endPoint x: 651, endPoint y: 341, distance: 282.7
click at [642, 320] on span "If a patient writes a user review and it includes his/her information, and the …" at bounding box center [541, 286] width 428 height 70
click at [1035, 275] on input "False" at bounding box center [1042, 269] width 14 height 12
radio input "true"
click at [581, 334] on div "18 If a patient writes a user review and it includes his/her information, and t…" at bounding box center [576, 290] width 622 height 88
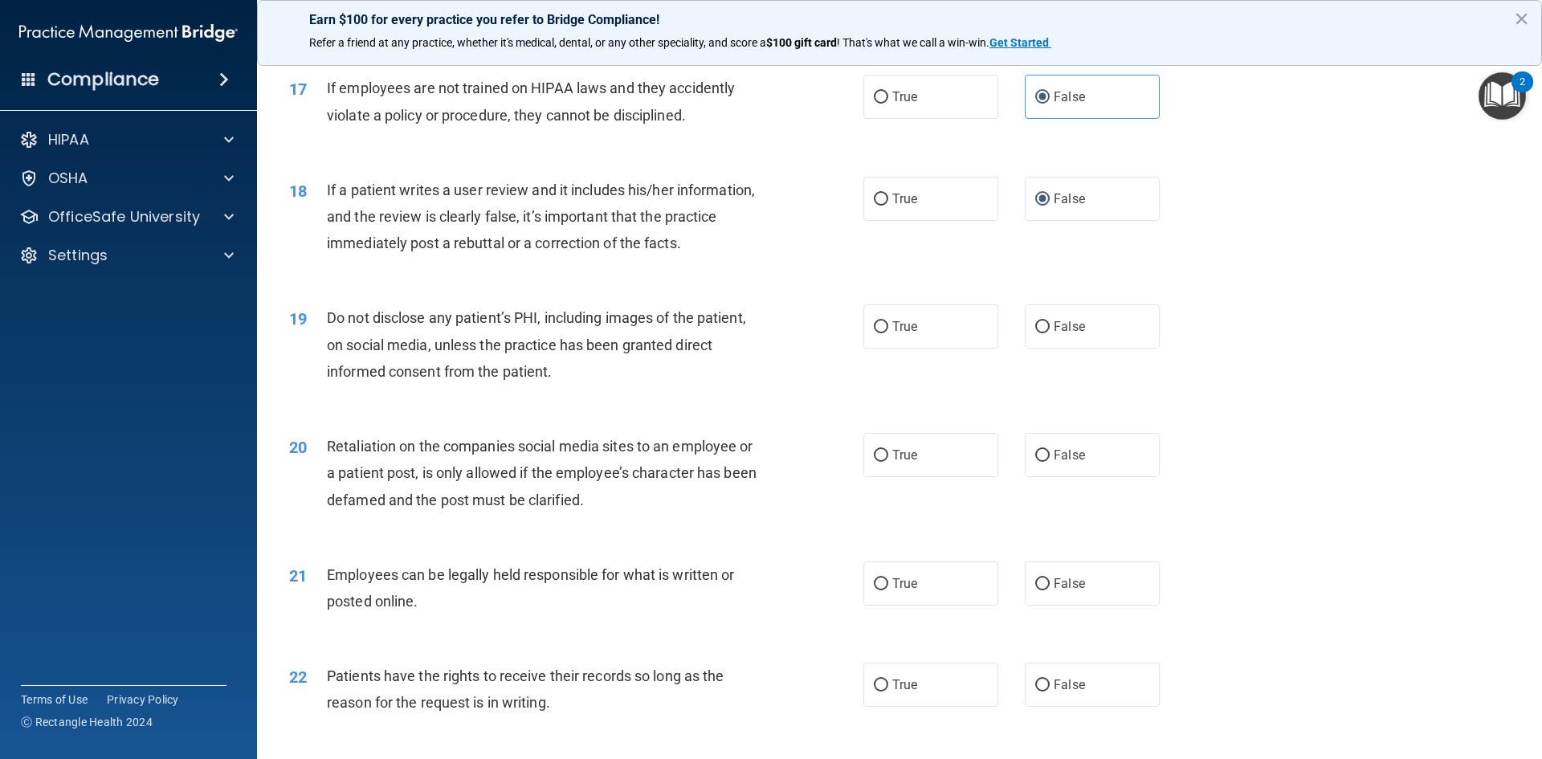
scroll to position [2249, 0]
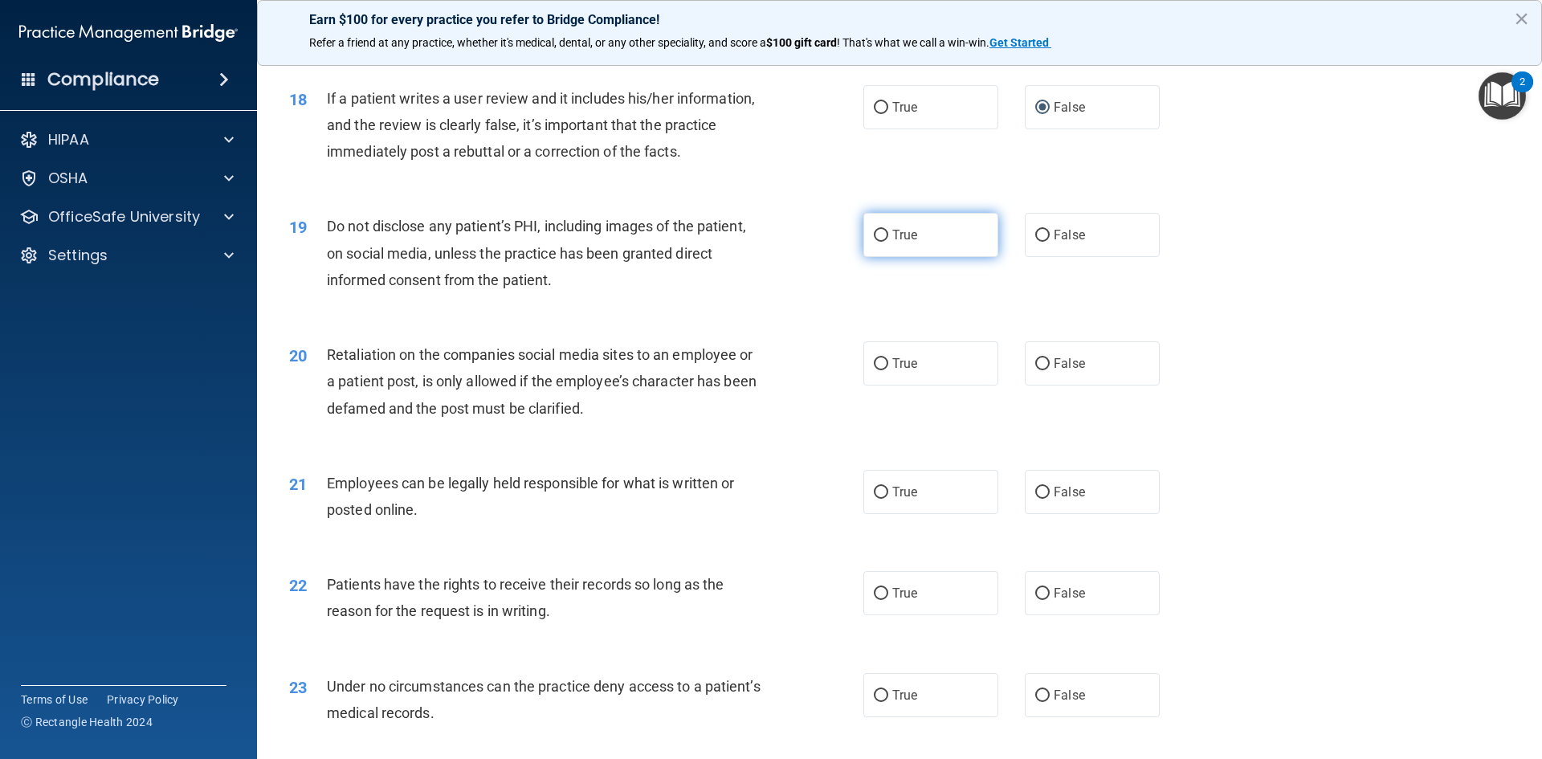
click at [863, 257] on label "True" at bounding box center [930, 235] width 135 height 44
click at [874, 242] on input "True" at bounding box center [881, 236] width 14 height 12
radio input "true"
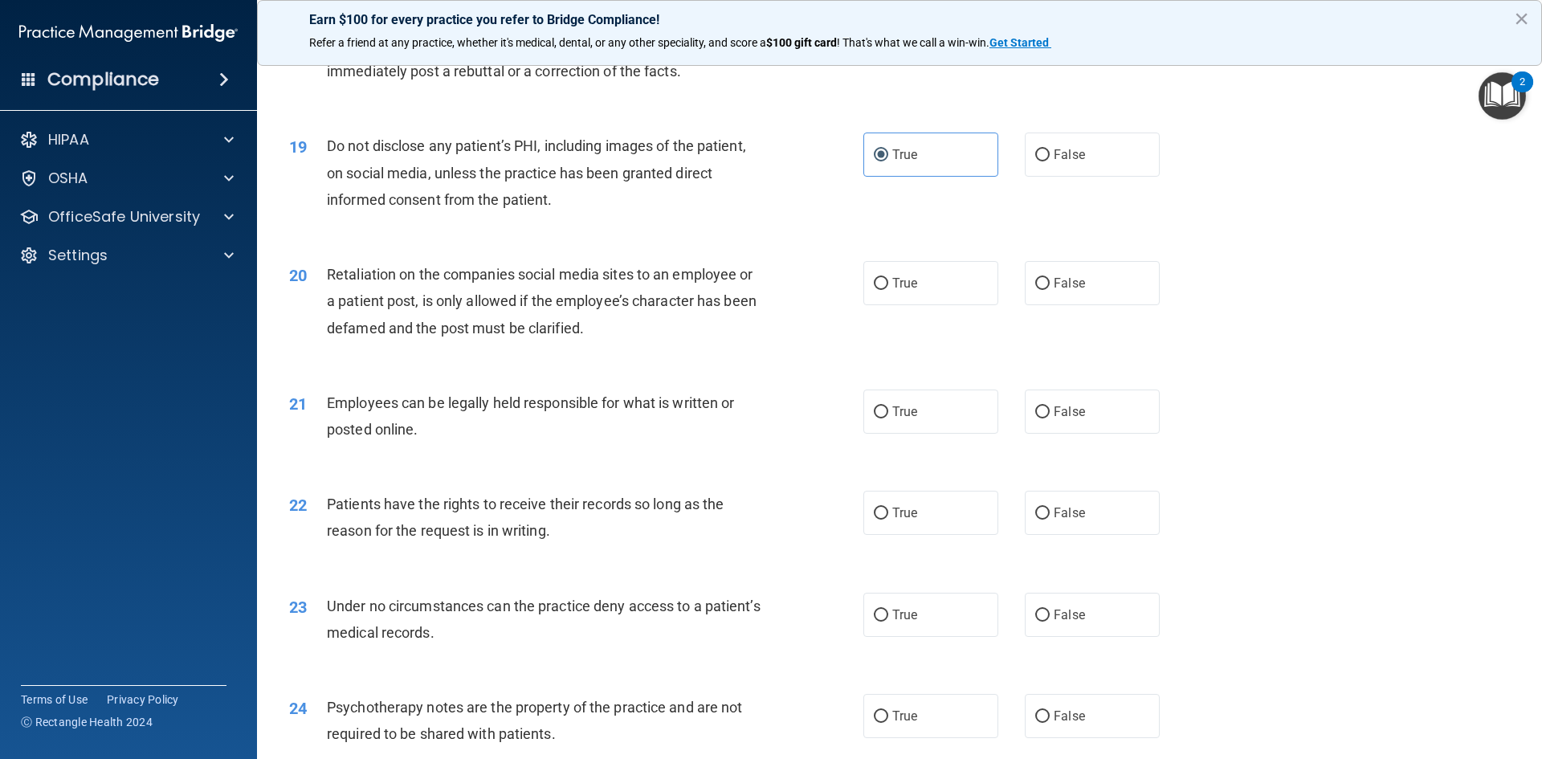
scroll to position [2409, 0]
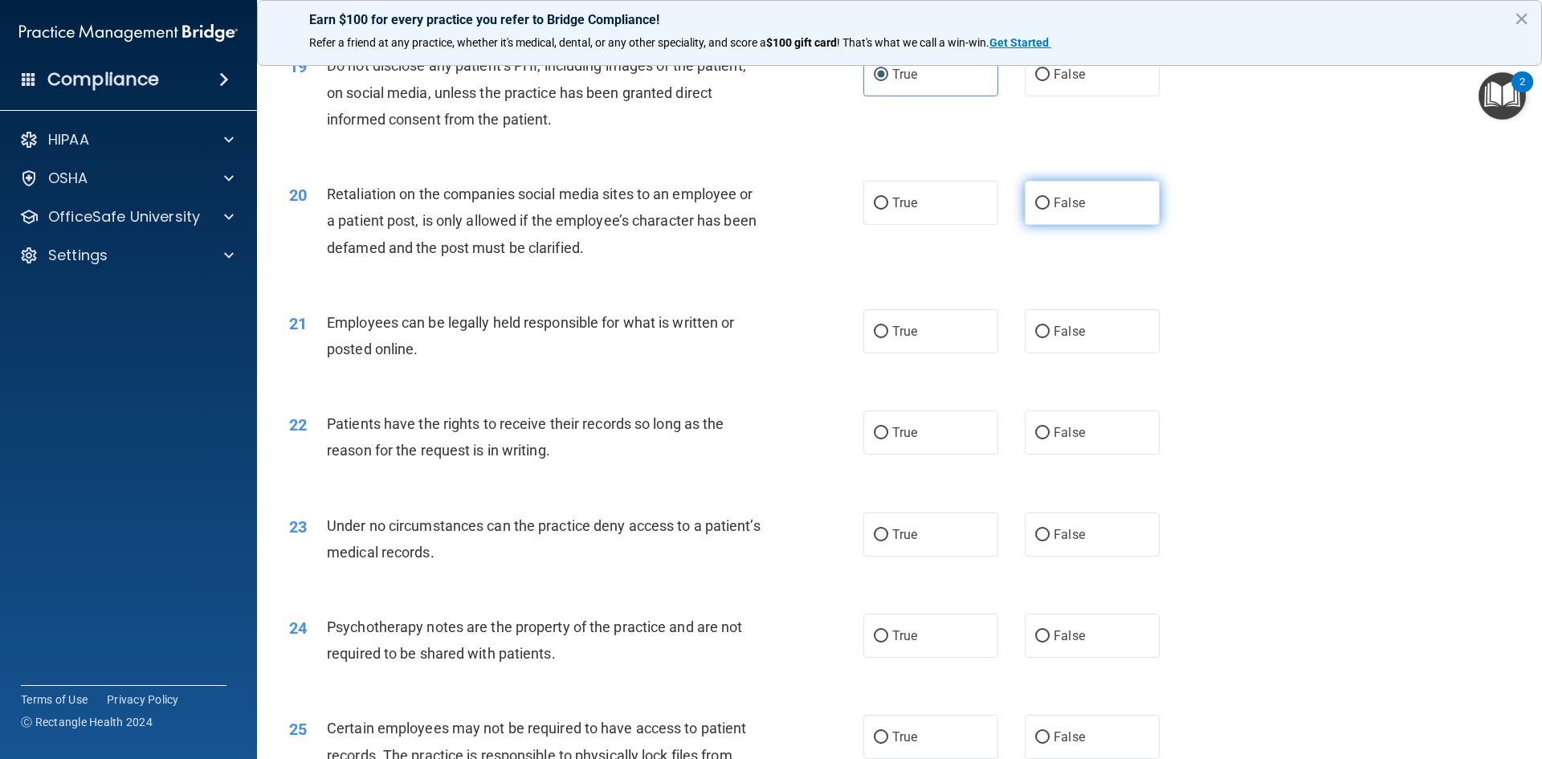
click at [1046, 225] on label "False" at bounding box center [1092, 203] width 135 height 44
click at [1046, 210] on input "False" at bounding box center [1042, 204] width 14 height 12
radio input "true"
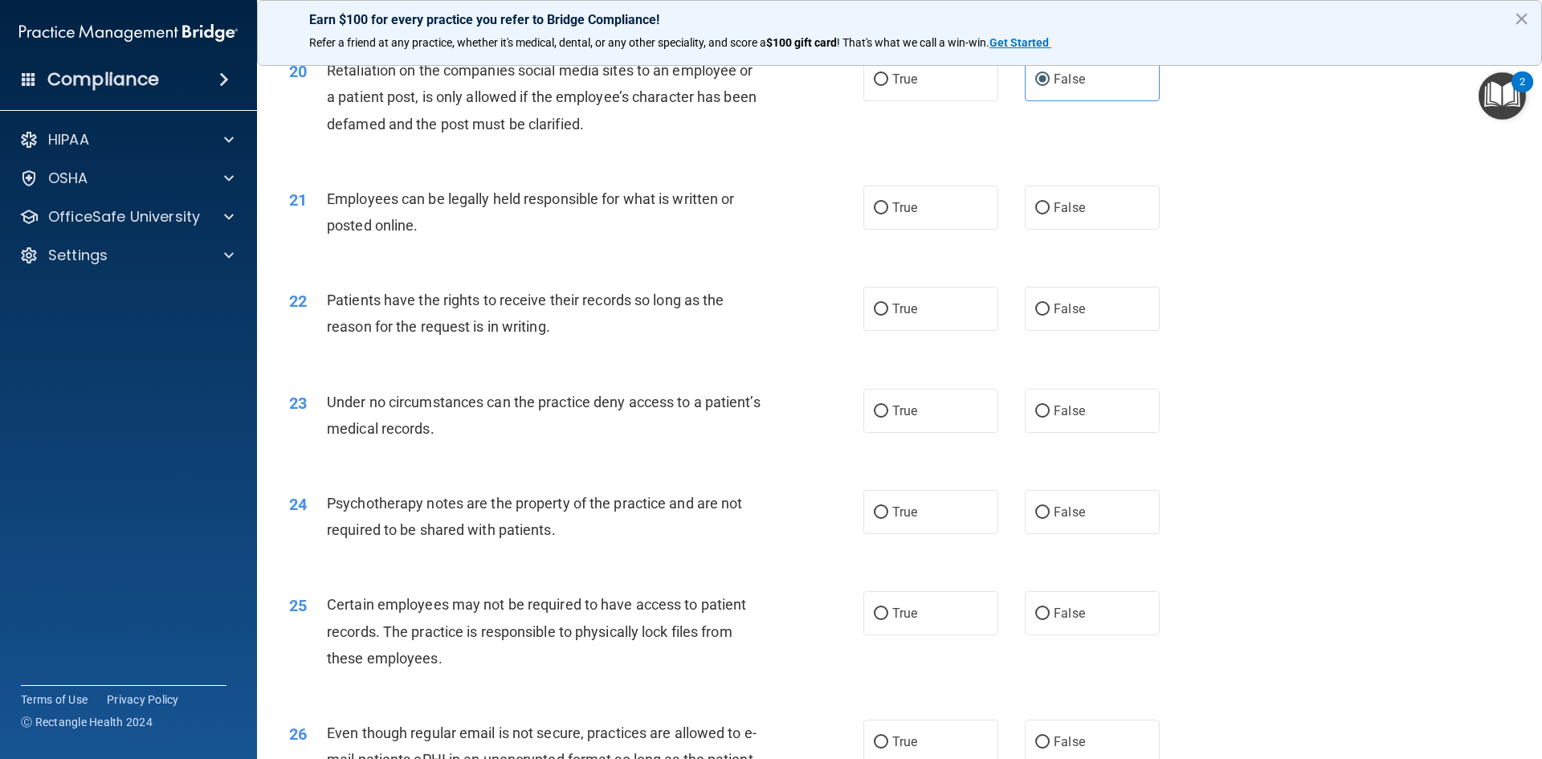
scroll to position [2570, 0]
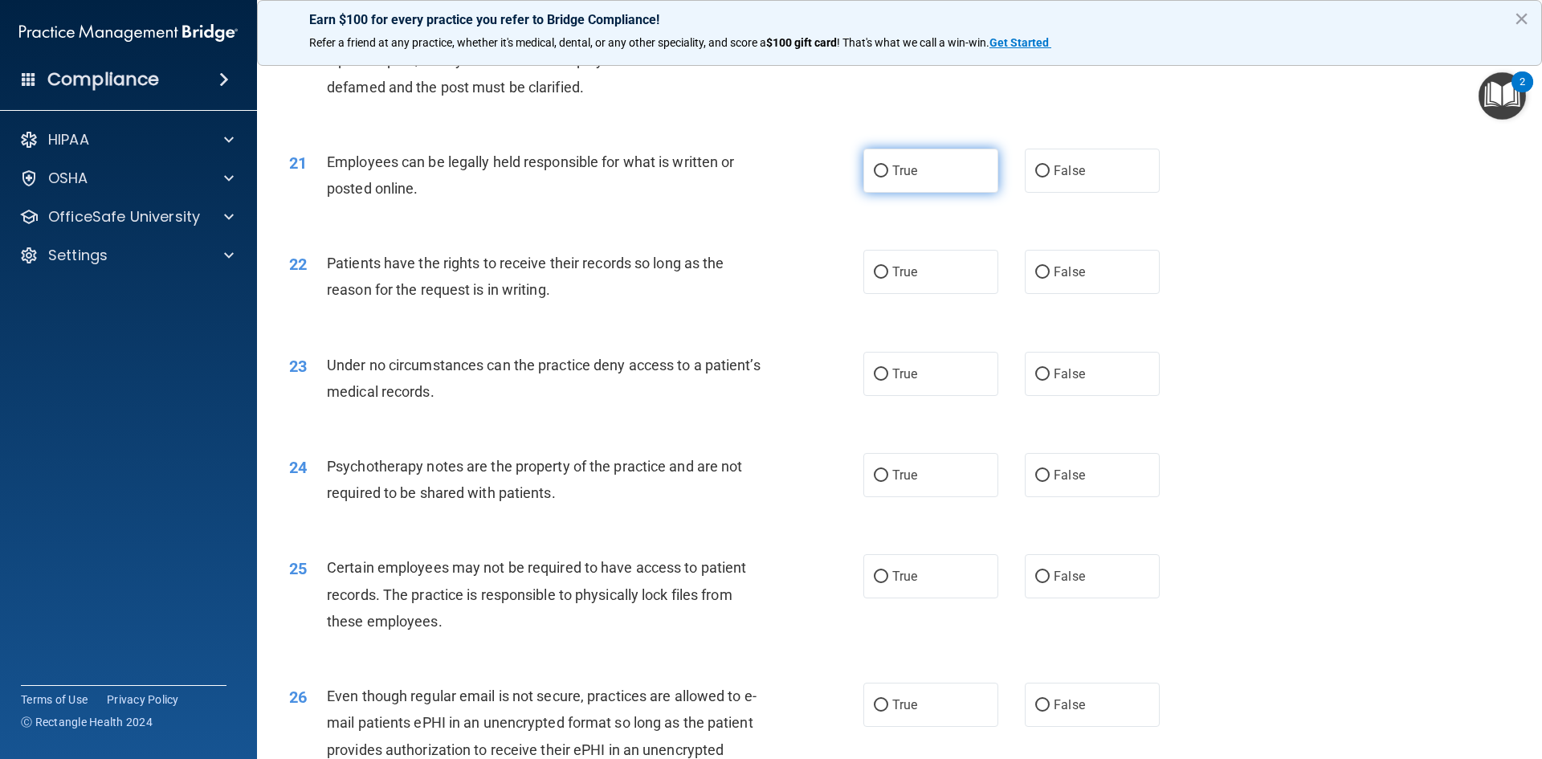
click at [877, 177] on input "True" at bounding box center [881, 171] width 14 height 12
radio input "true"
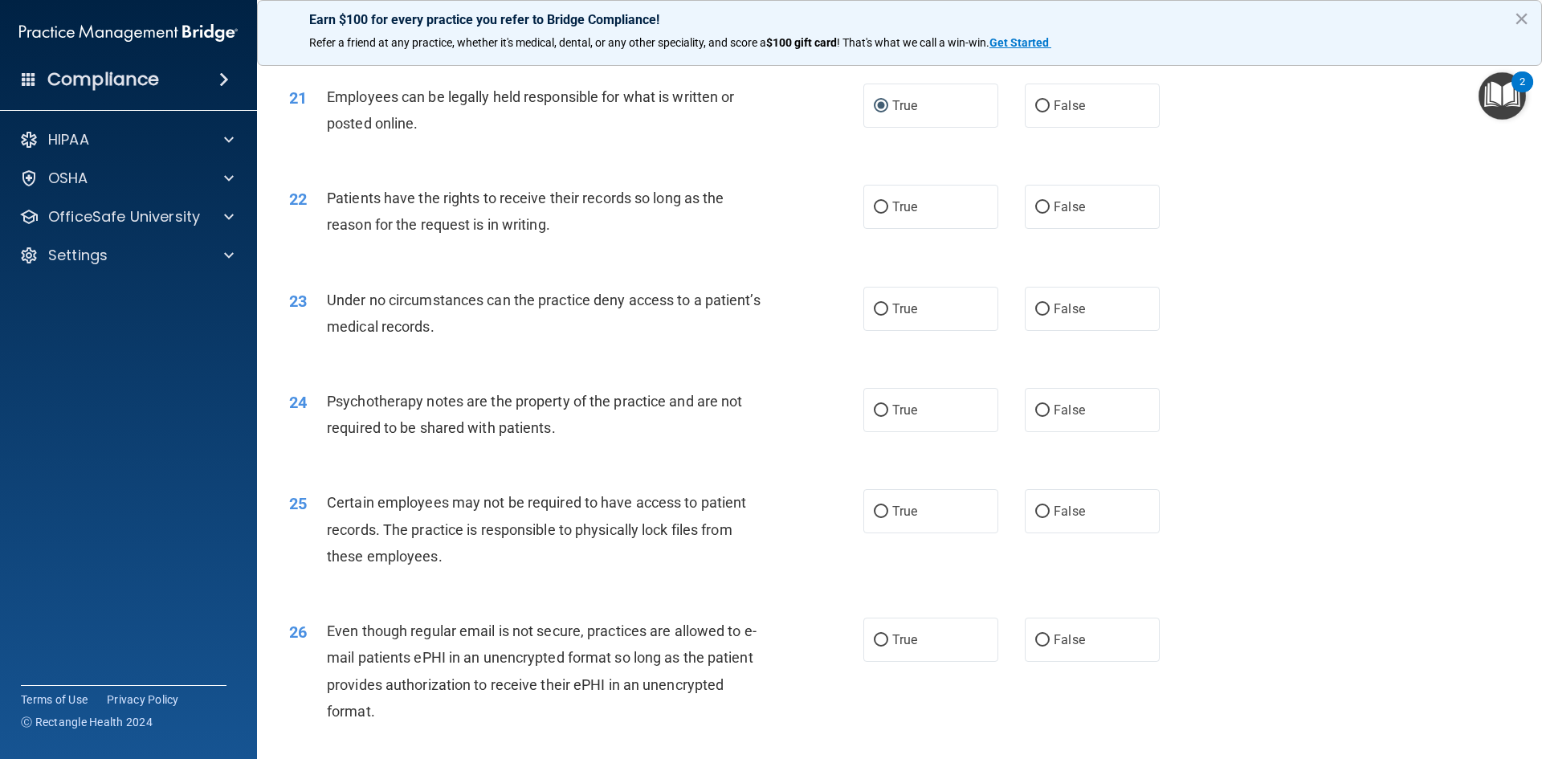
scroll to position [2650, 0]
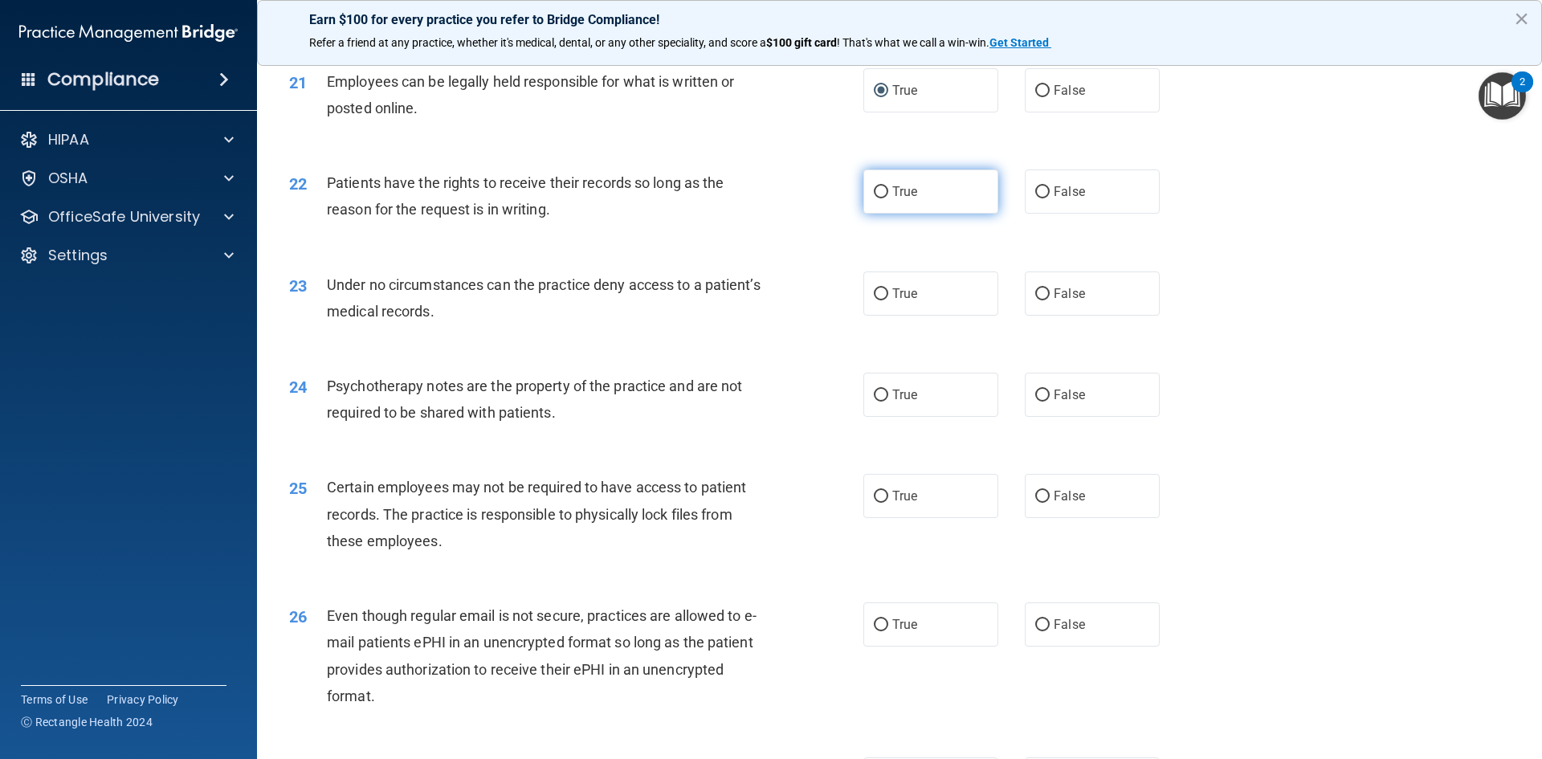
click at [880, 198] on input "True" at bounding box center [881, 192] width 14 height 12
radio input "true"
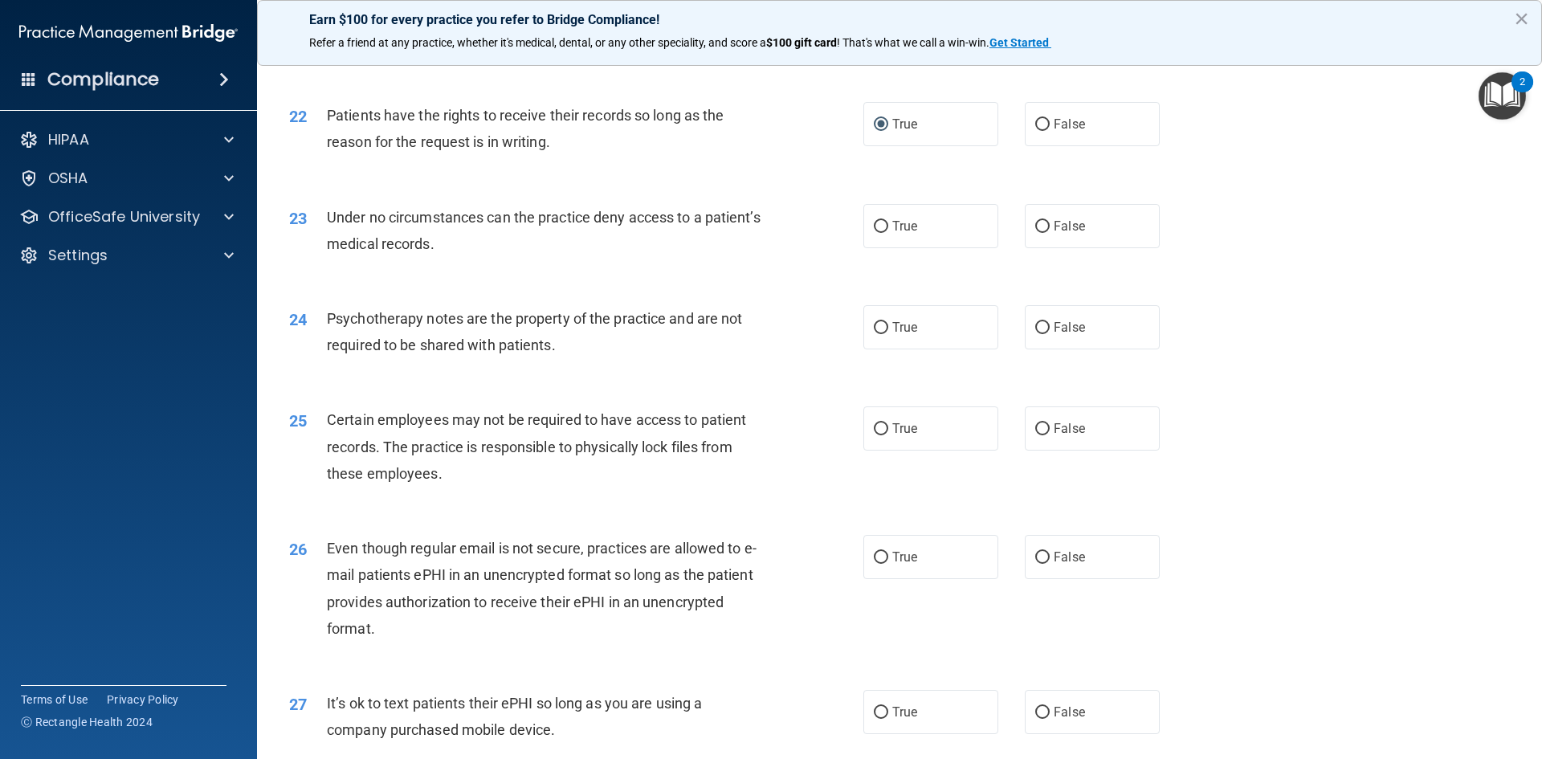
scroll to position [2731, 0]
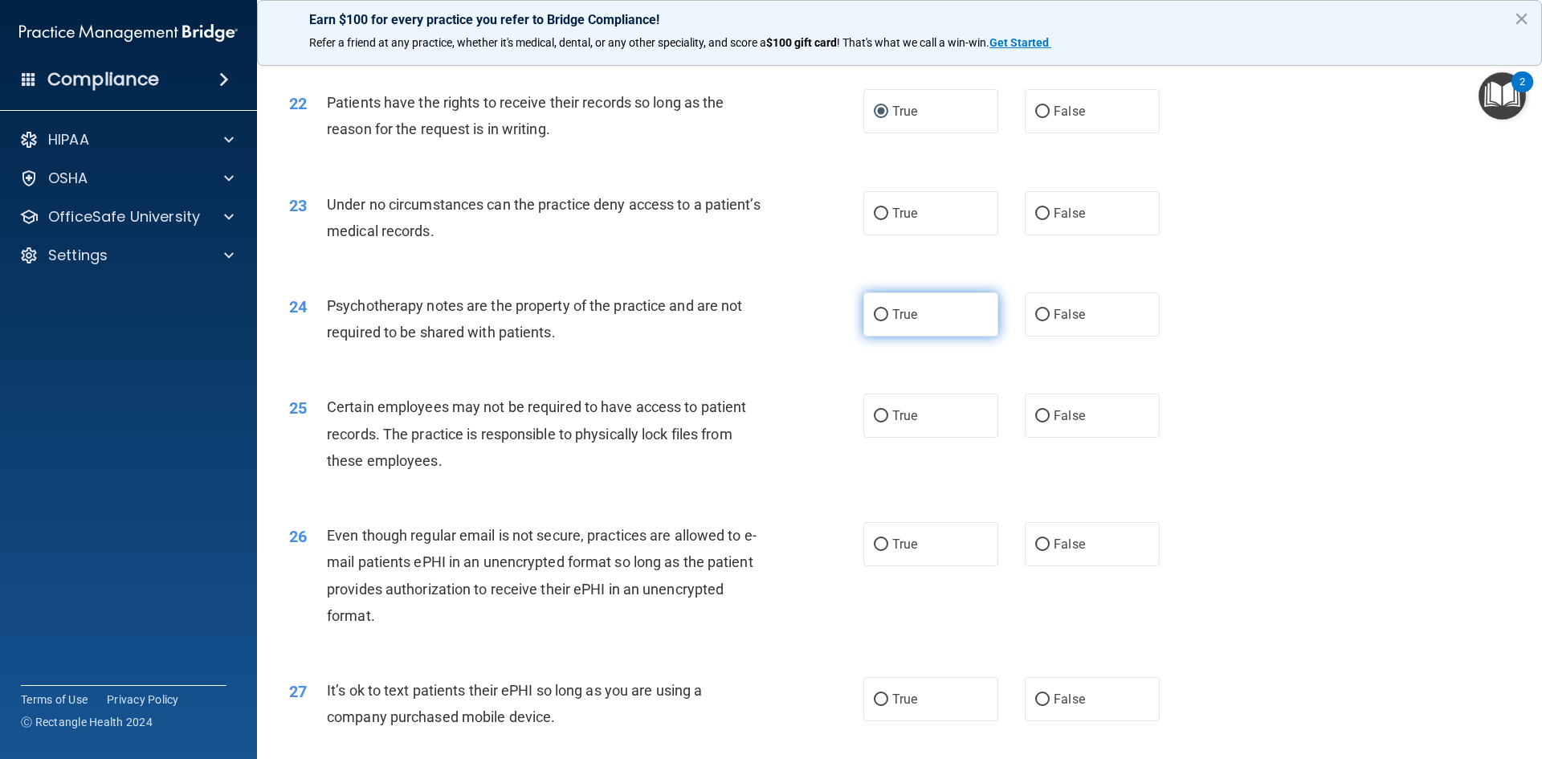
click at [875, 321] on input "True" at bounding box center [881, 315] width 14 height 12
radio input "true"
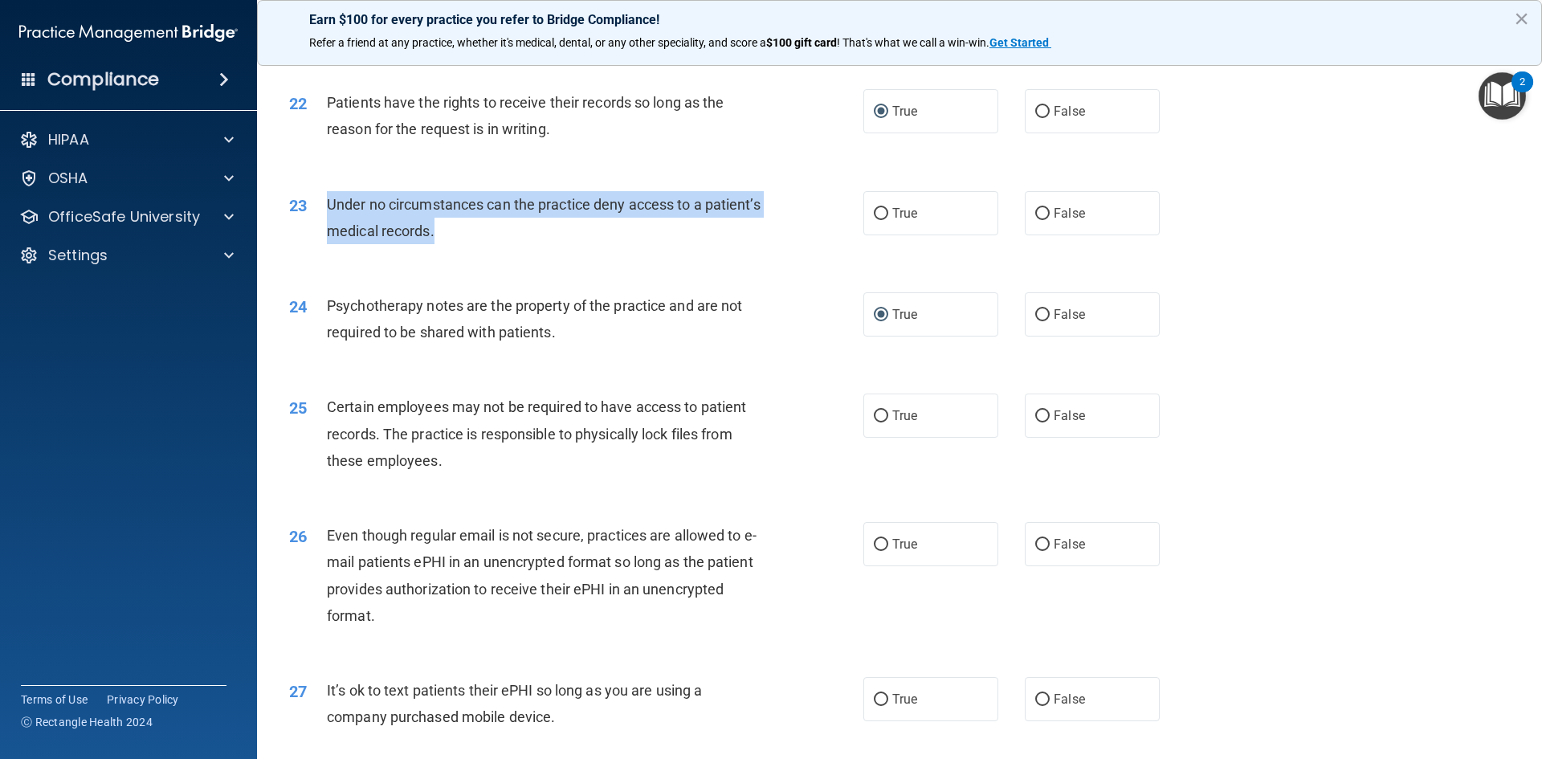
drag, startPoint x: 493, startPoint y: 247, endPoint x: 316, endPoint y: 226, distance: 177.9
click at [316, 226] on div "23 Under no circumstances can the practice deny access to a patient’s medical r…" at bounding box center [576, 221] width 622 height 61
click at [1035, 220] on input "False" at bounding box center [1042, 214] width 14 height 12
radio input "true"
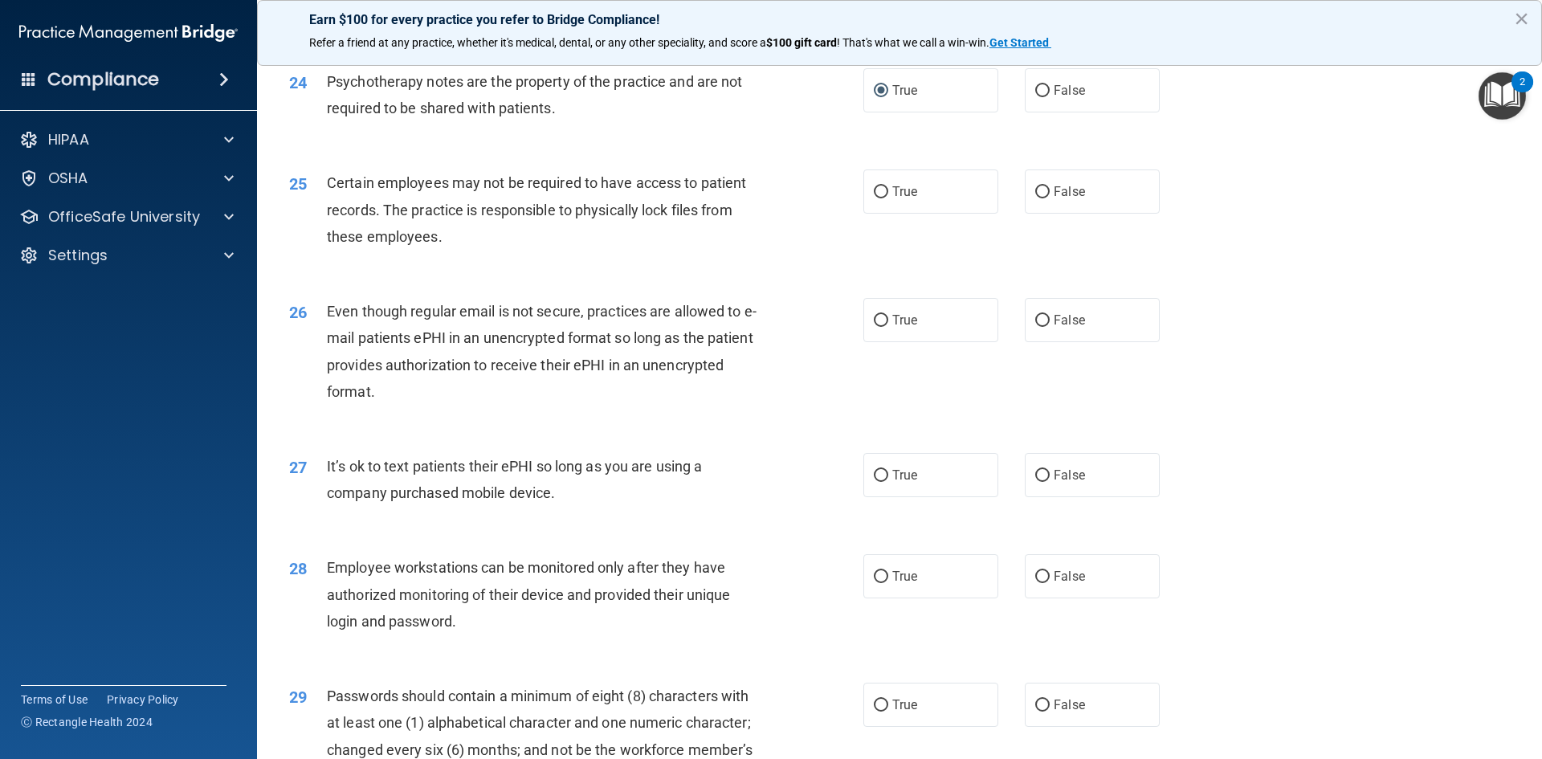
scroll to position [2972, 0]
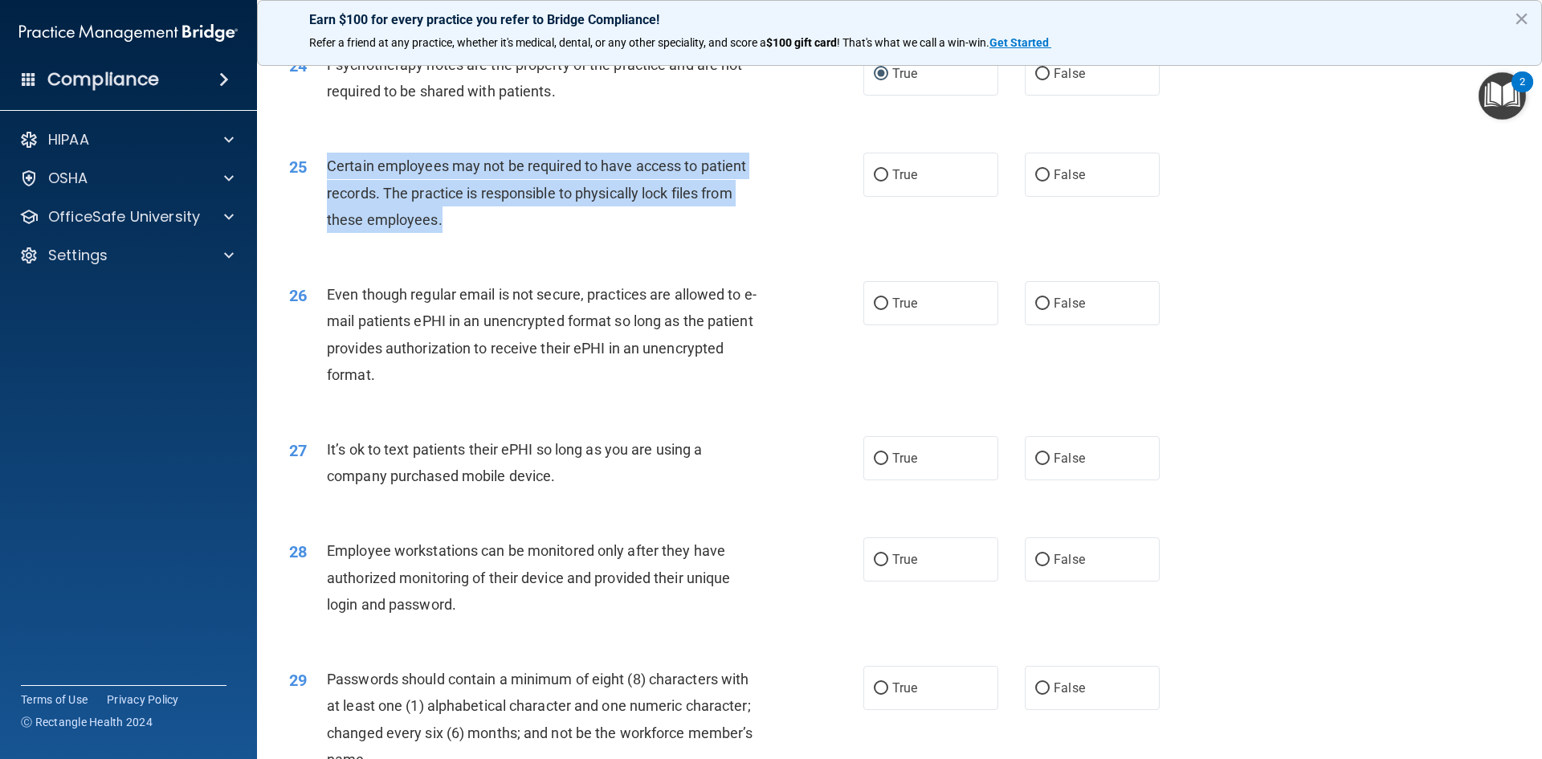
drag, startPoint x: 462, startPoint y: 240, endPoint x: 328, endPoint y: 202, distance: 139.3
click at [328, 202] on div "Certain employees may not be required to have access to patient records. The pr…" at bounding box center [551, 193] width 449 height 80
click at [880, 182] on input "True" at bounding box center [881, 175] width 14 height 12
radio input "true"
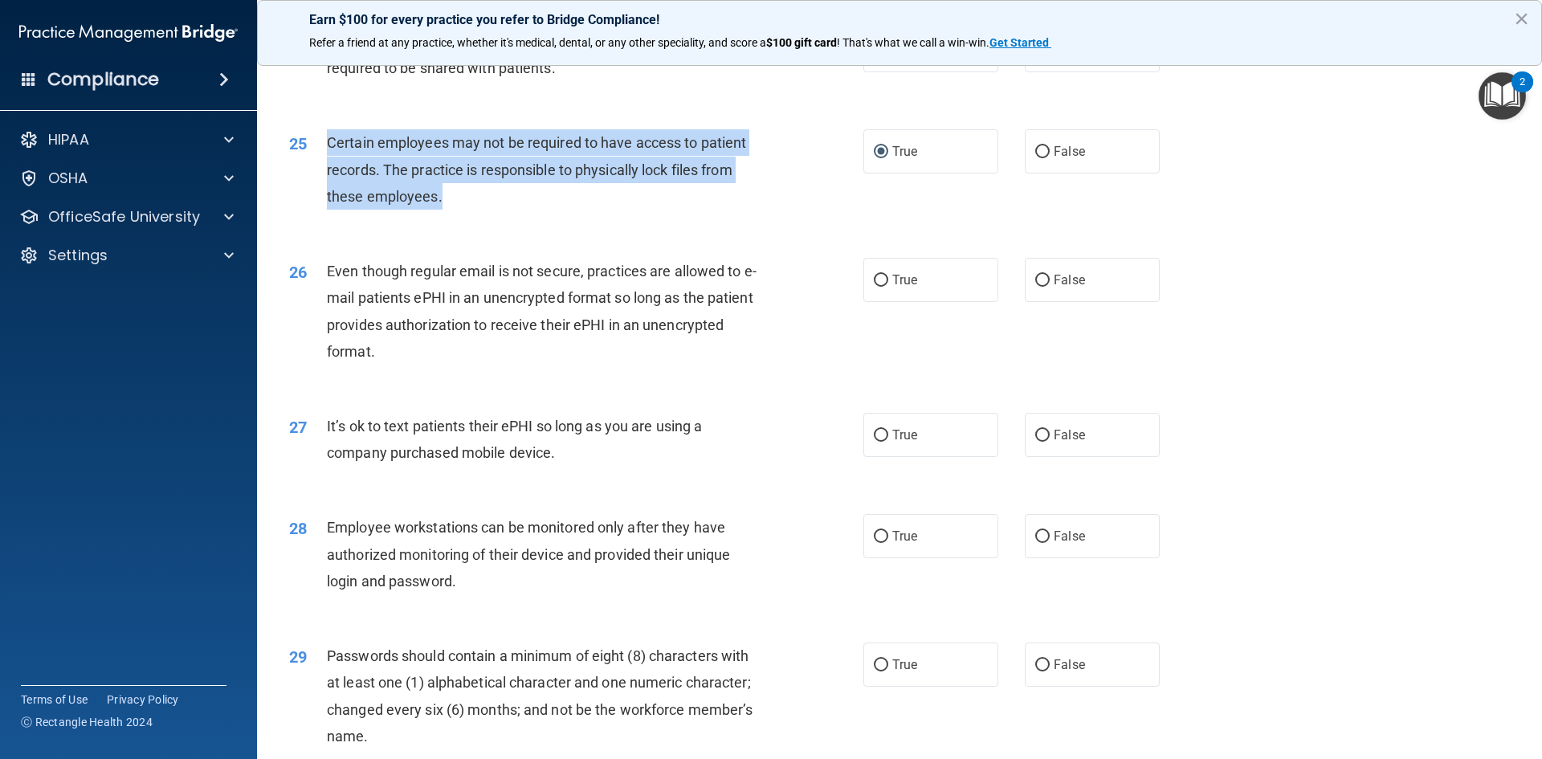
scroll to position [3052, 0]
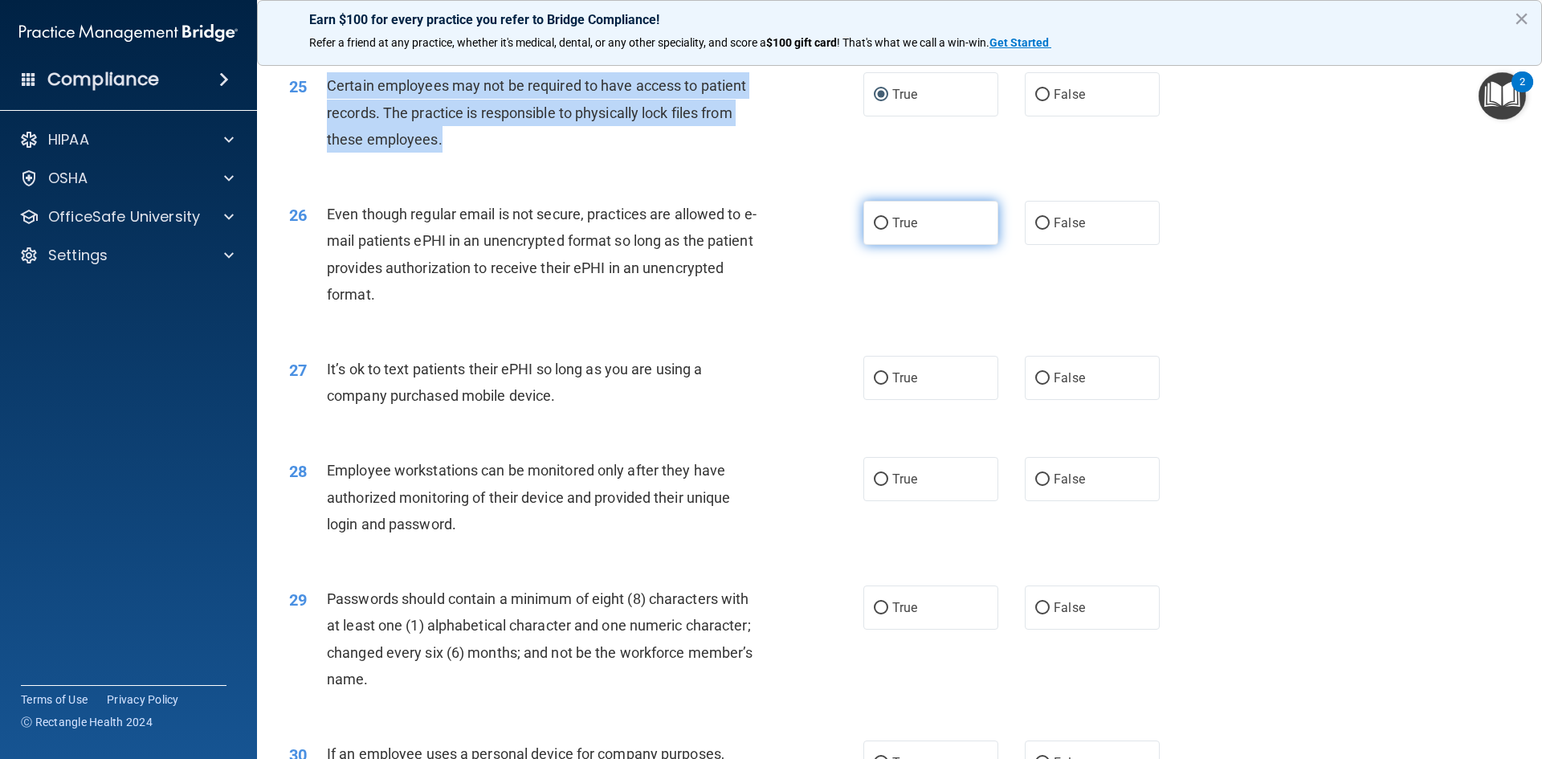
click at [877, 230] on input "True" at bounding box center [881, 224] width 14 height 12
radio input "true"
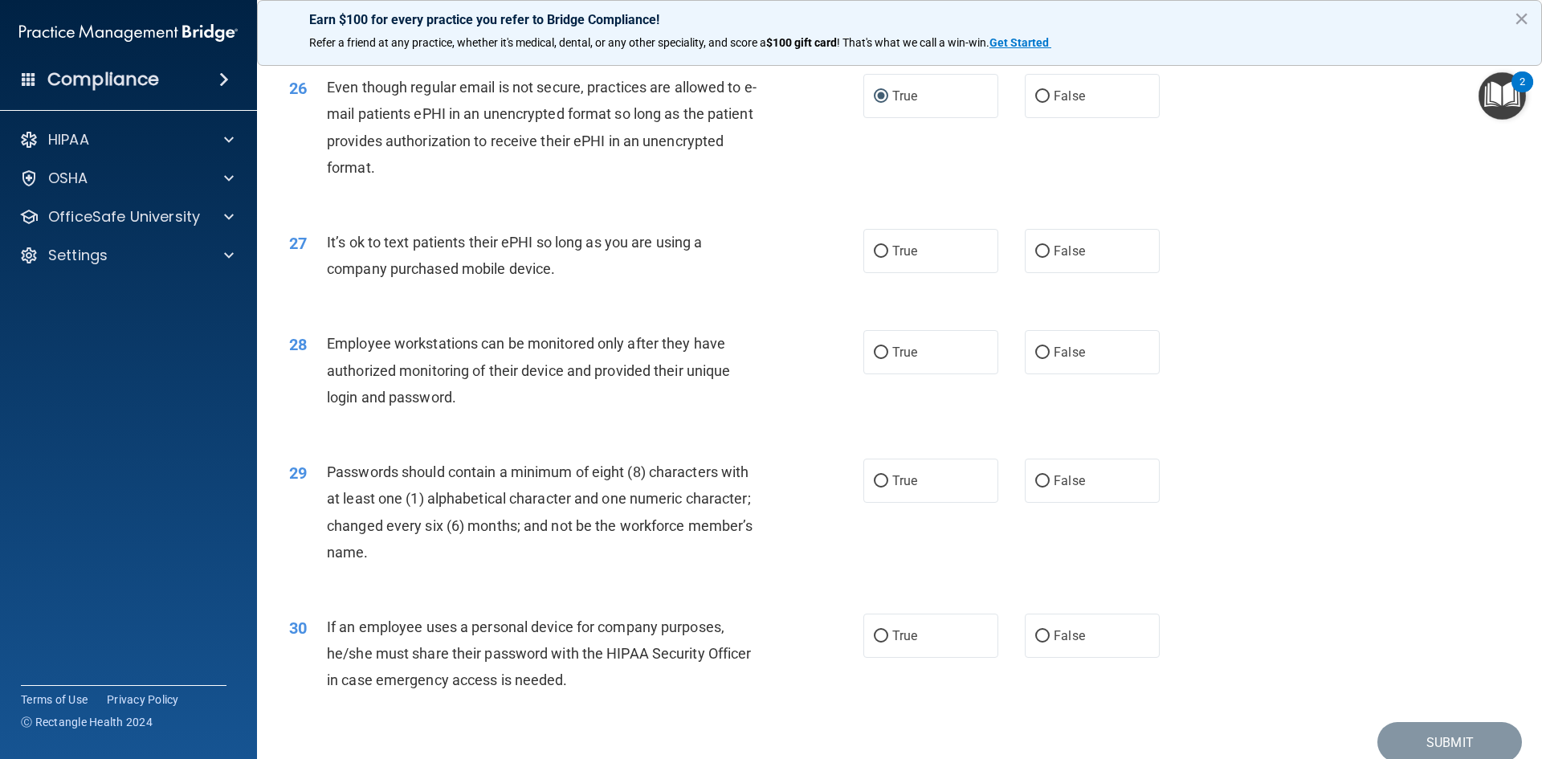
scroll to position [3212, 0]
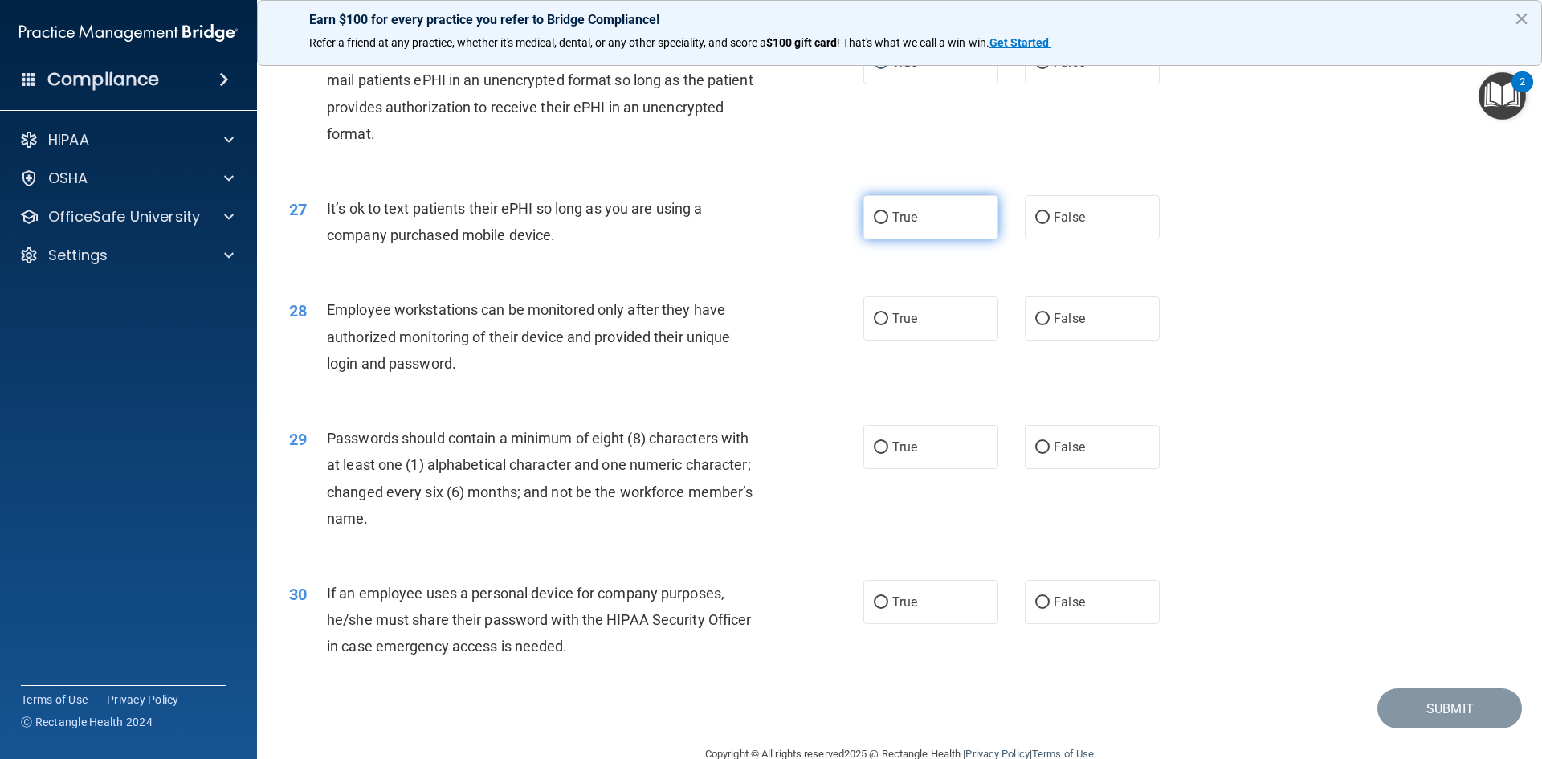
click at [886, 239] on label "True" at bounding box center [930, 217] width 135 height 44
click at [886, 224] on input "True" at bounding box center [881, 218] width 14 height 12
radio input "true"
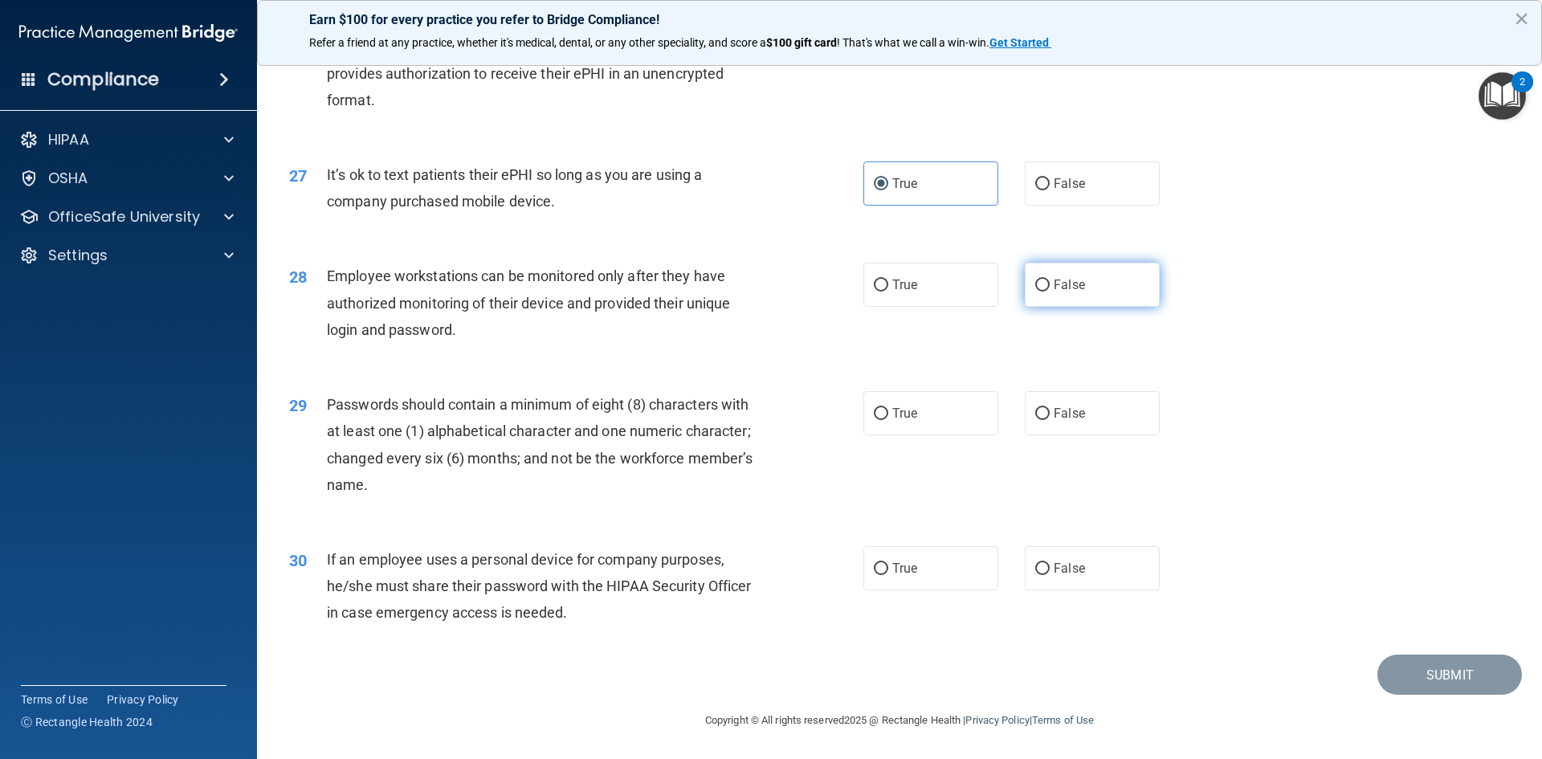
click at [1071, 290] on span "False" at bounding box center [1069, 284] width 31 height 15
click at [1050, 290] on input "False" at bounding box center [1042, 285] width 14 height 12
radio input "true"
click at [885, 406] on label "True" at bounding box center [930, 413] width 135 height 44
click at [885, 408] on input "True" at bounding box center [881, 414] width 14 height 12
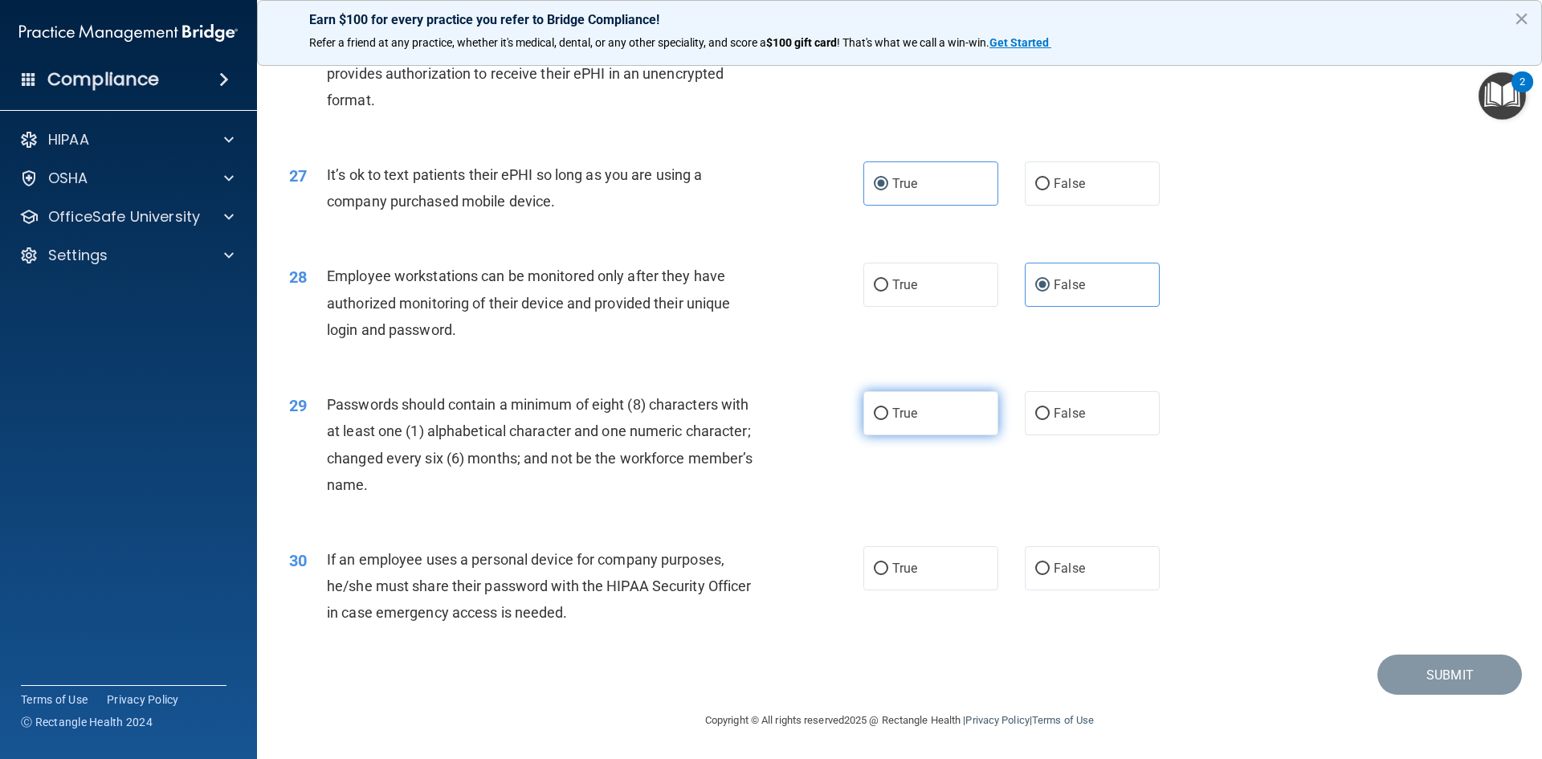
radio input "true"
click at [1059, 183] on span "False" at bounding box center [1069, 183] width 31 height 15
click at [1050, 183] on input "False" at bounding box center [1042, 184] width 14 height 12
radio input "true"
radio input "false"
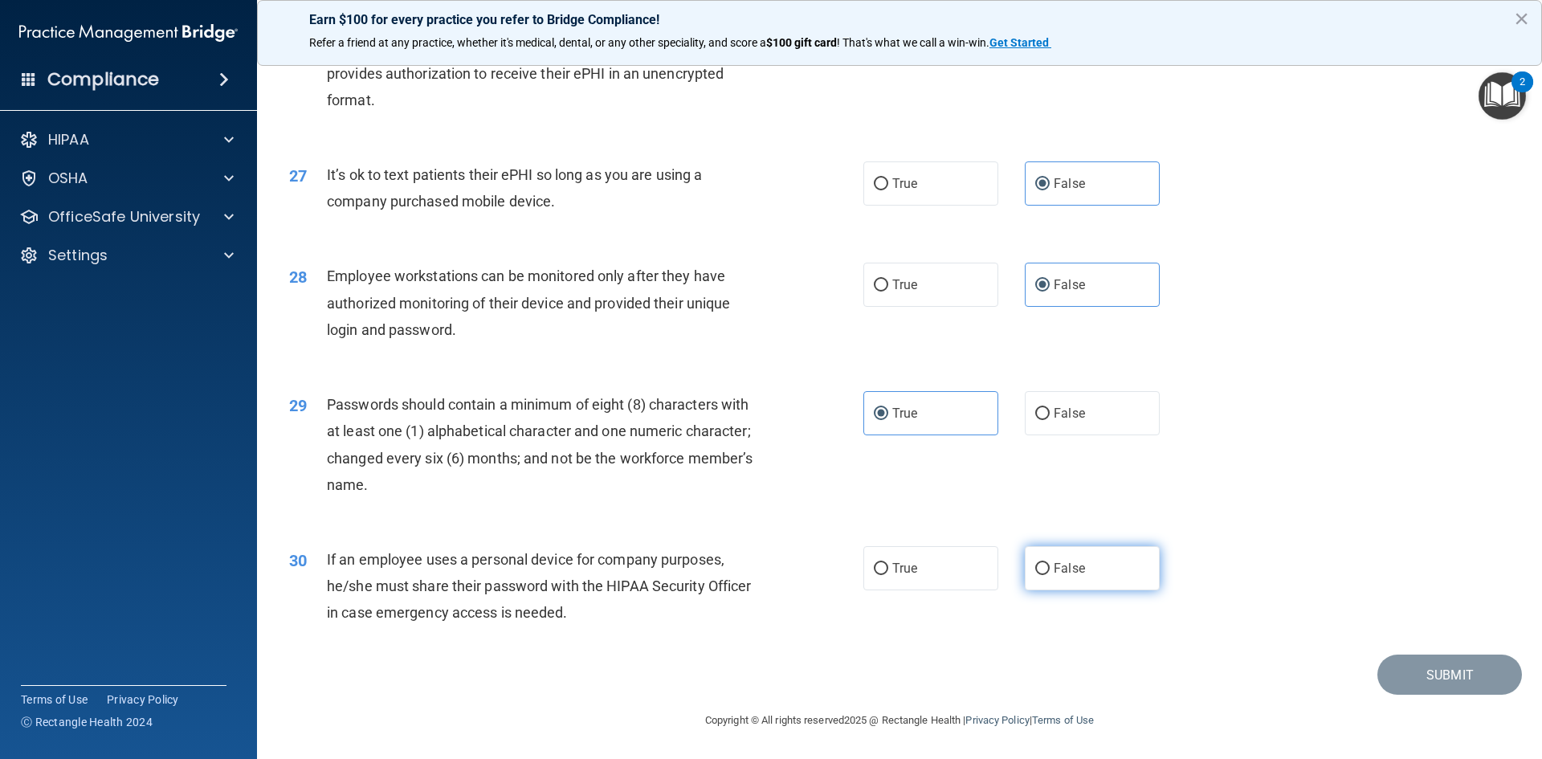
click at [1035, 557] on label "False" at bounding box center [1092, 568] width 135 height 44
click at [1035, 563] on input "False" at bounding box center [1042, 569] width 14 height 12
radio input "true"
click at [1442, 672] on button "Submit" at bounding box center [1449, 675] width 145 height 41
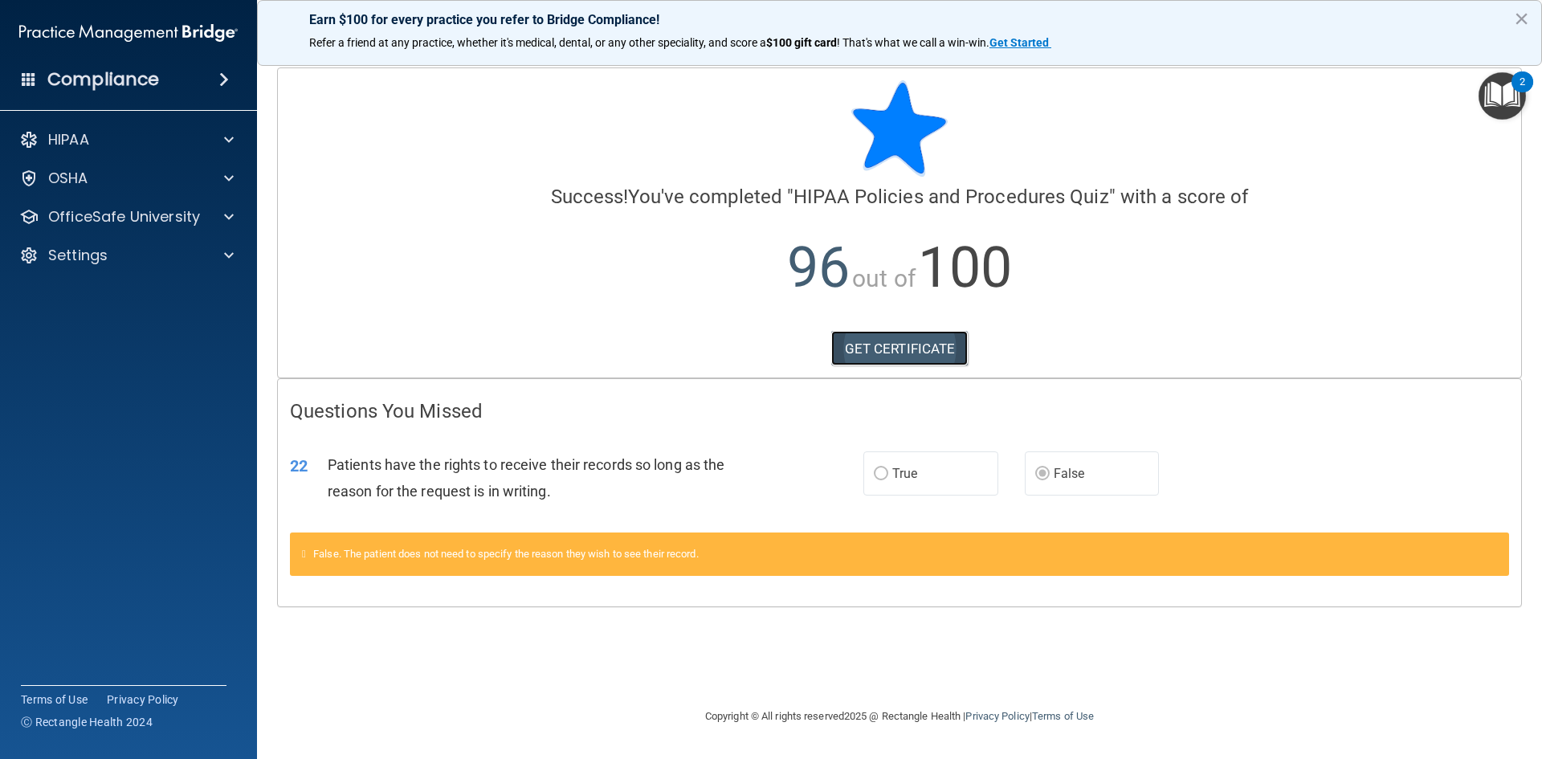
click at [899, 343] on link "GET CERTIFICATE" at bounding box center [899, 348] width 137 height 35
